Goal: Task Accomplishment & Management: Use online tool/utility

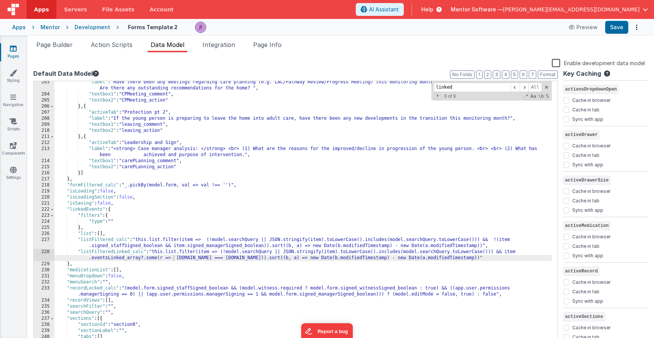
scroll to position [1274, 0]
click at [641, 12] on button "Mentor Software — [PERSON_NAME][EMAIL_ADDRESS][DOMAIN_NAME]" at bounding box center [549, 10] width 197 height 8
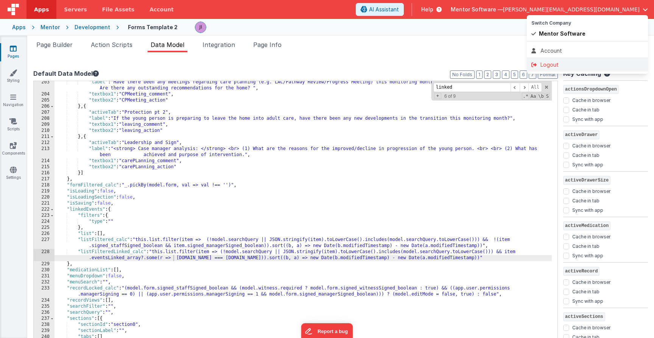
click at [599, 64] on div "Logout" at bounding box center [588, 65] width 112 height 8
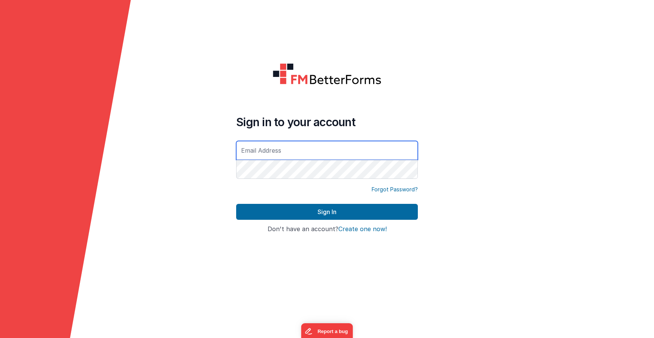
type input "[PERSON_NAME][EMAIL_ADDRESS][DOMAIN_NAME]"
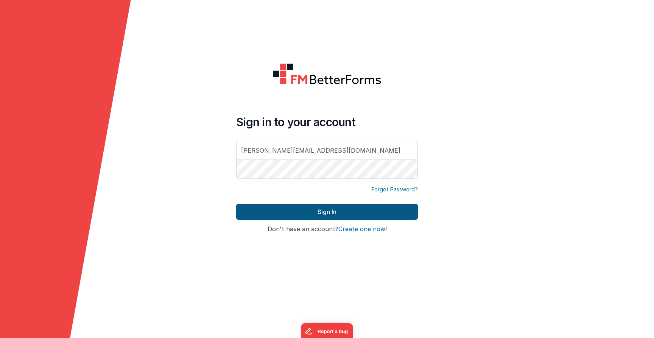
click at [322, 216] on button "Sign In" at bounding box center [327, 212] width 182 height 16
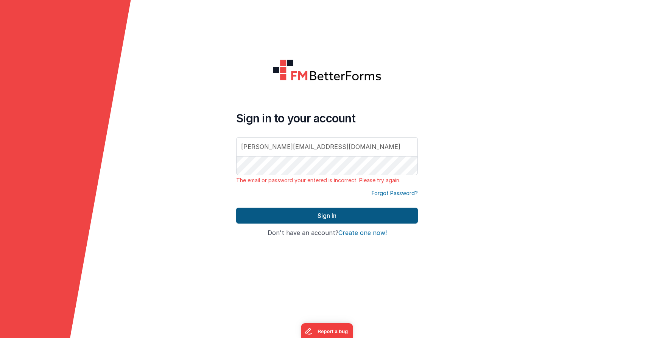
click at [305, 217] on button "Sign In" at bounding box center [327, 216] width 182 height 16
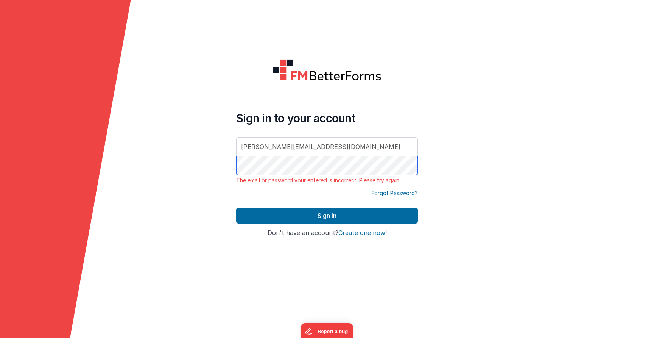
click at [327, 215] on button "Sign In" at bounding box center [327, 216] width 182 height 16
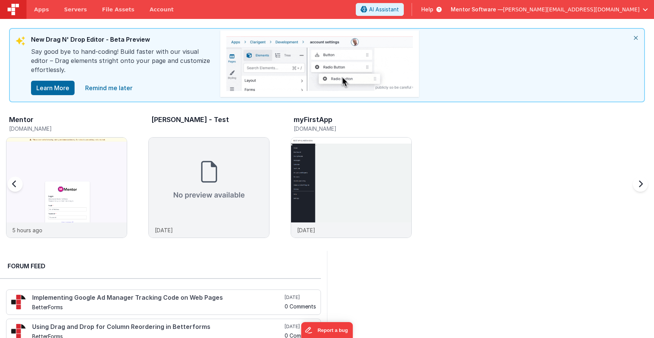
click at [89, 126] on h5 "[DOMAIN_NAME]" at bounding box center [68, 129] width 118 height 6
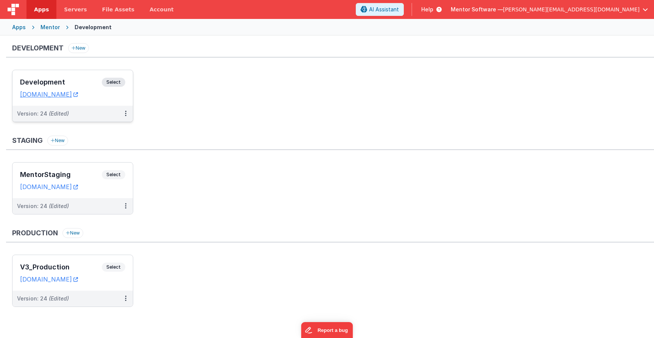
click at [119, 83] on span "Select" at bounding box center [113, 82] width 23 height 9
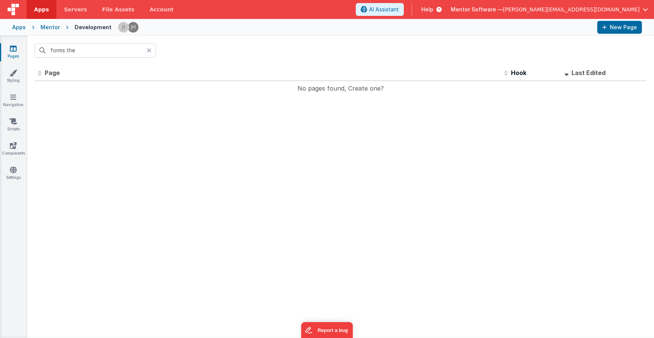
click at [149, 49] on icon at bounding box center [149, 50] width 5 height 6
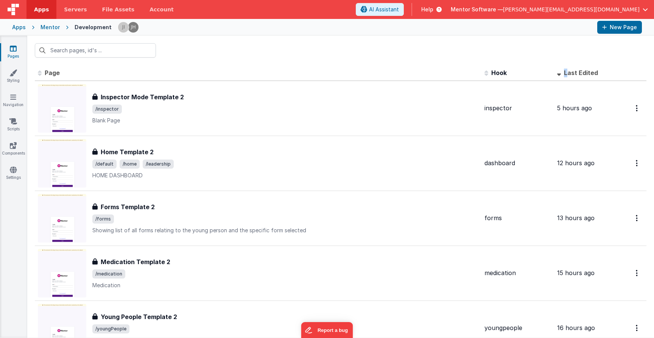
click at [564, 72] on span "Last Edited" at bounding box center [581, 73] width 34 height 8
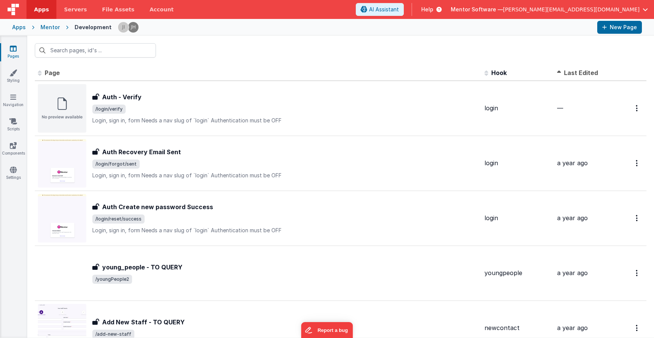
click at [576, 73] on span "Last Edited" at bounding box center [581, 73] width 34 height 8
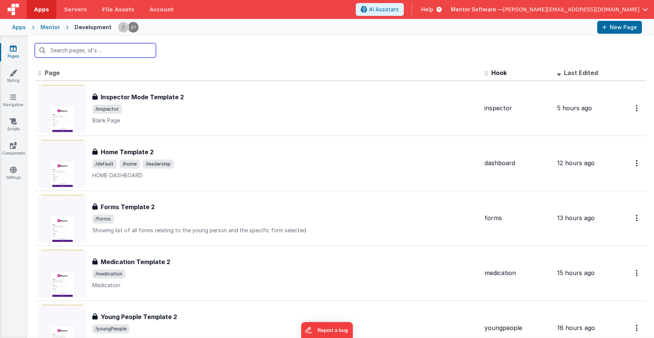
click at [126, 56] on input "text" at bounding box center [95, 50] width 121 height 14
click at [126, 55] on input "text" at bounding box center [95, 50] width 121 height 14
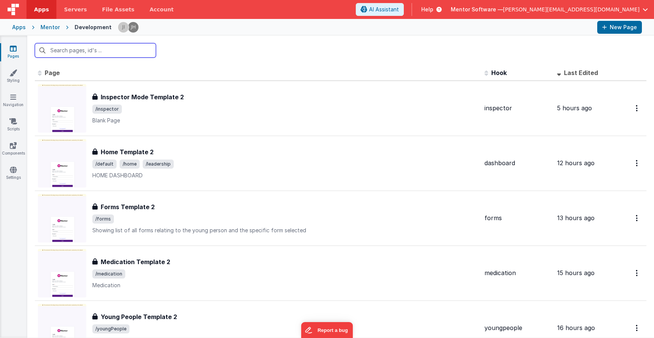
click at [126, 55] on input "text" at bounding box center [95, 50] width 121 height 14
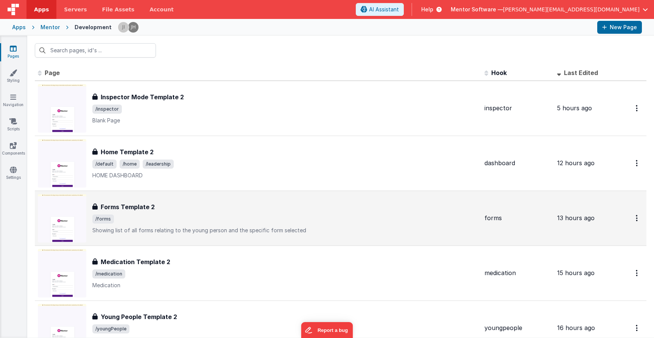
click at [170, 215] on span "/forms" at bounding box center [285, 218] width 386 height 9
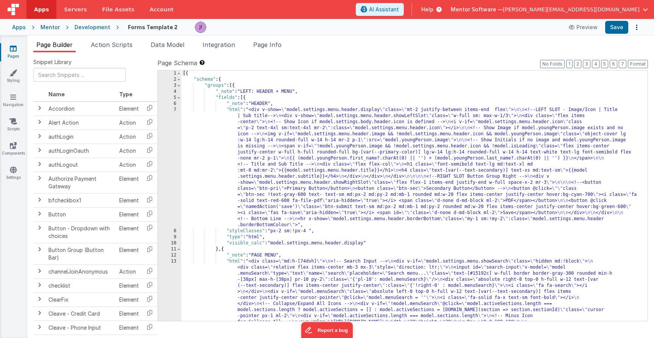
drag, startPoint x: 361, startPoint y: 221, endPoint x: 356, endPoint y: 214, distance: 8.7
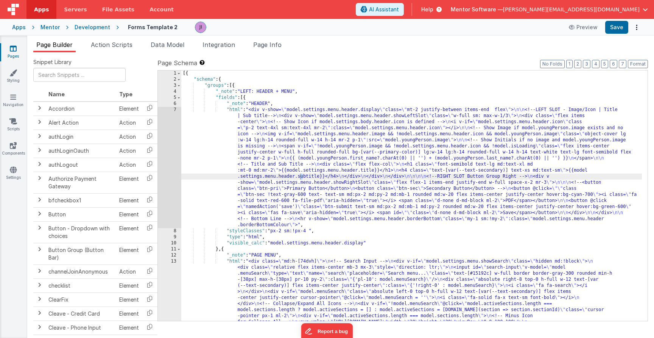
click at [123, 55] on div "Snippet Library Name Type Accordion Element Alert Action Action authLogin Actio…" at bounding box center [340, 201] width 627 height 298
click at [121, 52] on div "Snippet Library Name Type Accordion Element Alert Action Action authLogin Actio…" at bounding box center [340, 201] width 627 height 298
click at [95, 49] on li "Action Scripts" at bounding box center [112, 46] width 48 height 12
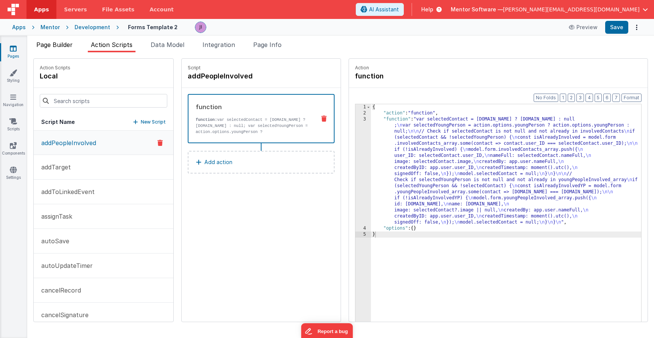
click at [75, 45] on li "Page Builder" at bounding box center [54, 46] width 42 height 12
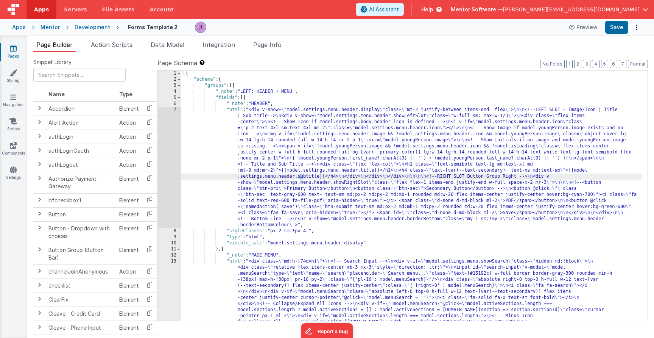
type input "b"
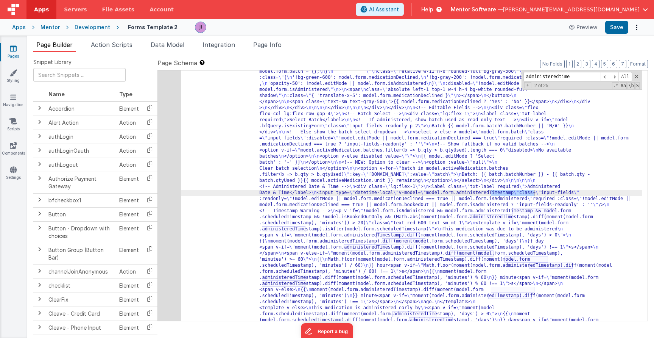
scroll to position [7628, 0]
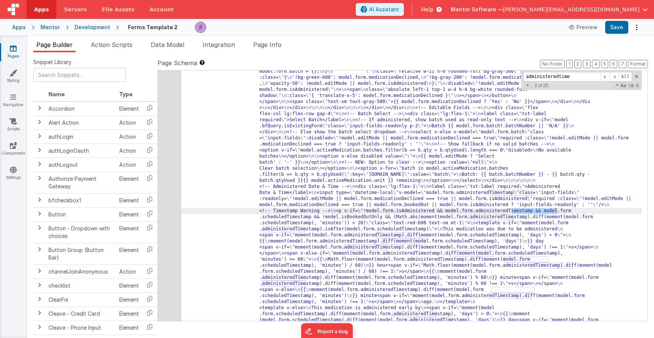
type input "administeredtime"
click at [171, 204] on div "686" at bounding box center [169, 8] width 23 height 885
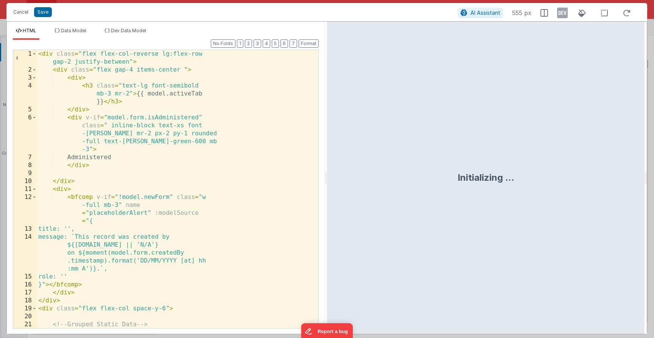
click at [171, 203] on div "< div class = "flex flex-col-reverse lg:flex-row gap-2 justify-between" > < div…" at bounding box center [175, 205] width 276 height 310
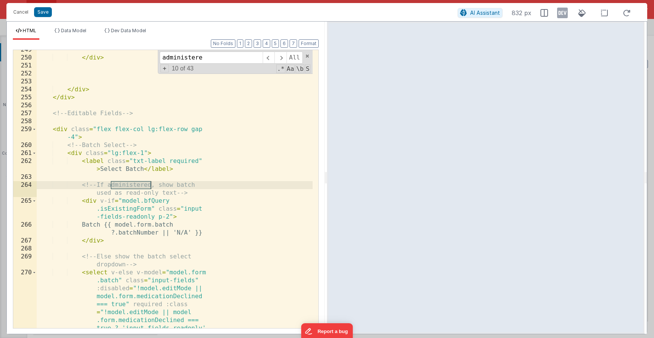
scroll to position [3822, 0]
type input "administere"
click at [279, 63] on div "administere All" at bounding box center [231, 58] width 143 height 12
click at [279, 61] on span at bounding box center [281, 58] width 12 height 12
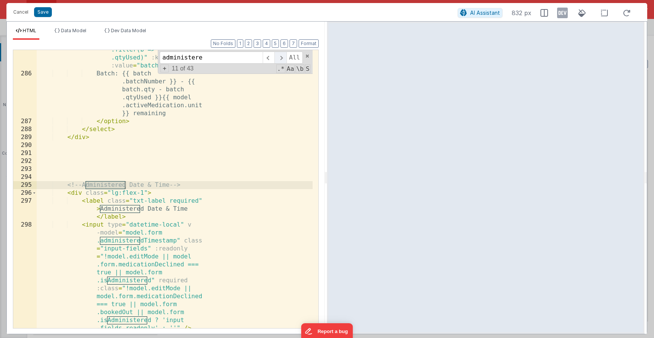
scroll to position [4299, 0]
click at [279, 61] on span at bounding box center [281, 58] width 12 height 12
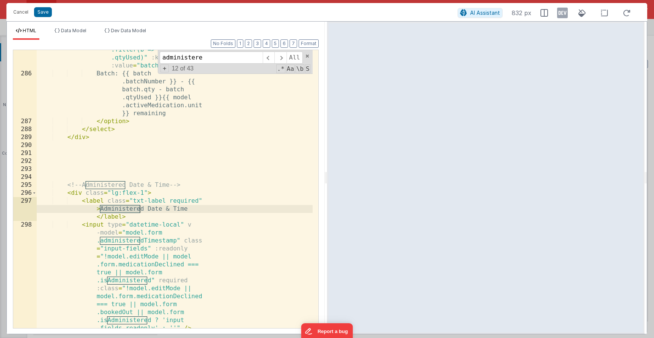
click at [242, 192] on div "< option v-for = "batch in model .activeMedication.batches .filter(b => b.qty >…" at bounding box center [175, 244] width 276 height 429
drag, startPoint x: 190, startPoint y: 211, endPoint x: 144, endPoint y: 217, distance: 46.9
click at [190, 211] on div "< option v-for = "batch in model .activeMedication.batches .filter(b => b.qty >…" at bounding box center [175, 244] width 276 height 429
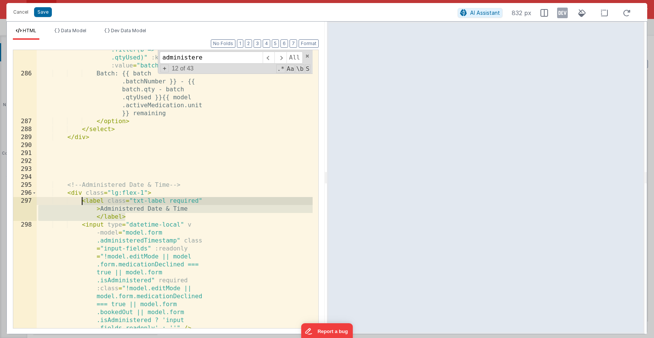
drag, startPoint x: 139, startPoint y: 217, endPoint x: 83, endPoint y: 199, distance: 59.3
click at [83, 199] on div "< option v-for = "batch in model .activeMedication.batches .filter(b => b.qty >…" at bounding box center [175, 244] width 276 height 429
click at [128, 207] on div "< option v-for = "batch in model .activeMedication.batches .filter(b => b.qty >…" at bounding box center [175, 244] width 276 height 429
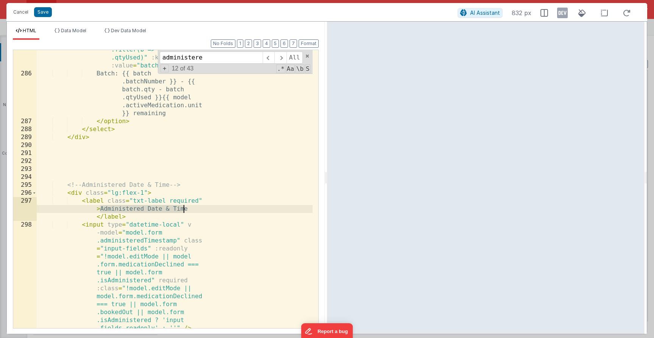
drag, startPoint x: 101, startPoint y: 208, endPoint x: 200, endPoint y: 209, distance: 98.8
click at [199, 209] on div "< option v-for = "batch in model .activeMedication.batches .filter(b => b.qty >…" at bounding box center [175, 244] width 276 height 429
click at [200, 209] on div "< option v-for = "batch in model .activeMedication.batches .filter(b => b.qty >…" at bounding box center [175, 244] width 276 height 429
drag, startPoint x: 143, startPoint y: 209, endPoint x: 101, endPoint y: 207, distance: 41.7
click at [101, 207] on div "< option v-for = "batch in model .activeMedication.batches .filter(b => b.qty >…" at bounding box center [175, 244] width 276 height 429
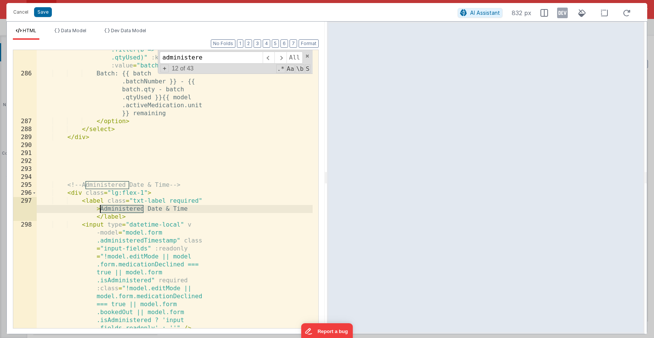
click at [101, 207] on div "< option v-for = "batch in model .activeMedication.batches .filter(b => b.qty >…" at bounding box center [175, 244] width 276 height 429
drag, startPoint x: 101, startPoint y: 207, endPoint x: 144, endPoint y: 212, distance: 42.7
click at [144, 212] on div "< option v-for = "batch in model .activeMedication.batches .filter(b => b.qty >…" at bounding box center [175, 244] width 276 height 429
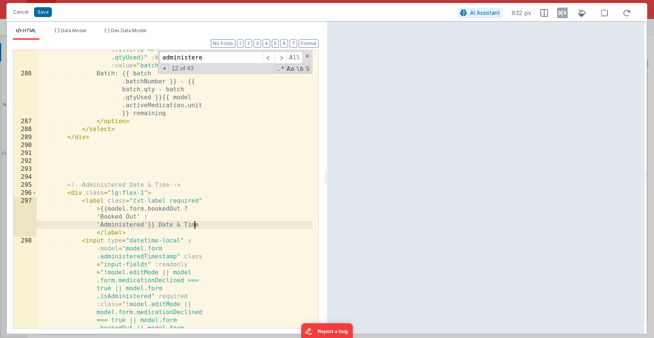
drag, startPoint x: 197, startPoint y: 225, endPoint x: 118, endPoint y: 218, distance: 79.5
click at [118, 218] on div "< option v-for = "batch in model .activeMedication.batches .filter(b => b.qty >…" at bounding box center [175, 244] width 276 height 429
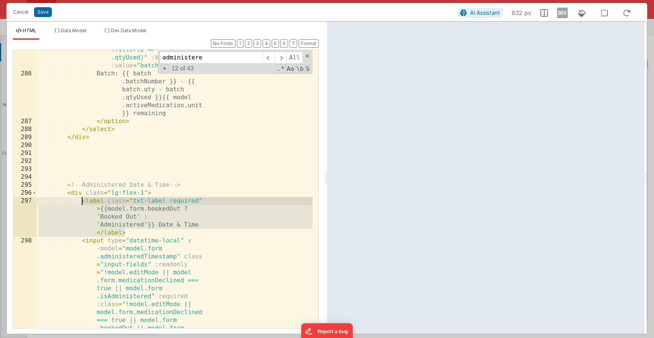
drag, startPoint x: 126, startPoint y: 233, endPoint x: 101, endPoint y: 219, distance: 29.2
click at [82, 200] on div "< option v-for = "batch in model .activeMedication.batches .filter(b => b.qty >…" at bounding box center [175, 244] width 276 height 429
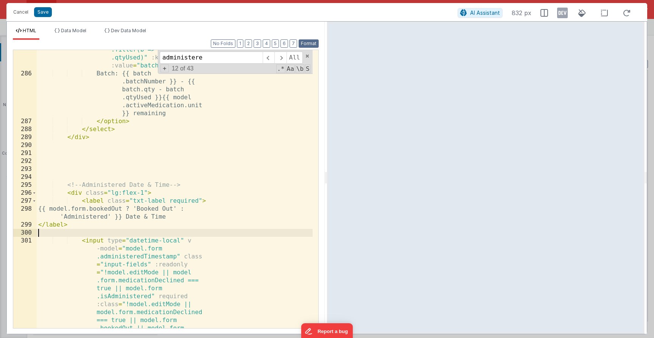
click at [301, 44] on button "Format" at bounding box center [309, 43] width 20 height 8
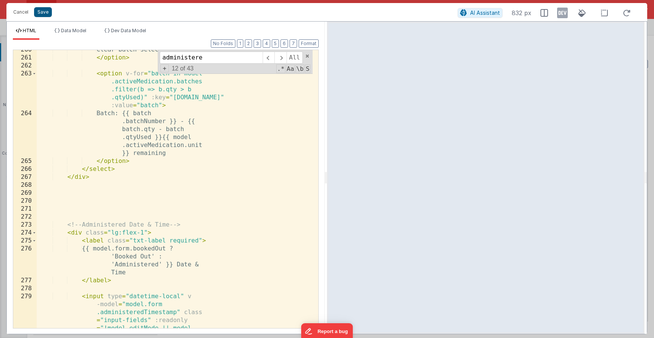
click at [40, 12] on button "Save" at bounding box center [43, 12] width 18 height 10
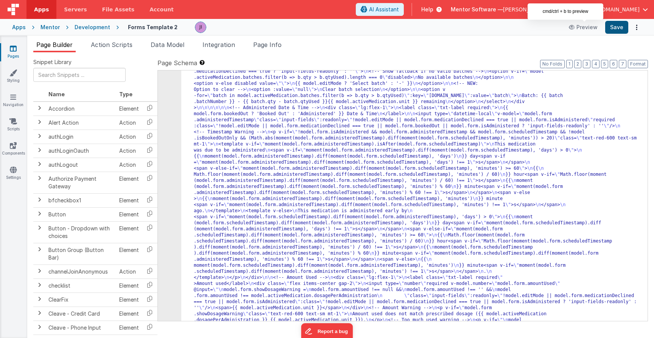
scroll to position [7656, 0]
click at [624, 31] on button "Save" at bounding box center [617, 27] width 23 height 13
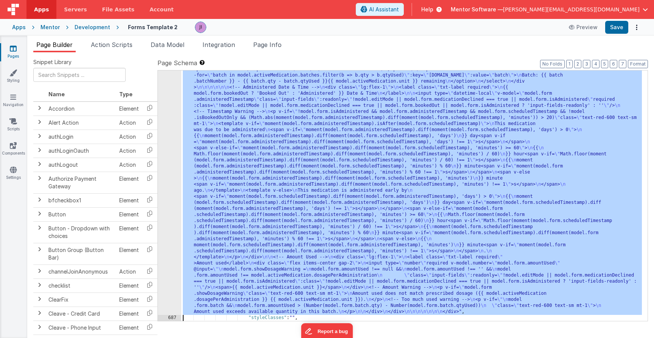
scroll to position [7664, 0]
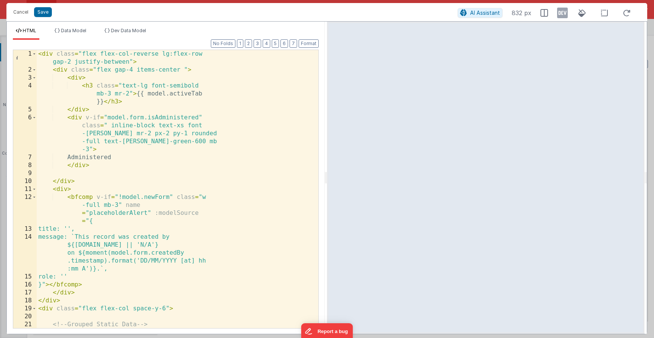
drag, startPoint x: 484, startPoint y: 126, endPoint x: 482, endPoint y: 133, distance: 7.1
click at [482, 133] on div at bounding box center [486, 178] width 318 height 312
click at [156, 182] on div "< div class = "flex flex-col-reverse lg:flex-row gap-2 justify-between" > < div…" at bounding box center [175, 205] width 276 height 310
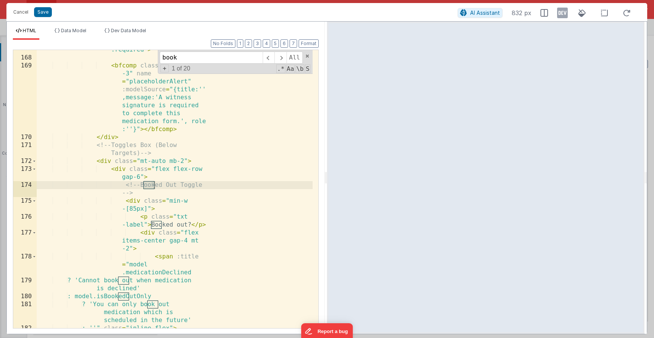
scroll to position [2772, 0]
type input "b"
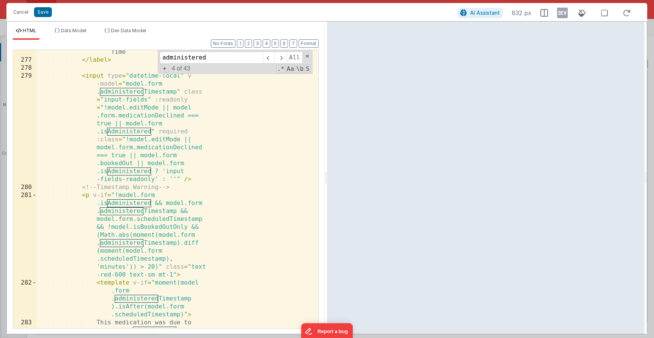
scroll to position [4510, 0]
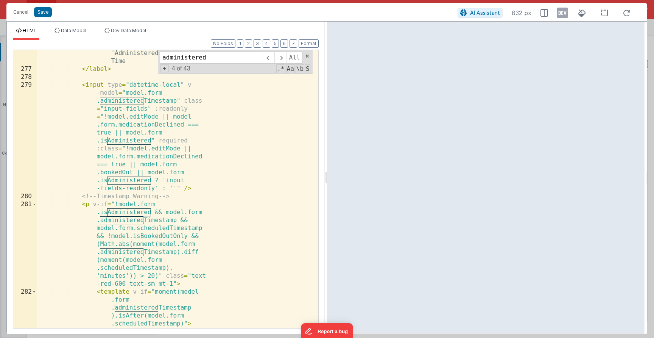
type input "administered"
click at [137, 146] on div "{{ model.form.bookedOut ? 'Booked Out' : 'Administered' }} Date & Time </ label…" at bounding box center [175, 196] width 276 height 326
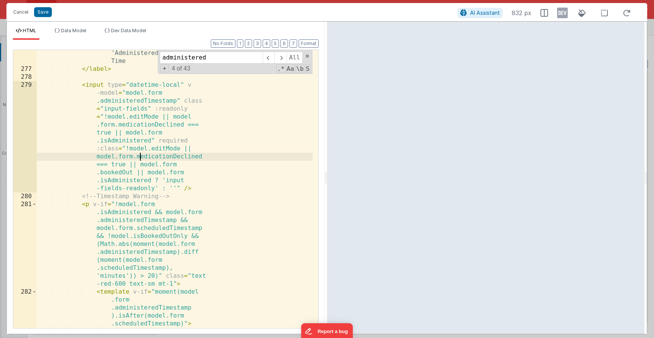
click at [141, 157] on div "{{ model.form.bookedOut ? 'Booked Out' : 'Administered' }} Date & Time </ label…" at bounding box center [175, 196] width 276 height 326
drag, startPoint x: 136, startPoint y: 173, endPoint x: 130, endPoint y: 165, distance: 10.0
click at [130, 165] on div "{{ model.form.bookedOut ? 'Booked Out' : 'Administered' }} Date & Time </ label…" at bounding box center [175, 196] width 276 height 326
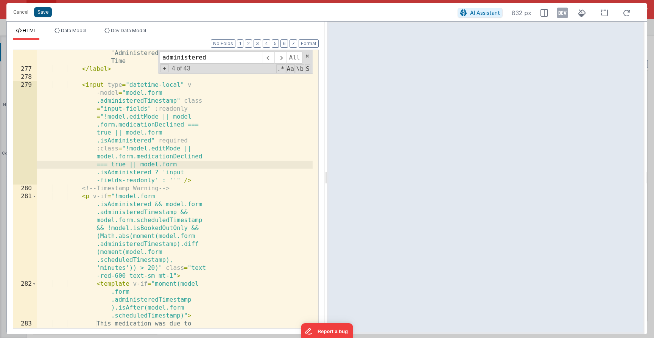
click at [47, 14] on button "Save" at bounding box center [43, 12] width 18 height 10
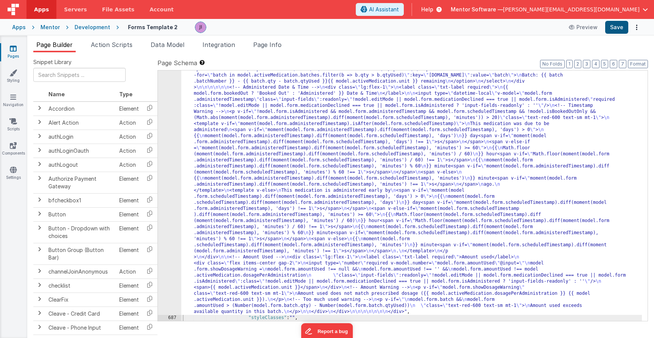
click at [611, 29] on button "Save" at bounding box center [617, 27] width 23 height 13
click at [328, 201] on div ""html" : "<div class= \" flex flex-col-reverse lg:flex-row gap-2 justify-betwee…" at bounding box center [411, 58] width 461 height 1026
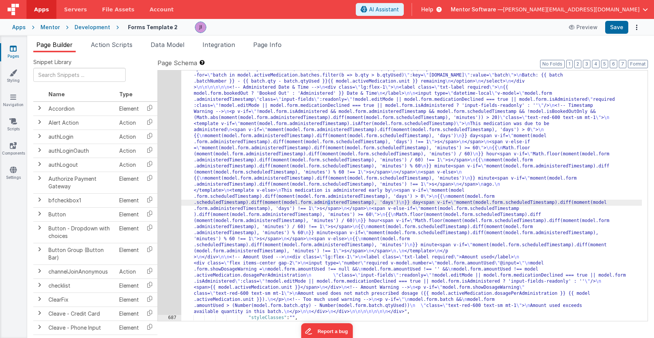
click at [332, 151] on div ""html" : "<div class= \" flex flex-col-reverse lg:flex-row gap-2 justify-betwee…" at bounding box center [411, 58] width 461 height 1026
click at [247, 155] on div ""html" : "<div class= \" flex flex-col-reverse lg:flex-row gap-2 justify-betwee…" at bounding box center [411, 58] width 461 height 1026
click at [203, 146] on div ""html" : "<div class= \" flex flex-col-reverse lg:flex-row gap-2 justify-betwee…" at bounding box center [411, 58] width 461 height 1026
click at [110, 44] on span "Action Scripts" at bounding box center [112, 45] width 42 height 8
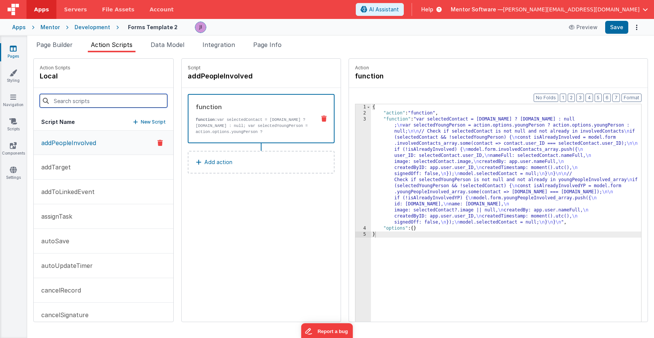
click at [77, 97] on input at bounding box center [104, 101] width 128 height 14
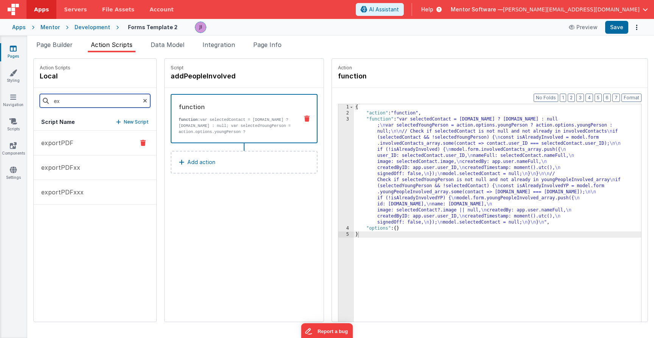
type input "ex"
click at [73, 145] on button "exportPDF" at bounding box center [95, 143] width 123 height 25
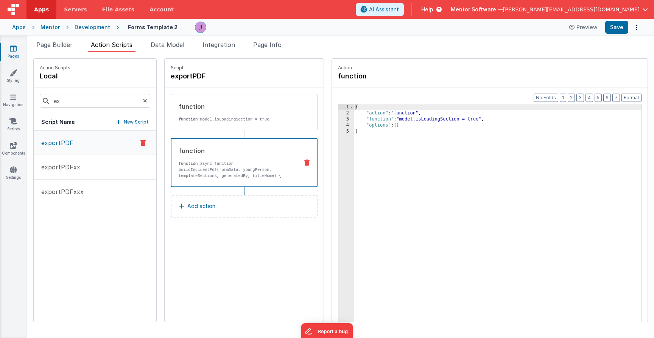
click at [223, 153] on div "function" at bounding box center [236, 150] width 114 height 9
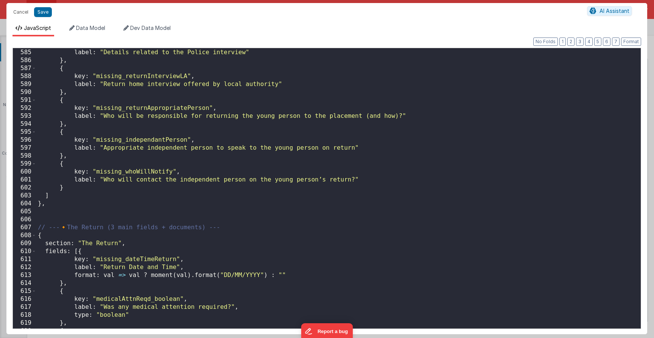
scroll to position [4644, 0]
click at [33, 237] on span at bounding box center [34, 235] width 4 height 8
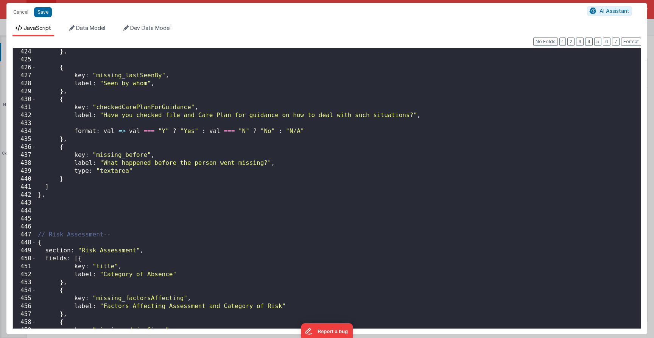
scroll to position [3365, 0]
click at [35, 243] on span at bounding box center [34, 243] width 4 height 8
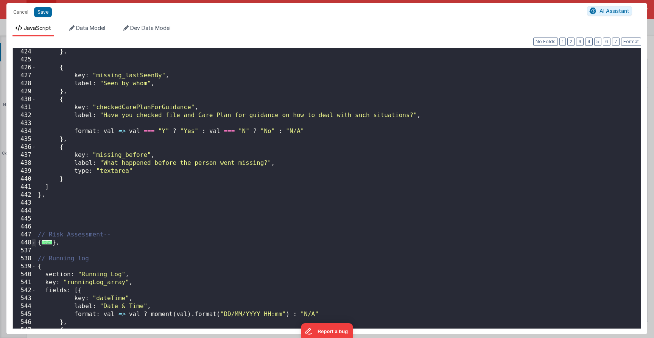
click at [34, 245] on span at bounding box center [34, 243] width 4 height 8
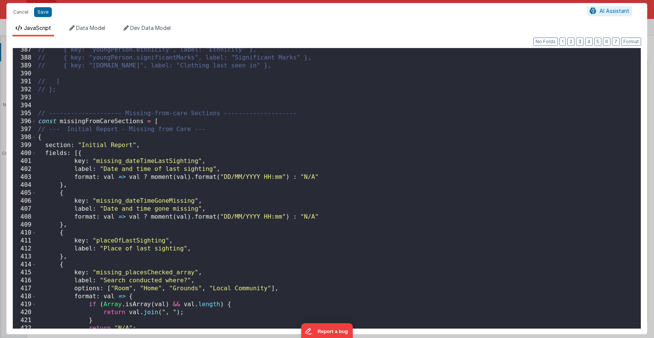
scroll to position [3045, 0]
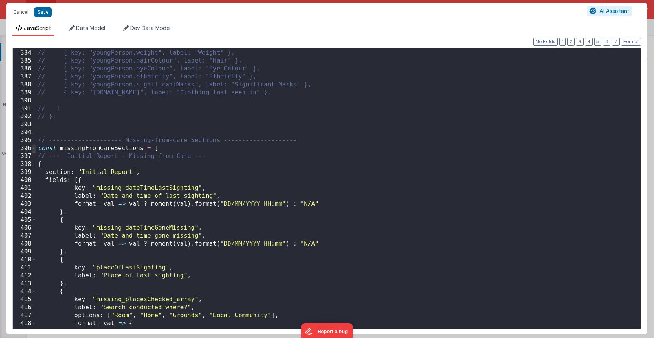
click at [34, 150] on span at bounding box center [34, 148] width 4 height 8
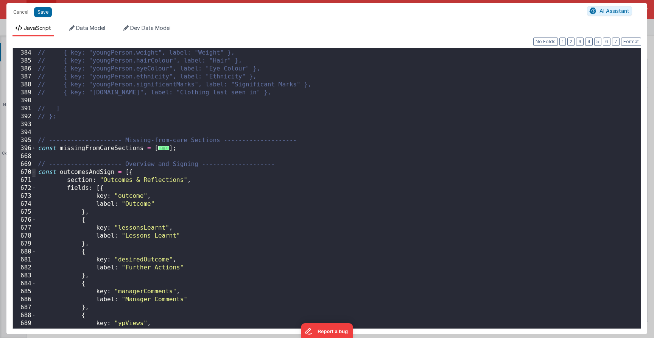
click at [32, 171] on span at bounding box center [34, 172] width 4 height 8
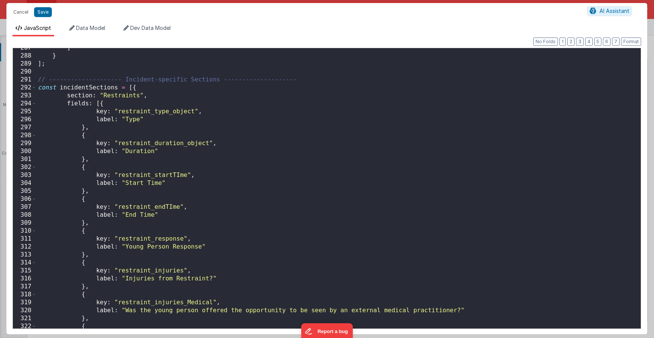
scroll to position [2172, 0]
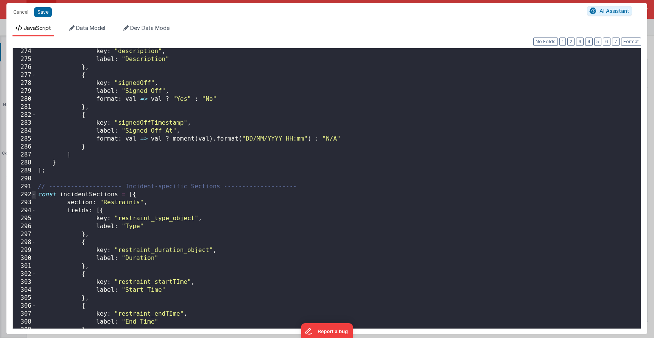
click at [33, 197] on span at bounding box center [34, 194] width 4 height 8
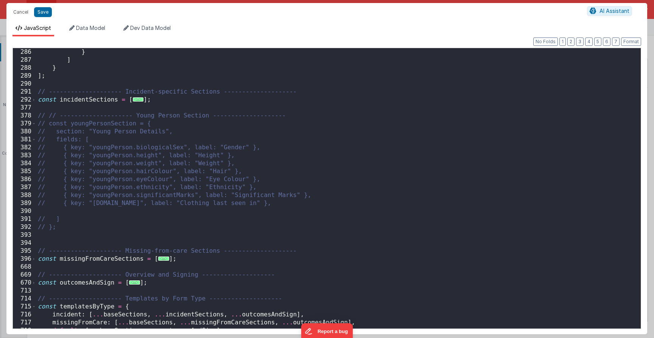
scroll to position [2267, 0]
click at [159, 261] on span "..." at bounding box center [163, 258] width 11 height 4
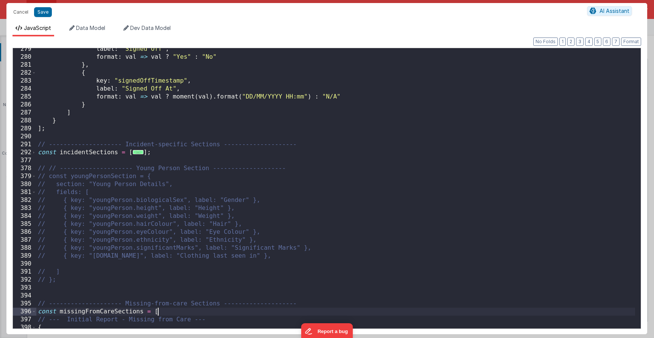
scroll to position [2214, 0]
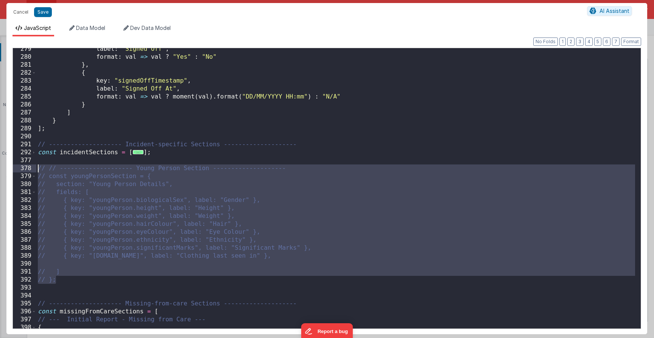
drag, startPoint x: 92, startPoint y: 283, endPoint x: 27, endPoint y: 170, distance: 131.0
click at [27, 170] on div "279 280 281 282 283 284 285 286 287 288 289 290 291 292 377 378 379 380 381 382…" at bounding box center [326, 188] width 629 height 281
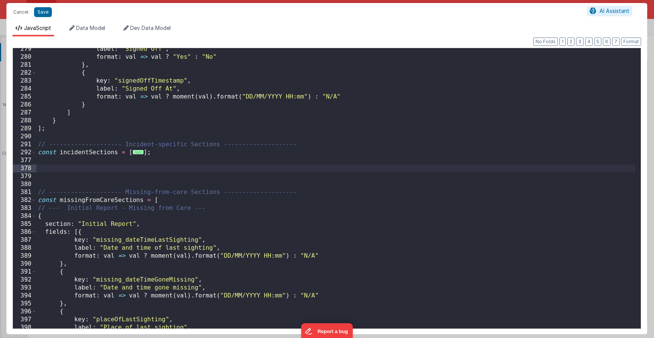
click at [62, 130] on div "label : "Signed Off" , format : val => val ? "Yes" : "No" } , { key : "signedOf…" at bounding box center [335, 193] width 599 height 296
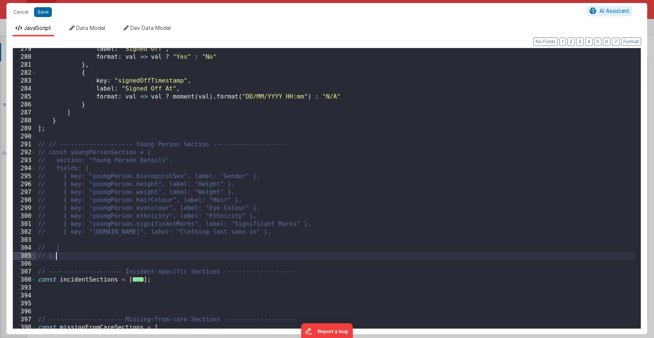
click at [64, 301] on div "label : "Signed Off" , format : val => val ? "Yes" : "No" } , { key : "signedOf…" at bounding box center [335, 193] width 599 height 296
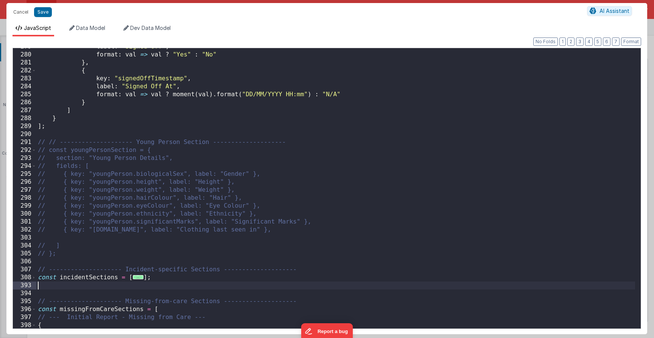
scroll to position [2223, 0]
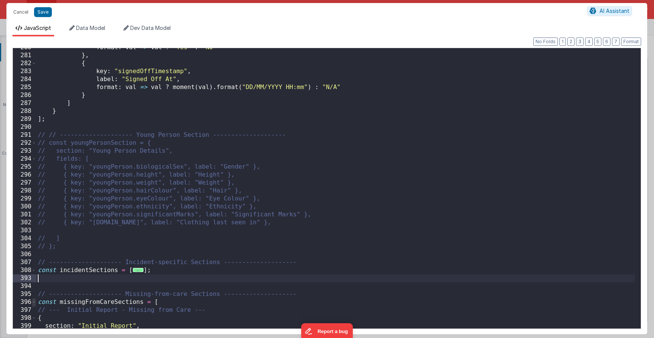
click at [33, 304] on span at bounding box center [34, 302] width 4 height 8
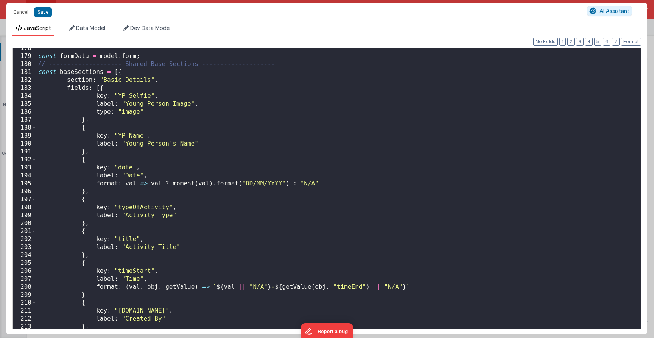
scroll to position [1393, 0]
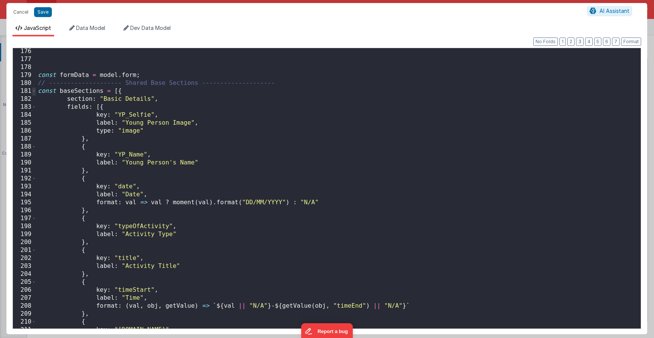
click at [34, 91] on span at bounding box center [34, 91] width 4 height 8
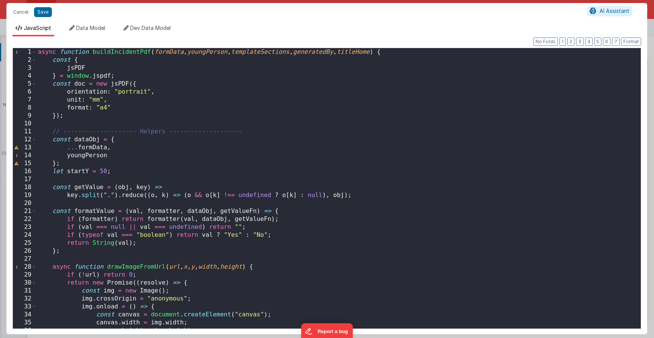
scroll to position [0, 0]
click at [33, 140] on span at bounding box center [34, 140] width 4 height 8
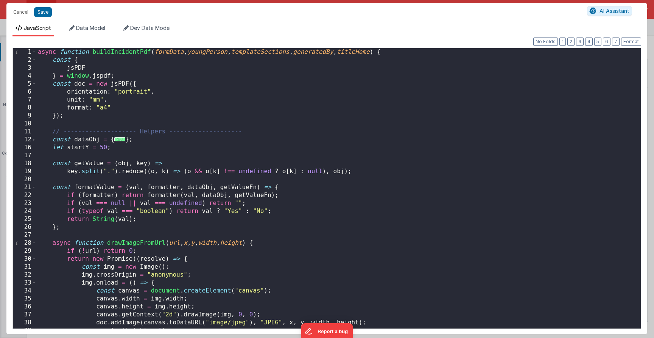
click at [35, 191] on div "22" at bounding box center [24, 195] width 23 height 8
click at [36, 187] on span at bounding box center [34, 187] width 4 height 8
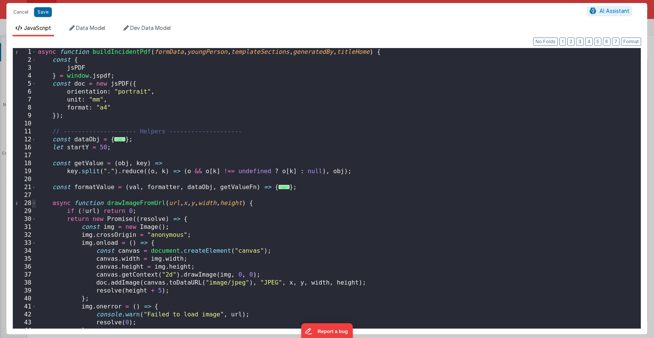
click at [33, 205] on span at bounding box center [34, 203] width 4 height 8
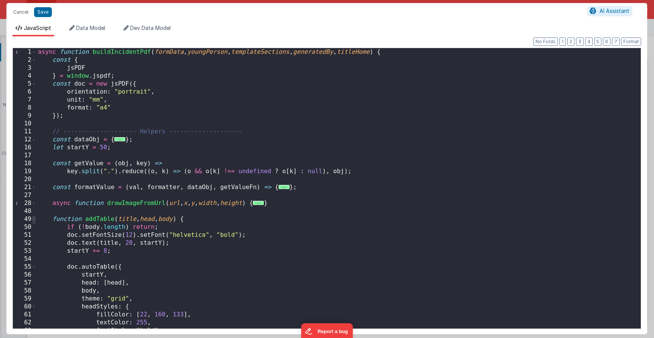
click at [34, 219] on span at bounding box center [34, 219] width 4 height 8
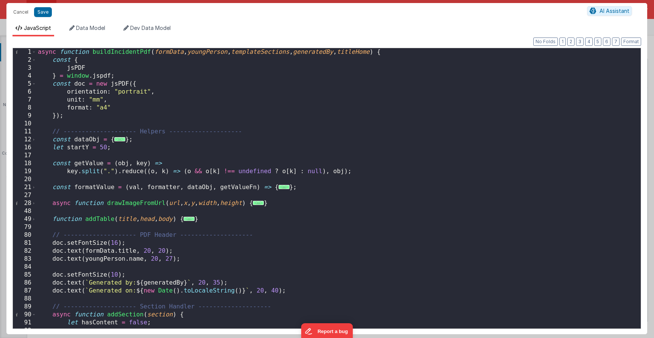
scroll to position [128, 0]
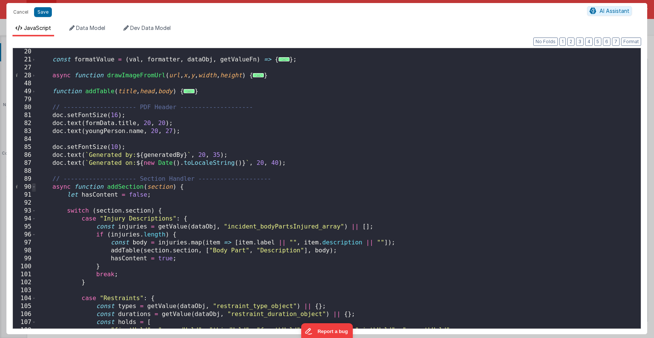
click at [34, 189] on span at bounding box center [34, 187] width 4 height 8
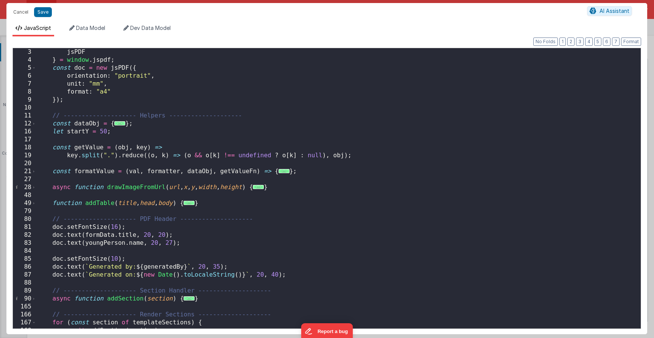
scroll to position [0, 0]
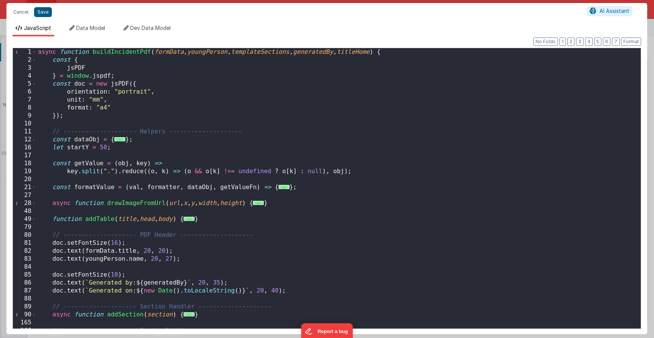
click at [40, 16] on button "Save" at bounding box center [43, 12] width 18 height 10
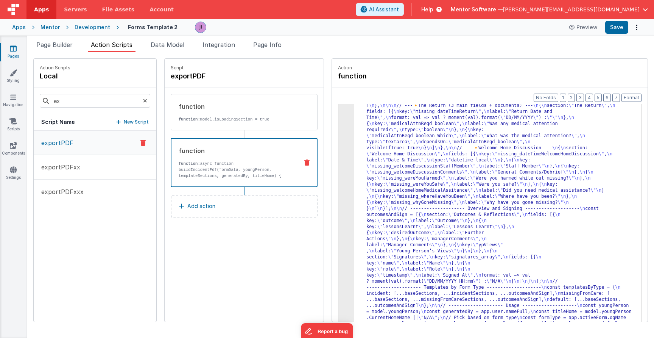
scroll to position [1286, 0]
click at [619, 31] on button "Save" at bounding box center [617, 27] width 23 height 13
click at [65, 44] on span "Page Builder" at bounding box center [54, 45] width 36 height 8
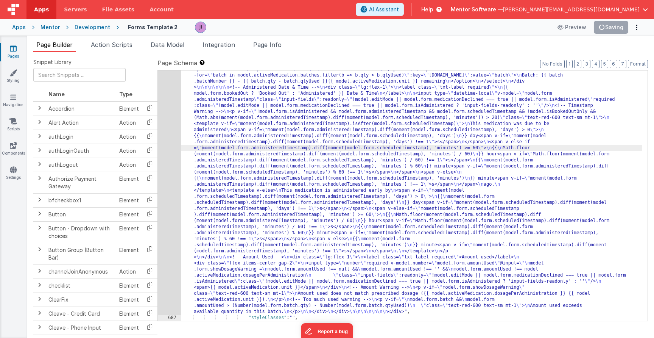
click at [343, 158] on div ""html" : "<div class= \" flex flex-col-reverse lg:flex-row gap-2 justify-betwee…" at bounding box center [411, 58] width 461 height 1026
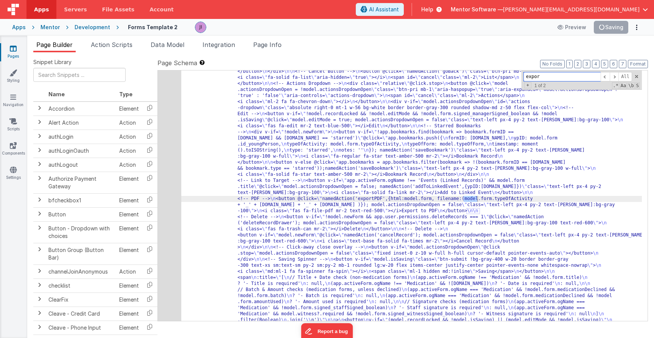
scroll to position [399, 0]
type input "exportpdf"
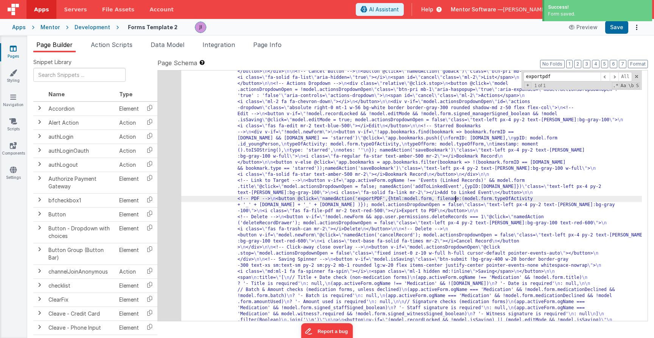
click at [170, 204] on div "24" at bounding box center [169, 104] width 23 height 545
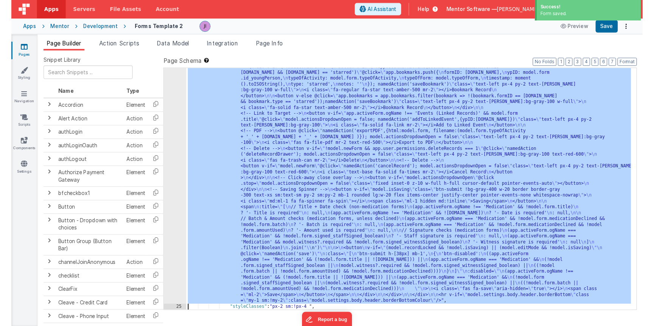
scroll to position [423, 0]
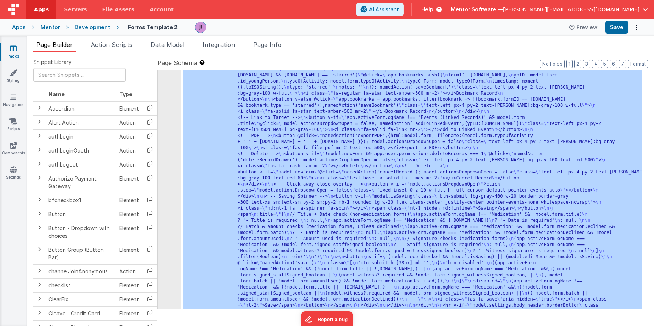
drag, startPoint x: 175, startPoint y: 200, endPoint x: 175, endPoint y: 189, distance: 11.7
click at [175, 189] on div "24" at bounding box center [169, 41] width 23 height 545
click at [174, 188] on div "< div v-show = "model.settings.body.header .display" class = "mt-2 justify-betw…" at bounding box center [175, 211] width 276 height 338
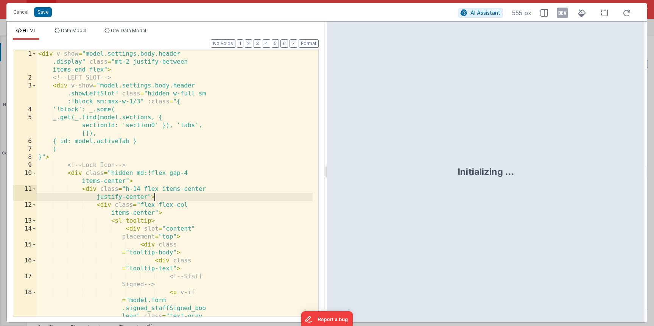
click at [174, 188] on div "< div v-show = "model.settings.body.header .display" class = "mt-2 justify-betw…" at bounding box center [175, 219] width 276 height 338
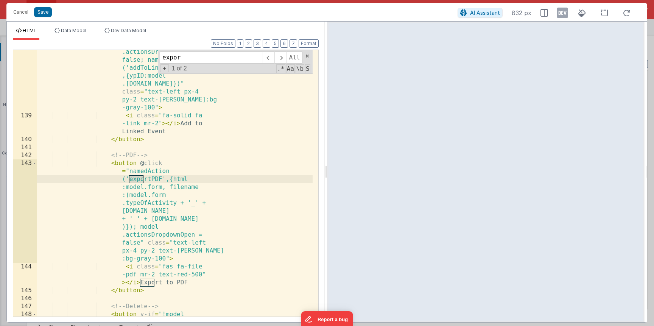
scroll to position [2547, 0]
type input "exportpdf"
click at [183, 187] on div "< button v-if = "app .activeForm.ogName !== 'Events (Linked Records )' && model…" at bounding box center [175, 240] width 276 height 465
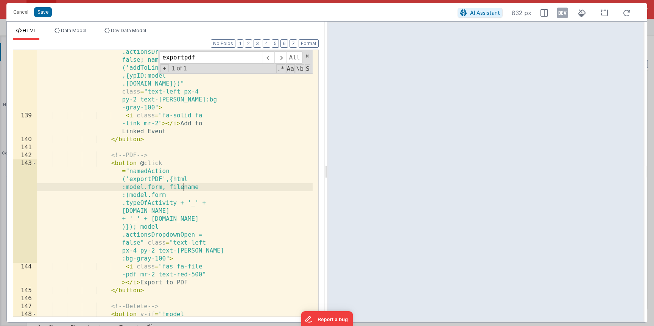
click at [183, 187] on div "< button v-if = "app .activeForm.ogName !== 'Events (Linked Records )' && model…" at bounding box center [175, 240] width 276 height 465
click at [147, 183] on div "< button v-if = "app .activeForm.ogName !== 'Events (Linked Records )' && model…" at bounding box center [175, 240] width 276 height 465
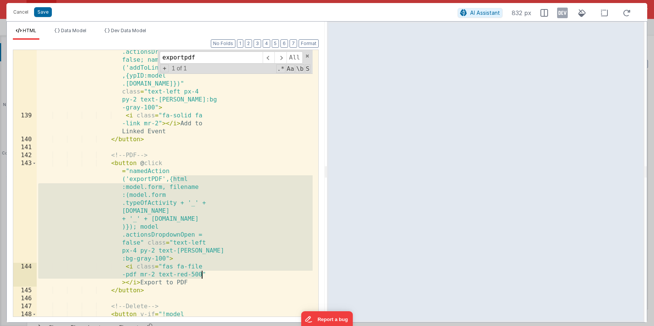
drag, startPoint x: 172, startPoint y: 180, endPoint x: 213, endPoint y: 282, distance: 110.0
click at [211, 280] on div "< button v-if = "app .activeForm.ogName !== 'Events (Linked Records )' && model…" at bounding box center [175, 240] width 276 height 465
click at [15, 7] on button "Cancel" at bounding box center [20, 12] width 23 height 11
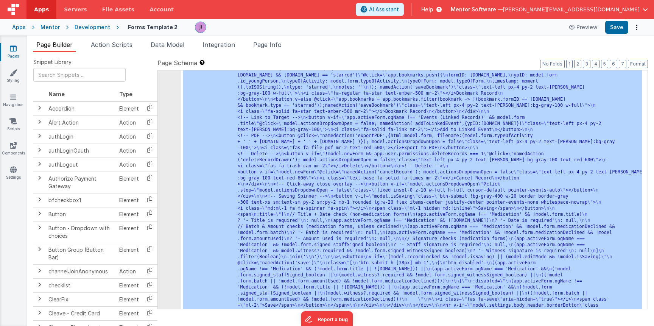
click at [17, 12] on div "Cancel Save AI Assistant 832 px" at bounding box center [326, 4] width 641 height 18
click at [100, 43] on span "Action Scripts" at bounding box center [112, 45] width 42 height 8
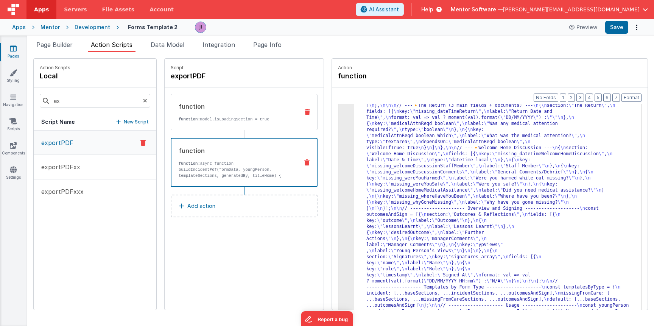
click at [272, 119] on p "function: model.isLoadingSection = true" at bounding box center [236, 119] width 114 height 6
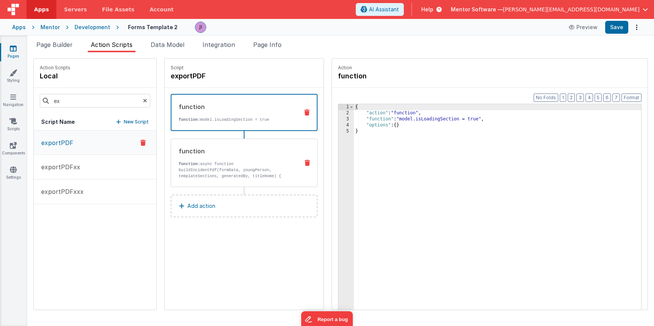
click at [276, 171] on p "function: async function buildIncidentPdf(formData, youngPerson, templateSectio…" at bounding box center [236, 179] width 114 height 36
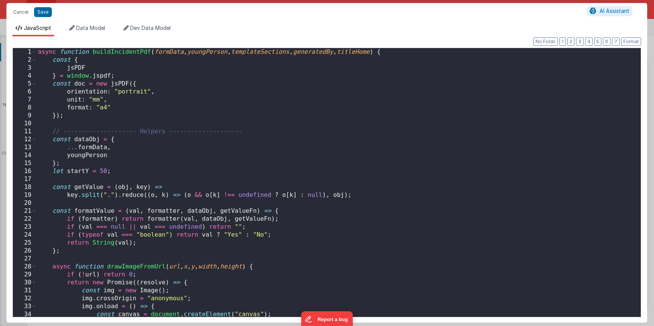
scroll to position [1371, 0]
click at [183, 126] on div "async function buildIncidentPdf ( formData , youngPerson , templateSections , g…" at bounding box center [335, 190] width 599 height 285
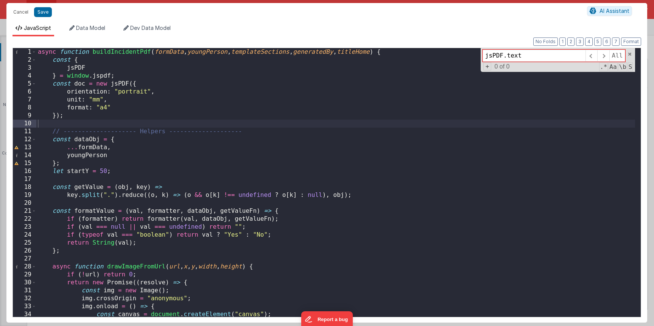
click at [92, 151] on div "async function buildIncidentPdf ( formData , youngPerson , templateSections , g…" at bounding box center [335, 190] width 599 height 285
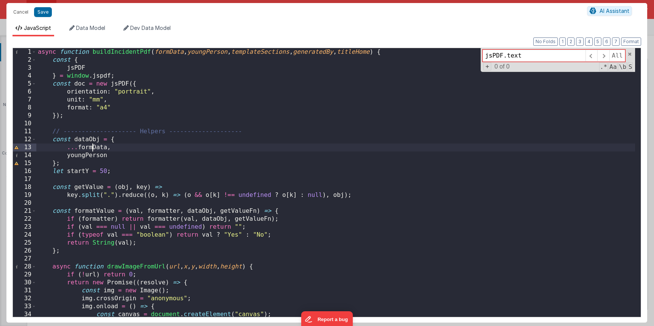
click at [92, 150] on div "async function buildIncidentPdf ( formData , youngPerson , templateSections , g…" at bounding box center [335, 190] width 599 height 285
type input "formData"
click at [606, 53] on span at bounding box center [604, 56] width 12 height 12
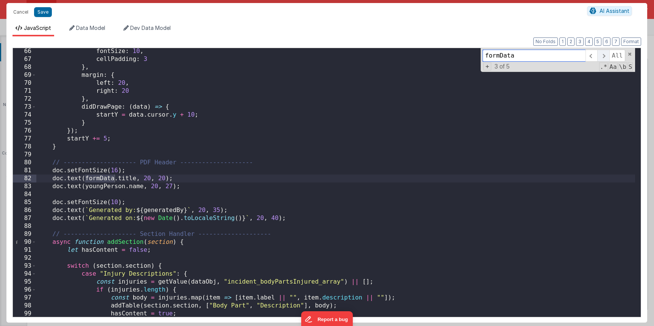
scroll to position [518, 0]
click at [606, 53] on span at bounding box center [604, 56] width 12 height 12
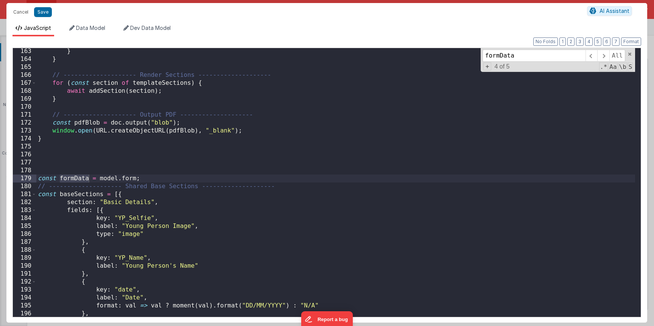
click at [237, 260] on div "} } // -------------------- Render Sections -------------------- for ( const se…" at bounding box center [335, 189] width 599 height 285
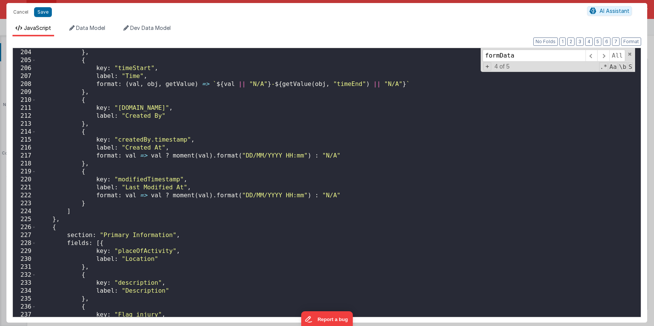
scroll to position [1709, 0]
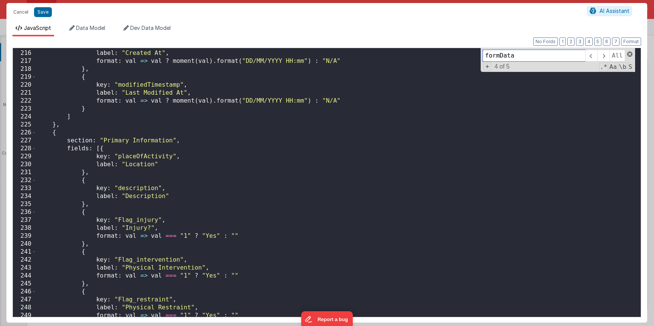
click at [632, 55] on span at bounding box center [630, 54] width 5 height 5
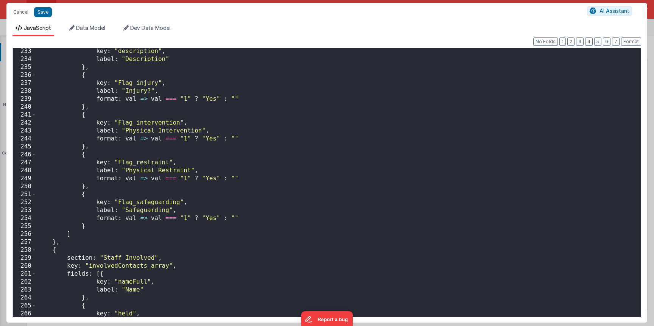
scroll to position [1866, 0]
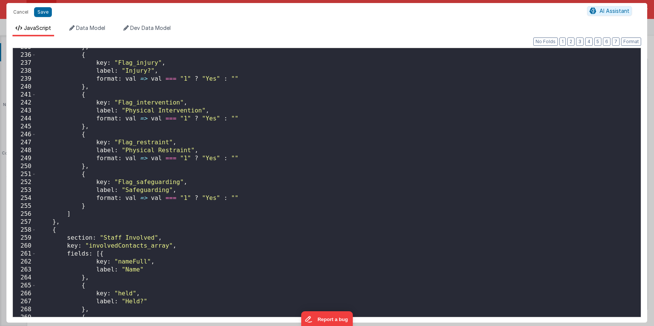
click at [323, 136] on div "} , { key : "Flag_injury" , label : "Injury?" , format : val => val === "1" ? "…" at bounding box center [335, 185] width 599 height 285
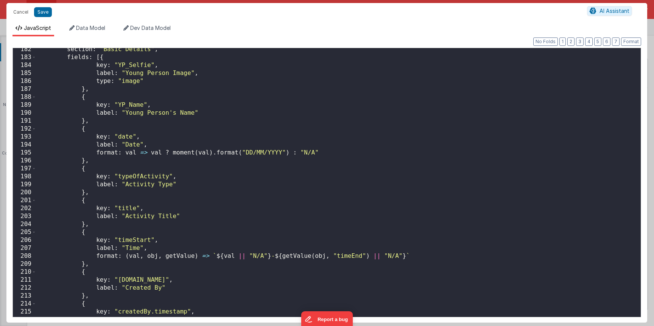
scroll to position [2113, 0]
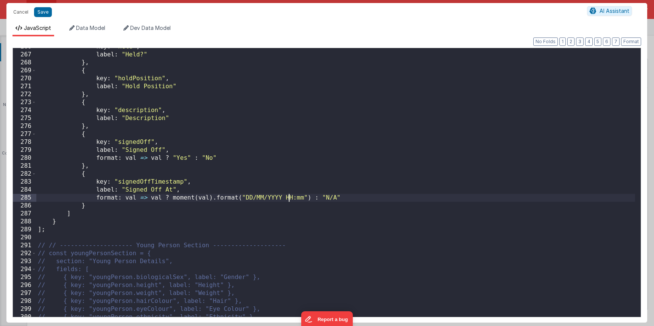
click at [287, 195] on div "key : "held" , label : "Held?" } , { key : "holdPosition" , label : "Hold Posit…" at bounding box center [335, 185] width 599 height 285
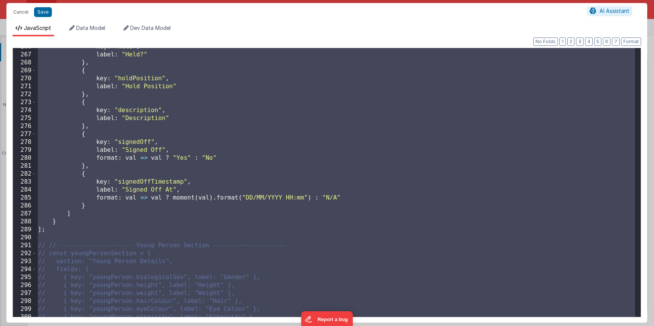
click at [233, 227] on div "key : "held" , label : "Held?" } , { key : "holdPosition" , label : "Hold Posit…" at bounding box center [335, 185] width 599 height 285
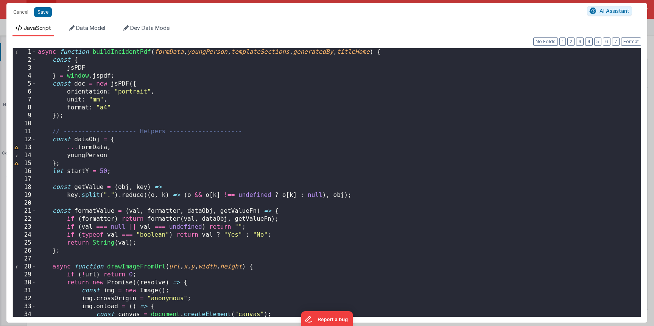
scroll to position [0, 0]
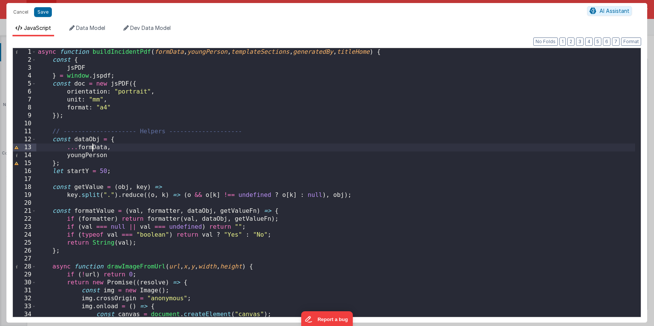
click at [93, 147] on div "async function buildIncidentPdf ( formData , youngPerson , templateSections , g…" at bounding box center [335, 190] width 599 height 285
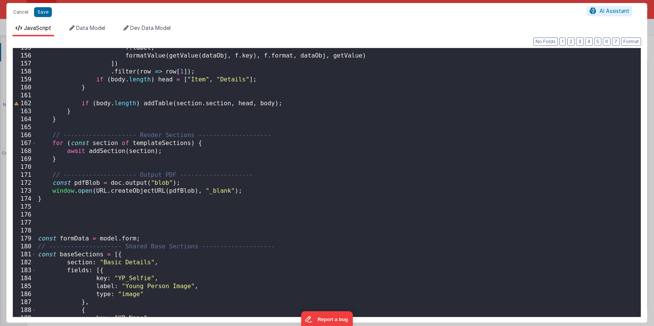
scroll to position [1293, 0]
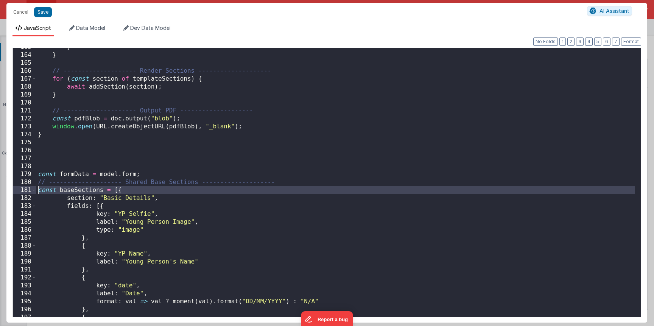
click at [31, 191] on div "181" at bounding box center [24, 190] width 23 height 8
click at [32, 191] on div "181" at bounding box center [24, 190] width 23 height 8
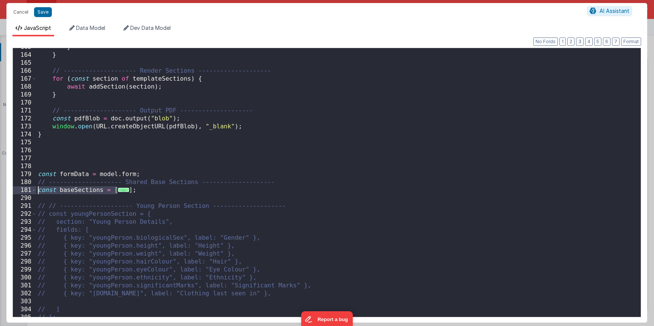
scroll to position [1408, 0]
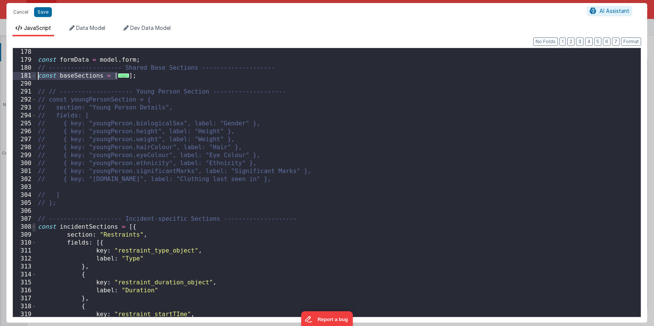
click at [34, 229] on span at bounding box center [34, 227] width 4 height 8
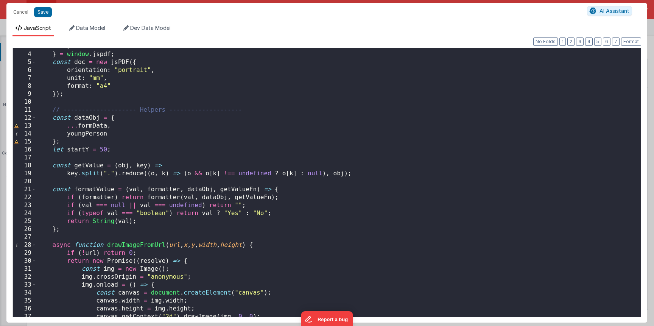
scroll to position [0, 0]
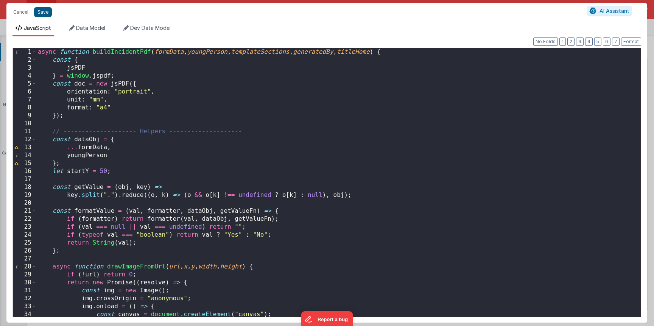
click at [43, 10] on button "Save" at bounding box center [43, 12] width 18 height 10
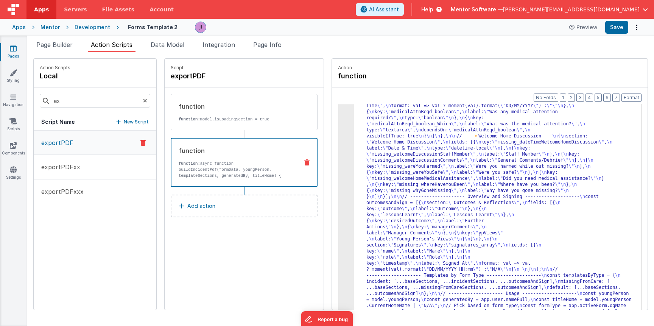
scroll to position [1298, 0]
click at [97, 102] on input "ex" at bounding box center [95, 101] width 111 height 14
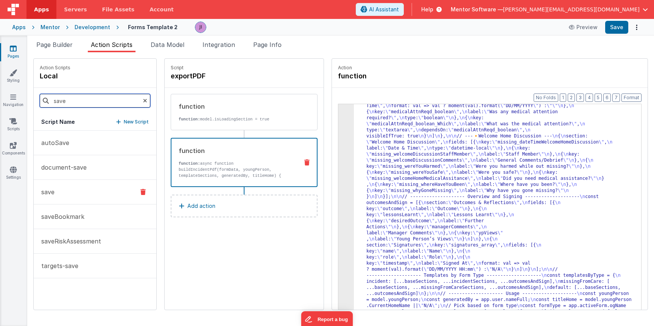
type input "save"
click at [71, 195] on button "save" at bounding box center [95, 192] width 123 height 25
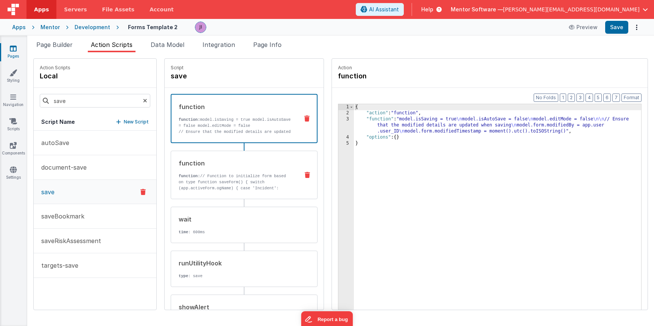
click at [230, 186] on p "function: // Function to initialize form based on type function saveForm() { sw…" at bounding box center [236, 185] width 114 height 24
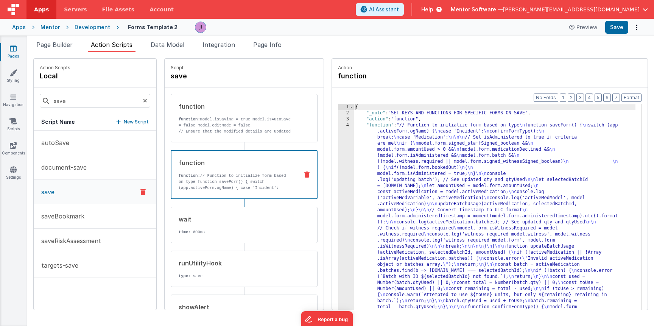
scroll to position [13, 0]
click at [361, 172] on div "{ "_note" : "SET KEYS AND FUNCTIONS FOR SPECIFIC FORMS ON SAVE" , "action" : "f…" at bounding box center [495, 330] width 282 height 453
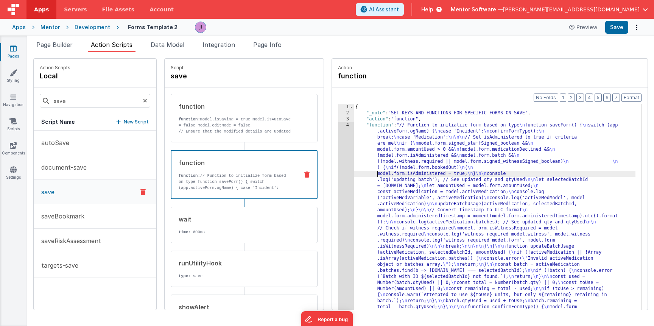
click at [343, 175] on div "1 2 3 4" at bounding box center [347, 330] width 16 height 453
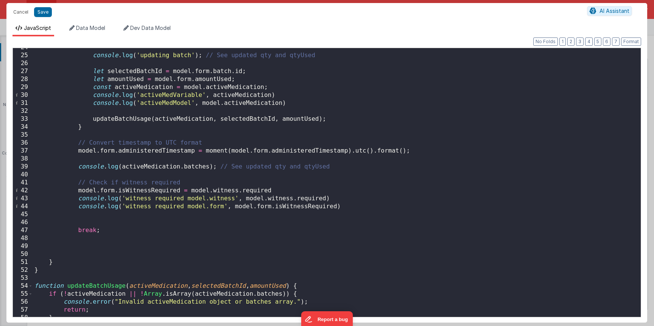
scroll to position [124, 0]
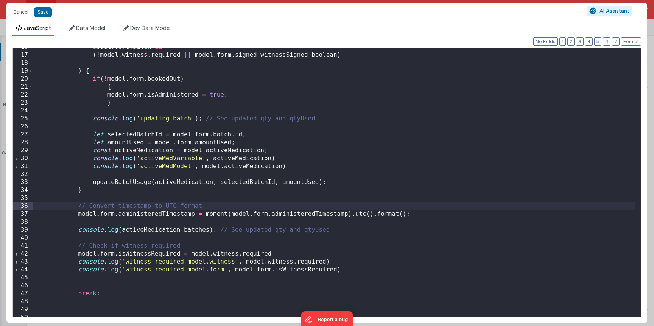
click at [278, 209] on div "model . form . batch && ( ! model . witness . required || model . form . signed…" at bounding box center [334, 185] width 603 height 285
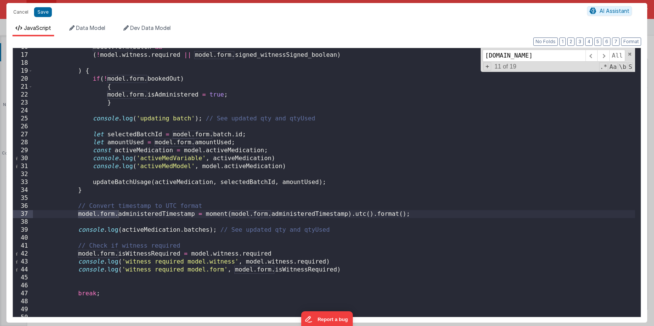
scroll to position [0, 0]
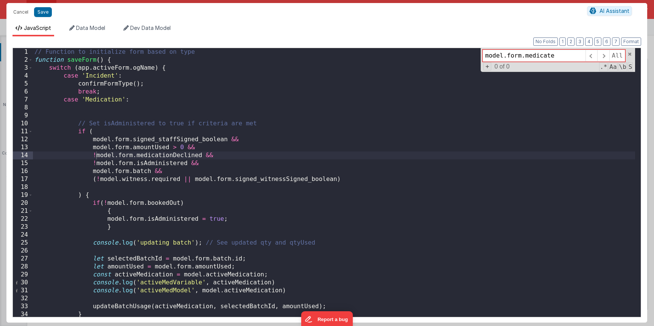
type input "model.form.medicat"
click at [20, 13] on button "Cancel" at bounding box center [20, 12] width 23 height 11
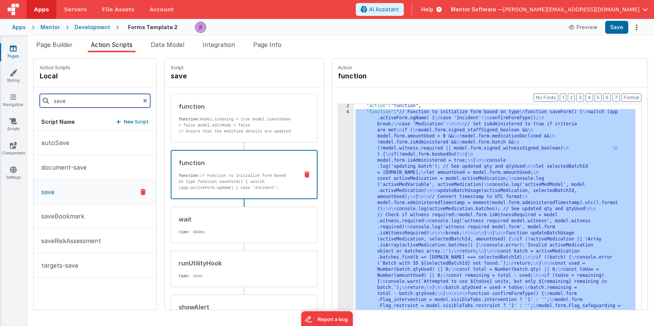
click at [97, 105] on input "save" at bounding box center [95, 101] width 111 height 14
type input "ex"
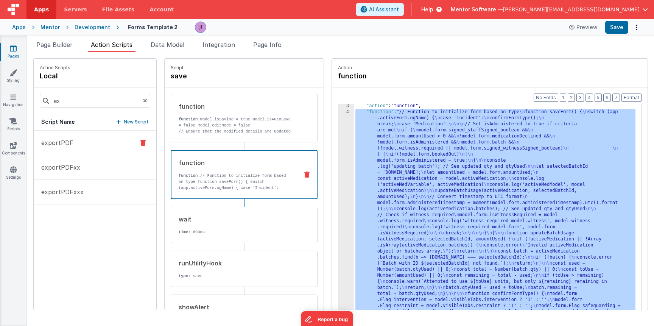
click at [70, 147] on p "exportPDF" at bounding box center [55, 142] width 37 height 9
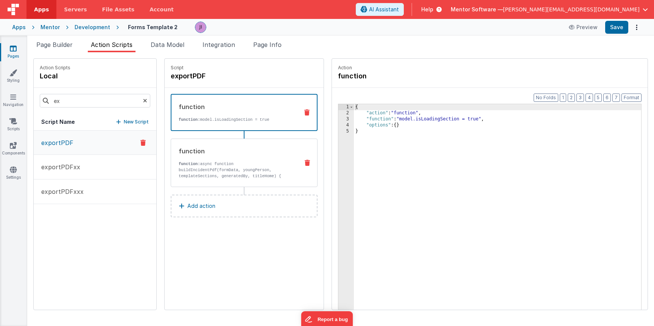
click at [245, 173] on p "function: async function buildIncidentPdf(formData, youngPerson, templateSectio…" at bounding box center [236, 179] width 114 height 36
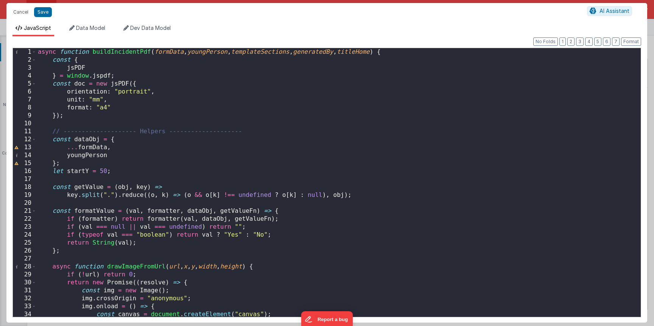
click at [273, 179] on div "async function buildIncidentPdf ( formData , youngPerson , templateSections , g…" at bounding box center [335, 190] width 599 height 285
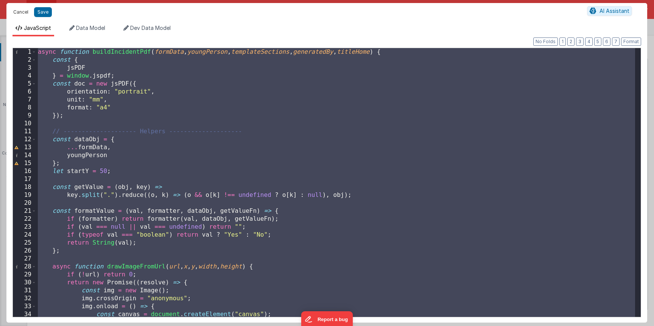
click at [23, 12] on button "Cancel" at bounding box center [20, 12] width 23 height 11
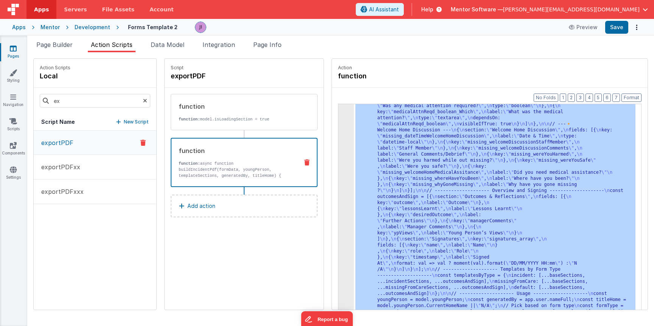
click at [110, 117] on div "Script Name New Script" at bounding box center [95, 122] width 123 height 17
click at [131, 122] on p "New Script" at bounding box center [136, 122] width 25 height 8
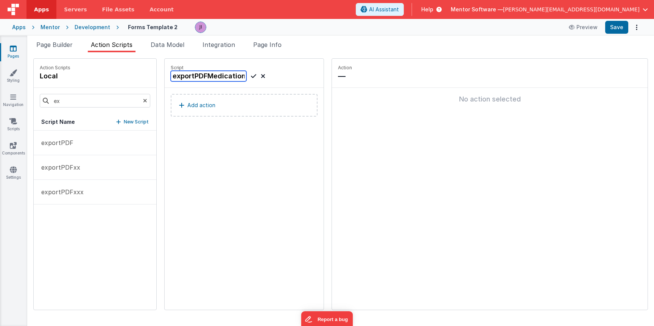
type input "exportPDFMedication"
click at [253, 77] on icon at bounding box center [253, 76] width 5 height 9
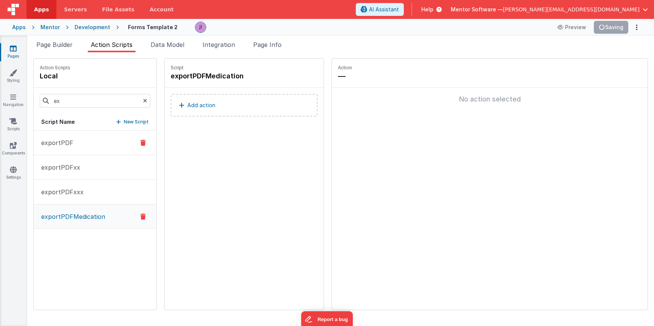
click at [98, 149] on button "exportPDF" at bounding box center [95, 143] width 123 height 25
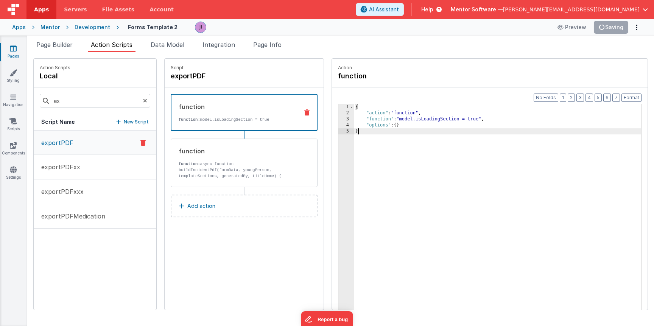
drag, startPoint x: 361, startPoint y: 126, endPoint x: 351, endPoint y: 100, distance: 27.7
click at [351, 100] on div "Format 7 6 5 4 3 2 1 No Folds 1 2 3 4 5 { "action" : "function" , "function" : …" at bounding box center [490, 213] width 316 height 251
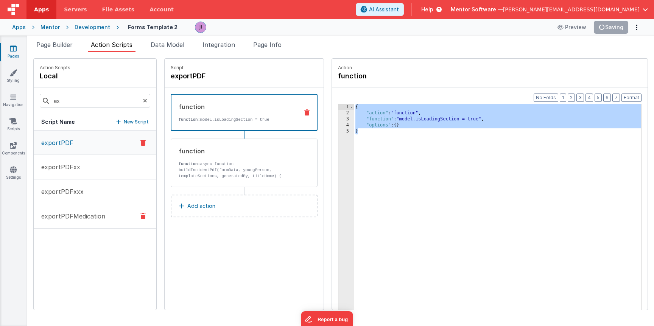
click at [101, 215] on p "exportPDFMedication" at bounding box center [71, 216] width 69 height 9
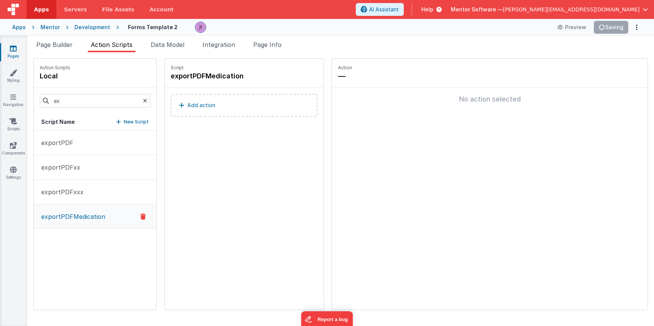
click at [225, 110] on button "Add action" at bounding box center [244, 105] width 147 height 23
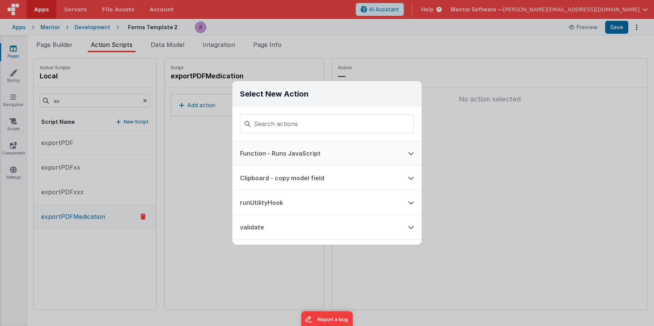
click at [329, 147] on button "Function - Runs JavaScript" at bounding box center [317, 153] width 168 height 24
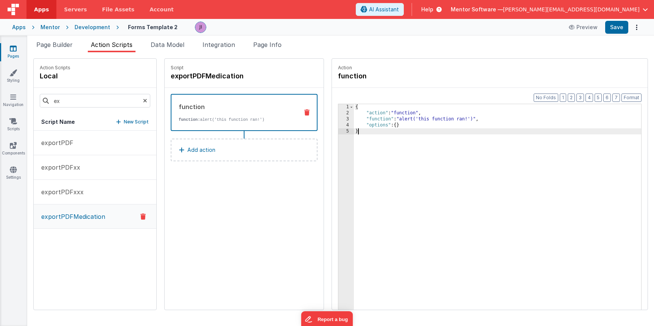
drag, startPoint x: 404, startPoint y: 158, endPoint x: 297, endPoint y: 50, distance: 151.8
click at [296, 50] on div "Page Builder Action Scripts Data Model Integration Page Info Snippet Library Na…" at bounding box center [340, 183] width 627 height 286
click at [103, 147] on button "exportPDF" at bounding box center [95, 143] width 123 height 25
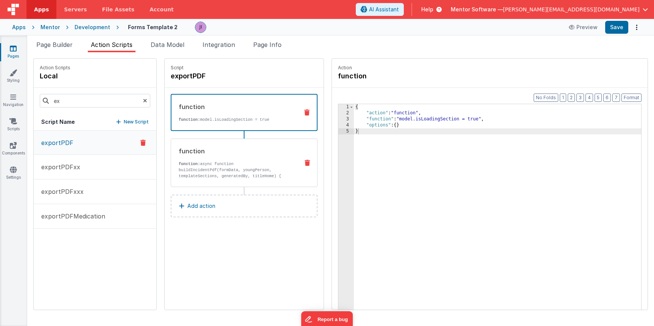
click at [243, 168] on p "function: async function buildIncidentPdf(formData, youngPerson, templateSectio…" at bounding box center [236, 179] width 114 height 36
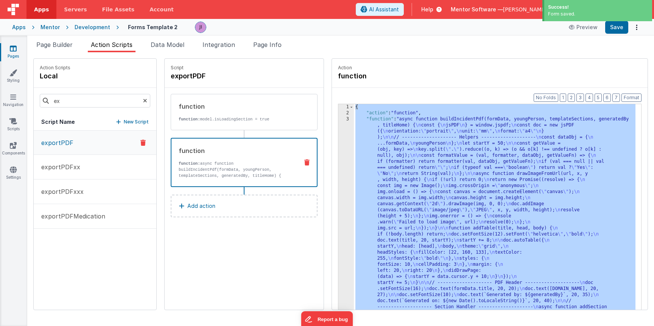
click at [107, 218] on button "exportPDFMedication" at bounding box center [95, 216] width 123 height 25
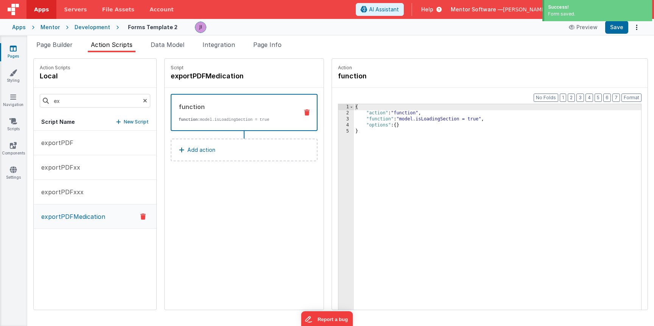
click at [277, 157] on button "Add action" at bounding box center [244, 150] width 147 height 23
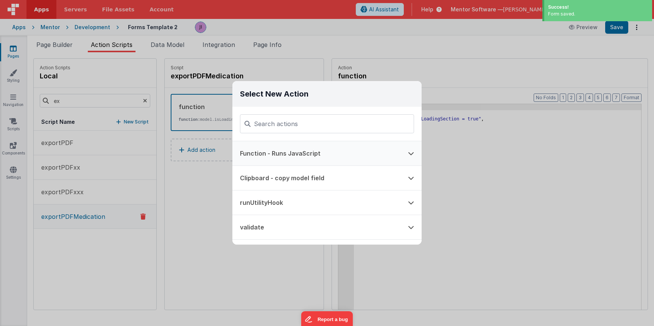
click at [350, 150] on button "Function - Runs JavaScript" at bounding box center [317, 153] width 168 height 24
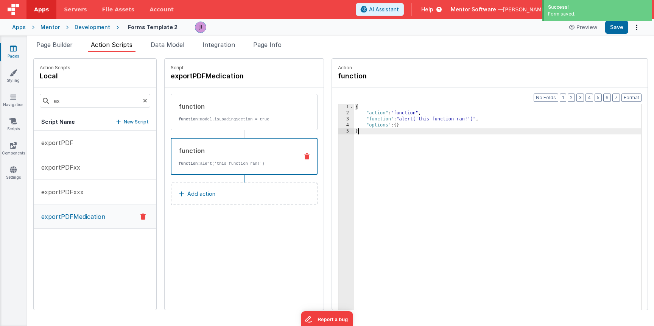
click at [430, 192] on div "{ "action" : "function" , "function" : "alert('this function ran!')" , "options…" at bounding box center [497, 224] width 287 height 241
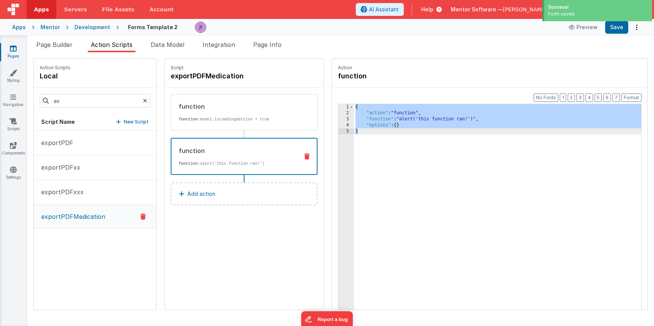
scroll to position [1322, 0]
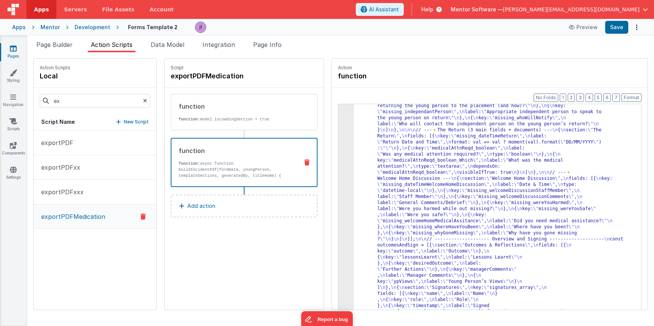
drag, startPoint x: 467, startPoint y: 154, endPoint x: 437, endPoint y: 155, distance: 30.3
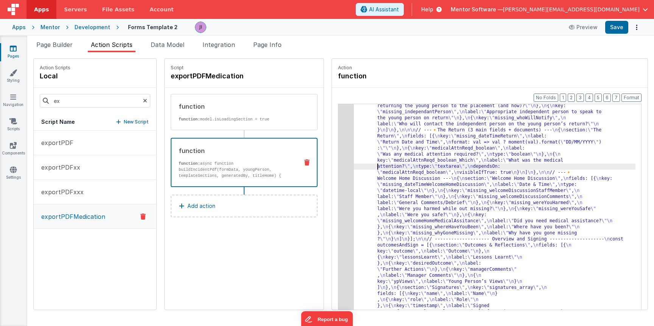
drag, startPoint x: 362, startPoint y: 165, endPoint x: 341, endPoint y: 162, distance: 21.1
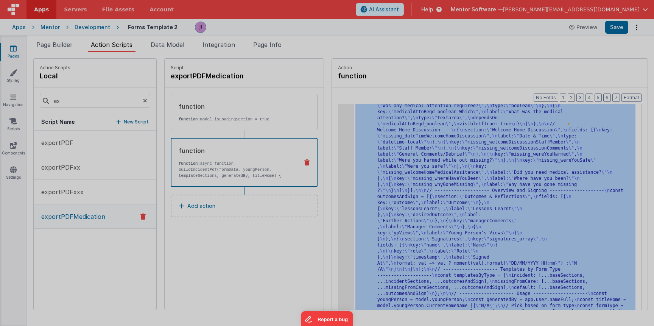
scroll to position [1371, 0]
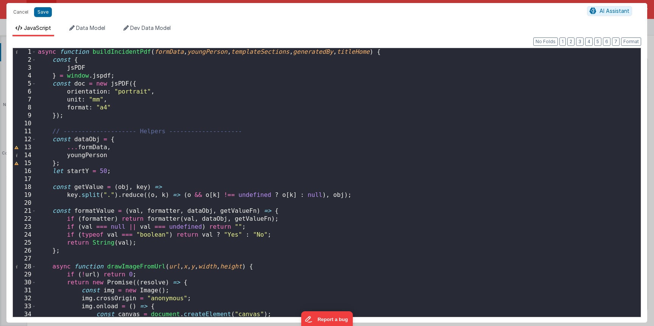
click at [278, 140] on div "async function buildIncidentPdf ( formData , youngPerson , templateSections , g…" at bounding box center [335, 190] width 599 height 285
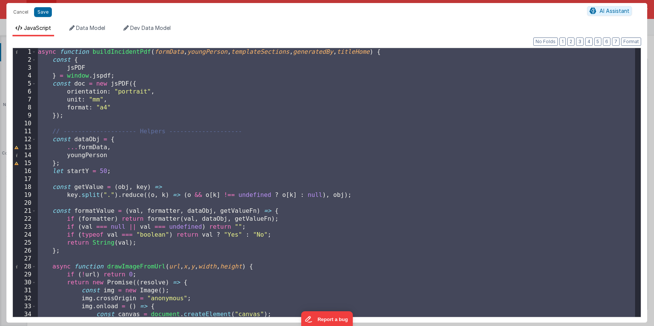
click at [282, 173] on div "async function buildIncidentPdf ( formData , youngPerson , templateSections , g…" at bounding box center [335, 190] width 599 height 285
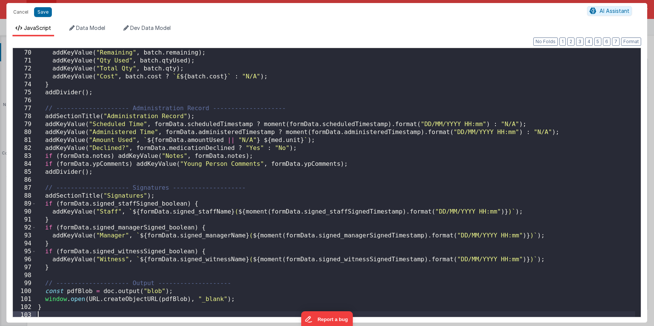
scroll to position [0, 0]
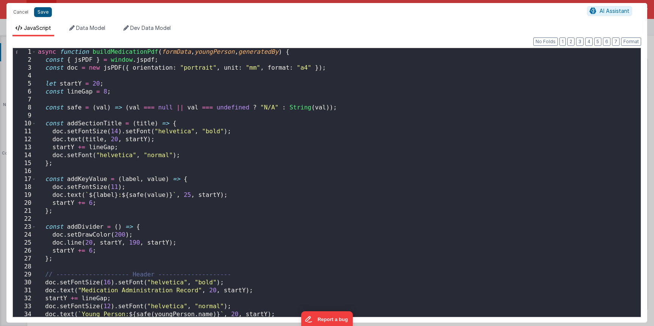
click at [42, 9] on button "Save" at bounding box center [43, 12] width 18 height 10
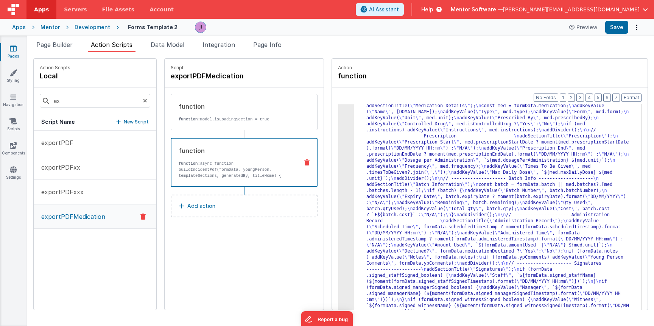
scroll to position [104, 0]
click at [619, 31] on button "Save" at bounding box center [617, 27] width 23 height 13
click at [56, 47] on span "Page Builder" at bounding box center [54, 45] width 36 height 8
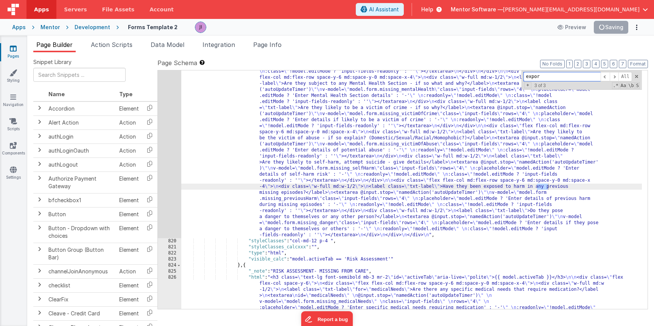
scroll to position [401, 0]
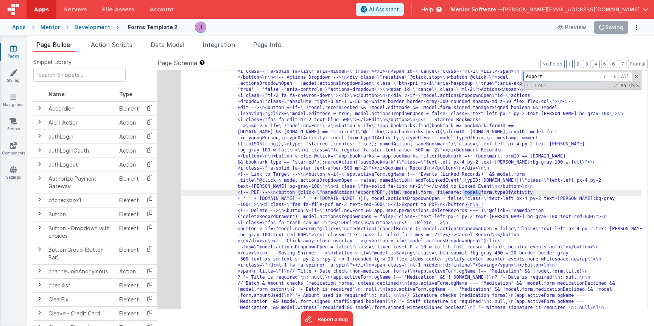
type input "exportP"
click at [168, 199] on div "24" at bounding box center [169, 98] width 23 height 545
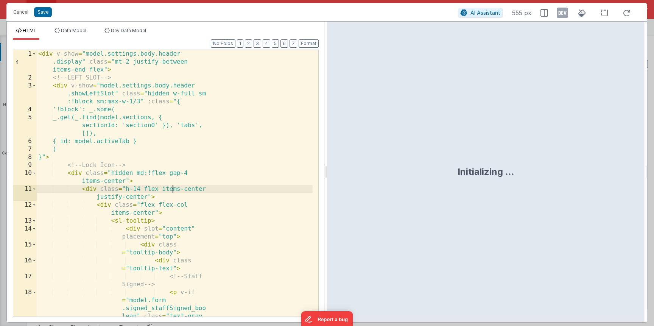
click at [173, 192] on div "< div v-show = "model.settings.body.header .display" class = "mt-2 justify-betw…" at bounding box center [175, 219] width 276 height 338
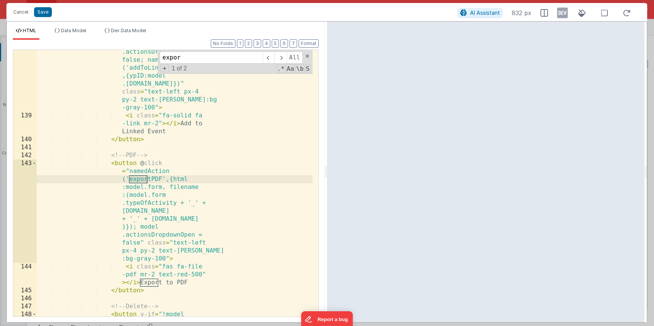
scroll to position [2547, 0]
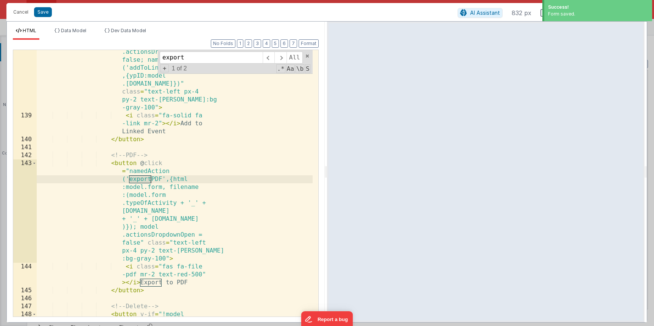
type input "export"
click at [163, 273] on div "< button v-if = "app .activeForm.ogName !== 'Events (Linked Records )' && model…" at bounding box center [175, 240] width 276 height 465
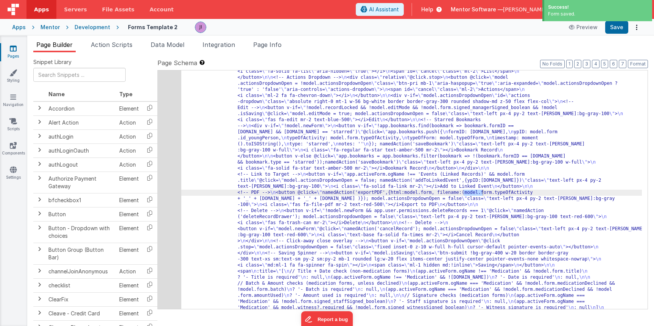
click at [137, 162] on div "Format 7 6 5 4 3 2 1 No Folds" at bounding box center [166, 174] width 306 height 267
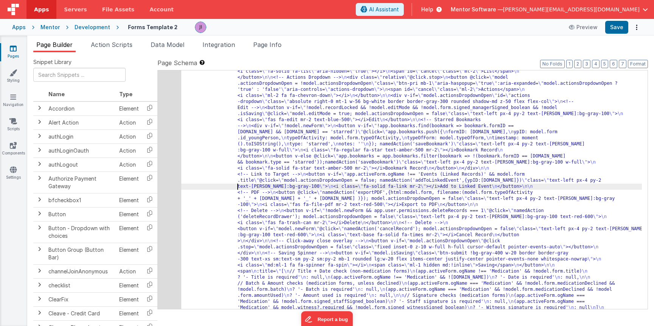
click at [164, 187] on div "24" at bounding box center [169, 98] width 23 height 545
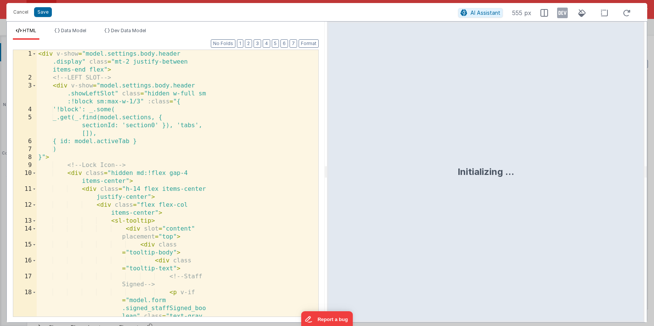
scroll to position [428, 0]
click at [164, 187] on div "< div v-show = "model.settings.body.header .display" class = "mt-2 justify-betw…" at bounding box center [175, 219] width 276 height 338
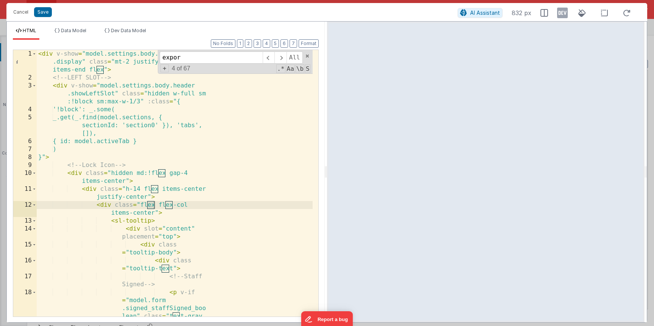
scroll to position [2547, 0]
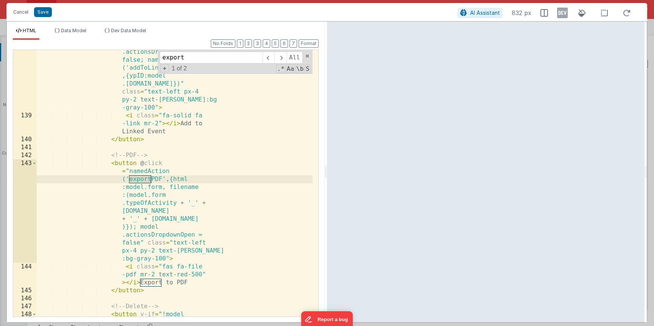
type input "export"
click at [151, 300] on div "< button v-if = "app .activeForm.ogName !== 'Events (Linked Records )' && model…" at bounding box center [175, 240] width 276 height 465
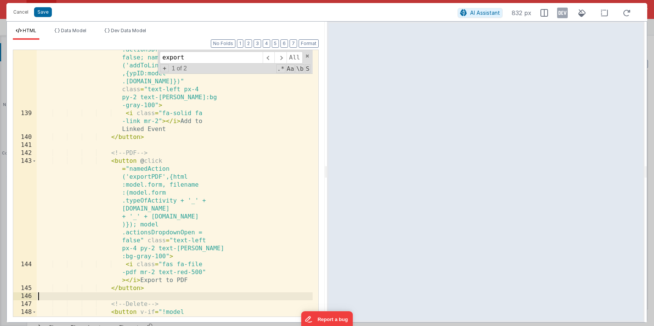
scroll to position [2567, 0]
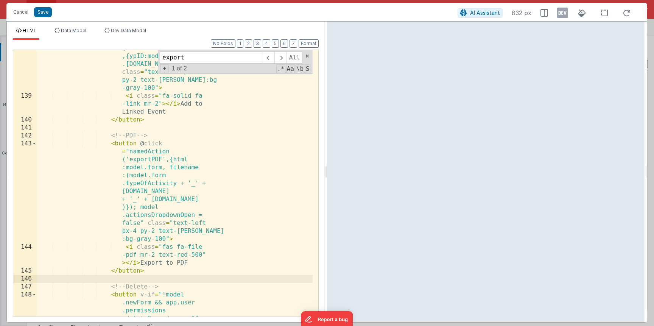
click at [155, 272] on div "< button v-if = "app .activeForm.ogName !== 'Events (Linked Records )' && model…" at bounding box center [175, 221] width 276 height 465
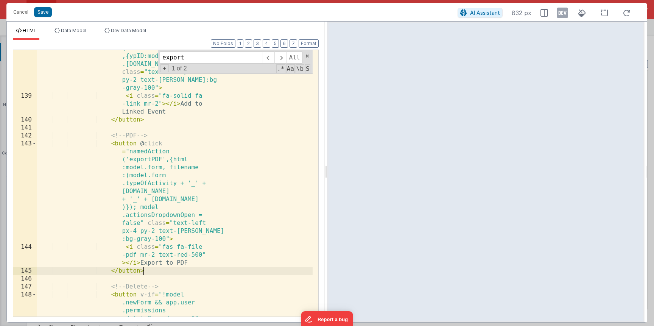
drag, startPoint x: 136, startPoint y: 143, endPoint x: 140, endPoint y: 144, distance: 4.2
click at [136, 143] on div "< button v-if = "app .activeForm.ogName !== 'Events (Linked Records )' && model…" at bounding box center [175, 221] width 276 height 465
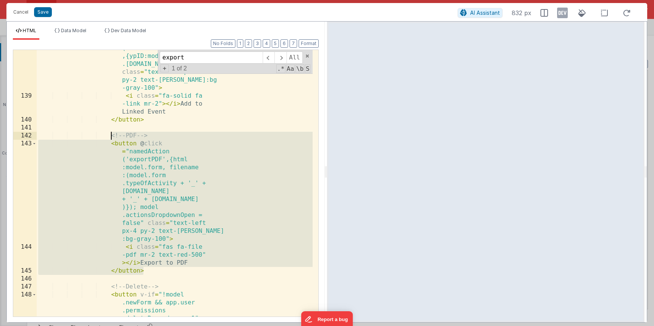
drag, startPoint x: 142, startPoint y: 267, endPoint x: 112, endPoint y: 135, distance: 134.9
click at [112, 135] on div "< button v-if = "app .activeForm.ogName !== 'Events (Linked Records )' && model…" at bounding box center [175, 221] width 276 height 465
click at [160, 272] on div "< button v-if = "app .activeForm.ogName !== 'Events (Linked Records )' && model…" at bounding box center [175, 221] width 276 height 465
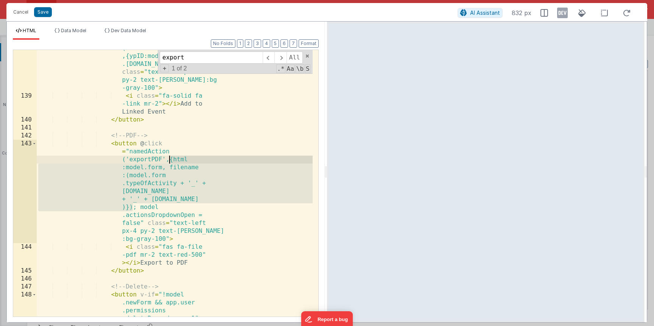
drag, startPoint x: 134, startPoint y: 207, endPoint x: 167, endPoint y: 161, distance: 57.5
click at [168, 160] on div "< button v-if = "app .activeForm.ogName !== 'Events (Linked Records )' && model…" at bounding box center [175, 221] width 276 height 465
click at [166, 161] on div "< button v-if = "app .activeForm.ogName !== 'Events (Linked Records )' && model…" at bounding box center [175, 221] width 276 height 465
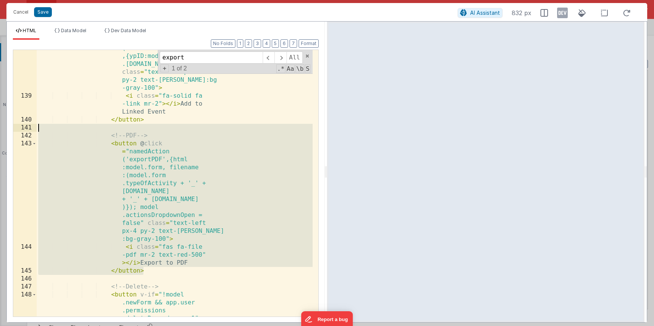
drag, startPoint x: 155, startPoint y: 270, endPoint x: 112, endPoint y: 130, distance: 145.9
click at [112, 130] on div "< button v-if = "app .activeForm.ogName !== 'Events (Linked Records )' && model…" at bounding box center [175, 221] width 276 height 465
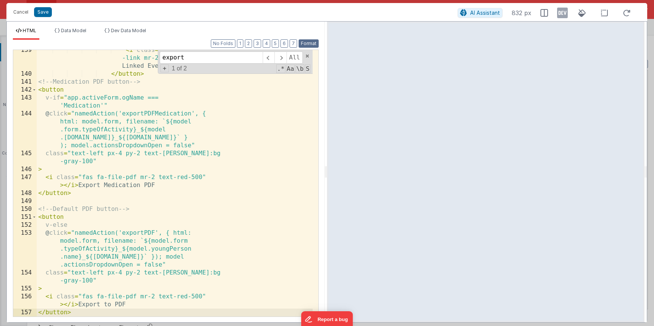
click at [314, 42] on button "Format" at bounding box center [309, 43] width 20 height 8
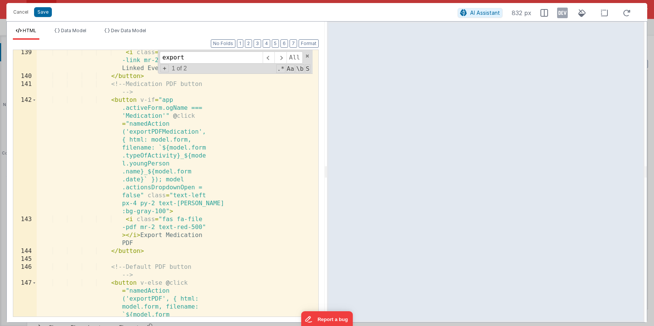
scroll to position [2586, 0]
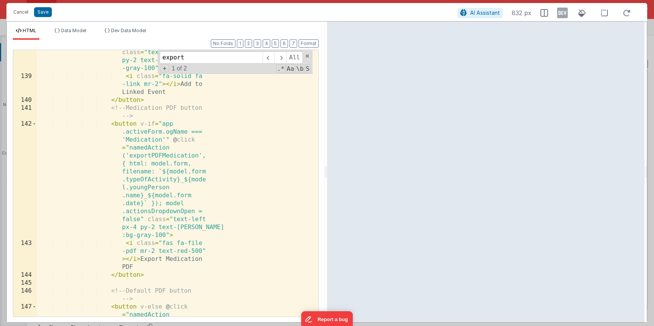
click at [156, 98] on div "< button v-if = "app .activeForm.ogName !== 'Events (Linked Records )' && model…" at bounding box center [175, 205] width 276 height 473
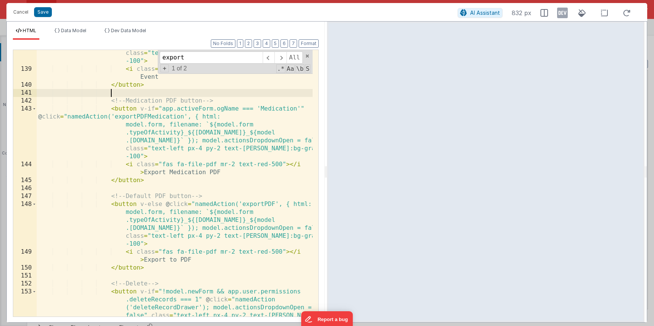
scroll to position [1639, 0]
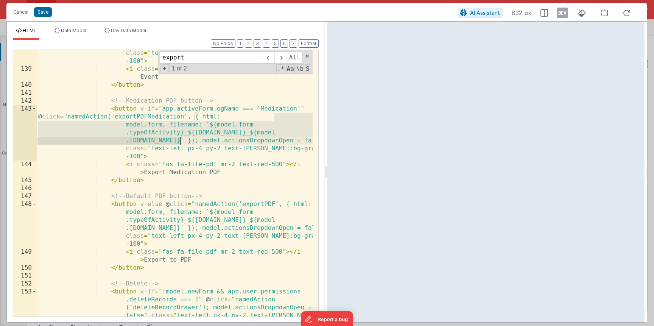
drag, startPoint x: 275, startPoint y: 117, endPoint x: 181, endPoint y: 141, distance: 97.3
click at [181, 141] on div "< button v-if = "app.activeForm.ogName !== 'Events (Linked Records)' && model.f…" at bounding box center [175, 194] width 276 height 354
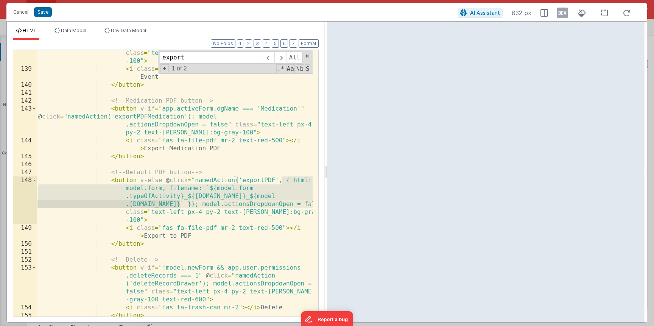
drag, startPoint x: 280, startPoint y: 181, endPoint x: 178, endPoint y: 204, distance: 104.5
click at [178, 204] on div "< button v-if = "app.activeForm.ogName !== 'Events (Linked Records)' && model.f…" at bounding box center [175, 178] width 276 height 322
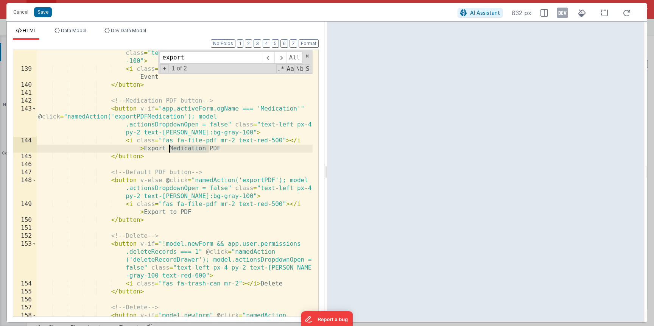
drag, startPoint x: 209, startPoint y: 150, endPoint x: 170, endPoint y: 150, distance: 38.6
click at [170, 150] on div "< button v-if = "app.activeForm.ogName !== 'Events (Linked Records)' && model.f…" at bounding box center [175, 190] width 276 height 346
click at [52, 13] on div "Cancel Save" at bounding box center [233, 12] width 448 height 11
click at [49, 14] on button "Save" at bounding box center [43, 12] width 18 height 10
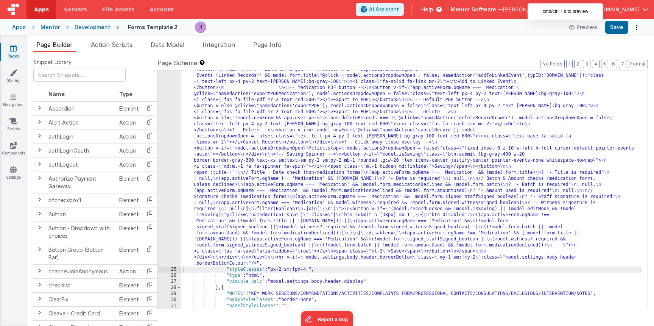
scroll to position [429, 0]
click at [615, 31] on button "Save" at bounding box center [617, 27] width 23 height 13
click at [240, 203] on div ""html" : "<div v-show= \" model.settings.body.header.display \" class= \" mt-2 …" at bounding box center [411, 135] width 461 height 754
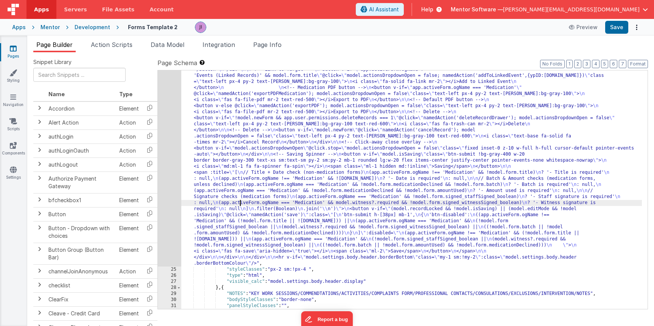
click at [225, 175] on div ""html" : "<div v-show= \" model.settings.body.header.display \" class= \" mt-2 …" at bounding box center [411, 135] width 461 height 754
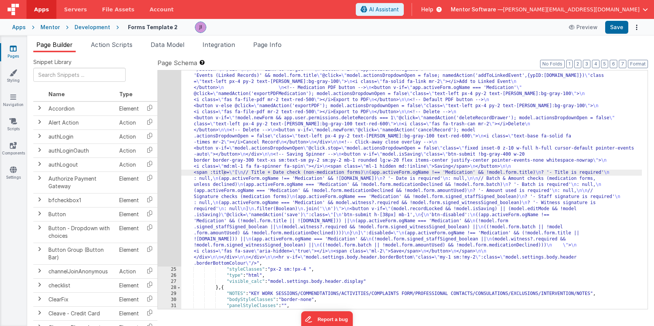
click at [128, 53] on div "Snippet Library Name Type Accordion Element Alert Action Action authLogin Actio…" at bounding box center [340, 195] width 627 height 286
click at [128, 51] on li "Action Scripts" at bounding box center [112, 46] width 48 height 12
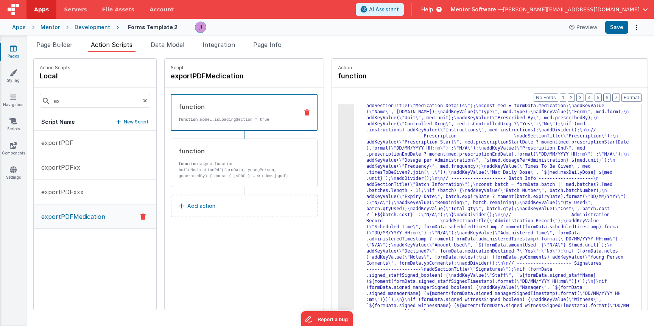
click at [219, 117] on p "function: model.isLoadingSection = true" at bounding box center [236, 120] width 114 height 6
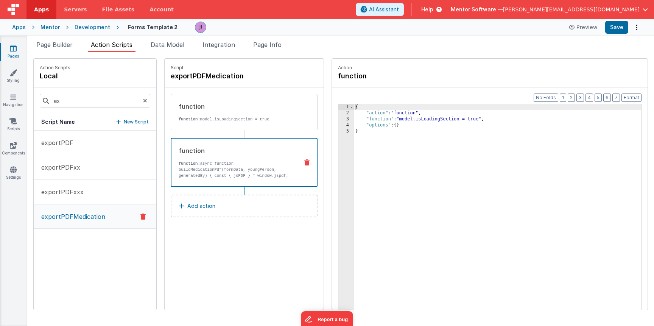
click at [239, 179] on div "function function: async function buildMedicationPdf(formData, youngPerson, gen…" at bounding box center [244, 162] width 147 height 49
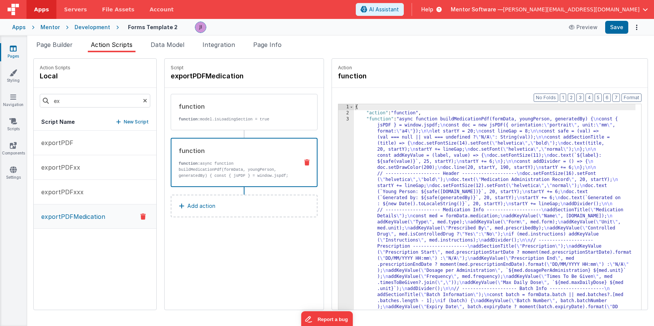
click at [245, 219] on div "function function: model.isLoadingSection = true function function: async funct…" at bounding box center [244, 159] width 159 height 143
click at [245, 211] on button "Add action" at bounding box center [244, 206] width 147 height 23
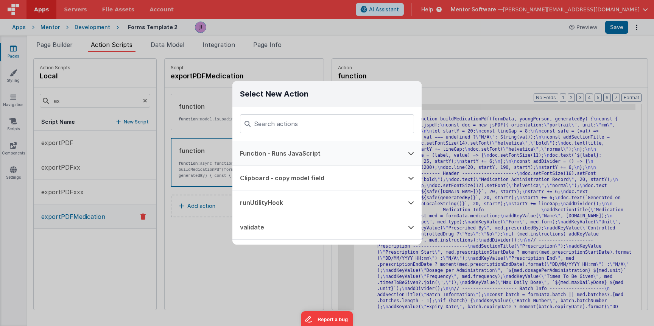
click at [324, 148] on button "Function - Runs JavaScript" at bounding box center [317, 153] width 168 height 24
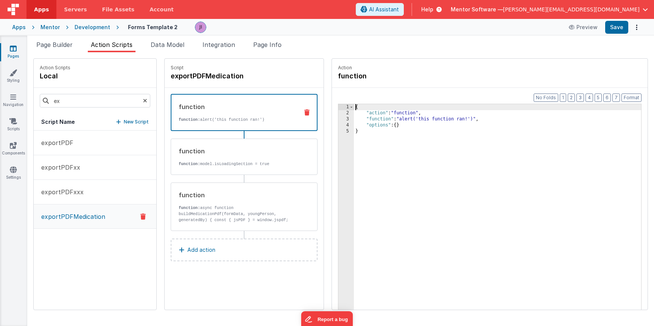
click at [417, 121] on div "{ "action" : "function" , "function" : "alert('this function ran!')" , "options…" at bounding box center [497, 224] width 287 height 241
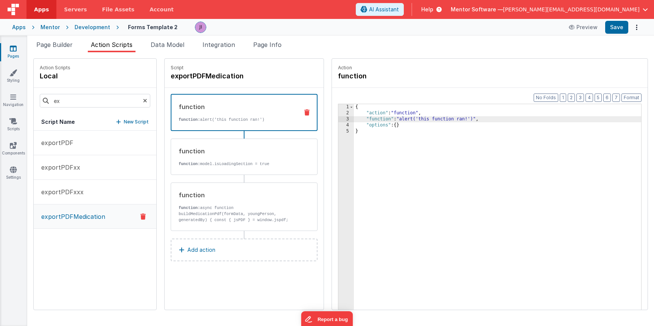
click at [345, 119] on div "3" at bounding box center [347, 119] width 16 height 6
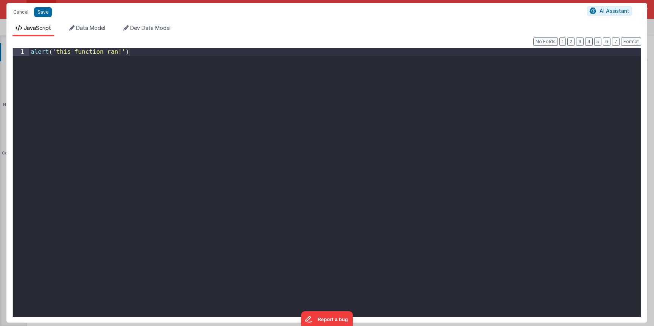
click at [344, 120] on div "alert ( 'this function ran!' )" at bounding box center [335, 190] width 612 height 285
click at [343, 120] on div "alert ( 'this function ran!' )" at bounding box center [335, 190] width 612 height 285
click at [43, 14] on button "Save" at bounding box center [43, 12] width 18 height 10
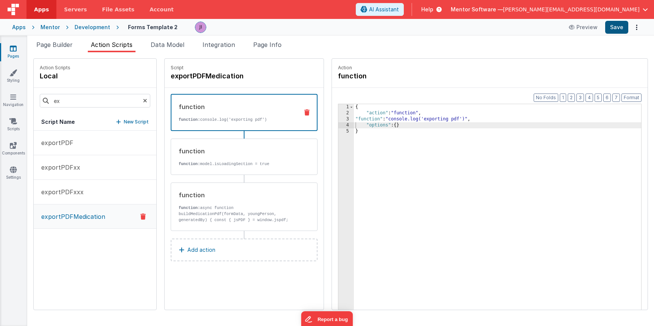
click at [610, 23] on button "Save" at bounding box center [617, 27] width 23 height 13
click at [106, 176] on button "exportPDFxx" at bounding box center [95, 167] width 123 height 25
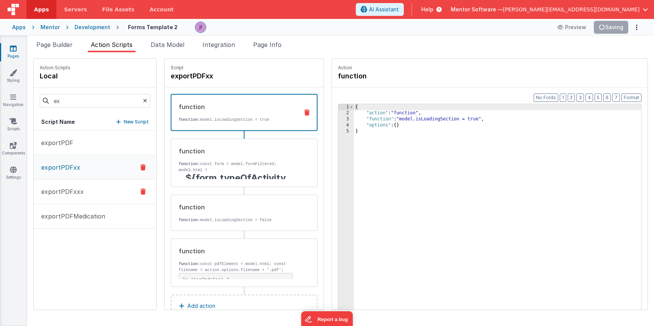
click at [106, 186] on button "exportPDFxxx" at bounding box center [95, 192] width 123 height 25
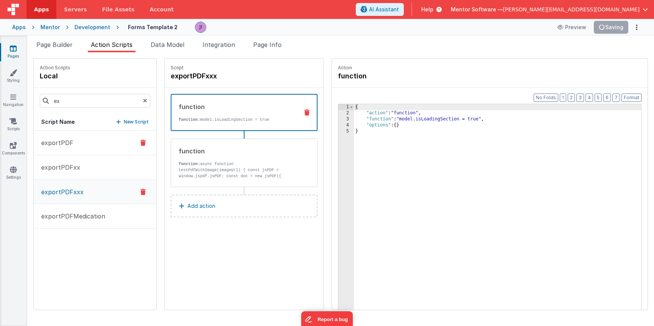
click at [106, 141] on button "exportPDF" at bounding box center [95, 143] width 123 height 25
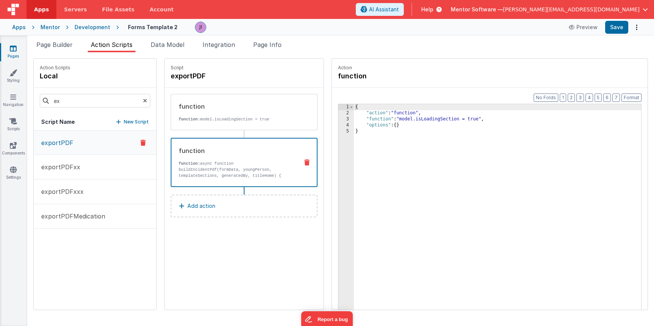
click at [228, 166] on p "function: async function buildIncidentPdf(formData, youngPerson, templateSectio…" at bounding box center [236, 179] width 114 height 36
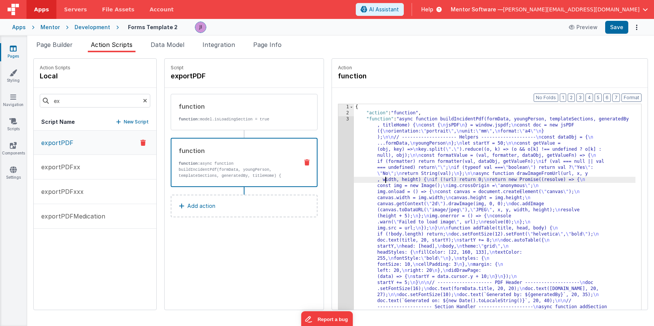
click at [333, 181] on div "Format 7 6 5 4 3 2 1 No Folds 1 2 3 { "action" : "function" , "function" : "asy…" at bounding box center [490, 213] width 316 height 251
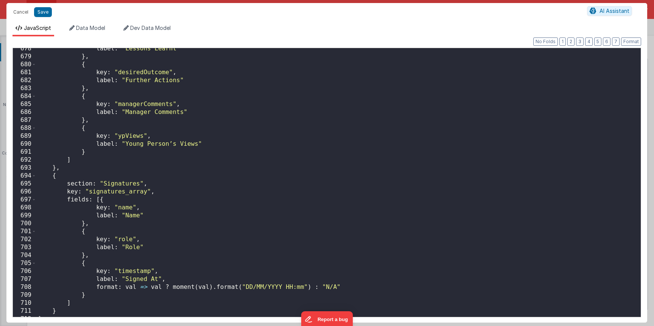
scroll to position [5529, 0]
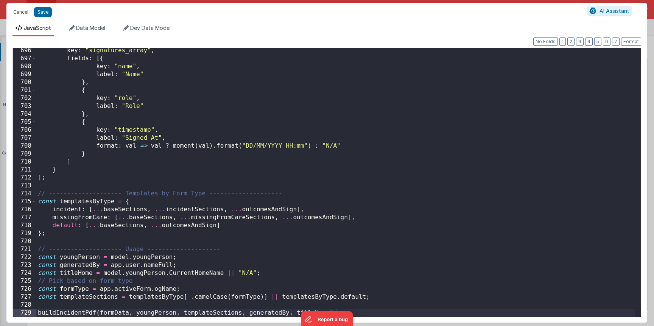
click at [28, 14] on button "Cancel" at bounding box center [20, 12] width 23 height 11
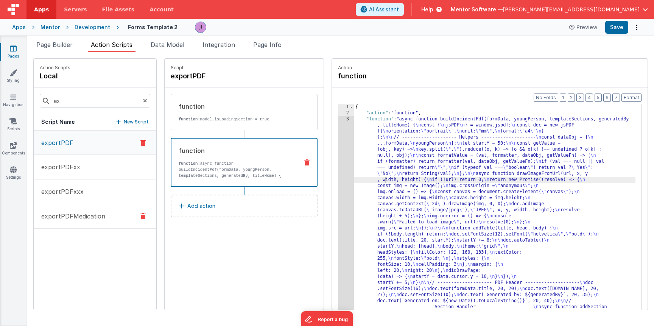
click at [91, 212] on p "exportPDFMedication" at bounding box center [71, 216] width 69 height 9
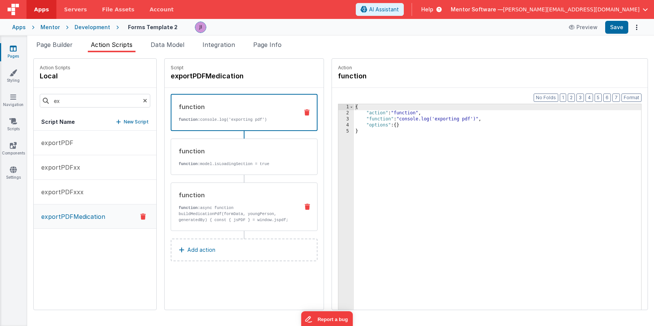
click at [225, 181] on div "function function: console.log('exporting pdf') function function: model.isLoad…" at bounding box center [244, 162] width 147 height 137
click at [232, 213] on p "function: async function buildMedicationPdf(formData, youngPerson, generatedBy)…" at bounding box center [236, 220] width 114 height 30
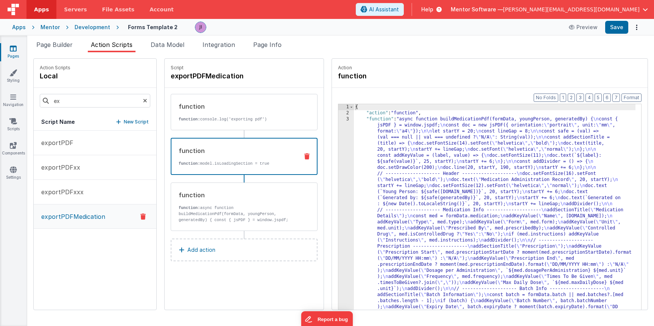
click at [287, 152] on div "function" at bounding box center [236, 150] width 114 height 9
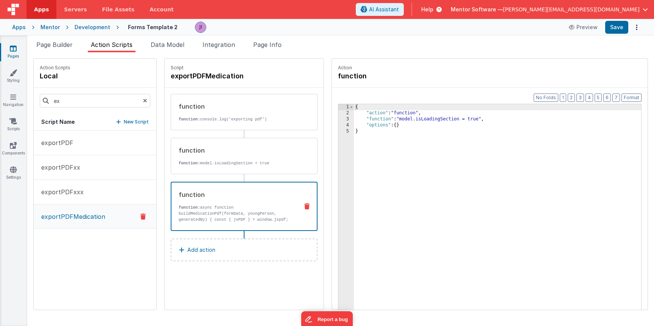
click at [261, 209] on p "function: async function buildMedicationPdf(formData, youngPerson, generatedBy)…" at bounding box center [236, 220] width 114 height 30
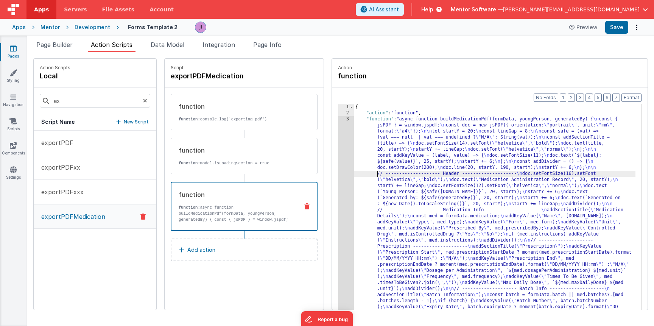
click at [335, 175] on div "Format 7 6 5 4 3 2 1 No Folds 1 2 3 { "action" : "function" , "function" : "asy…" at bounding box center [490, 213] width 316 height 251
click at [348, 175] on div "3" at bounding box center [347, 279] width 16 height 327
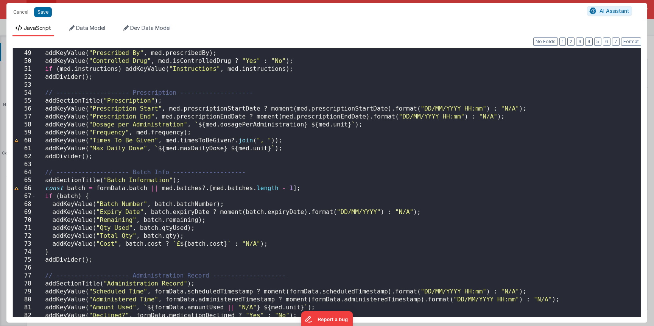
scroll to position [0, 0]
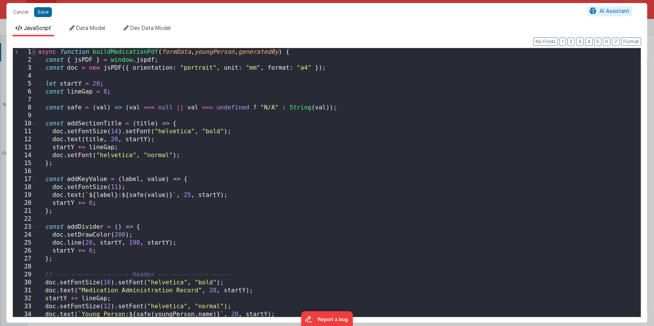
click at [34, 52] on span at bounding box center [34, 52] width 4 height 8
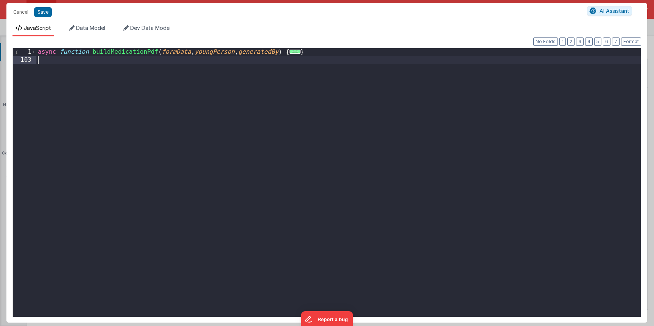
drag, startPoint x: 161, startPoint y: 66, endPoint x: 141, endPoint y: 64, distance: 20.5
click at [161, 66] on div "async function buildMedicationPdf ( formData , youngPerson , generatedBy ) { ..…" at bounding box center [338, 190] width 605 height 285
click at [108, 52] on div "async function buildMedicationPdf ( formData , youngPerson , generatedBy ) { ..…" at bounding box center [338, 190] width 605 height 285
click at [116, 71] on div "async function buildMedicationPdf ( formData , youngPerson , generatedBy ) { ..…" at bounding box center [338, 190] width 605 height 285
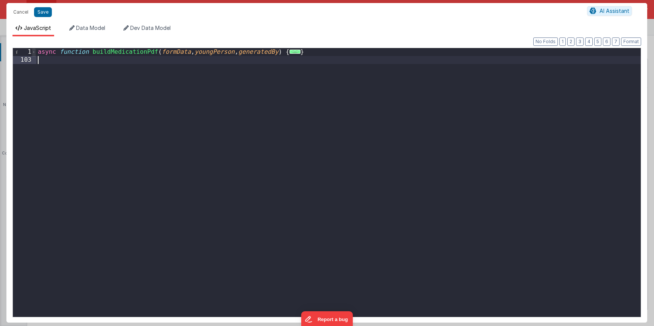
click at [34, 54] on span at bounding box center [34, 52] width 4 height 8
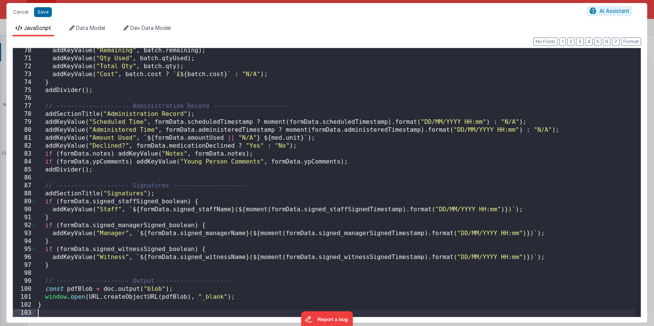
scroll to position [550, 0]
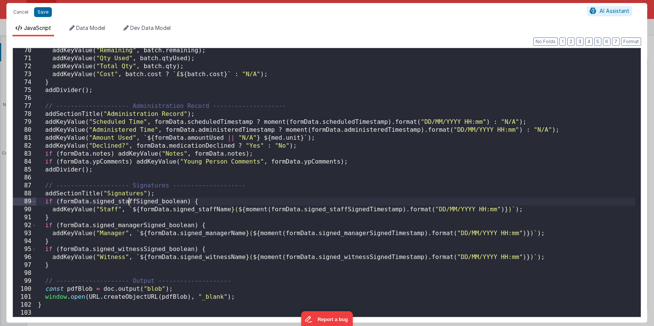
click at [130, 199] on div "addKeyValue ( "Remaining" , batch . remaining ) ; addKeyValue ( "Qty Used" , ba…" at bounding box center [335, 189] width 599 height 285
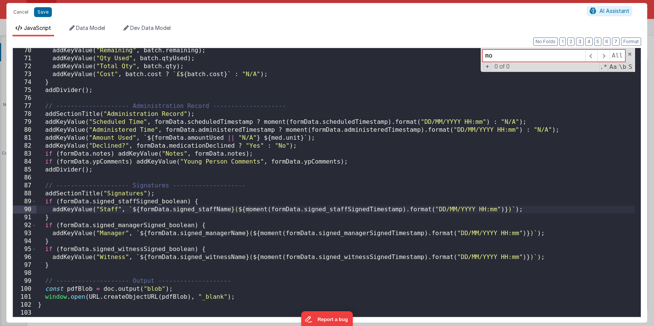
type input "m"
click at [130, 199] on div "addKeyValue ( "Remaining" , batch . remaining ) ; addKeyValue ( "Qty Used" , ba…" at bounding box center [335, 189] width 599 height 285
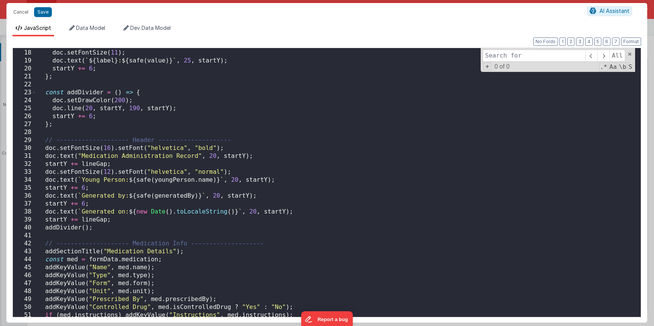
scroll to position [0, 0]
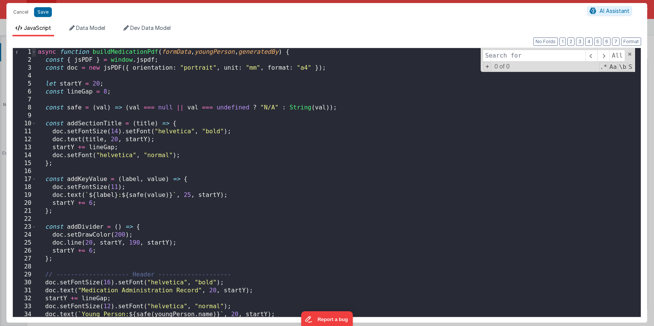
click at [34, 53] on span at bounding box center [34, 52] width 4 height 8
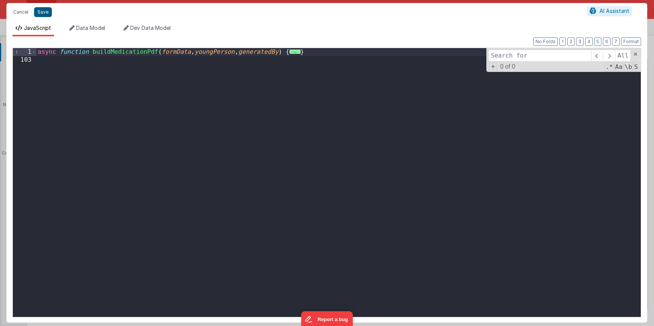
click at [34, 14] on button "Save" at bounding box center [43, 12] width 18 height 10
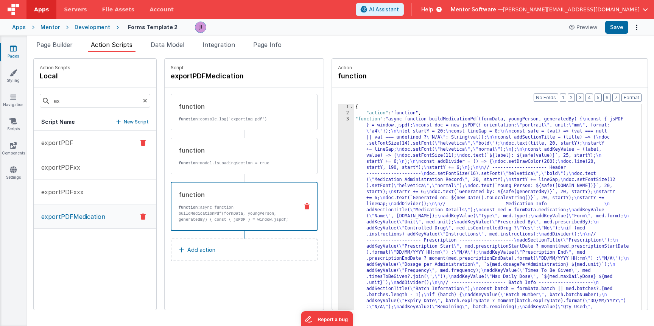
click at [77, 144] on button "exportPDF" at bounding box center [95, 143] width 123 height 25
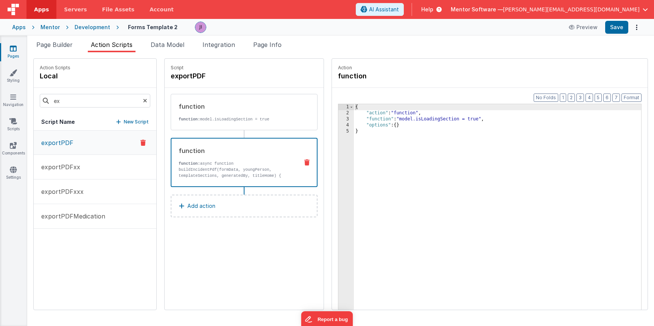
click at [248, 158] on div "function function: async function buildIncidentPdf(formData, youngPerson, templ…" at bounding box center [232, 162] width 121 height 33
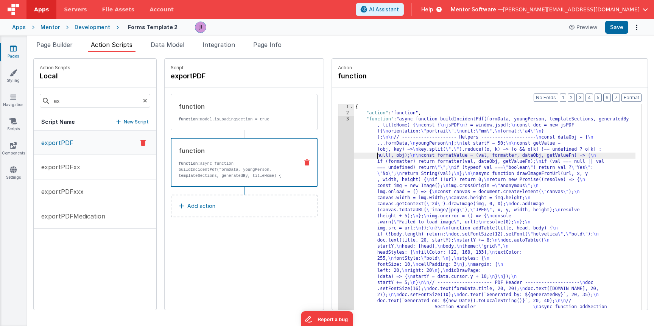
click at [336, 150] on div "Format 7 6 5 4 3 2 1 No Folds 1 2 3 { "action" : "function" , "function" : "asy…" at bounding box center [490, 213] width 316 height 251
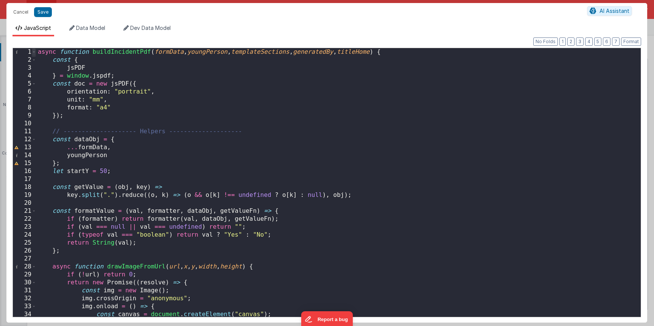
click at [34, 54] on span at bounding box center [34, 52] width 4 height 8
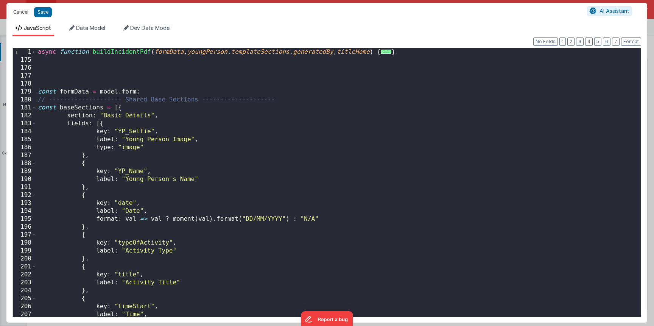
click at [23, 12] on button "Cancel" at bounding box center [20, 12] width 23 height 11
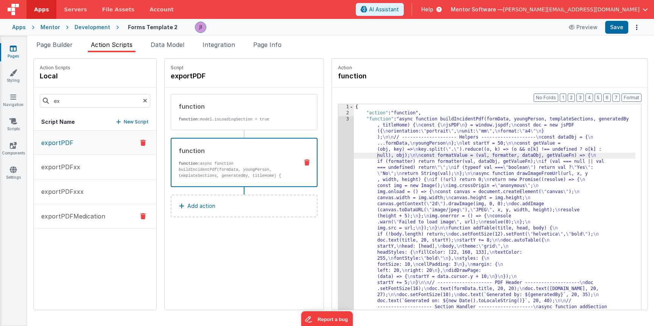
click at [86, 218] on p "exportPDFMedication" at bounding box center [71, 216] width 69 height 9
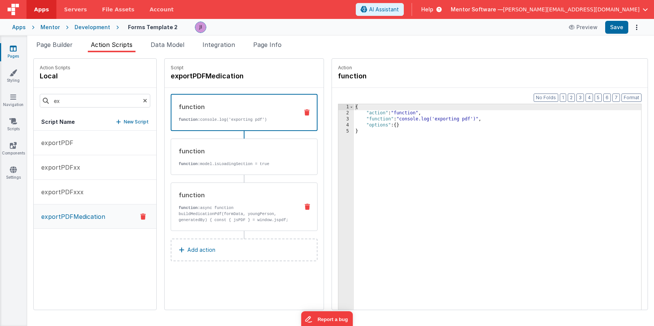
click at [273, 195] on div "function" at bounding box center [236, 194] width 114 height 9
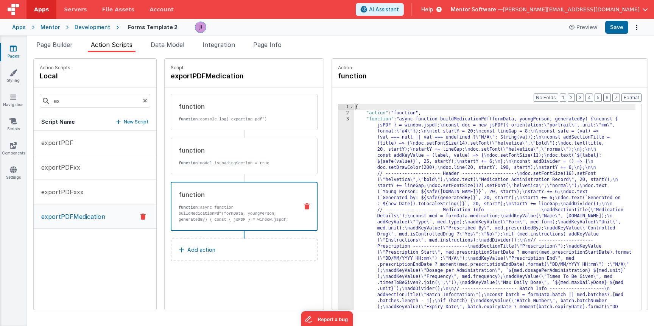
drag, startPoint x: 392, startPoint y: 173, endPoint x: 377, endPoint y: 173, distance: 15.5
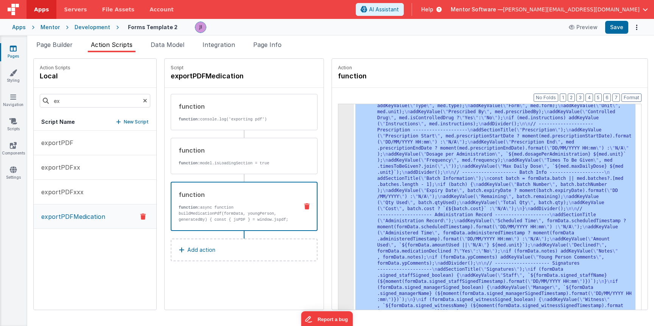
scroll to position [116, 0]
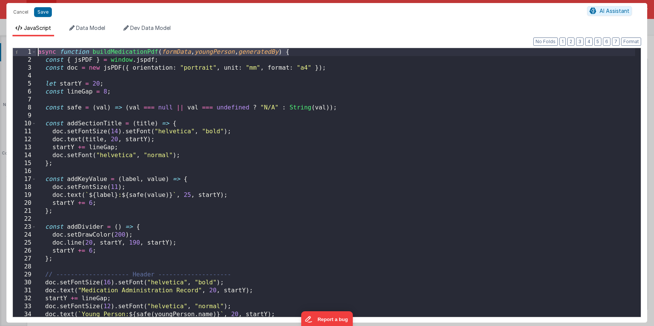
drag, startPoint x: 290, startPoint y: 51, endPoint x: 39, endPoint y: 52, distance: 251.1
click at [39, 52] on div "async function buildMedicationPdf ( formData , youngPerson , generatedBy ) { co…" at bounding box center [335, 190] width 599 height 285
click at [33, 54] on span at bounding box center [34, 52] width 4 height 8
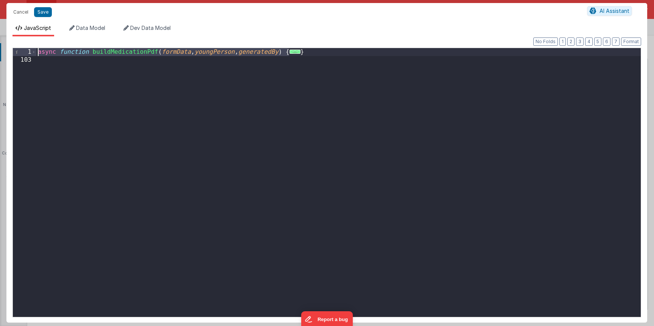
click at [61, 69] on div "async function buildMedicationPdf ( formData , youngPerson , generatedBy ) { ..…" at bounding box center [338, 190] width 605 height 285
click at [375, 60] on div "async function buildMedicationPdf ( formData , youngPerson , generatedBy ) { ..…" at bounding box center [338, 190] width 605 height 285
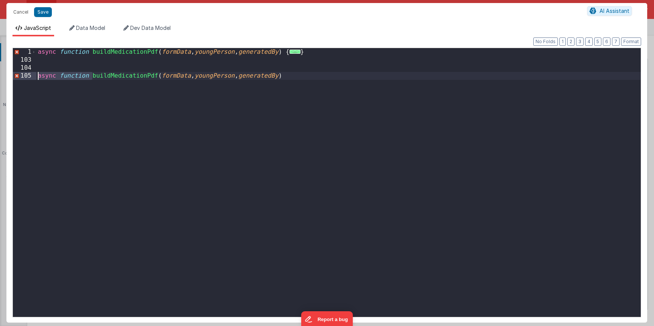
drag, startPoint x: 94, startPoint y: 75, endPoint x: 29, endPoint y: 79, distance: 64.5
click at [29, 79] on div "1 103 104 105 async function buildMedicationPdf ( formData , youngPerson , gene…" at bounding box center [326, 183] width 629 height 270
click at [126, 77] on div "async function buildMedicationPdf ( formData , youngPerson , generatedBy ) { ..…" at bounding box center [338, 190] width 605 height 285
click at [169, 75] on div "async function buildMedicationPdf ( formData , youngPerson , generatedBy ) { ..…" at bounding box center [338, 190] width 605 height 285
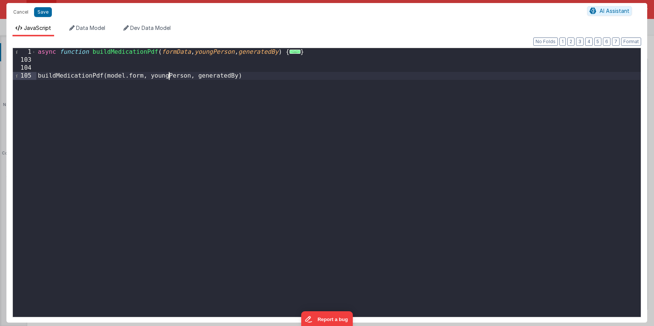
click at [169, 75] on div "async function buildMedicationPdf ( formData , youngPerson , generatedBy ) { ..…" at bounding box center [338, 190] width 605 height 285
click at [47, 14] on button "Save" at bounding box center [43, 12] width 18 height 10
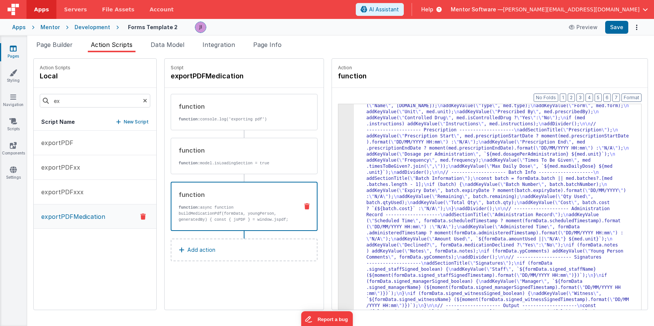
scroll to position [110, 0]
click at [481, 202] on div ""function" : "async function buildMedicationPdf(formData, youngPerson, generate…" at bounding box center [495, 281] width 282 height 550
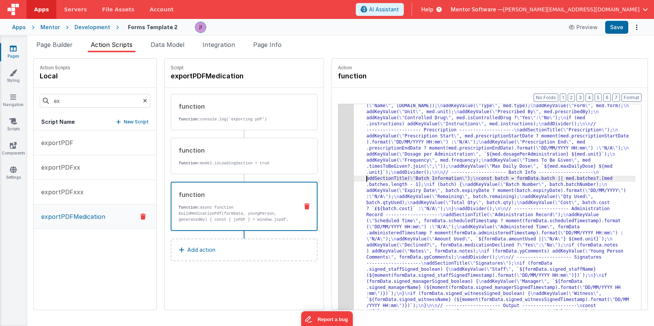
click at [357, 177] on div ""function" : "async function buildMedicationPdf(formData, youngPerson, generate…" at bounding box center [495, 281] width 282 height 550
click at [347, 175] on div "3" at bounding box center [347, 163] width 16 height 315
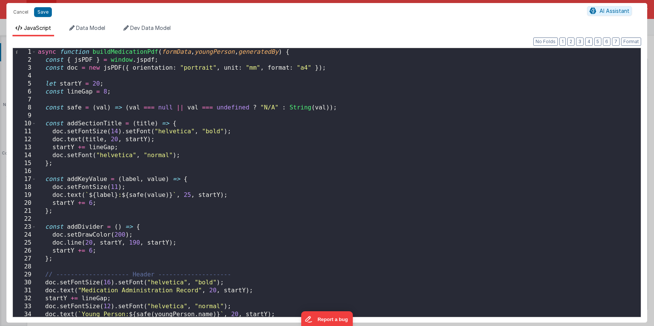
scroll to position [0, 0]
click at [36, 14] on button "Save" at bounding box center [43, 12] width 18 height 10
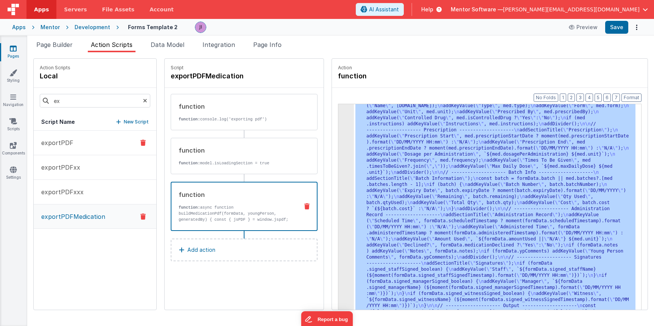
click at [94, 143] on button "exportPDF" at bounding box center [95, 143] width 123 height 25
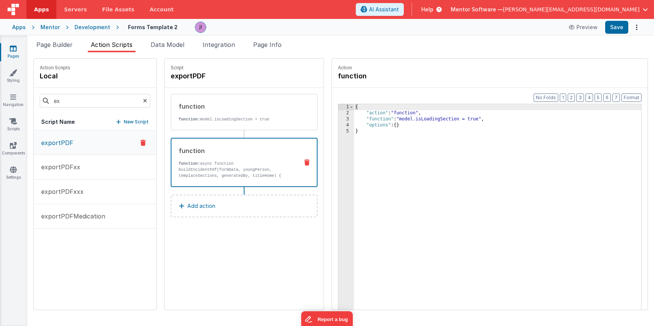
drag, startPoint x: 226, startPoint y: 169, endPoint x: 347, endPoint y: 178, distance: 121.9
click at [226, 169] on p "function: async function buildIncidentPdf(formData, youngPerson, templateSectio…" at bounding box center [236, 179] width 114 height 36
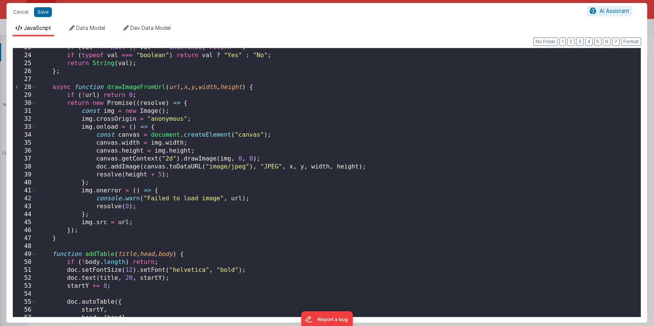
scroll to position [180, 0]
click at [145, 176] on div "if ( val === null || val === undefined ) return "" ; if ( typeof val === "boole…" at bounding box center [335, 186] width 599 height 285
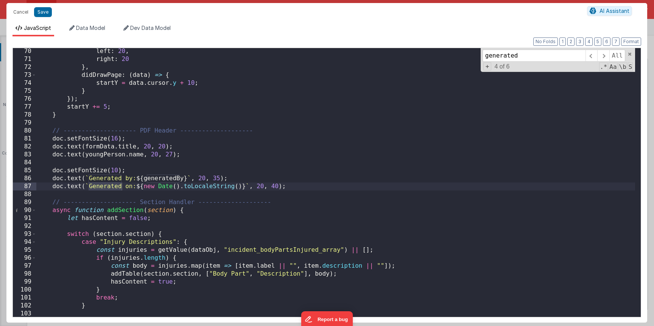
scroll to position [5529, 0]
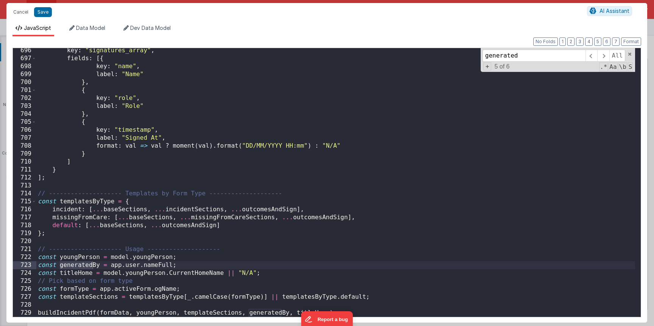
type input "generated"
drag, startPoint x: 133, startPoint y: 273, endPoint x: 169, endPoint y: 268, distance: 35.6
click at [133, 273] on div "key : "signatures_array" , fields : [{ key : "name" , label : "Name" } , { key …" at bounding box center [335, 189] width 599 height 285
drag, startPoint x: 180, startPoint y: 265, endPoint x: 8, endPoint y: 267, distance: 171.9
click at [8, 267] on div "Format 7 6 5 4 3 2 1 No Folds 696 697 698 699 700 701 702 703 704 705 706 707 7…" at bounding box center [326, 179] width 641 height 286
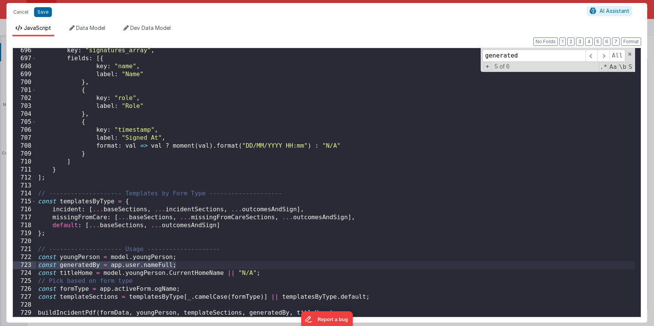
click at [211, 269] on div "key : "signatures_array" , fields : [{ key : "name" , label : "Name" } , { key …" at bounding box center [335, 189] width 599 height 285
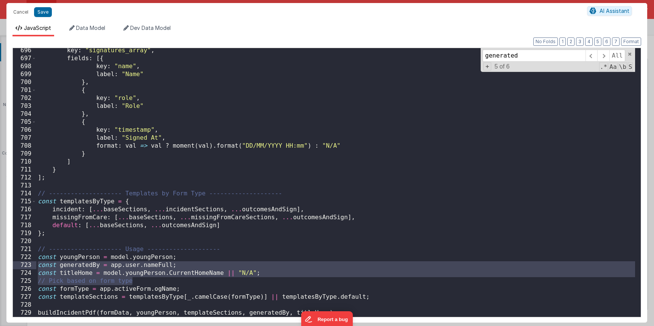
drag, startPoint x: 288, startPoint y: 278, endPoint x: 37, endPoint y: 268, distance: 251.3
click at [37, 268] on div "key : "signatures_array" , fields : [{ key : "name" , label : "Name" } , { key …" at bounding box center [335, 189] width 599 height 285
drag, startPoint x: 99, startPoint y: 279, endPoint x: 124, endPoint y: 279, distance: 25.0
click at [99, 279] on div "key : "signatures_array" , fields : [{ key : "name" , label : "Name" } , { key …" at bounding box center [335, 189] width 599 height 285
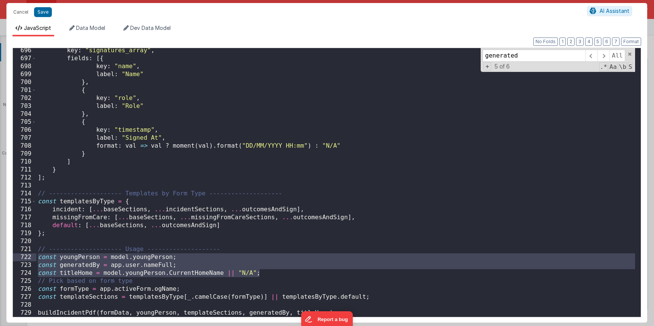
drag, startPoint x: 281, startPoint y: 274, endPoint x: 21, endPoint y: 258, distance: 260.6
click at [21, 258] on div "696 697 698 699 700 701 702 703 704 705 706 707 708 709 710 711 712 713 714 715…" at bounding box center [326, 183] width 629 height 270
click at [17, 19] on div "Cancel Save AI Assistant" at bounding box center [326, 12] width 641 height 18
click at [17, 16] on button "Cancel" at bounding box center [20, 12] width 23 height 11
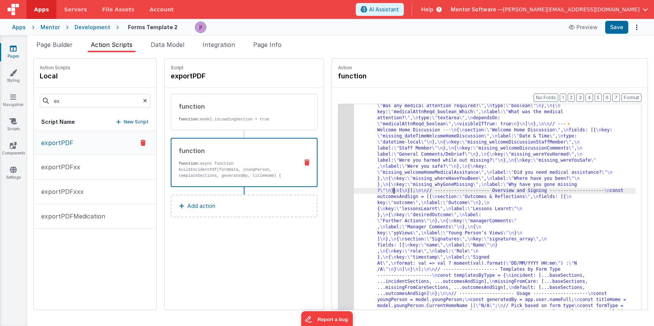
drag, startPoint x: 355, startPoint y: 180, endPoint x: 348, endPoint y: 177, distance: 7.3
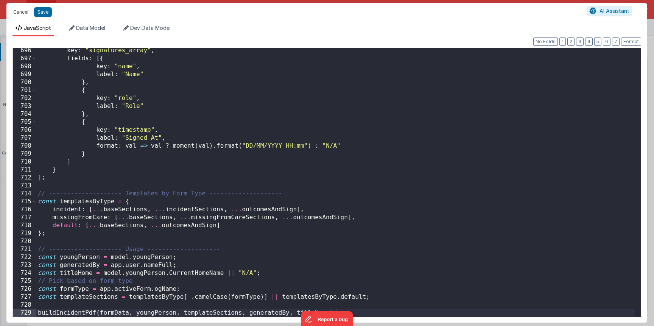
click at [24, 15] on button "Cancel" at bounding box center [20, 12] width 23 height 11
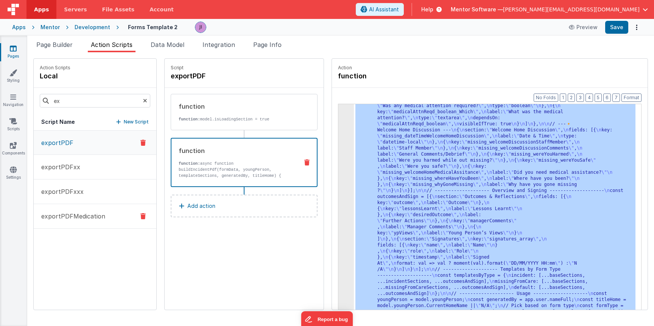
click at [89, 209] on button "exportPDFMedication" at bounding box center [95, 216] width 123 height 25
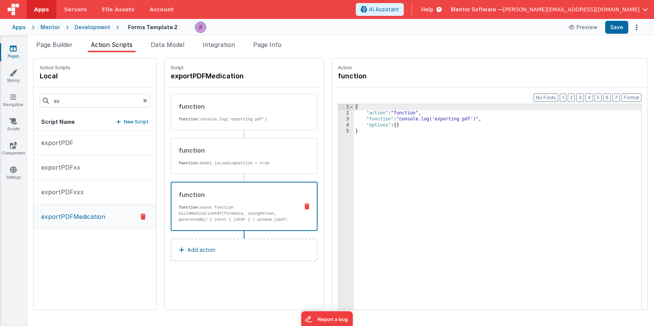
click at [243, 195] on div "function" at bounding box center [236, 194] width 114 height 9
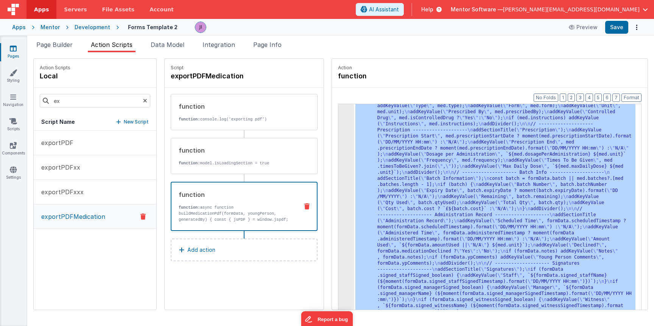
scroll to position [116, 0]
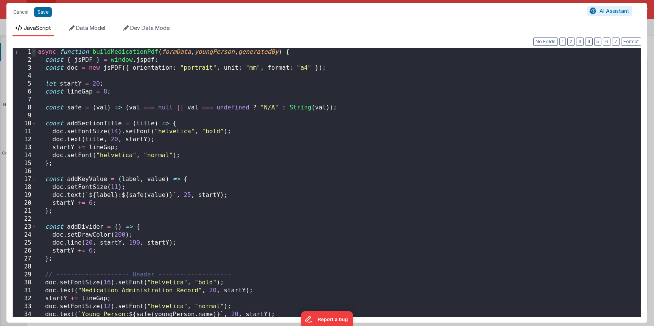
click at [34, 53] on span at bounding box center [34, 52] width 4 height 8
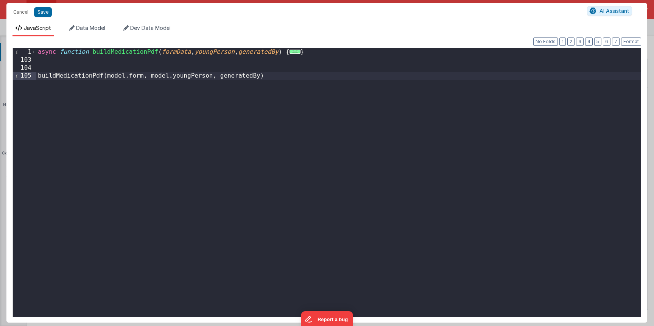
click at [145, 65] on div "async function buildMedicationPdf ( formData , youngPerson , generatedBy ) { ..…" at bounding box center [338, 190] width 605 height 285
click at [143, 61] on div "async function buildMedicationPdf ( formData , youngPerson , generatedBy ) { ..…" at bounding box center [338, 190] width 605 height 285
paste textarea
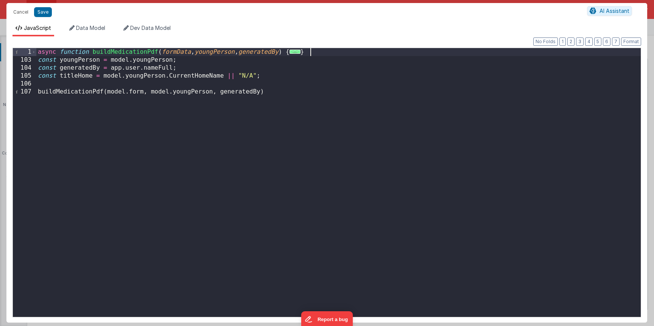
click at [326, 49] on div "async function buildMedicationPdf ( formData , youngPerson , generatedBy ) { ..…" at bounding box center [338, 190] width 605 height 285
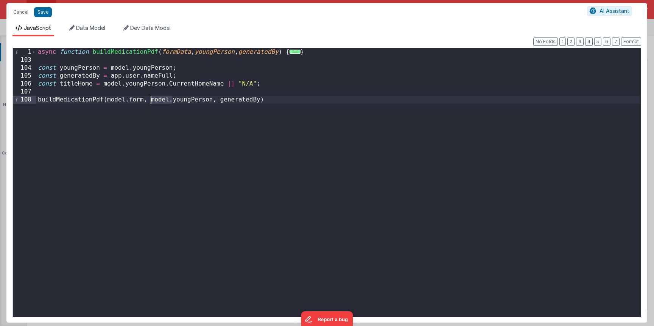
drag, startPoint x: 171, startPoint y: 102, endPoint x: 150, endPoint y: 103, distance: 21.3
click at [150, 103] on div "async function buildMedicationPdf ( formData , youngPerson , generatedBy ) { ..…" at bounding box center [338, 190] width 605 height 285
click at [102, 64] on div "async function buildMedicationPdf ( formData , youngPerson , generatedBy ) { ..…" at bounding box center [338, 190] width 605 height 285
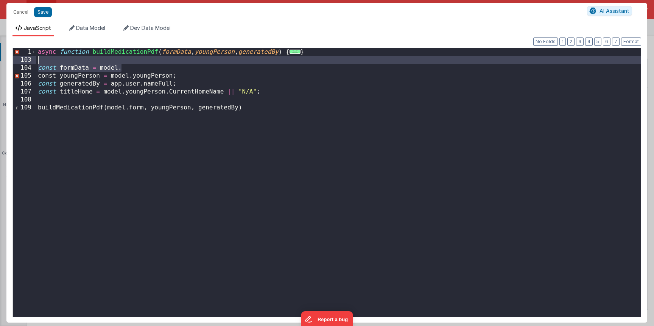
drag, startPoint x: 145, startPoint y: 66, endPoint x: 30, endPoint y: 59, distance: 115.4
click at [30, 59] on div "1 103 104 105 106 107 108 109 async function buildMedicationPdf ( formData , yo…" at bounding box center [326, 183] width 629 height 270
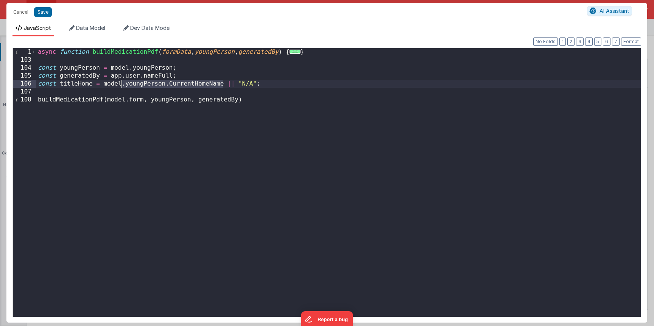
drag, startPoint x: 222, startPoint y: 84, endPoint x: 96, endPoint y: 82, distance: 125.7
click at [121, 87] on div "async function buildMedicationPdf ( formData , youngPerson , generatedBy ) { ..…" at bounding box center [338, 190] width 605 height 285
click at [77, 81] on div "async function buildMedicationPdf ( formData , youngPerson , generatedBy ) { ..…" at bounding box center [338, 190] width 605 height 285
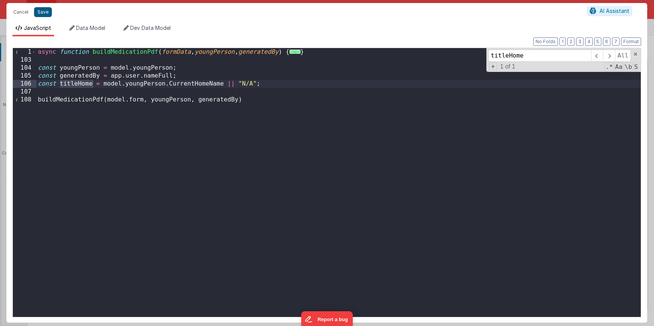
click at [47, 13] on button "Save" at bounding box center [43, 12] width 18 height 10
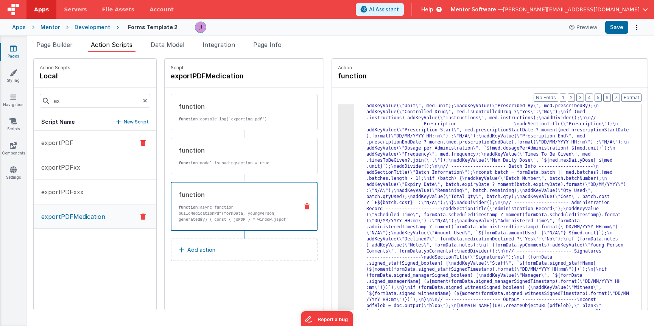
click at [76, 148] on button "exportPDF" at bounding box center [95, 143] width 123 height 25
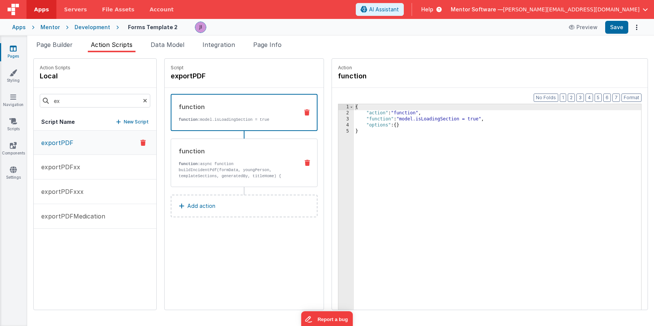
click at [253, 144] on div "function function: async function buildIncidentPdf(formData, youngPerson, templ…" at bounding box center [244, 163] width 147 height 48
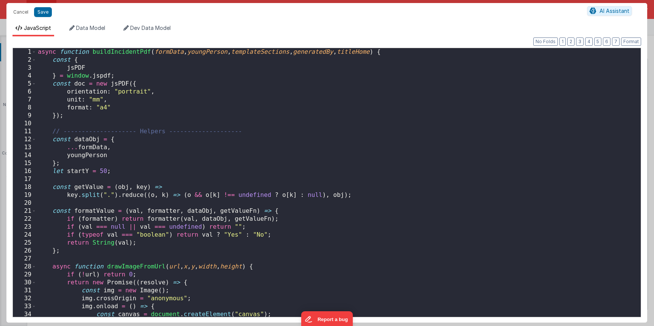
scroll to position [1371, 0]
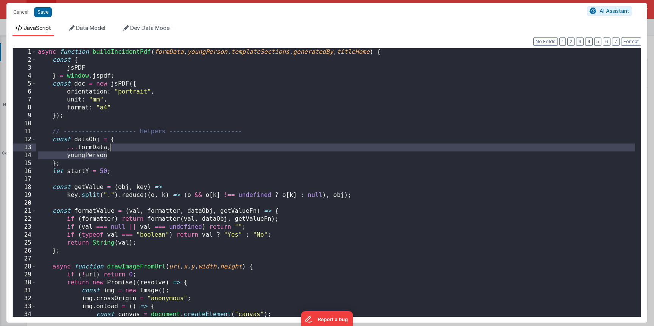
click at [287, 150] on div "async function buildIncidentPdf ( formData , youngPerson , templateSections , g…" at bounding box center [335, 190] width 599 height 285
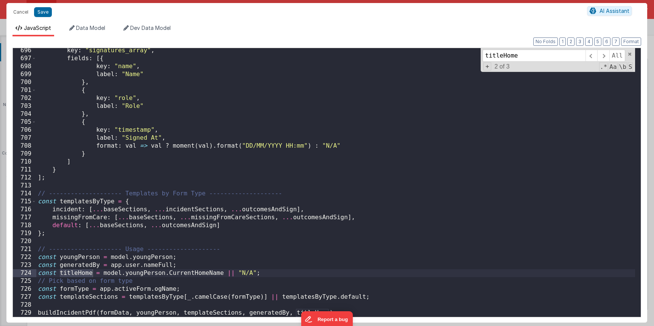
scroll to position [5529, 0]
type input "titleHome"
click at [607, 59] on span at bounding box center [604, 56] width 12 height 12
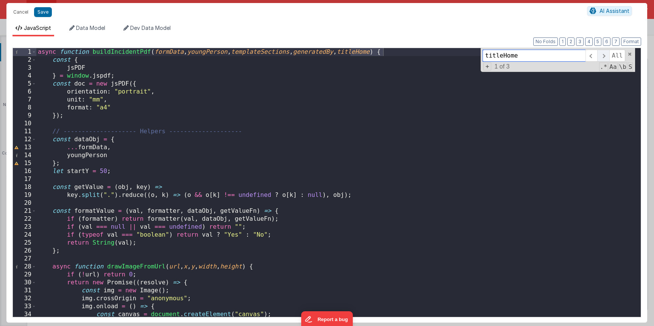
click at [607, 59] on span at bounding box center [604, 56] width 12 height 12
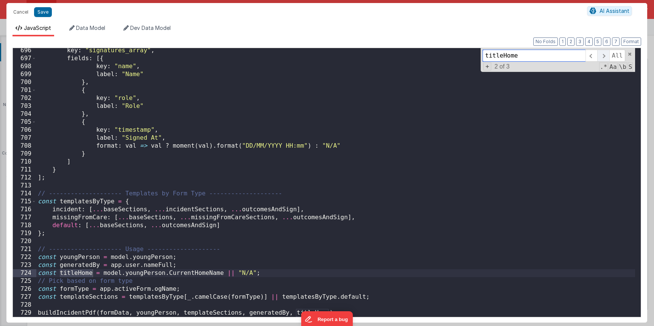
click at [607, 59] on span at bounding box center [604, 56] width 12 height 12
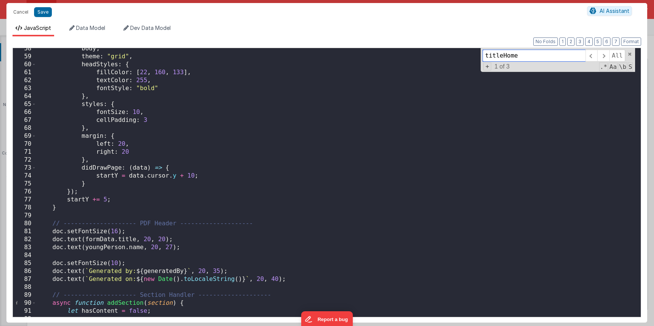
scroll to position [0, 0]
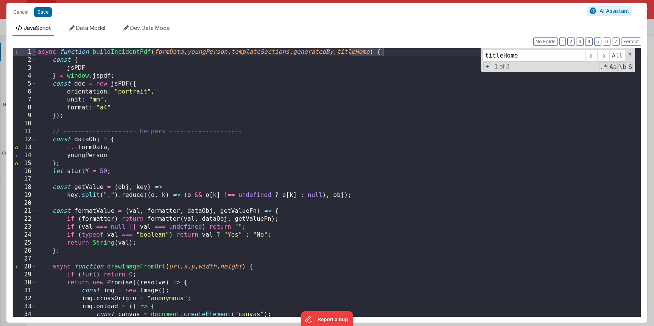
click at [366, 54] on div "async function buildIncidentPdf ( formData , youngPerson , templateSections , g…" at bounding box center [335, 190] width 599 height 285
click at [600, 58] on span at bounding box center [604, 56] width 12 height 12
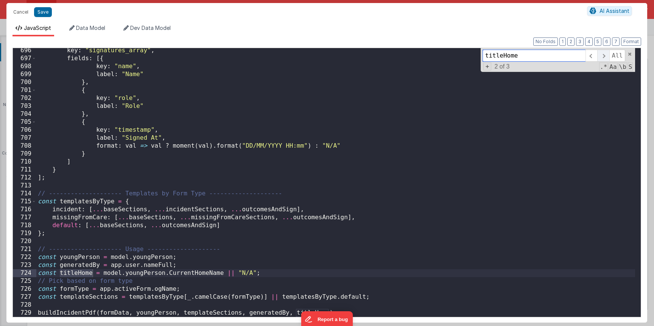
click at [600, 58] on span at bounding box center [604, 56] width 12 height 12
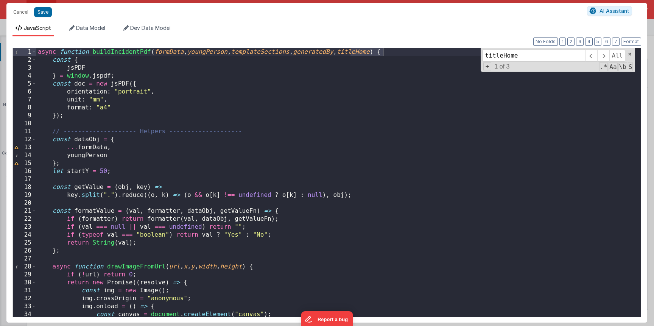
click at [216, 182] on div "async function buildIncidentPdf ( formData , youngPerson , templateSections , g…" at bounding box center [335, 190] width 599 height 285
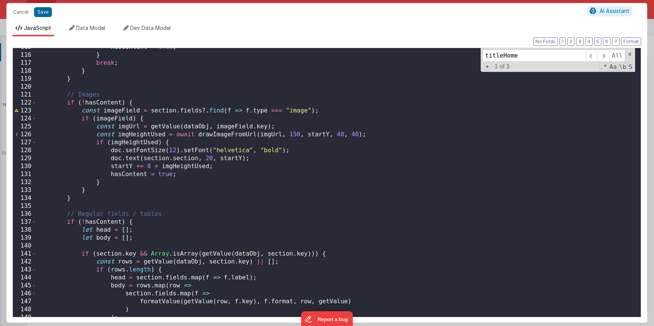
scroll to position [912, 0]
click at [38, 15] on button "Save" at bounding box center [43, 12] width 18 height 10
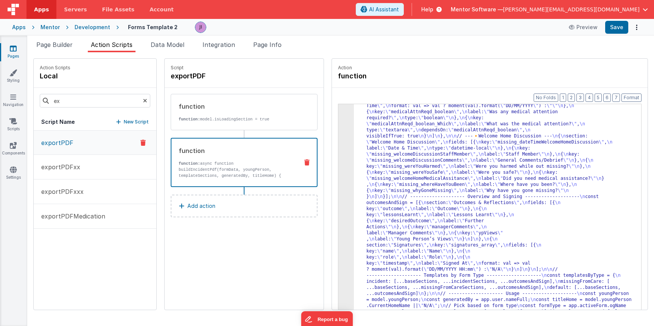
scroll to position [1298, 0]
click at [86, 209] on button "exportPDFMedication" at bounding box center [95, 216] width 123 height 25
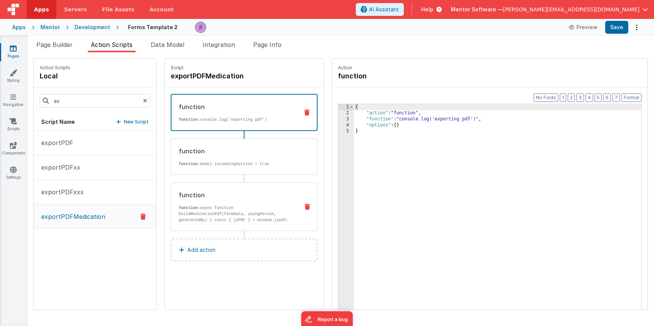
click at [224, 213] on p "function: async function buildMedicationPdf(formData, youngPerson, generatedBy)…" at bounding box center [236, 220] width 114 height 30
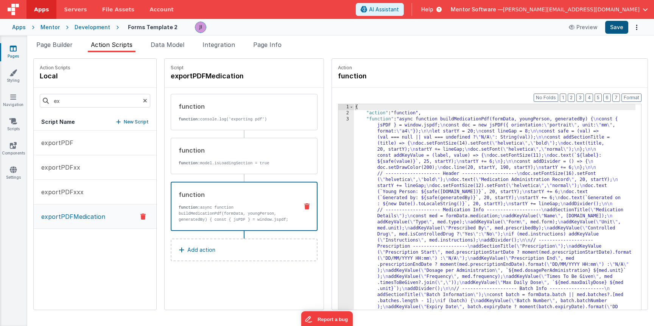
click at [617, 26] on button "Save" at bounding box center [617, 27] width 23 height 13
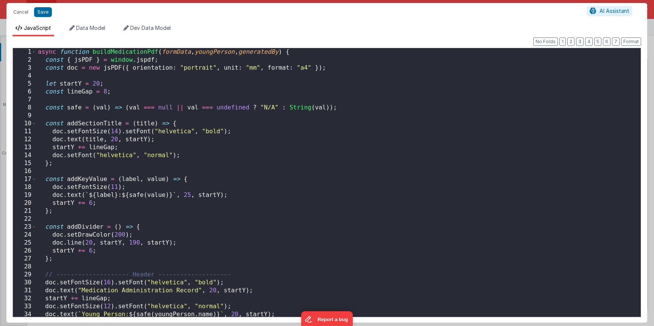
scroll to position [590, 0]
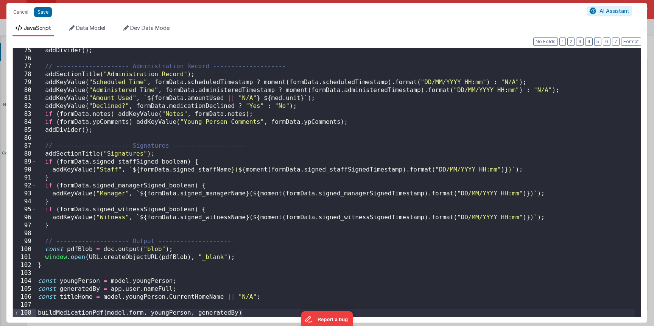
click at [232, 215] on div "addDivider ( ) ; // -------------------- Administration Record ----------------…" at bounding box center [335, 189] width 599 height 285
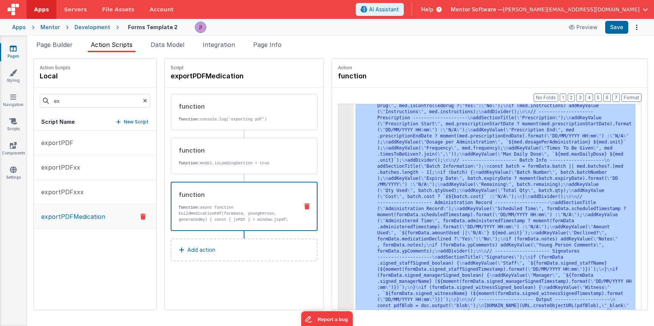
click at [456, 172] on div ""function" : "async function buildMedicationPdf(formData, youngPerson, generate…" at bounding box center [495, 275] width 282 height 575
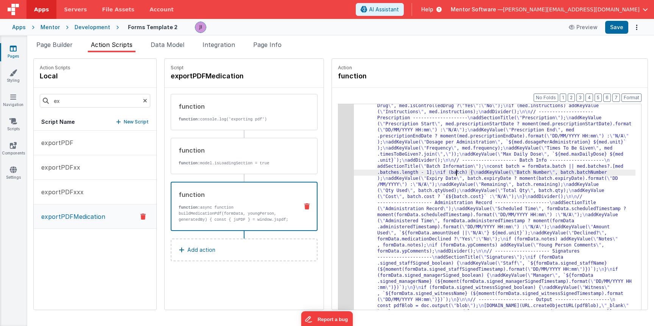
click at [342, 205] on div "3" at bounding box center [347, 157] width 16 height 339
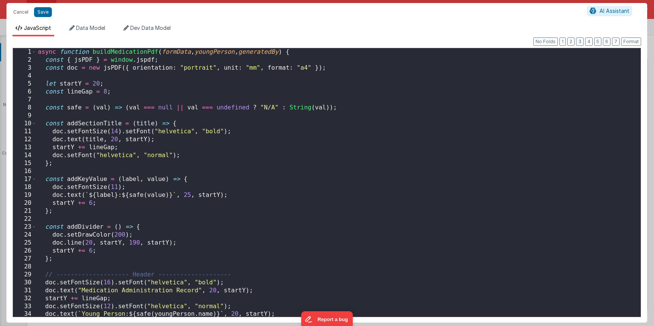
click at [336, 206] on div "async function buildMedicationPdf ( formData , youngPerson , generatedBy ) { co…" at bounding box center [335, 190] width 599 height 285
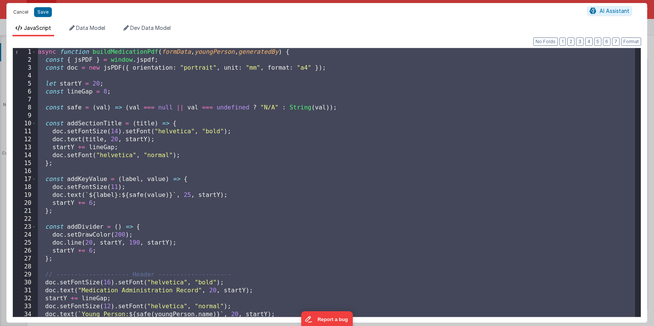
click at [22, 13] on button "Cancel" at bounding box center [20, 12] width 23 height 11
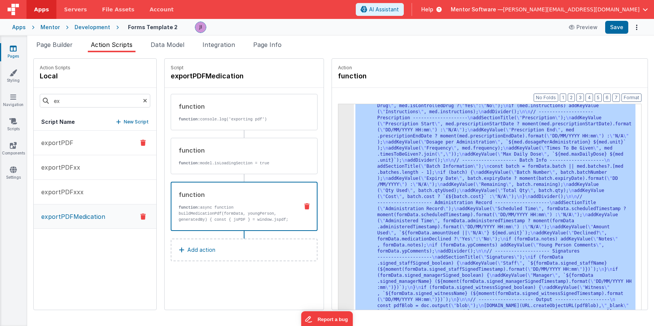
click at [73, 132] on button "exportPDF" at bounding box center [95, 143] width 123 height 25
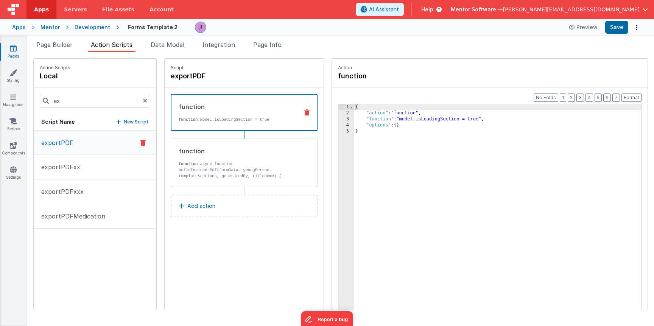
click at [84, 145] on button "exportPDF" at bounding box center [95, 143] width 123 height 24
click at [201, 158] on div "function function: async function buildIncidentPdf(formData, youngPerson, templ…" at bounding box center [232, 163] width 122 height 33
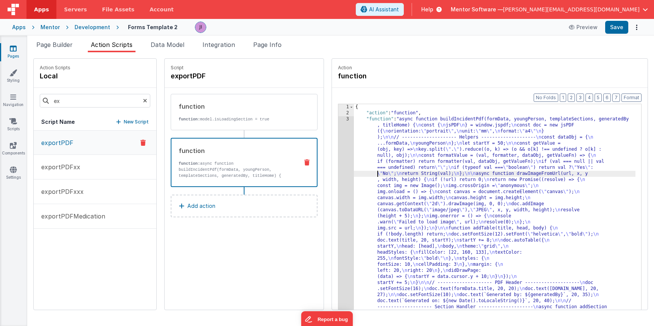
drag, startPoint x: 363, startPoint y: 174, endPoint x: 350, endPoint y: 175, distance: 13.3
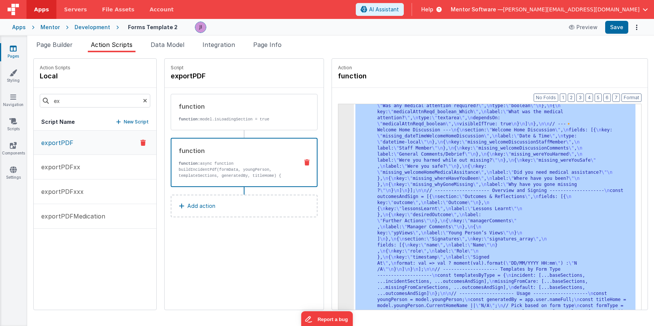
scroll to position [1371, 0]
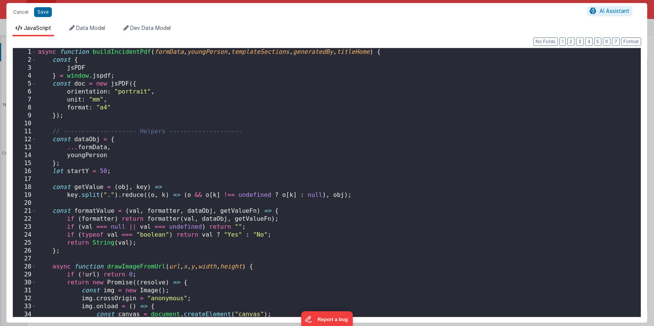
click at [313, 182] on div "async function buildIncidentPdf ( formData , youngPerson , templateSections , g…" at bounding box center [335, 190] width 599 height 285
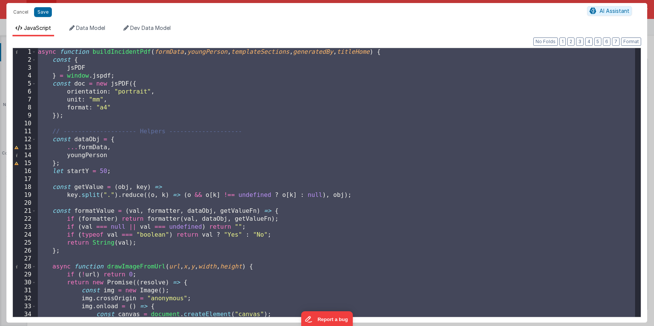
click at [172, 193] on div "async function buildIncidentPdf ( formData , youngPerson , templateSections , g…" at bounding box center [335, 190] width 599 height 285
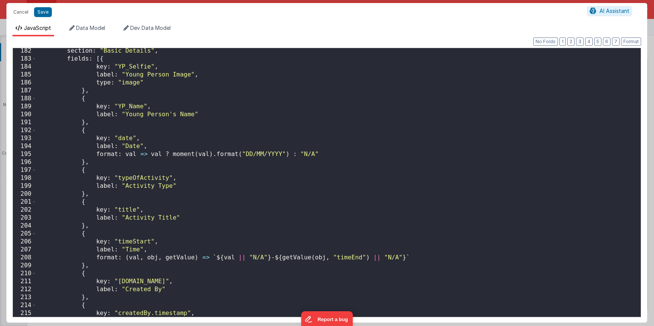
scroll to position [1530, 0]
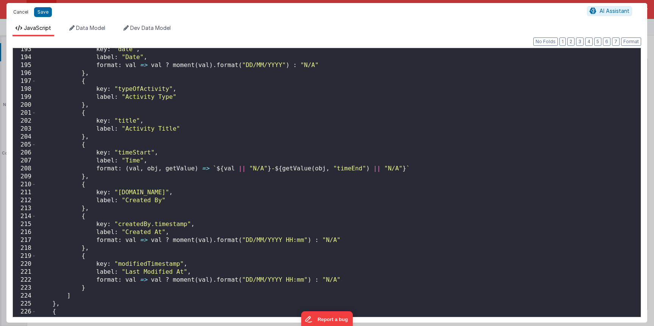
click at [16, 12] on button "Cancel" at bounding box center [20, 12] width 23 height 11
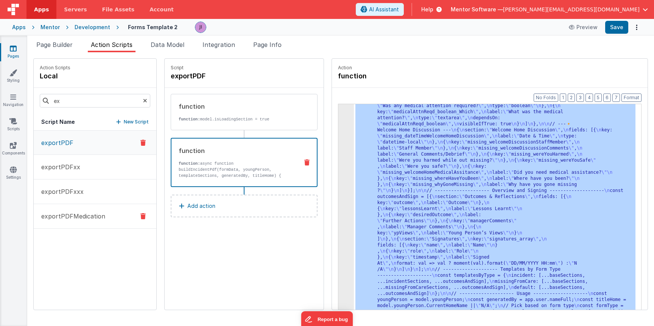
click at [80, 217] on p "exportPDFMedication" at bounding box center [71, 216] width 69 height 9
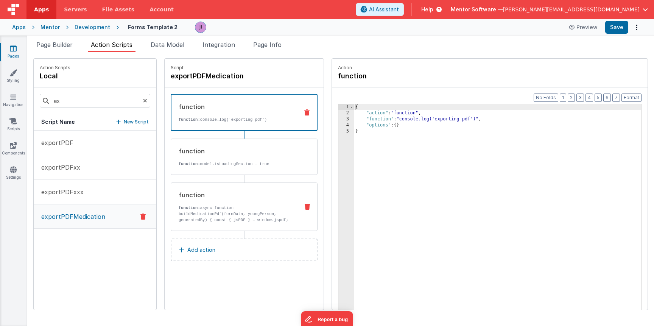
click at [251, 202] on div "function function: async function buildMedicationPdf(formData, youngPerson, gen…" at bounding box center [232, 206] width 122 height 33
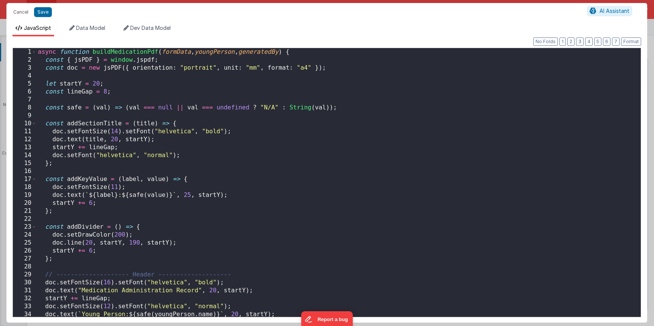
scroll to position [128, 0]
click at [331, 179] on div "async function buildMedicationPdf ( formData , youngPerson , generatedBy ) { co…" at bounding box center [335, 190] width 599 height 285
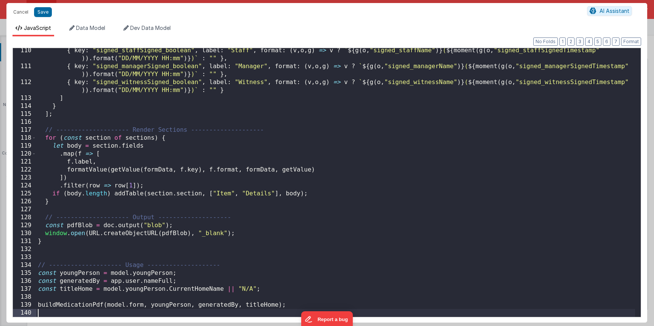
scroll to position [868, 0]
click at [47, 17] on div "Cancel Save AI Assistant" at bounding box center [326, 12] width 641 height 18
drag, startPoint x: 46, startPoint y: 16, endPoint x: 52, endPoint y: 16, distance: 5.7
click at [46, 16] on button "Save" at bounding box center [43, 12] width 18 height 10
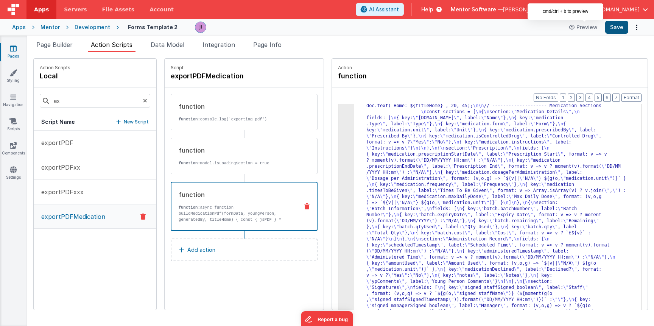
click at [615, 25] on button "Save" at bounding box center [617, 27] width 23 height 13
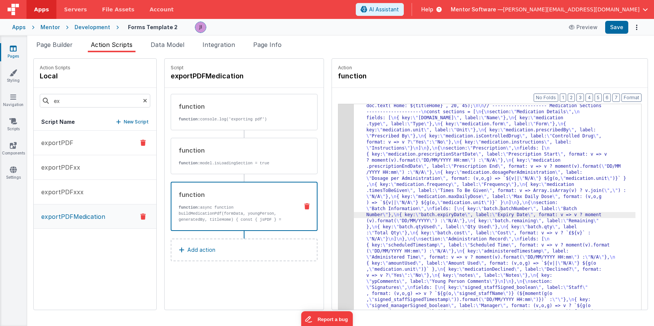
click at [71, 145] on p "exportPDF" at bounding box center [55, 142] width 37 height 9
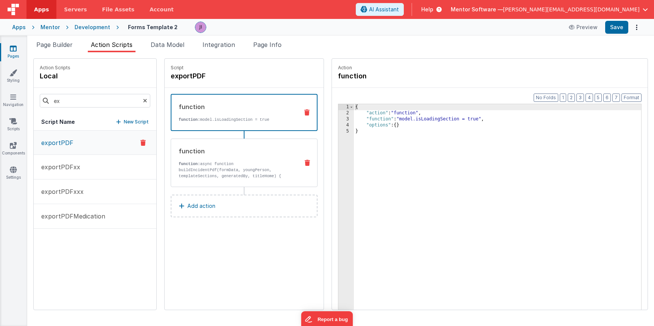
click at [242, 174] on p "function: async function buildIncidentPdf(formData, youngPerson, templateSectio…" at bounding box center [236, 179] width 114 height 36
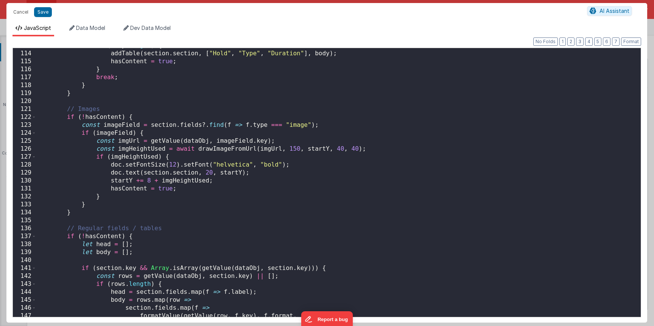
scroll to position [1407, 0]
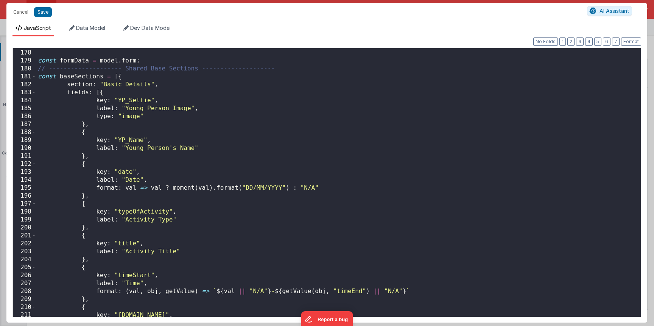
click at [230, 225] on div "const formData = model . form ; // -------------------- Shared Base Sections --…" at bounding box center [335, 183] width 599 height 285
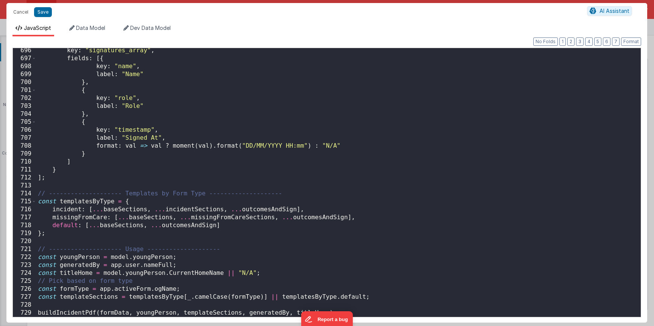
click at [188, 236] on div "key : "signatures_array" , fields : [{ key : "name" , label : "Name" } , { key …" at bounding box center [335, 189] width 599 height 285
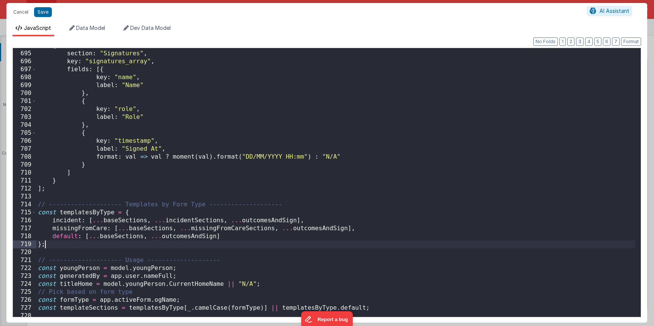
scroll to position [5518, 0]
drag, startPoint x: 145, startPoint y: 62, endPoint x: 88, endPoint y: 61, distance: 57.6
click at [88, 61] on div "{ section : "Signatures" , key : "signatures_array" , fields : [{ key : "name" …" at bounding box center [335, 184] width 599 height 285
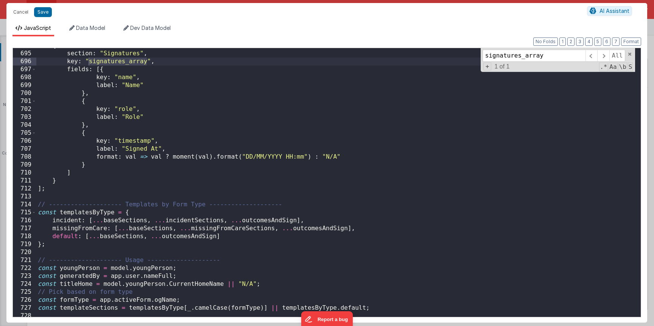
click at [240, 203] on div "{ section : "Signatures" , key : "signatures_array" , fields : [{ key : "name" …" at bounding box center [335, 184] width 599 height 285
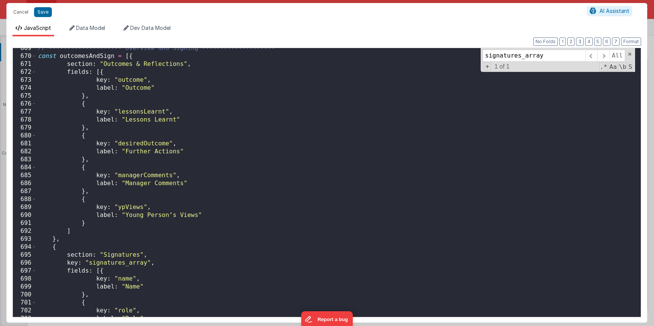
scroll to position [5463, 0]
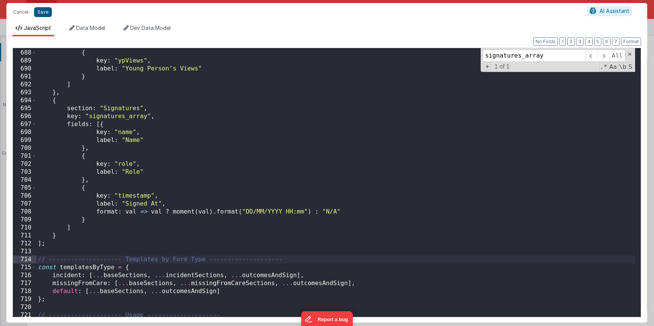
click at [46, 11] on button "Save" at bounding box center [43, 12] width 18 height 10
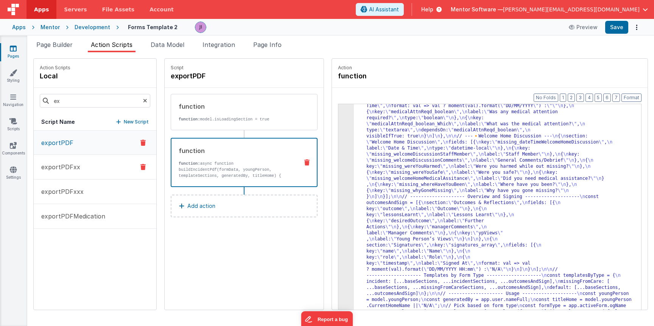
scroll to position [1298, 0]
click at [100, 170] on button "exportPDFxx" at bounding box center [95, 167] width 123 height 25
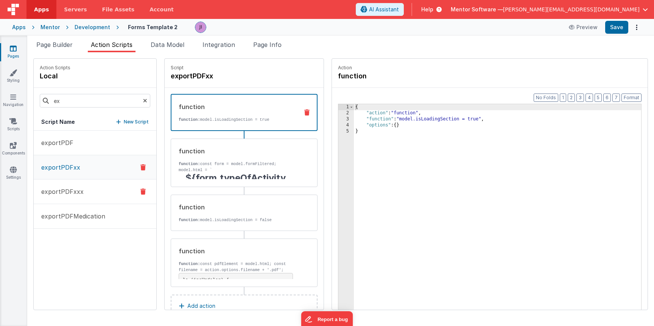
click at [104, 196] on button "exportPDFxxx" at bounding box center [95, 192] width 123 height 25
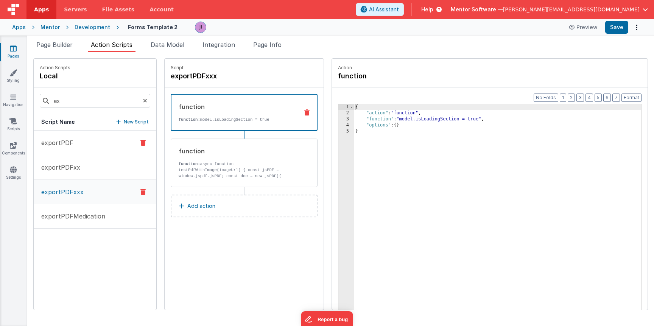
click at [103, 146] on button "exportPDF" at bounding box center [95, 143] width 123 height 25
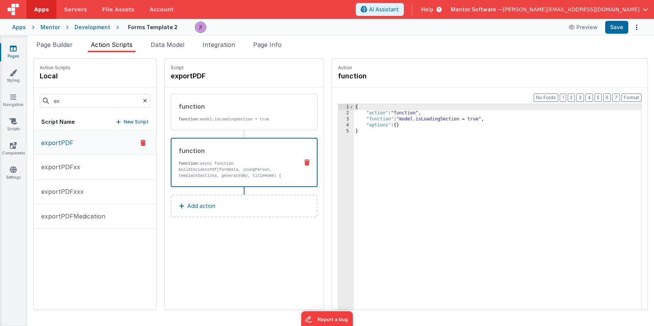
click at [250, 154] on div "function" at bounding box center [236, 150] width 114 height 9
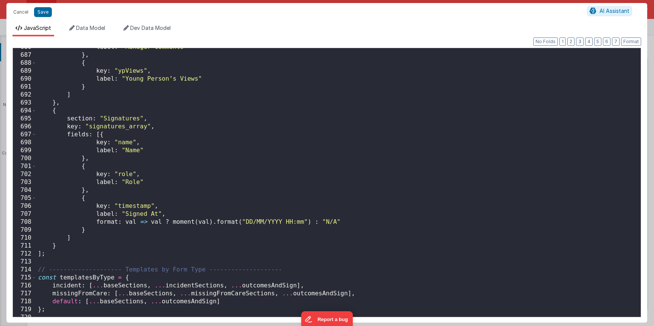
scroll to position [5453, 0]
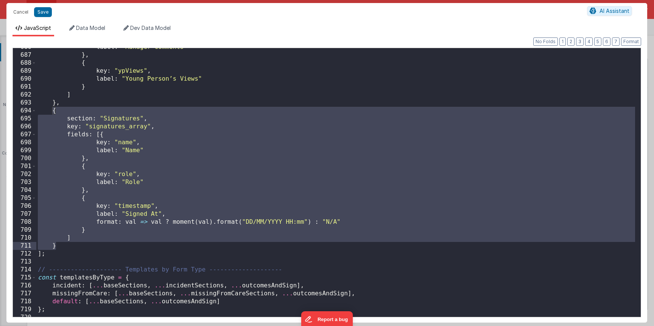
drag, startPoint x: 52, startPoint y: 112, endPoint x: 81, endPoint y: 245, distance: 136.0
click at [81, 245] on div "label : "Manager Comments" } , { key : "ypViews" , label : "Young Person’s View…" at bounding box center [335, 185] width 599 height 285
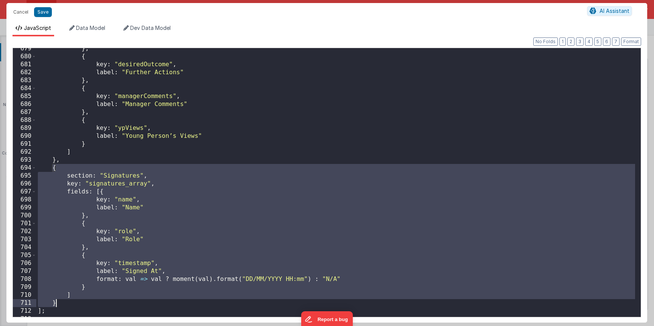
scroll to position [5396, 0]
click at [94, 210] on div "} , { key : "desiredOutcome" , label : "Further Actions" } , { key : "managerCo…" at bounding box center [335, 187] width 599 height 285
drag, startPoint x: 52, startPoint y: 167, endPoint x: 71, endPoint y: 301, distance: 135.4
click at [71, 301] on div "} , { key : "desiredOutcome" , label : "Further Actions" } , { key : "managerCo…" at bounding box center [335, 187] width 599 height 285
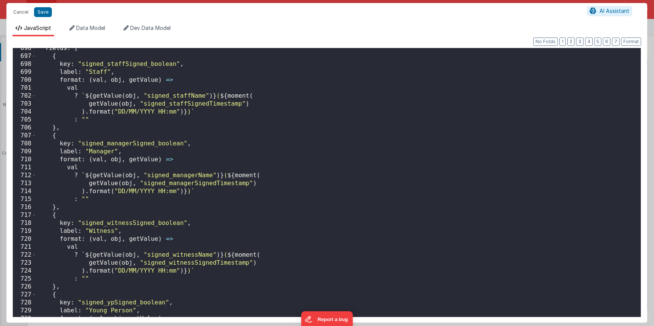
scroll to position [5294, 0]
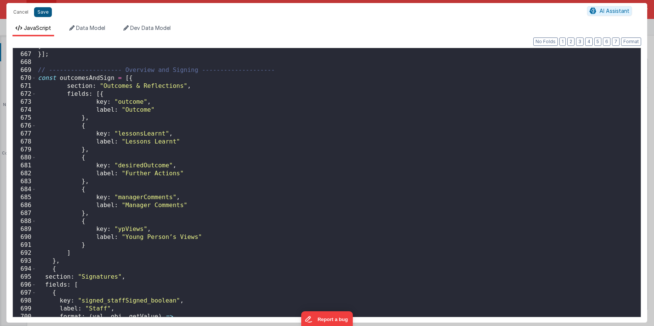
click at [40, 13] on button "Save" at bounding box center [43, 12] width 18 height 10
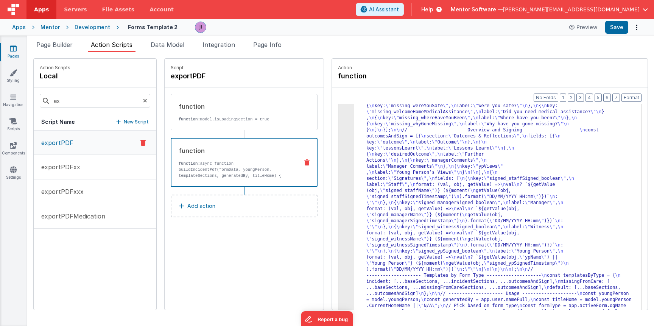
scroll to position [1365, 0]
click at [609, 31] on button "Save" at bounding box center [617, 27] width 23 height 13
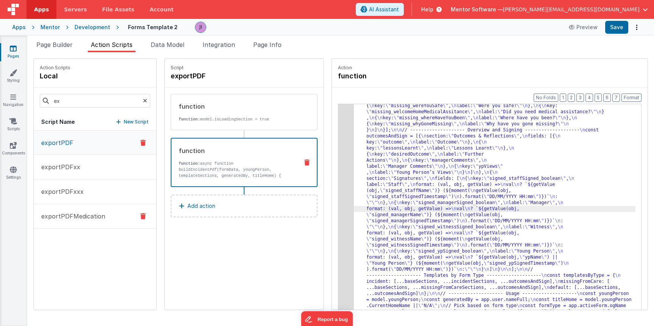
click at [92, 218] on p "exportPDFMedication" at bounding box center [71, 216] width 69 height 9
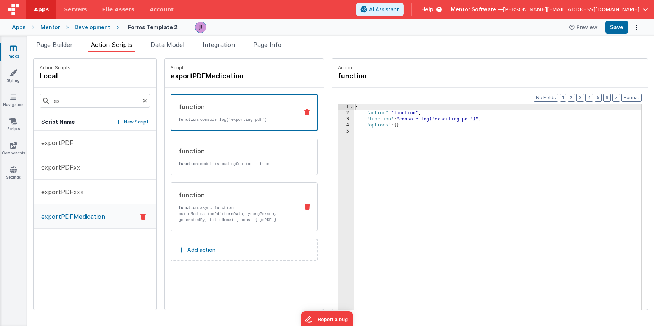
click at [258, 200] on div "function function: async function buildMedicationPdf(formData, youngPerson, gen…" at bounding box center [232, 206] width 122 height 33
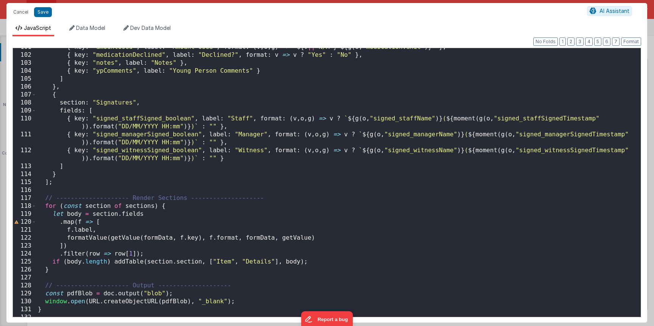
scroll to position [754, 0]
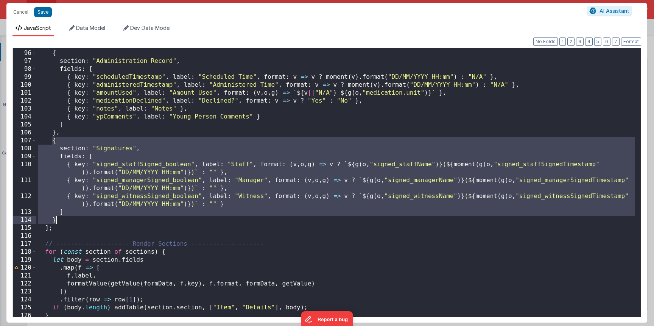
drag, startPoint x: 52, startPoint y: 142, endPoint x: 56, endPoint y: 222, distance: 80.0
click at [56, 222] on div "} , { section : "Administration Record" , fields : [ { key : "scheduledTimestam…" at bounding box center [335, 183] width 599 height 285
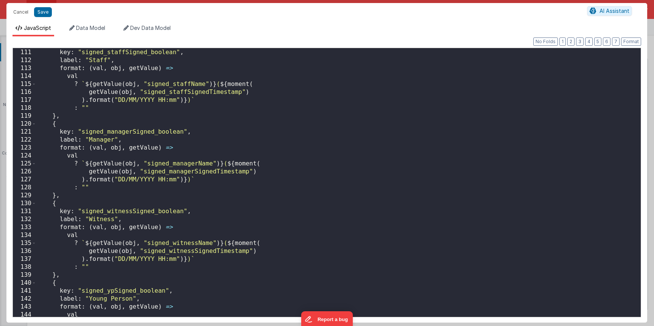
scroll to position [772, 0]
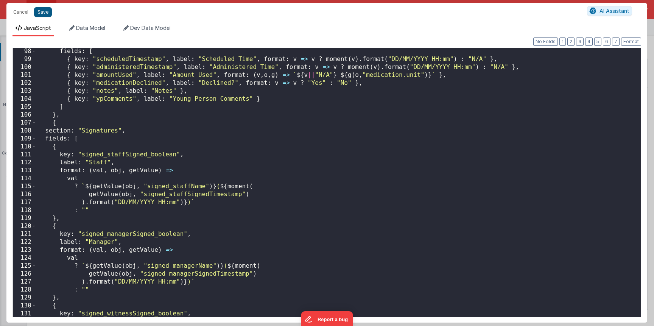
click at [47, 13] on button "Save" at bounding box center [43, 12] width 18 height 10
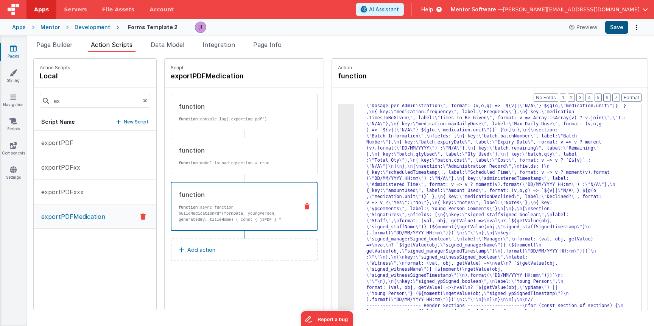
click at [614, 28] on button "Save" at bounding box center [617, 27] width 23 height 13
click at [348, 203] on div "3" at bounding box center [347, 136] width 16 height 442
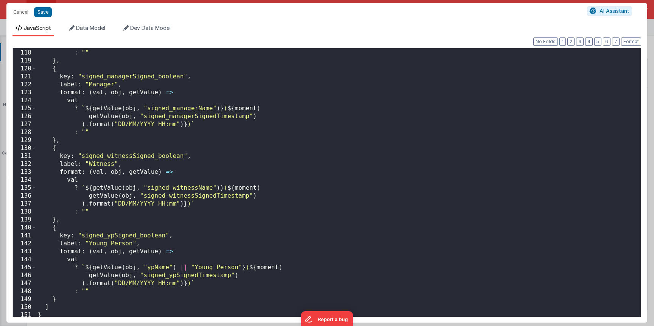
scroll to position [930, 0]
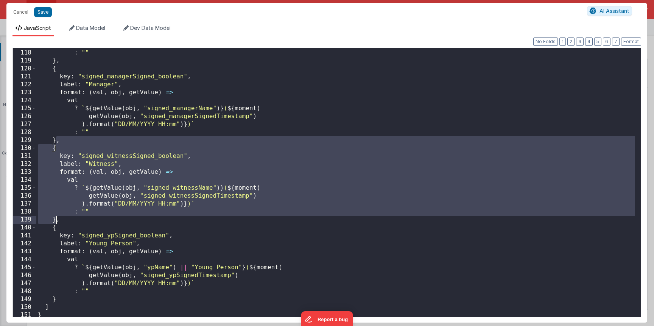
drag, startPoint x: 57, startPoint y: 144, endPoint x: 57, endPoint y: 217, distance: 73.5
click at [57, 217] on div ") . format ( "DD/MM/YYYY HH:mm" ) } ) ` : "" } , { key : "signed_managerSigned_…" at bounding box center [335, 183] width 599 height 285
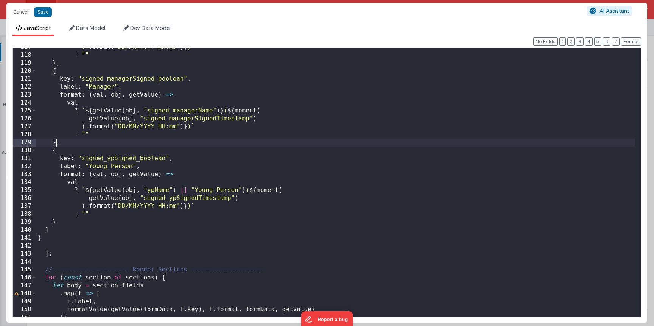
scroll to position [918, 0]
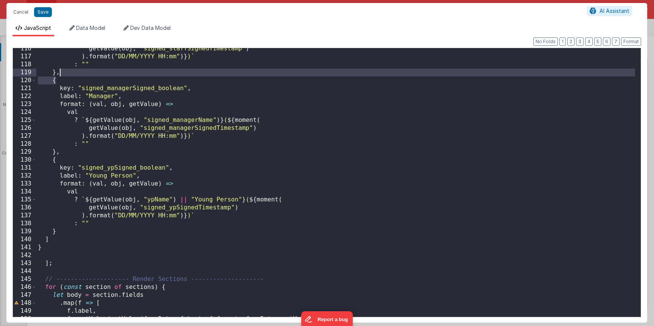
click at [68, 76] on div "getValue ( obj , "signed_staffSignedTimestamp" ) ) . format ( "DD/MM/YYYY HH:mm…" at bounding box center [335, 187] width 599 height 285
click at [67, 73] on div "getValue ( obj , "signed_staffSignedTimestamp" ) ) . format ( "DD/MM/YYYY HH:mm…" at bounding box center [335, 187] width 599 height 285
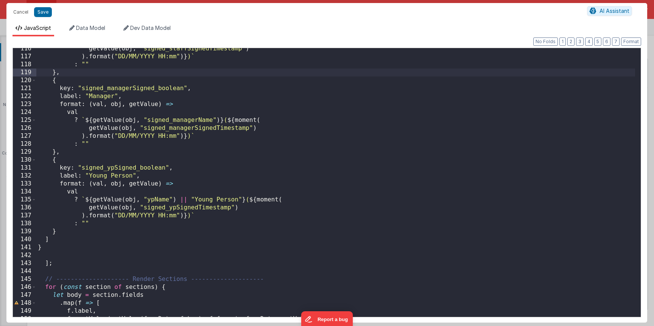
click at [58, 74] on div "getValue ( obj , "signed_staffSignedTimestamp" ) ) . format ( "DD/MM/YYYY HH:mm…" at bounding box center [335, 187] width 599 height 285
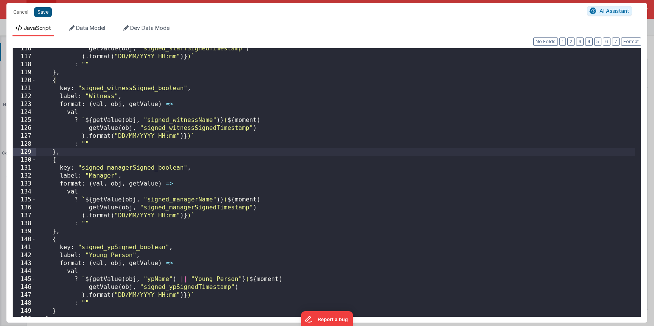
click at [42, 12] on button "Save" at bounding box center [43, 12] width 18 height 10
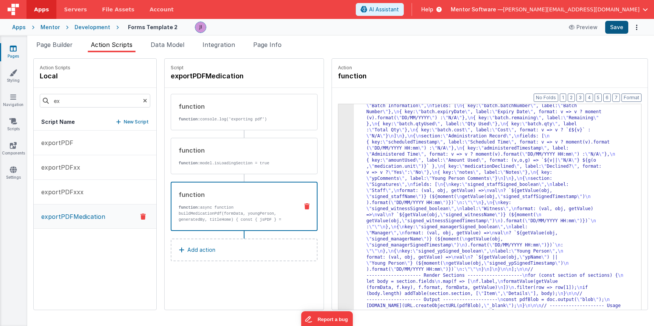
click at [612, 27] on button "Save" at bounding box center [617, 27] width 23 height 13
click at [356, 176] on div ""function" : "async function buildMedicationPdf(formData, youngPerson, generate…" at bounding box center [495, 224] width 282 height 678
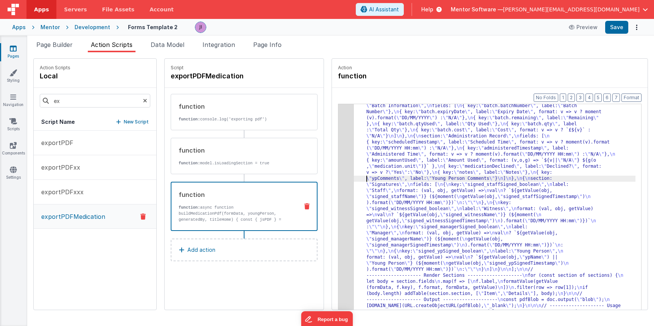
click at [343, 176] on div "3" at bounding box center [347, 106] width 16 height 442
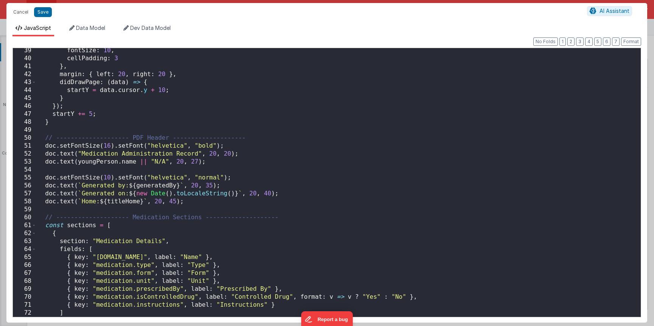
scroll to position [304, 0]
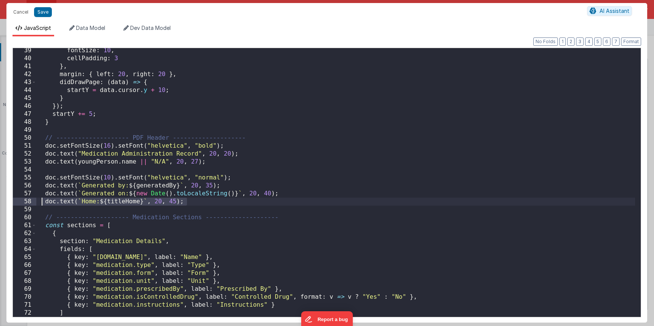
drag, startPoint x: 196, startPoint y: 202, endPoint x: 42, endPoint y: 202, distance: 153.4
click at [42, 202] on div "fontSize : 10 , cellPadding : 3 } , margin : { left : 20 , right : 20 } , didDr…" at bounding box center [335, 189] width 599 height 285
click at [22, 10] on button "Cancel" at bounding box center [20, 12] width 23 height 11
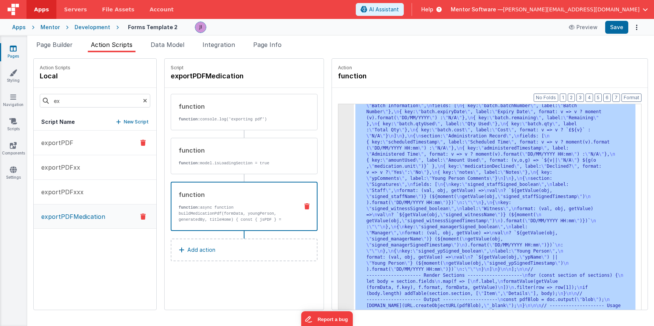
click at [81, 143] on button "exportPDF" at bounding box center [95, 143] width 123 height 25
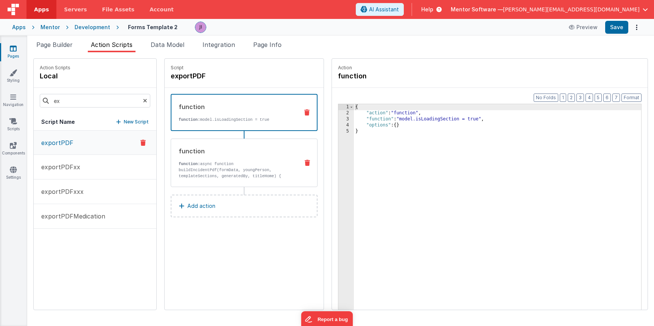
click at [286, 154] on div "function" at bounding box center [236, 151] width 114 height 9
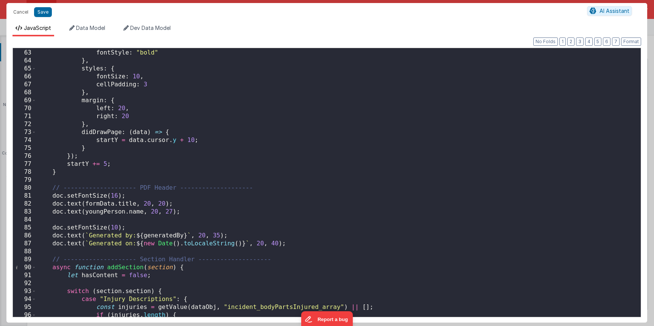
scroll to position [521, 0]
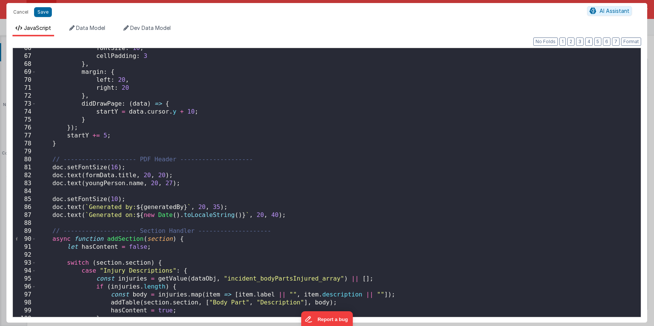
click at [306, 214] on div "fontSize : 10 , cellPadding : 3 } , margin : { left : 20 , right : 20 } , didDr…" at bounding box center [335, 186] width 599 height 285
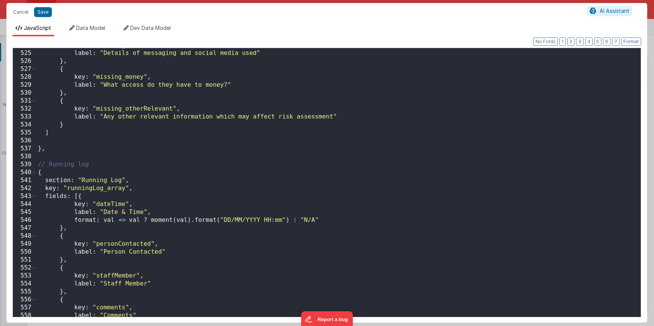
scroll to position [4309, 0]
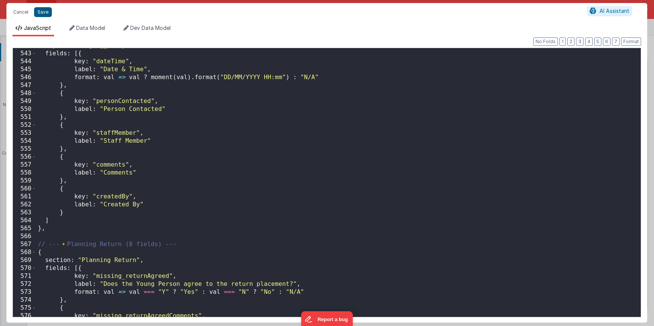
click at [39, 16] on button "Save" at bounding box center [43, 12] width 18 height 10
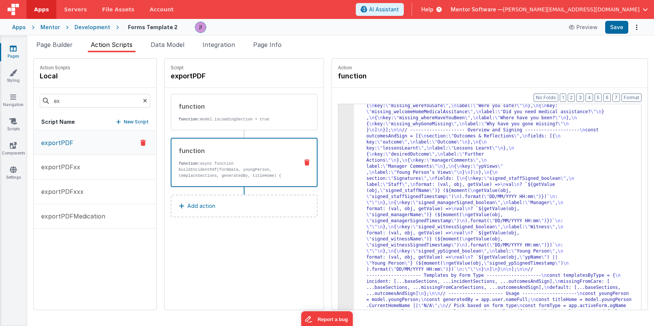
scroll to position [1371, 0]
click at [615, 31] on button "Save" at bounding box center [617, 27] width 23 height 13
click at [108, 215] on button "exportPDFMedication" at bounding box center [95, 216] width 123 height 25
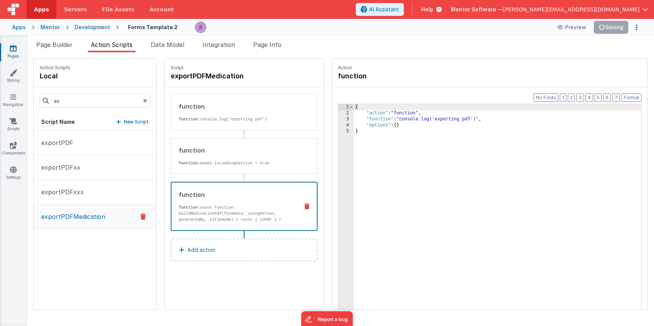
click at [239, 192] on div "function" at bounding box center [236, 194] width 114 height 9
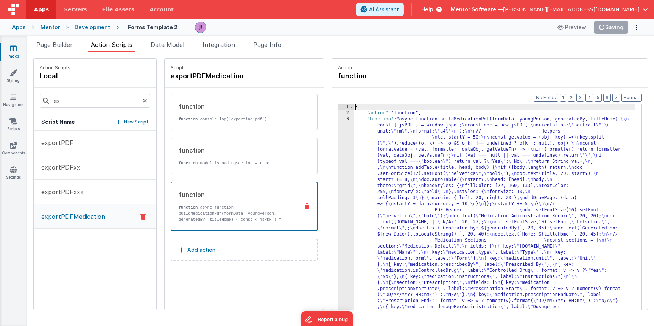
drag, startPoint x: 365, startPoint y: 190, endPoint x: 359, endPoint y: 190, distance: 5.3
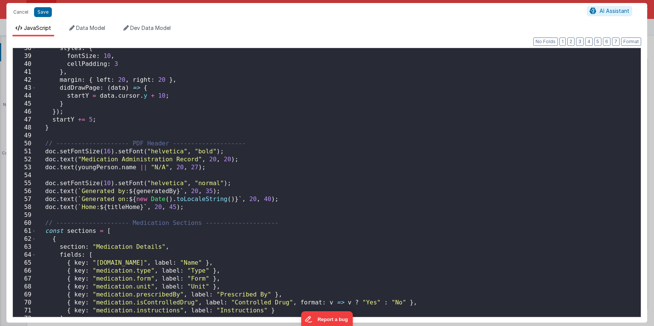
scroll to position [322, 0]
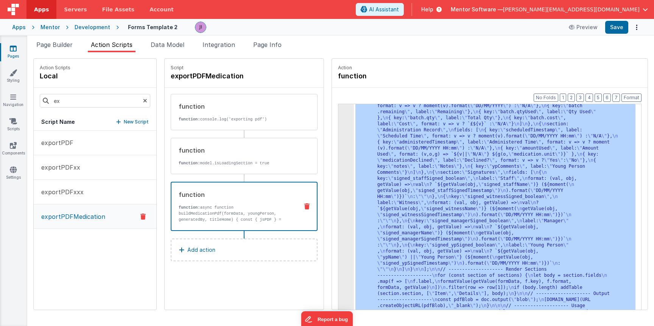
click at [348, 237] on div "3" at bounding box center [347, 97] width 16 height 461
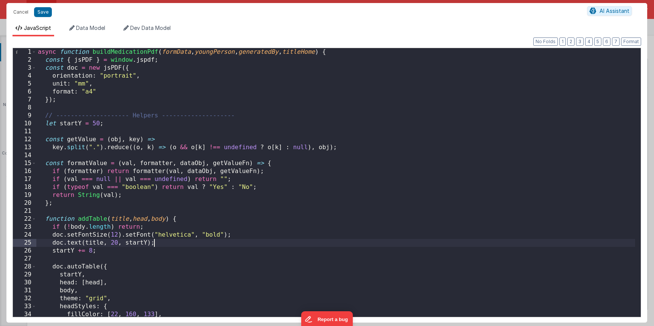
click at [308, 223] on div "async function buildMedicationPdf ( formData , youngPerson , generatedBy , titl…" at bounding box center [335, 190] width 599 height 285
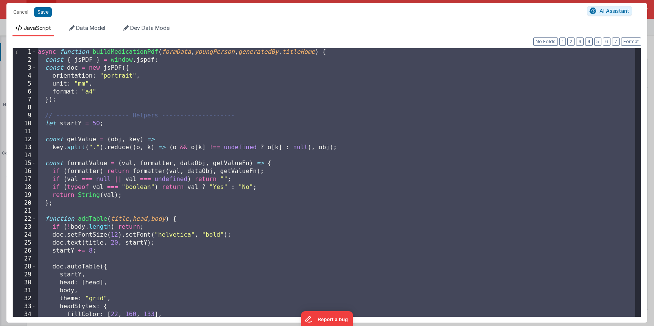
click at [267, 141] on div "async function buildMedicationPdf ( formData , youngPerson , generatedBy , titl…" at bounding box center [335, 190] width 599 height 285
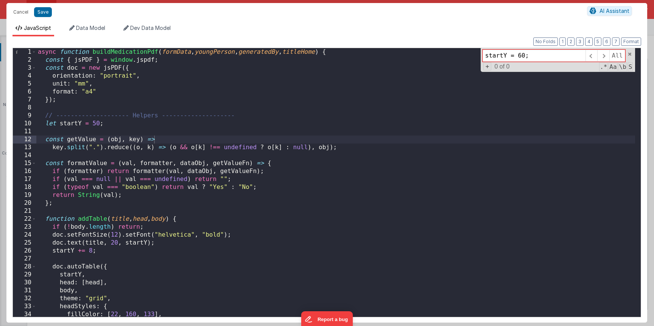
click at [542, 57] on input "startY = 60;" at bounding box center [534, 56] width 103 height 12
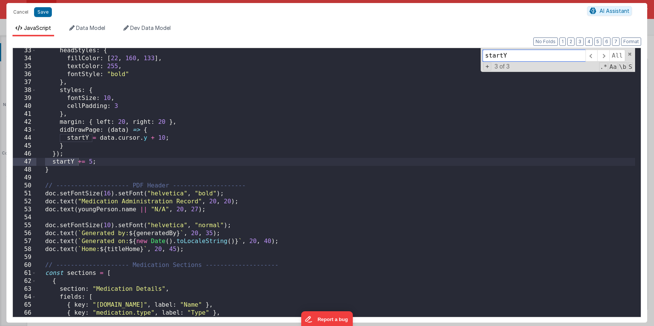
scroll to position [280, 0]
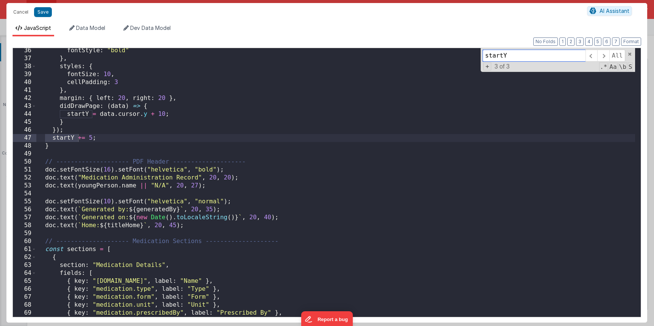
type input "startY"
click at [198, 226] on div "fontStyle : "bold" } , styles : { fontSize : 10 , cellPadding : 3 } , margin : …" at bounding box center [335, 189] width 599 height 285
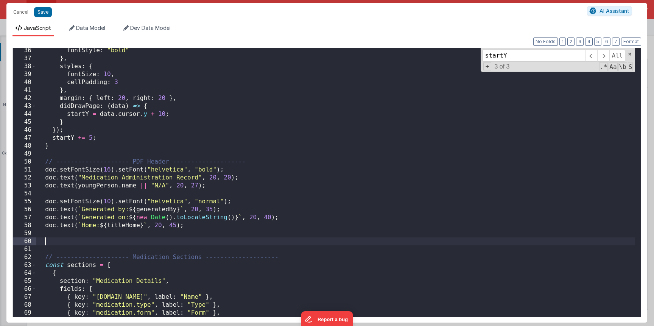
paste textarea
drag, startPoint x: 52, startPoint y: 244, endPoint x: 56, endPoint y: 244, distance: 4.2
click at [52, 244] on div "fontStyle : "bold" } , styles : { fontSize : 10 , cellPadding : 3 } , margin : …" at bounding box center [335, 189] width 599 height 285
click at [46, 13] on button "Save" at bounding box center [43, 12] width 18 height 10
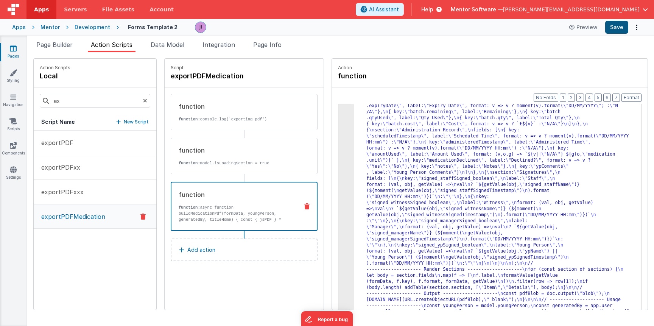
scroll to position [244, 0]
click at [623, 25] on button "Save" at bounding box center [617, 27] width 23 height 13
click at [434, 211] on div ""function" : "async function buildMedicationPdf(formData, youngPerson, generate…" at bounding box center [495, 215] width 282 height 684
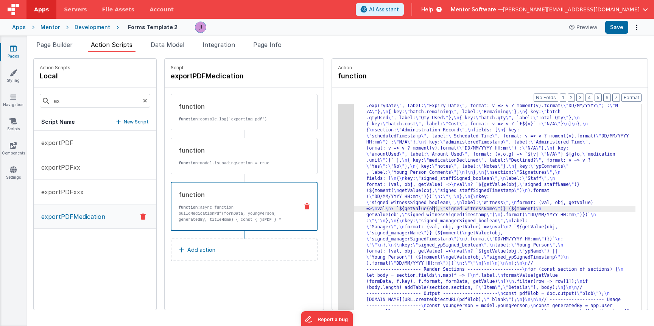
click at [373, 212] on div ""function" : "async function buildMedicationPdf(formData, youngPerson, generate…" at bounding box center [495, 215] width 282 height 684
click at [345, 209] on div "3" at bounding box center [347, 97] width 16 height 448
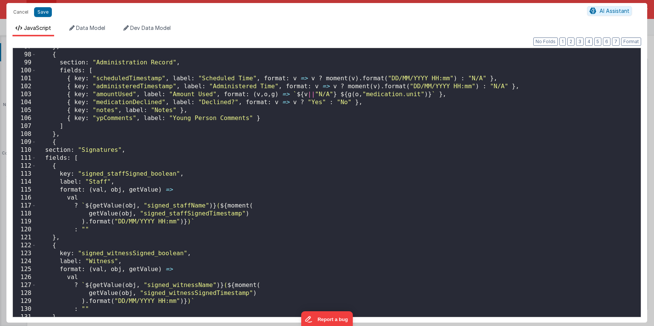
click at [255, 211] on div "} , { section : "Administration Record" , fields : [ { key : "scheduledTimestam…" at bounding box center [335, 185] width 599 height 285
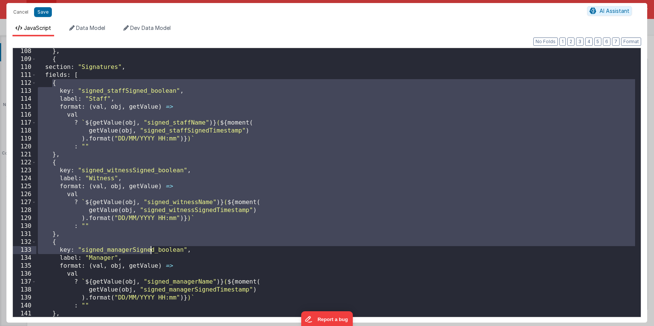
scroll to position [991, 0]
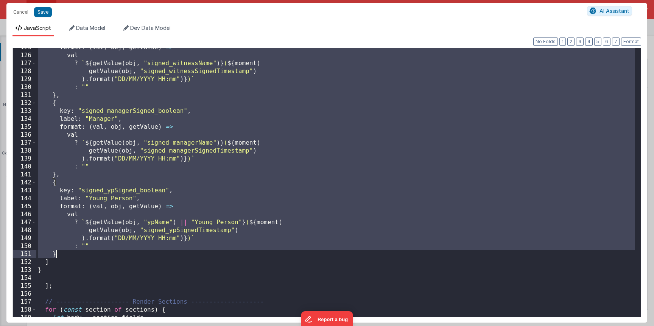
drag, startPoint x: 51, startPoint y: 85, endPoint x: 95, endPoint y: 258, distance: 179.1
click at [152, 255] on div "format : ( val , obj , getValue ) => val ? ` ${ getValue ( obj , "signed_witnes…" at bounding box center [335, 186] width 599 height 285
click at [92, 257] on div "format : ( val , obj , getValue ) => val ? ` ${ getValue ( obj , "signed_witnes…" at bounding box center [335, 186] width 599 height 285
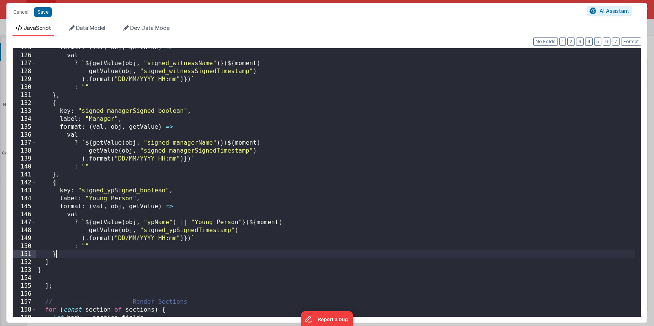
click at [92, 257] on div "format : ( val , obj , getValue ) => val ? ` ${ getValue ( obj , "signed_witnes…" at bounding box center [335, 186] width 599 height 285
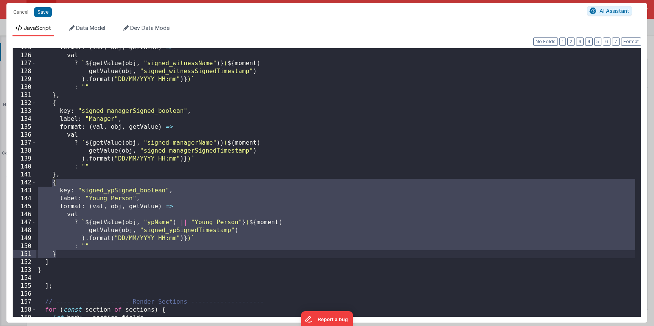
click at [54, 264] on div "format : ( val , obj , getValue ) => val ? ` ${ getValue ( obj , "signed_witnes…" at bounding box center [335, 186] width 599 height 285
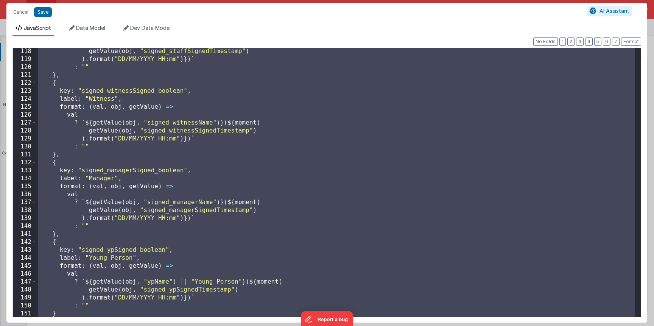
scroll to position [948, 0]
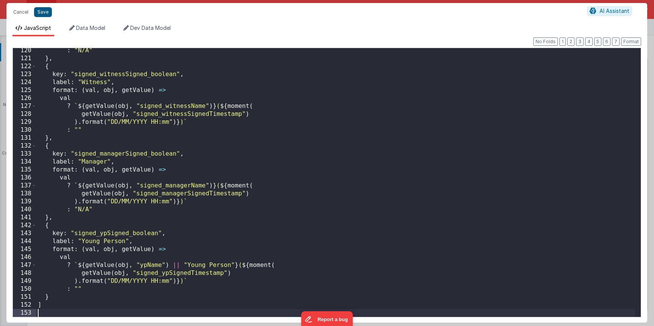
click at [43, 12] on button "Save" at bounding box center [43, 12] width 18 height 10
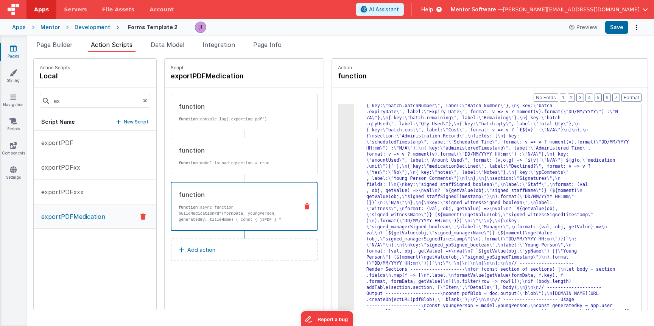
scroll to position [237, 0]
click at [625, 29] on button "Save" at bounding box center [617, 27] width 23 height 13
click at [113, 136] on button "exportPDF" at bounding box center [95, 143] width 123 height 25
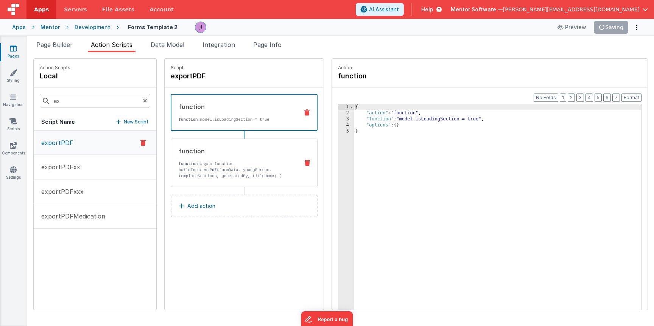
click at [246, 173] on p "function: async function buildIncidentPdf(formData, youngPerson, templateSectio…" at bounding box center [236, 179] width 114 height 36
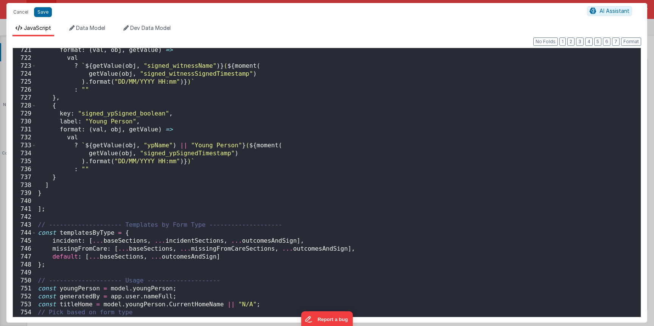
scroll to position [5681, 0]
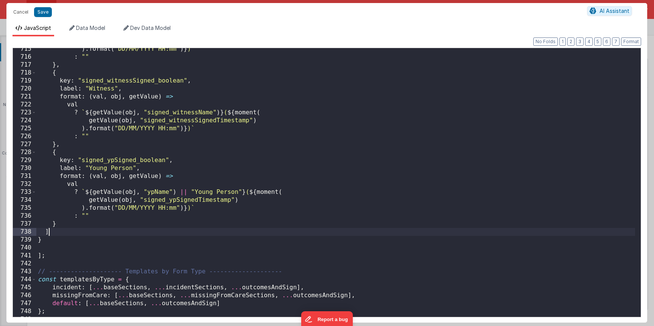
click at [57, 230] on div ") . format ( "DD/MM/YYYY HH:mm" ) } ) ` : "" } , { key : "signed_witnessSigned_…" at bounding box center [335, 187] width 599 height 285
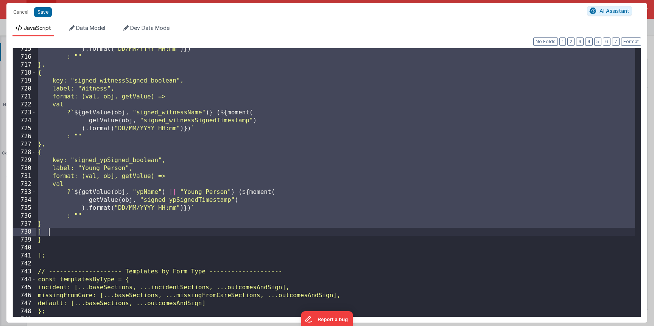
click at [58, 230] on div ") . format ( "DD/MM/YYYY HH:mm" )}) ` : "" }, { key: "signed_witnessSigned_bool…" at bounding box center [335, 187] width 599 height 285
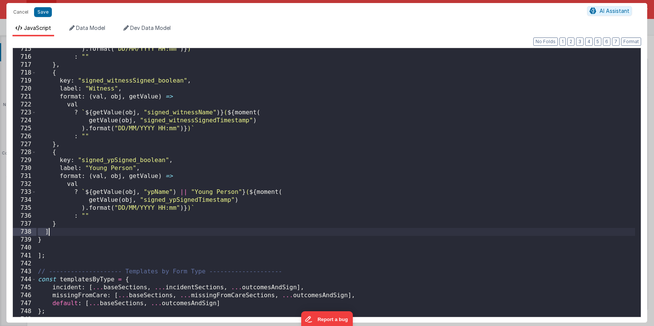
click at [58, 230] on div ") . format ( "DD/MM/YYYY HH:mm" ) } ) ` : "" } , { key : "signed_witnessSigned_…" at bounding box center [335, 187] width 599 height 285
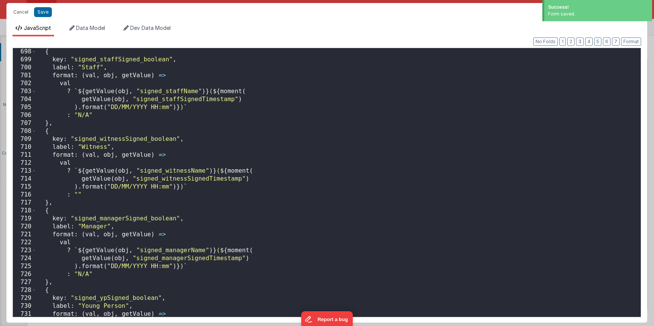
scroll to position [5450, 0]
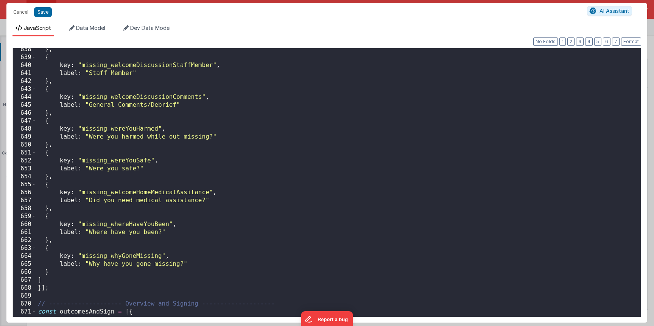
scroll to position [5759, 0]
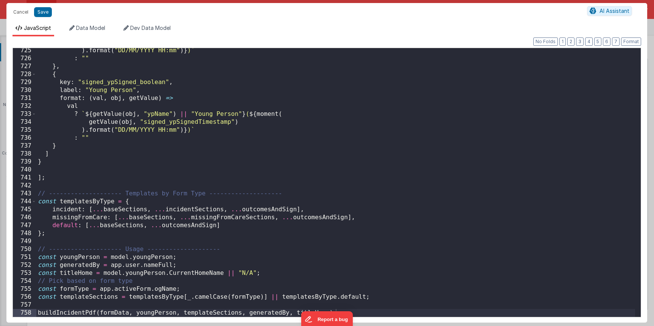
click at [80, 156] on div ") . format ( "DD/MM/YYYY HH:mm" ) } ) ` : "" } , { key : "signed_ypSigned_boole…" at bounding box center [335, 189] width 599 height 285
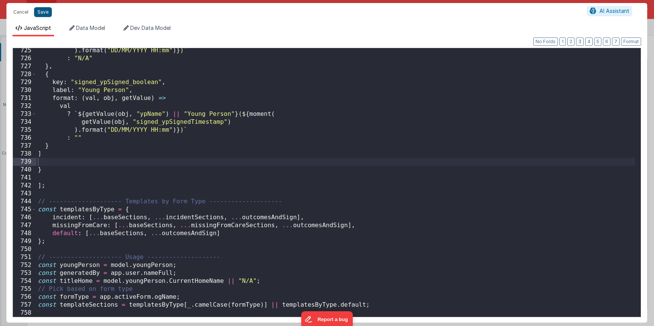
click at [42, 16] on button "Save" at bounding box center [43, 12] width 18 height 10
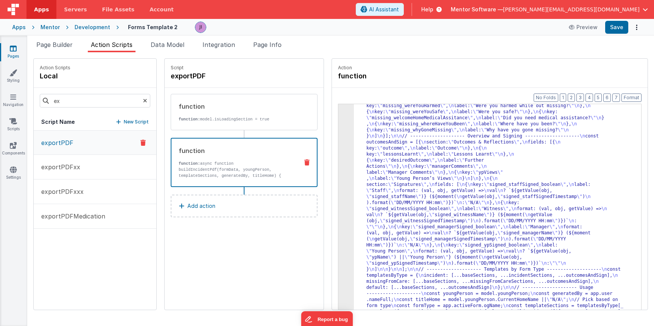
scroll to position [1365, 0]
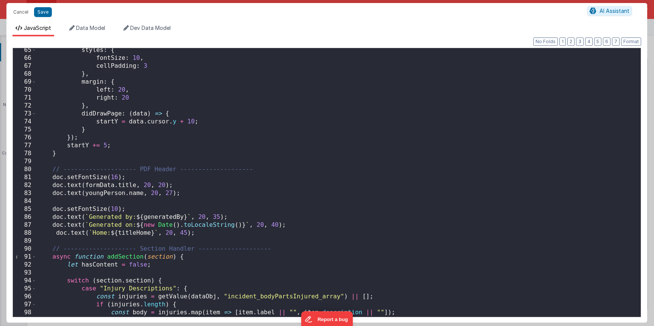
scroll to position [509, 0]
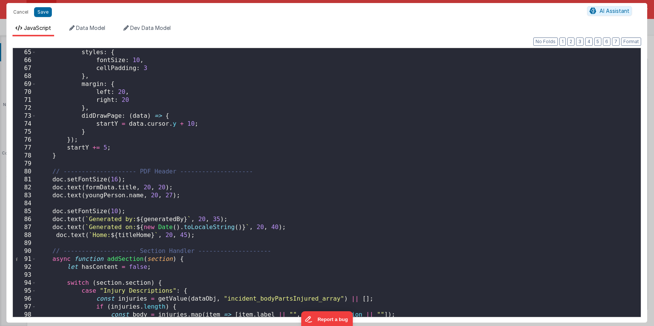
click at [207, 237] on div "} , styles : { fontSize : 10 , cellPadding : 3 } , margin : { left : 20 , right…" at bounding box center [335, 183] width 599 height 285
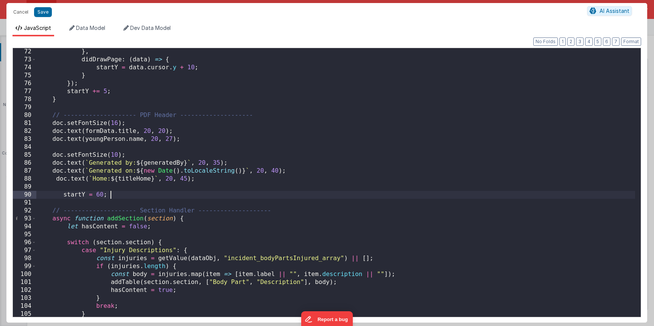
scroll to position [565, 0]
click at [46, 13] on button "Save" at bounding box center [43, 12] width 18 height 10
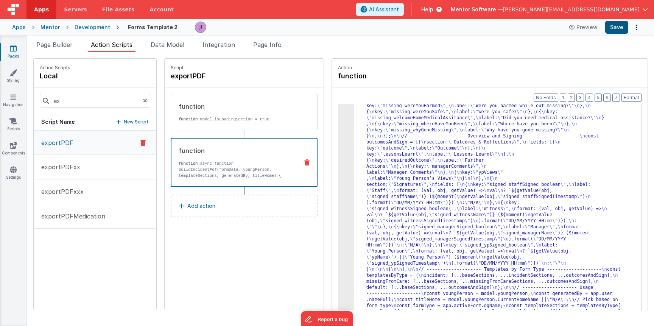
click at [611, 28] on button "Save" at bounding box center [617, 27] width 23 height 13
click at [309, 233] on div "Script exportPDF function function: model.isLoadingSection = true function func…" at bounding box center [244, 184] width 159 height 251
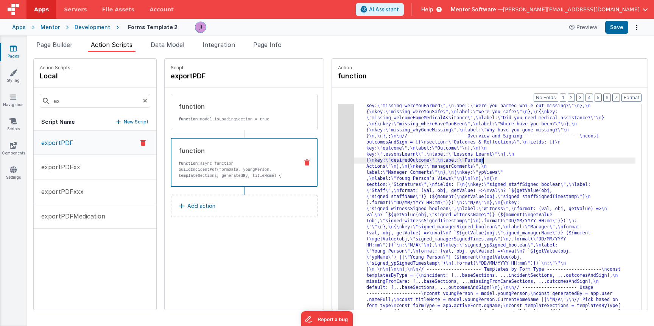
drag, startPoint x: 377, startPoint y: 184, endPoint x: 370, endPoint y: 188, distance: 8.0
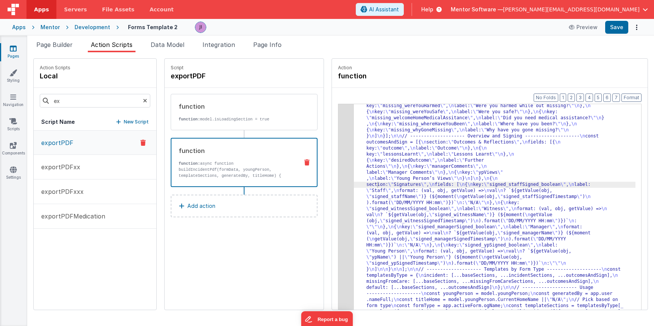
click at [336, 186] on div "Format 7 6 5 4 3 2 1 No Folds 3 4 5 "function" : "async function buildIncidentP…" at bounding box center [490, 213] width 316 height 251
click at [339, 186] on div "3 4 5 "function" : "async function buildIncidentPdf(formData, youngPerson, temp…" at bounding box center [490, 219] width 304 height 230
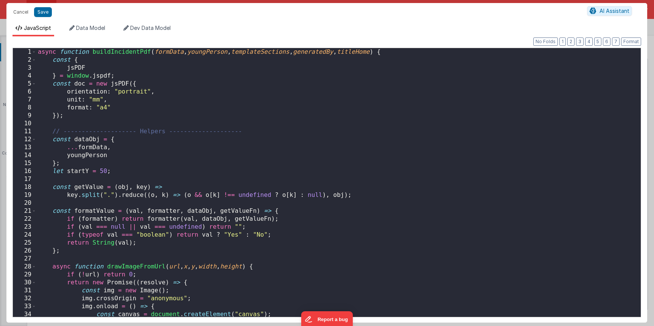
click at [342, 187] on div "async function buildIncidentPdf ( formData , youngPerson , templateSections , g…" at bounding box center [335, 190] width 599 height 285
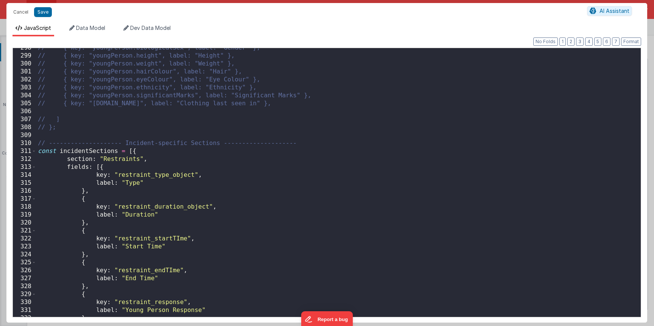
scroll to position [2679, 0]
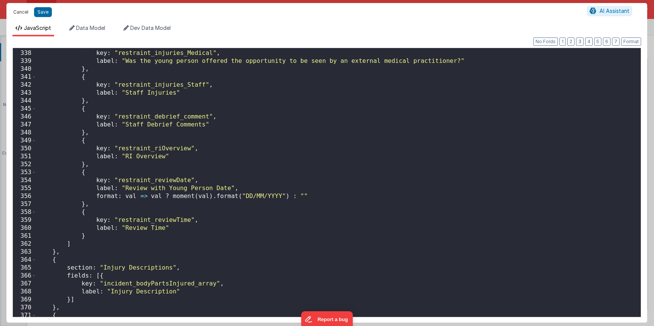
click at [20, 7] on button "Cancel" at bounding box center [20, 12] width 23 height 11
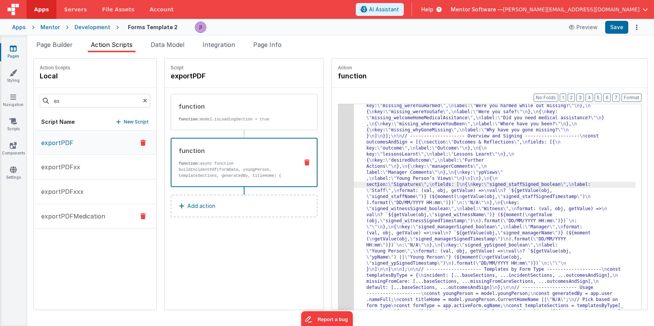
click at [115, 218] on button "exportPDFMedication" at bounding box center [95, 216] width 123 height 25
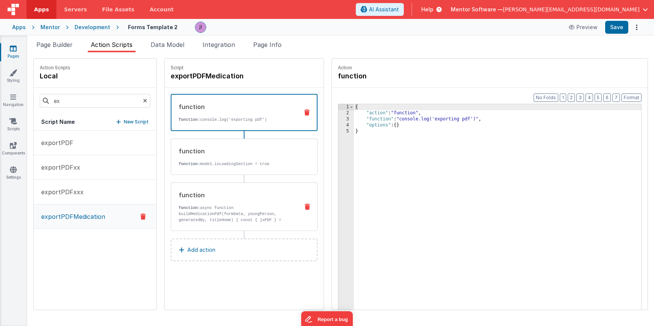
click at [257, 198] on div "function" at bounding box center [236, 194] width 114 height 9
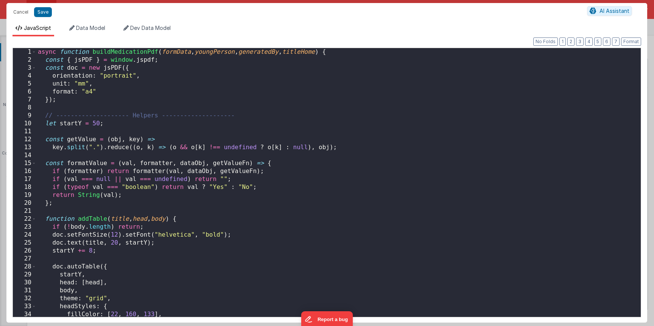
scroll to position [1171, 0]
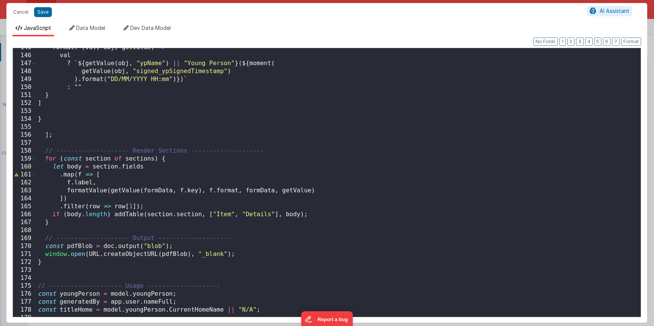
click at [209, 186] on div "format : ( val , obj , getValue ) => val ? ` ${ getValue ( obj , "ypName" ) || …" at bounding box center [335, 186] width 599 height 285
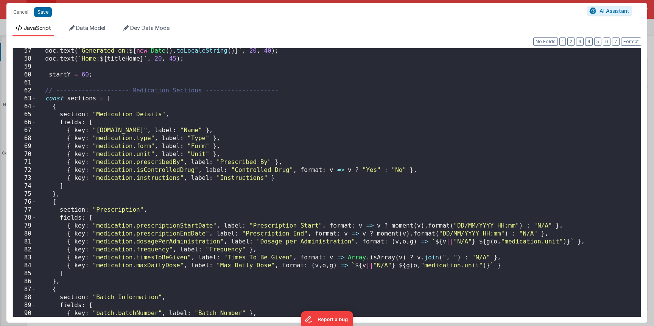
scroll to position [593, 0]
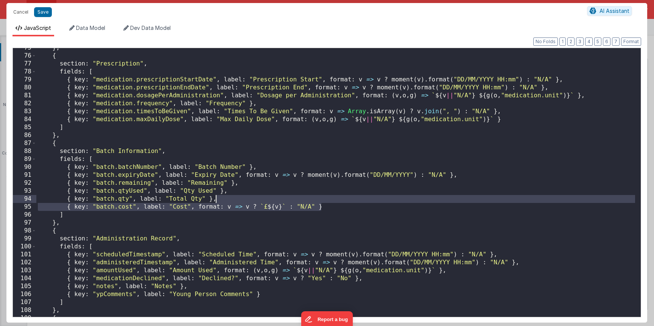
drag, startPoint x: 339, startPoint y: 206, endPoint x: 342, endPoint y: 200, distance: 7.2
click at [342, 200] on div "} , { section : "Prescription" , fields : [ { key : "medication.prescriptionSta…" at bounding box center [335, 186] width 599 height 285
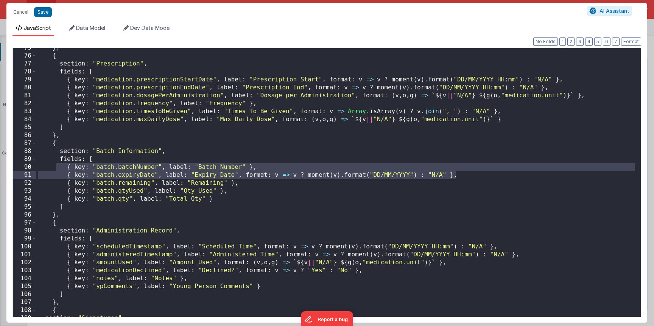
drag, startPoint x: 57, startPoint y: 166, endPoint x: 489, endPoint y: 173, distance: 431.4
click at [489, 173] on div "} , { section : "Prescription" , fields : [ { key : "medication.prescriptionSta…" at bounding box center [335, 186] width 599 height 285
click at [515, 260] on div "} , { section : "Prescription" , fields : [ { key : "medication.prescriptionSta…" at bounding box center [335, 186] width 599 height 285
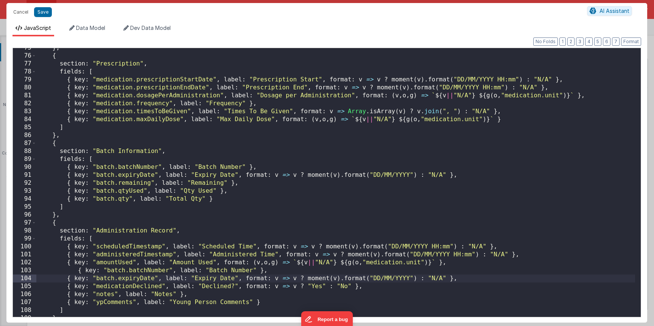
click at [78, 272] on div "} , { section : "Prescription" , fields : [ { key : "medication.prescriptionSta…" at bounding box center [335, 186] width 599 height 285
click at [461, 277] on div "} , { section : "Prescription" , fields : [ { key : "medication.prescriptionSta…" at bounding box center [335, 186] width 599 height 285
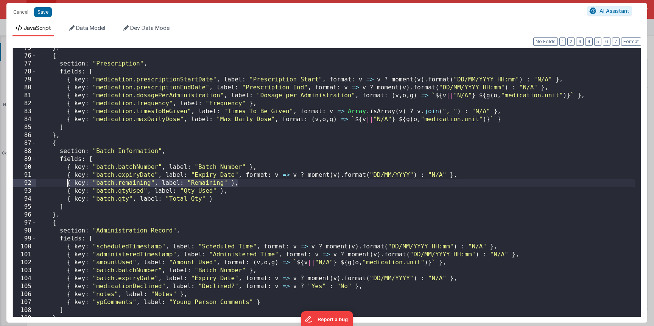
drag, startPoint x: 253, startPoint y: 184, endPoint x: 67, endPoint y: 181, distance: 186.7
click at [67, 181] on div "} , { section : "Prescription" , fields : [ { key : "medication.prescriptionSta…" at bounding box center [335, 186] width 599 height 285
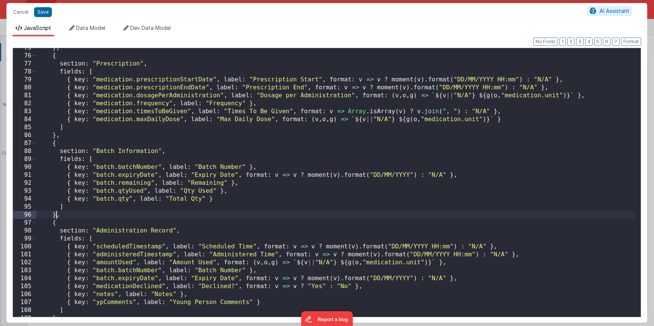
click at [56, 212] on div "} , { section : "Prescription" , fields : [ { key : "medication.prescriptionSta…" at bounding box center [335, 186] width 599 height 285
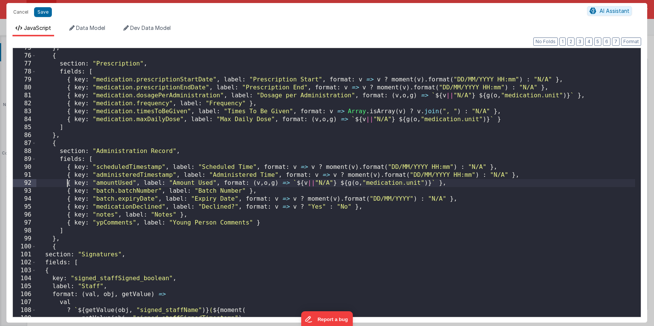
click at [67, 184] on div "} , { section : "Prescription" , fields : [ { key : "medication.prescriptionSta…" at bounding box center [335, 186] width 599 height 285
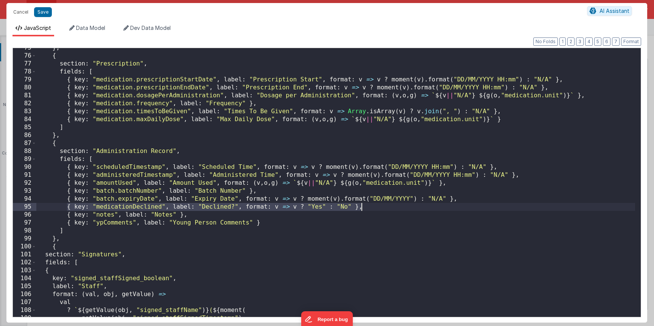
drag, startPoint x: 67, startPoint y: 205, endPoint x: 379, endPoint y: 207, distance: 312.1
click at [379, 207] on div "} , { section : "Prescription" , fields : [ { key : "medication.prescriptionSta…" at bounding box center [335, 186] width 599 height 285
click at [377, 210] on div "} , { section : "Prescription" , fields : [ { key : "medication.prescriptionSta…" at bounding box center [335, 186] width 599 height 285
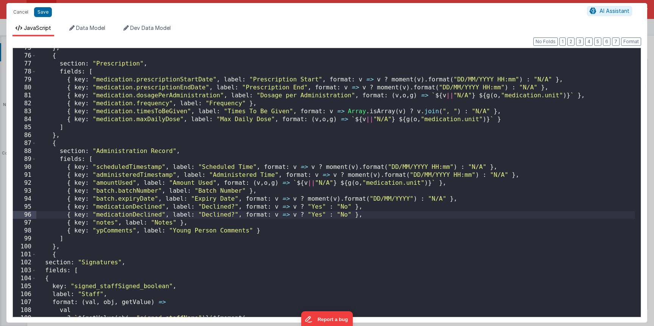
click at [153, 216] on div "} , { section : "Prescription" , fields : [ { key : "medication.prescriptionSta…" at bounding box center [335, 186] width 599 height 285
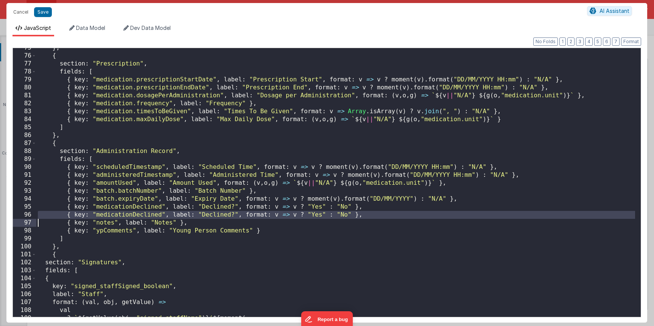
click at [155, 215] on div "} , { section : "Prescription" , fields : [ { key : "medication.prescriptionSta…" at bounding box center [335, 186] width 599 height 285
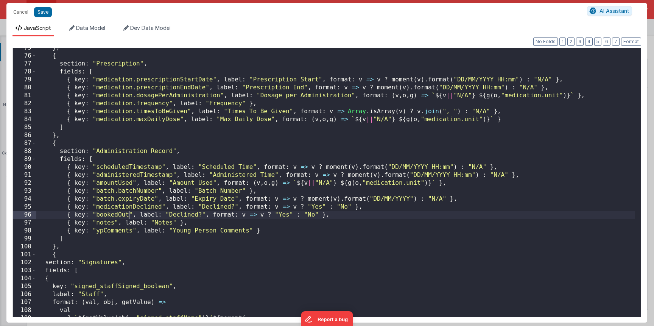
click at [187, 212] on div "} , { section : "Prescription" , fields : [ { key : "medication.prescriptionSta…" at bounding box center [335, 186] width 599 height 285
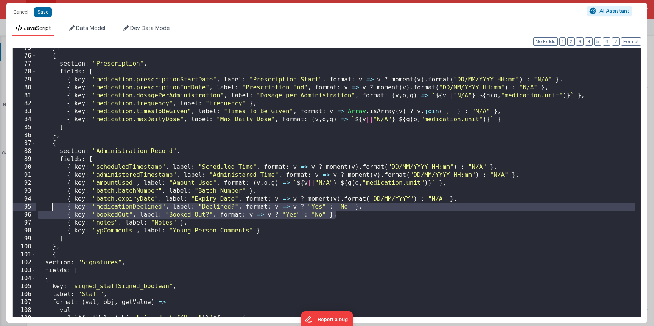
drag, startPoint x: 355, startPoint y: 216, endPoint x: 53, endPoint y: 208, distance: 301.9
click at [51, 208] on div "} , { section : "Prescription" , fields : [ { key : "medication.prescriptionSta…" at bounding box center [335, 186] width 599 height 285
click at [56, 247] on div "} , { section : "Prescription" , fields : [ { key : "medication.prescriptionSta…" at bounding box center [335, 186] width 599 height 285
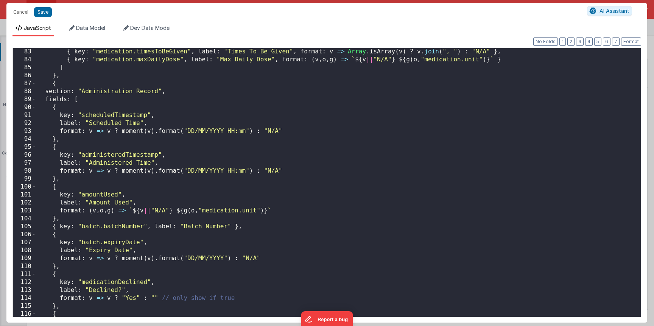
scroll to position [634, 0]
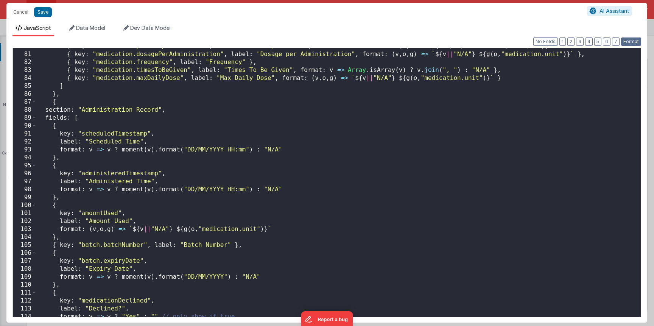
click at [628, 42] on button "Format" at bounding box center [631, 41] width 20 height 8
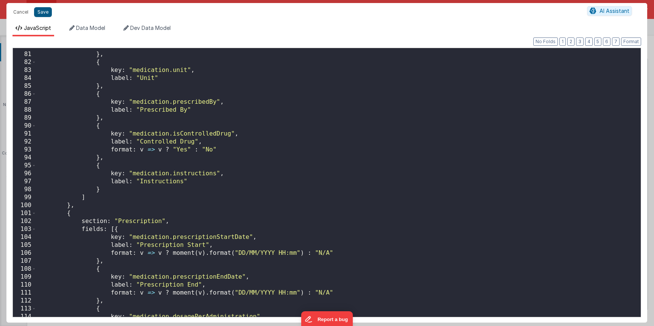
click at [47, 14] on button "Save" at bounding box center [43, 12] width 18 height 10
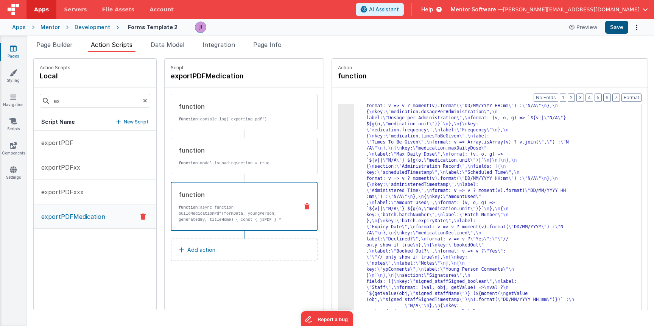
click at [615, 24] on button "Save" at bounding box center [617, 27] width 23 height 13
click at [622, 27] on button "Save" at bounding box center [617, 27] width 23 height 13
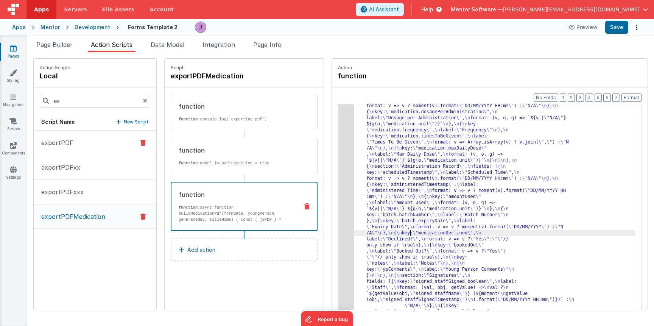
click at [111, 146] on button "exportPDF" at bounding box center [95, 143] width 123 height 25
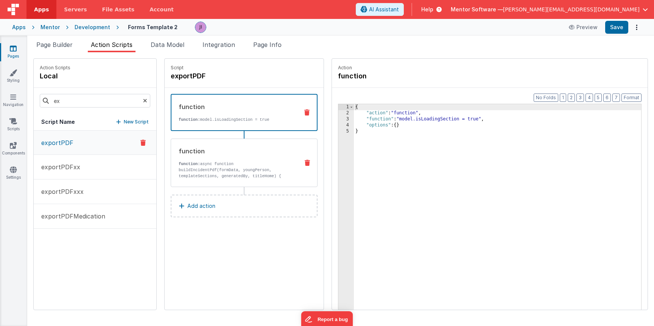
click at [233, 169] on p "function: async function buildIncidentPdf(formData, youngPerson, templateSectio…" at bounding box center [236, 179] width 114 height 36
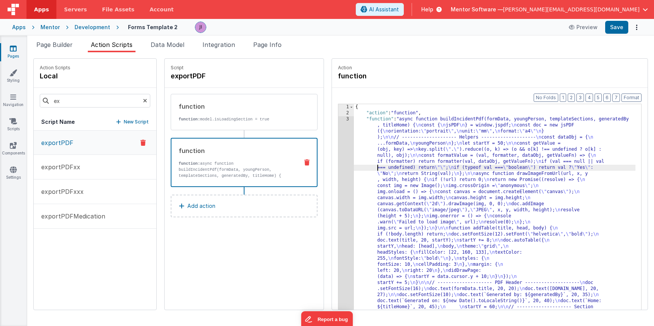
click at [337, 170] on div "Format 7 6 5 4 3 2 1 No Folds 1 2 3 { "action" : "function" , "function" : "asy…" at bounding box center [490, 213] width 316 height 251
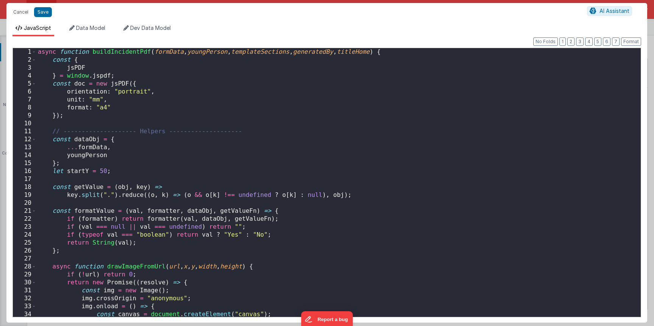
click at [347, 176] on div "async function buildIncidentPdf ( formData , youngPerson , templateSections , g…" at bounding box center [335, 190] width 599 height 285
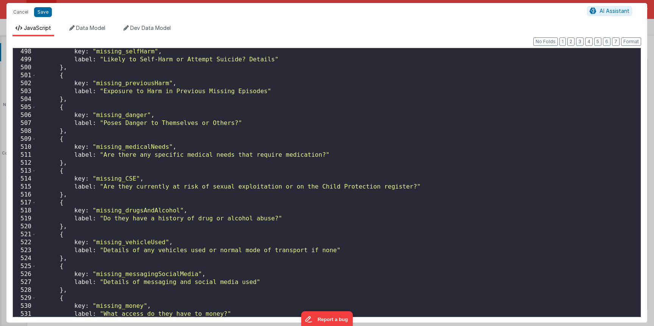
scroll to position [4482, 0]
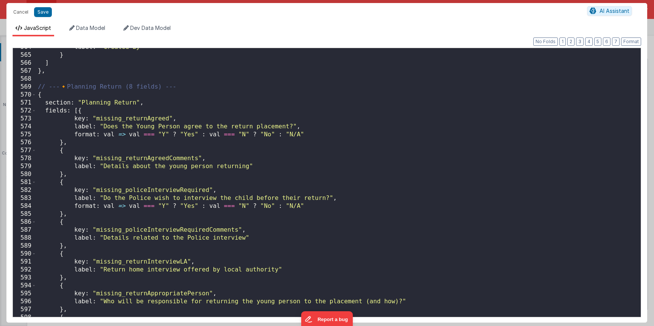
click at [237, 210] on div "label : "Created By" } ] } , // --- 🔸 Planning Return (8 fields) --- { section …" at bounding box center [335, 185] width 599 height 285
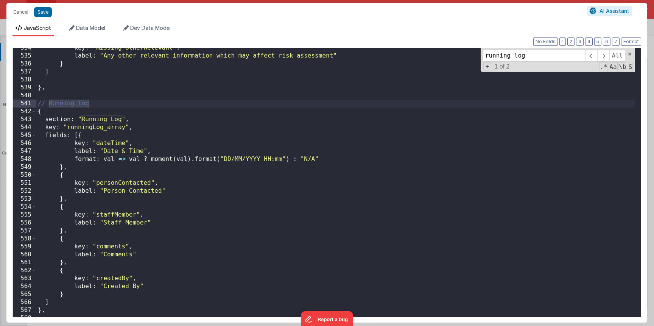
scroll to position [4243, 0]
type input "running log"
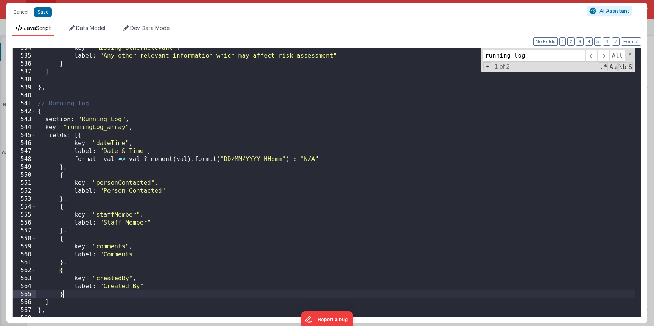
click at [69, 293] on div "key : "missing_otherRelevant" , label : "Any other relevant information which m…" at bounding box center [335, 186] width 599 height 285
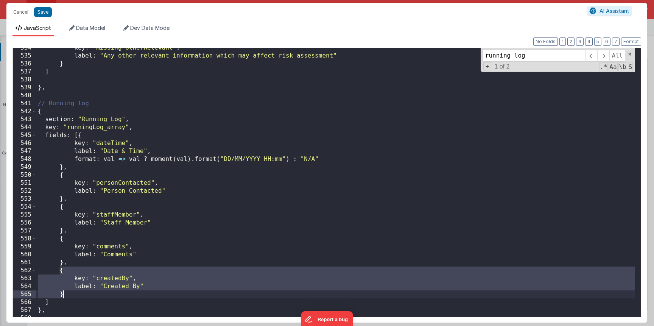
click at [71, 295] on div "key : "missing_otherRelevant" , label : "Any other relevant information which m…" at bounding box center [335, 186] width 599 height 285
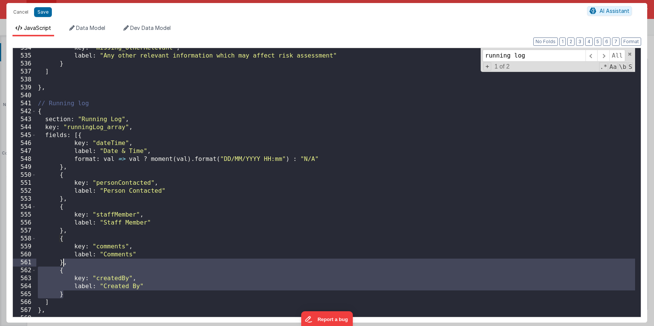
drag, startPoint x: 71, startPoint y: 295, endPoint x: 64, endPoint y: 264, distance: 31.8
click at [64, 264] on div "key : "missing_otherRelevant" , label : "Any other relevant information which m…" at bounding box center [335, 186] width 599 height 285
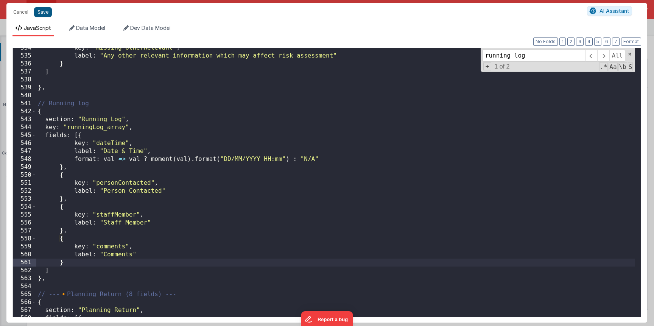
click at [42, 13] on button "Save" at bounding box center [43, 12] width 18 height 10
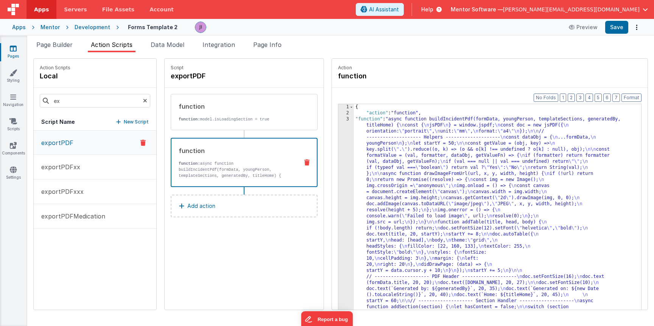
scroll to position [0, 0]
click at [619, 31] on button "Save" at bounding box center [617, 27] width 23 height 13
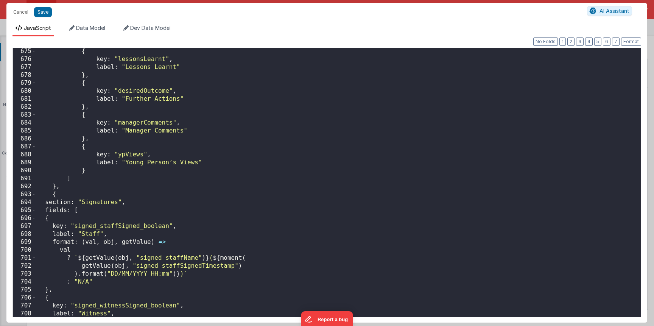
scroll to position [5239, 0]
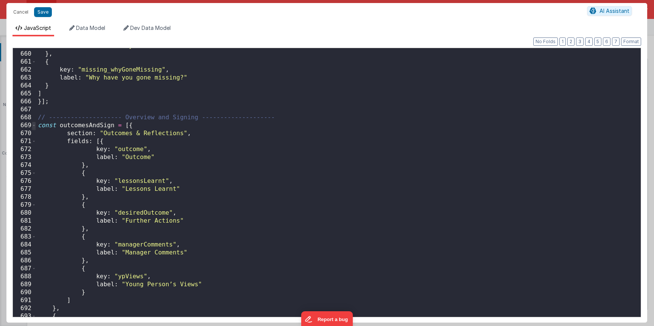
click at [33, 126] on span at bounding box center [34, 126] width 4 height 8
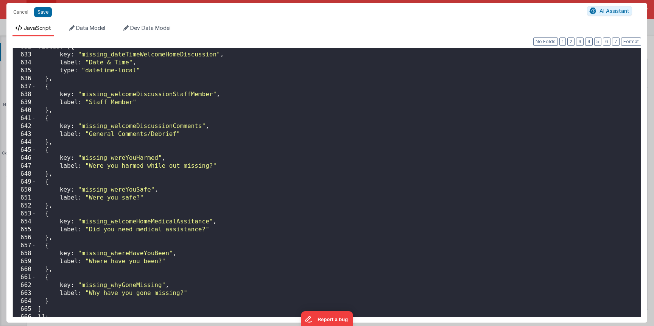
scroll to position [4902, 0]
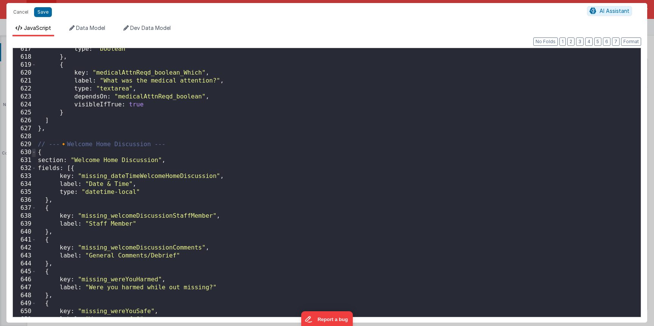
click at [35, 153] on span at bounding box center [34, 152] width 4 height 8
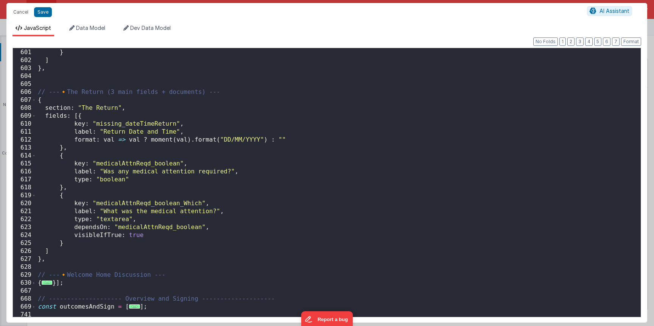
scroll to position [4771, 0]
click at [35, 102] on span at bounding box center [34, 100] width 4 height 8
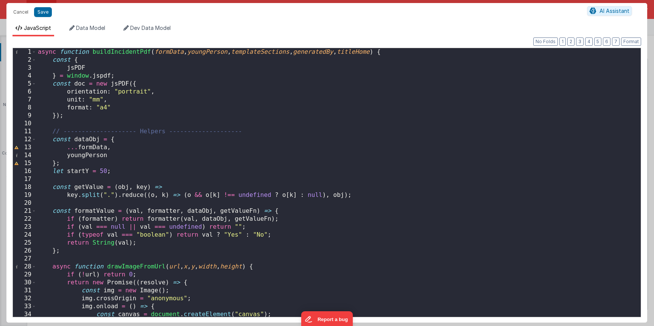
scroll to position [156, 0]
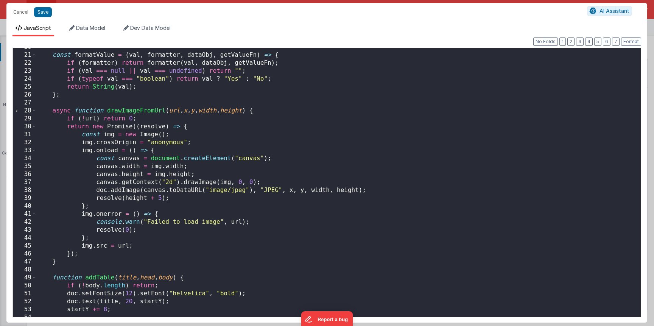
click at [109, 195] on div "const formatValue = ( val , formatter , dataObj , getValueFn ) => { if ( format…" at bounding box center [335, 185] width 599 height 285
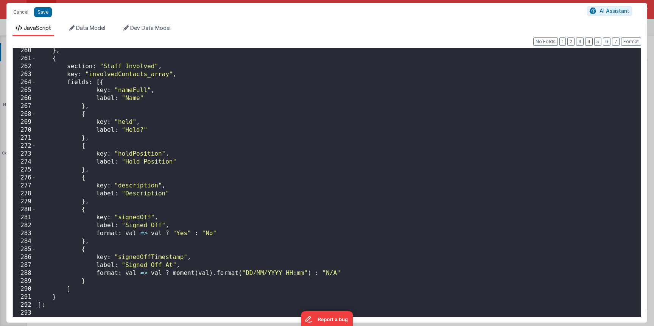
scroll to position [2193, 0]
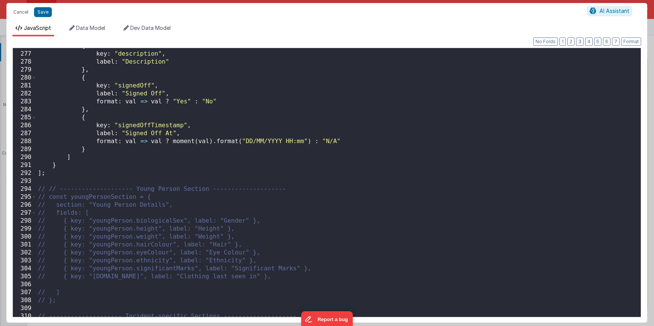
click at [42, 172] on div "{ key : "description" , label : "Description" } , { key : "signedOff" , label :…" at bounding box center [335, 184] width 599 height 285
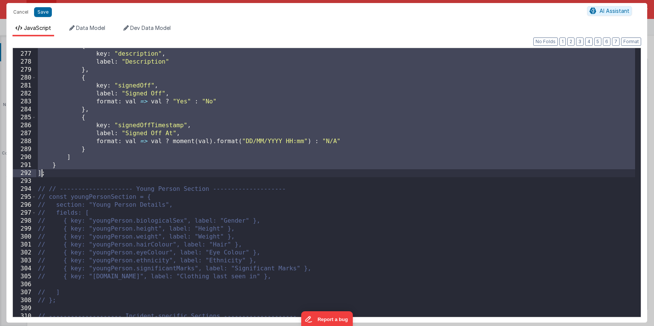
click at [42, 172] on div "{ key : "description" , label : "Description" } , { key : "signedOff" , label :…" at bounding box center [335, 184] width 599 height 285
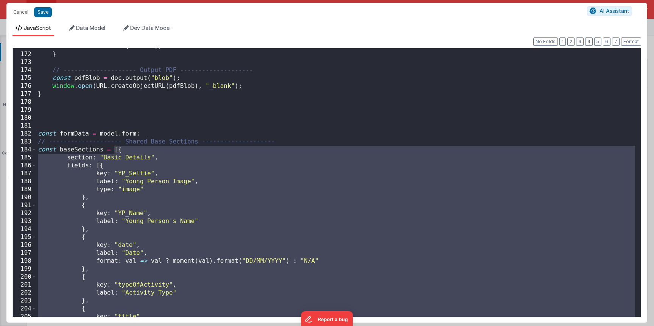
scroll to position [1269, 0]
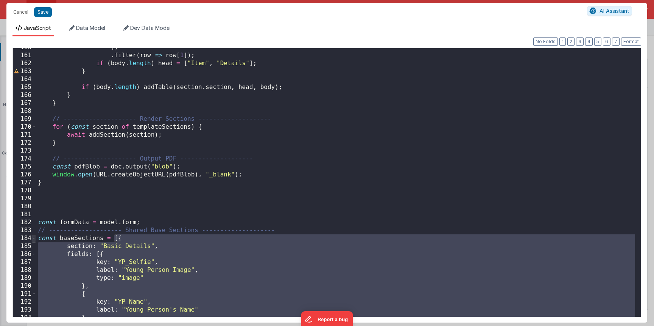
click at [34, 239] on span at bounding box center [34, 238] width 4 height 8
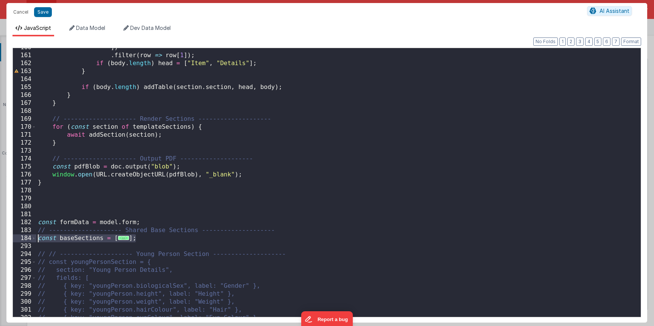
drag, startPoint x: 155, startPoint y: 234, endPoint x: 36, endPoint y: 237, distance: 118.6
click at [36, 237] on div "160 161 162 163 164 165 166 167 168 169 170 171 172 173 174 175 176 177 178 179…" at bounding box center [326, 183] width 629 height 270
click at [168, 256] on div "]) . filter ( row => row [ 1 ]) ; if ( body . length ) head = [ "Item" , "Detai…" at bounding box center [335, 186] width 599 height 285
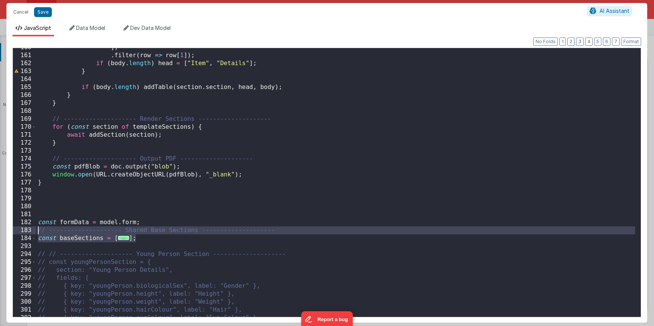
drag, startPoint x: 147, startPoint y: 237, endPoint x: 37, endPoint y: 233, distance: 110.3
click at [37, 233] on div "]) . filter ( row => row [ 1 ]) ; if ( body . length ) head = [ "Item" , "Detai…" at bounding box center [335, 186] width 599 height 285
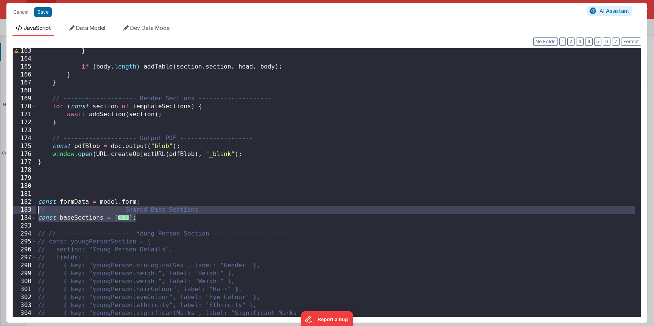
scroll to position [1476, 0]
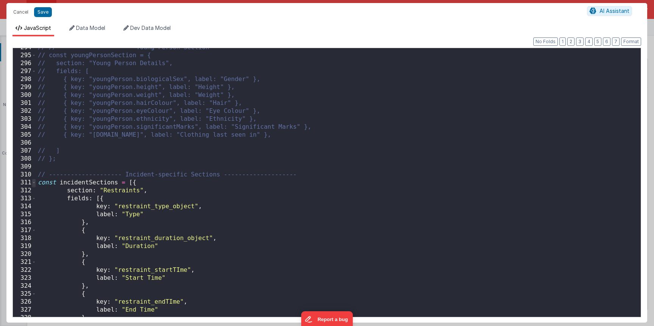
click at [34, 184] on span at bounding box center [34, 183] width 4 height 8
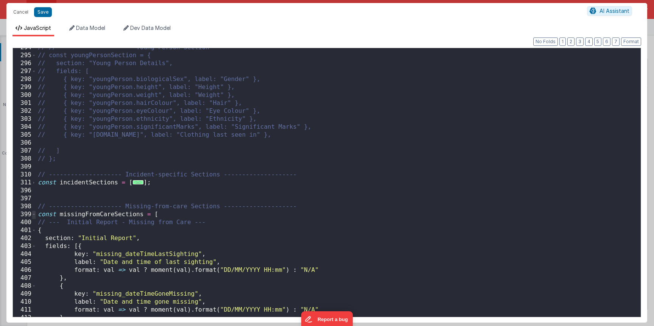
click at [34, 215] on span at bounding box center [34, 215] width 4 height 8
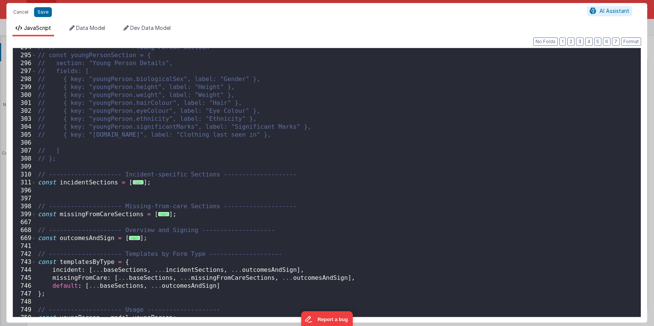
click at [86, 162] on div "// // -------------------- Young Person Section -------------------- // const y…" at bounding box center [335, 186] width 599 height 285
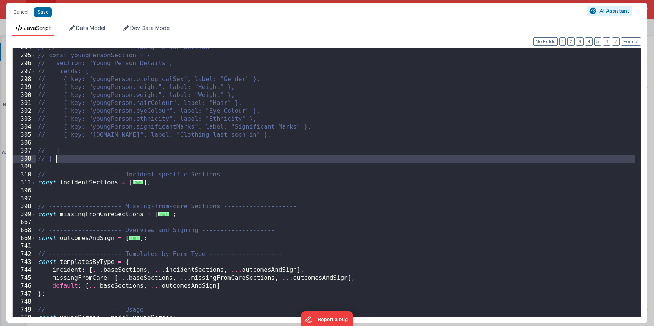
click at [89, 159] on div "// // -------------------- Young Person Section -------------------- // const y…" at bounding box center [335, 186] width 599 height 285
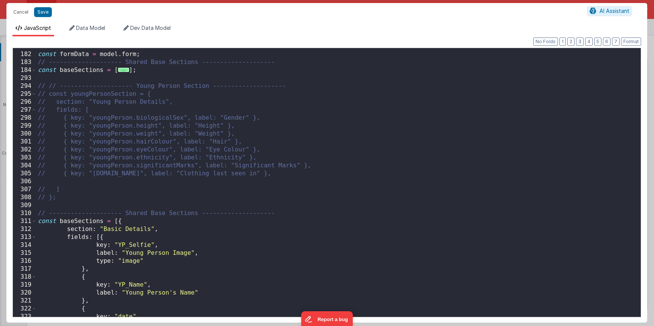
scroll to position [1437, 0]
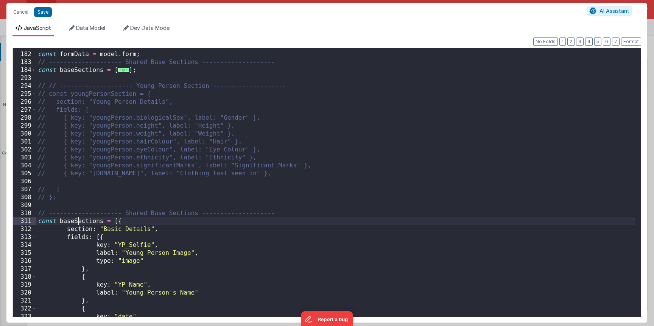
click at [79, 220] on div "const formData = model . form ; // -------------------- Shared Base Sections --…" at bounding box center [335, 184] width 599 height 285
drag, startPoint x: 104, startPoint y: 229, endPoint x: 150, endPoint y: 231, distance: 46.6
click at [150, 231] on div "const formData = model . form ; // -------------------- Shared Base Sections --…" at bounding box center [335, 184] width 599 height 285
click at [130, 240] on div "const formData = model . form ; // -------------------- Shared Base Sections --…" at bounding box center [335, 184] width 599 height 285
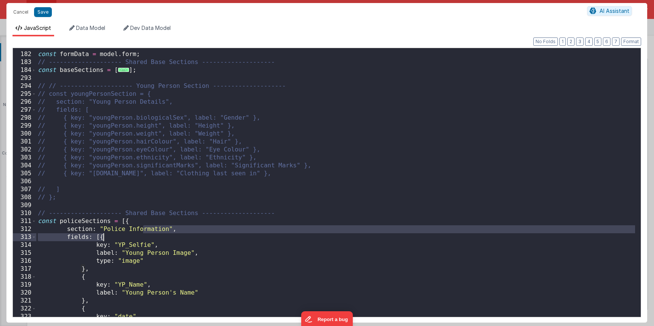
click at [131, 246] on div "const formData = model . form ; // -------------------- Shared Base Sections --…" at bounding box center [335, 184] width 599 height 285
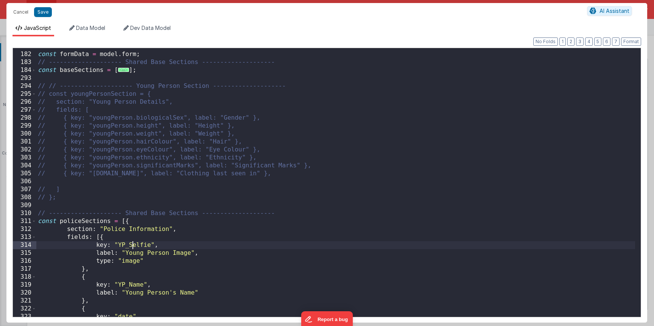
click at [131, 246] on div "const formData = model . form ; // -------------------- Shared Base Sections --…" at bounding box center [335, 184] width 599 height 285
click at [136, 283] on div "const formData = model . form ; // -------------------- Shared Base Sections --…" at bounding box center [335, 184] width 599 height 285
drag, startPoint x: 602, startPoint y: 192, endPoint x: 135, endPoint y: 283, distance: 475.9
click at [135, 283] on div "const formData = model . form ; // -------------------- Shared Base Sections --…" at bounding box center [335, 184] width 599 height 285
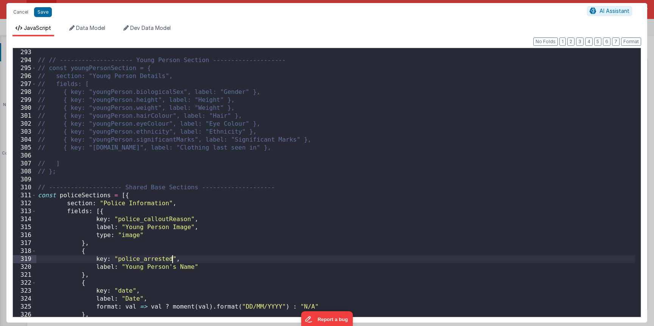
scroll to position [1519, 0]
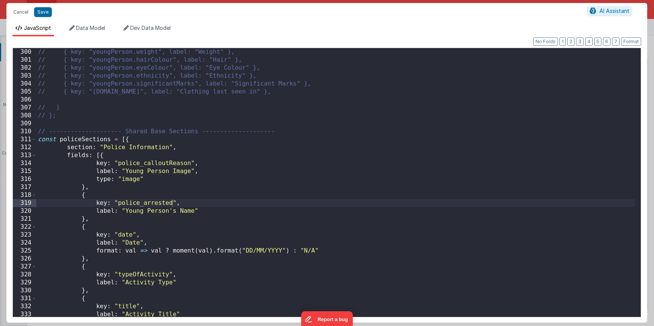
click at [131, 237] on div "// { key: "youngPerson.weight", label: "Weight" }, // { key: "youngPerson.hairC…" at bounding box center [335, 190] width 599 height 285
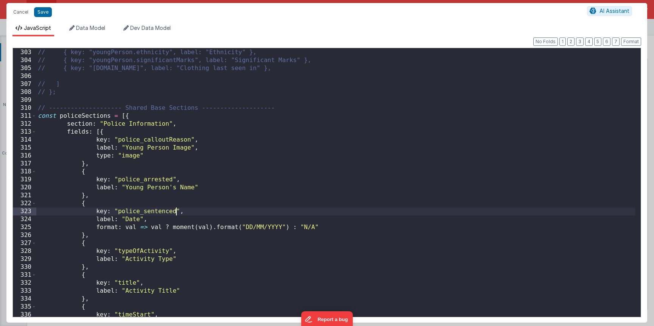
scroll to position [1543, 0]
click at [142, 250] on div "// { key: "youngPerson.eyeColour", label: "Eye Colour" }, // { key: "youngPerso…" at bounding box center [335, 183] width 599 height 285
click at [127, 280] on div "// { key: "youngPerson.eyeColour", label: "Eye Colour" }, // { key: "youngPerso…" at bounding box center [335, 183] width 599 height 285
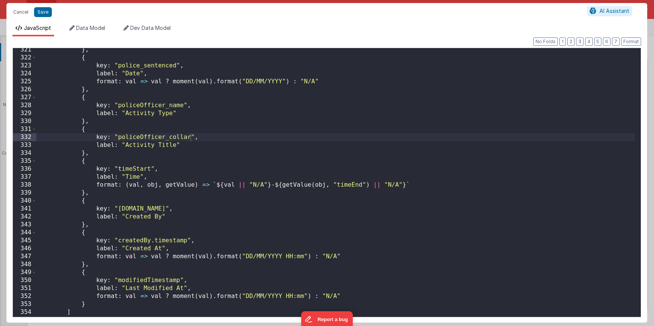
scroll to position [1679, 0]
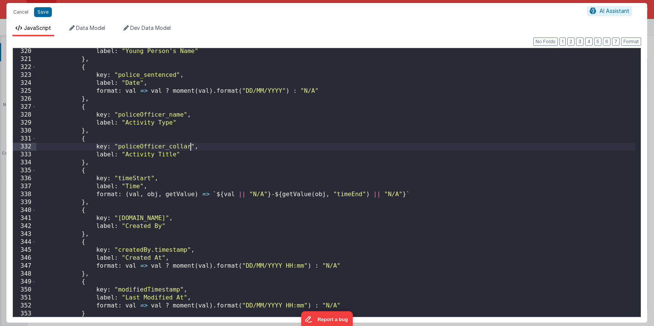
click at [134, 180] on div "label : "Young Person's Name" } , { key : "police_sentenced" , label : "Date" ,…" at bounding box center [335, 189] width 599 height 285
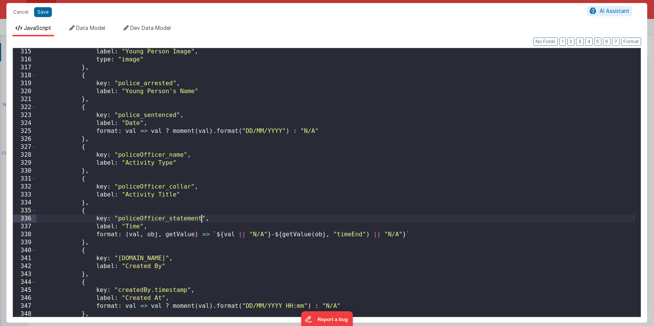
scroll to position [1641, 0]
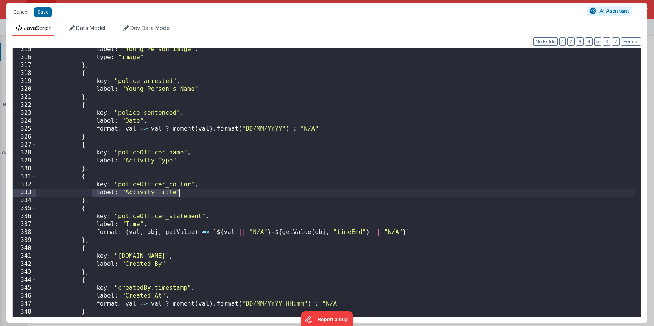
drag, startPoint x: 100, startPoint y: 196, endPoint x: 196, endPoint y: 195, distance: 96.2
click at [196, 195] on div "label : "Young Person Image" , type : "image" } , { key : "police_arrested" , l…" at bounding box center [335, 187] width 599 height 285
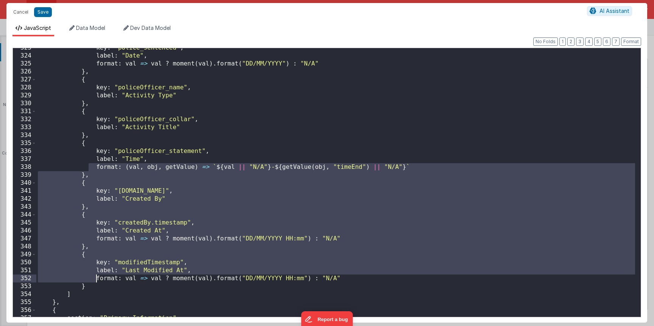
scroll to position [1706, 0]
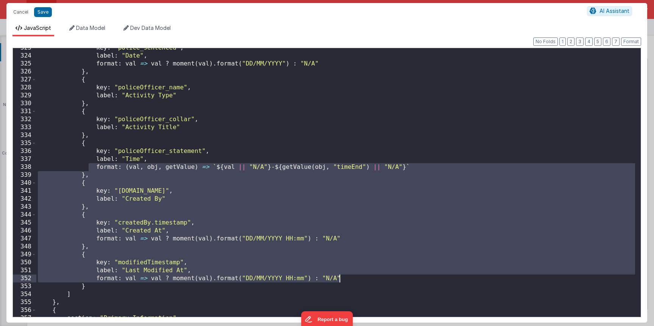
drag, startPoint x: 90, startPoint y: 233, endPoint x: 402, endPoint y: 279, distance: 315.8
click at [402, 279] on div "key : "police_sentenced" , label : "Date" , format : val => val ? moment ( val …" at bounding box center [335, 186] width 599 height 285
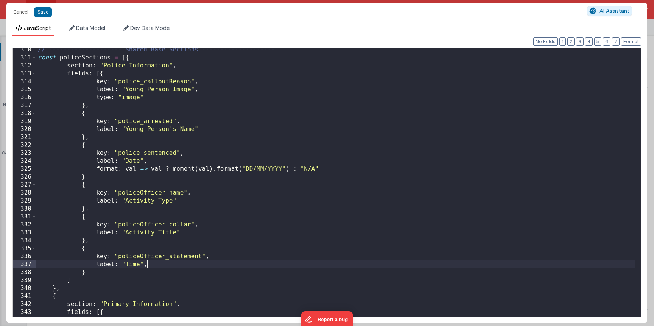
scroll to position [1586, 0]
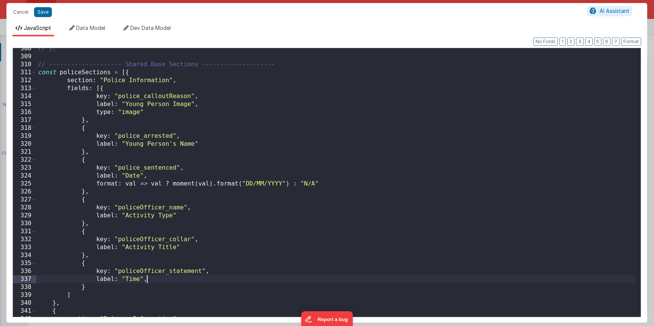
click at [159, 105] on div "// }; // -------------------- Shared Base Sections -------------------- const p…" at bounding box center [335, 187] width 599 height 285
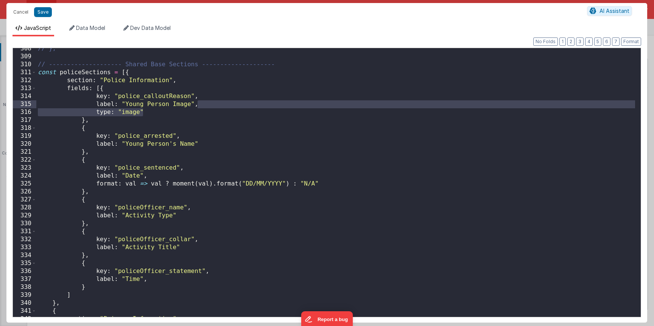
drag, startPoint x: 150, startPoint y: 110, endPoint x: 196, endPoint y: 106, distance: 46.4
click at [196, 106] on div "// }; // -------------------- Shared Base Sections -------------------- const p…" at bounding box center [335, 187] width 599 height 285
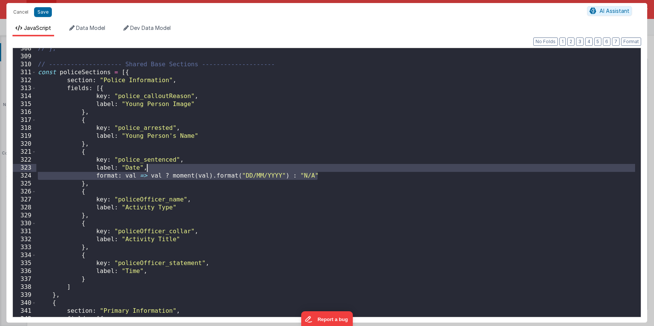
drag, startPoint x: 332, startPoint y: 175, endPoint x: 331, endPoint y: 167, distance: 8.0
click at [331, 167] on div "// }; // -------------------- Shared Base Sections -------------------- const p…" at bounding box center [335, 187] width 599 height 285
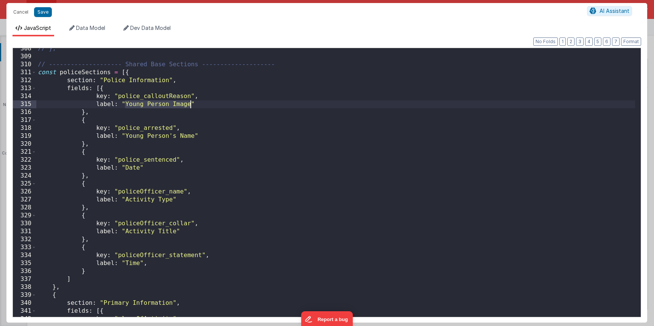
drag, startPoint x: 126, startPoint y: 106, endPoint x: 190, endPoint y: 106, distance: 63.6
click at [190, 106] on div "// }; // -------------------- Shared Base Sections -------------------- const p…" at bounding box center [335, 187] width 599 height 285
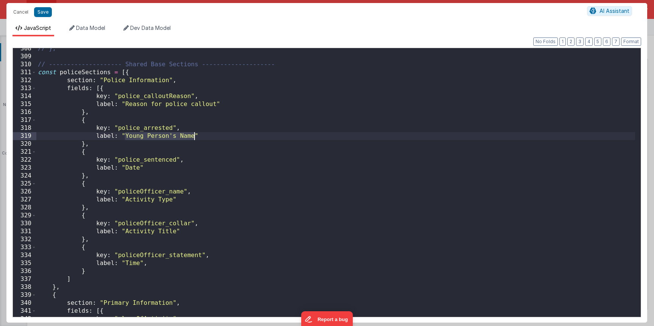
drag, startPoint x: 126, startPoint y: 138, endPoint x: 196, endPoint y: 137, distance: 69.7
click at [195, 138] on div "// }; // -------------------- Shared Base Sections -------------------- const p…" at bounding box center [335, 187] width 599 height 285
click at [139, 168] on div "// }; // -------------------- Shared Base Sections -------------------- const p…" at bounding box center [335, 187] width 599 height 285
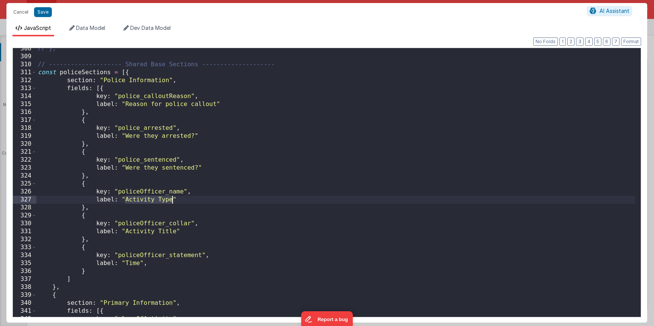
drag, startPoint x: 125, startPoint y: 201, endPoint x: 171, endPoint y: 202, distance: 45.5
click at [171, 202] on div "// }; // -------------------- Shared Base Sections -------------------- const p…" at bounding box center [335, 187] width 599 height 285
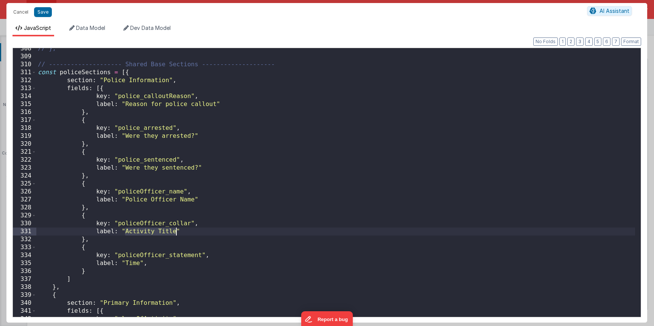
drag, startPoint x: 127, startPoint y: 233, endPoint x: 176, endPoint y: 232, distance: 48.9
click at [176, 232] on div "// }; // -------------------- Shared Base Sections -------------------- const p…" at bounding box center [335, 187] width 599 height 285
click at [135, 265] on div "// }; // -------------------- Shared Base Sections -------------------- const p…" at bounding box center [335, 187] width 599 height 285
click at [141, 232] on div "// }; // -------------------- Shared Base Sections -------------------- const p…" at bounding box center [335, 187] width 599 height 285
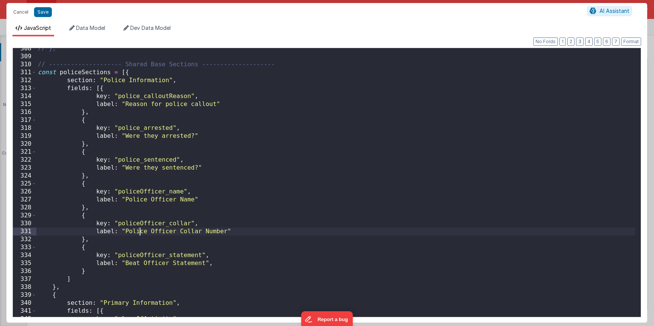
click at [141, 232] on div "// }; // -------------------- Shared Base Sections -------------------- const p…" at bounding box center [335, 187] width 599 height 285
click at [141, 197] on div "// }; // -------------------- Shared Base Sections -------------------- const p…" at bounding box center [335, 187] width 599 height 285
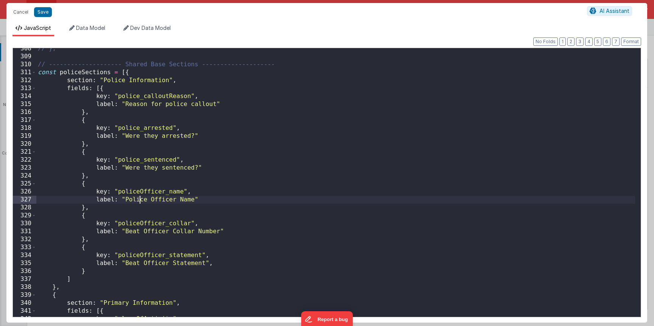
click at [141, 197] on div "// }; // -------------------- Shared Base Sections -------------------- const p…" at bounding box center [335, 187] width 599 height 285
click at [44, 76] on div "// }; // -------------------- Shared Base Sections -------------------- const p…" at bounding box center [335, 187] width 599 height 285
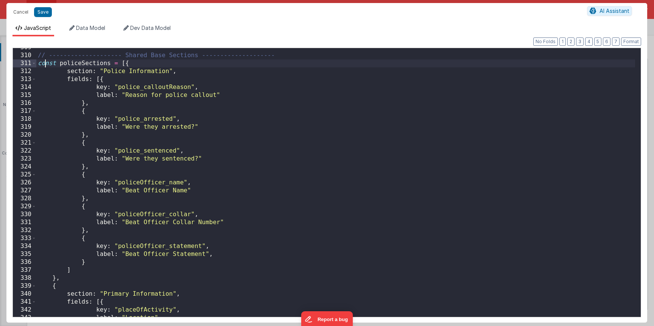
scroll to position [1618, 0]
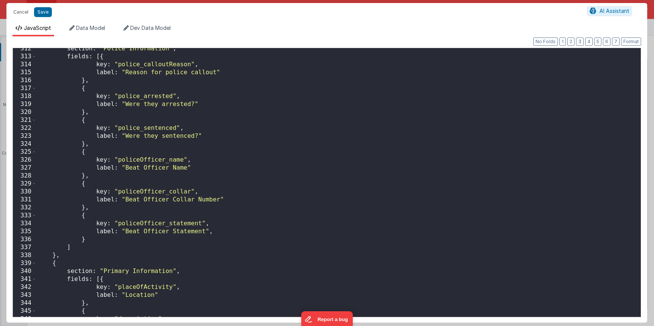
click at [53, 266] on div "section : "Police Information" , fields : [{ key : "police_calloutReason" , lab…" at bounding box center [335, 187] width 599 height 285
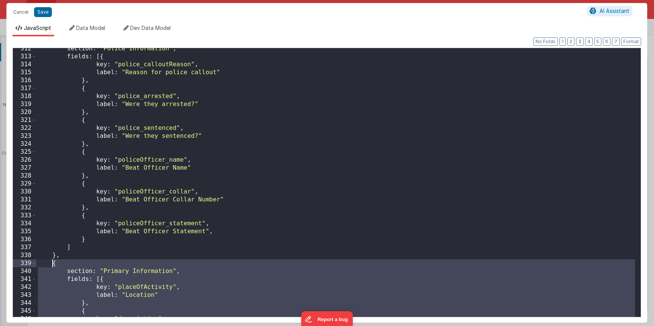
click at [53, 266] on div "section : "Police Information" , fields : [{ key : "police_calloutReason" , lab…" at bounding box center [335, 187] width 599 height 285
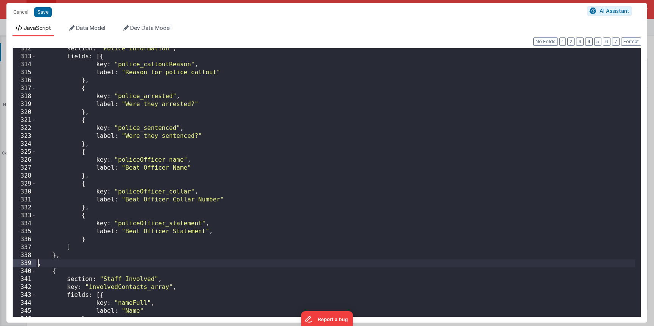
click at [57, 255] on div "section : "Police Information" , fields : [{ key : "police_calloutReason" , lab…" at bounding box center [335, 187] width 599 height 285
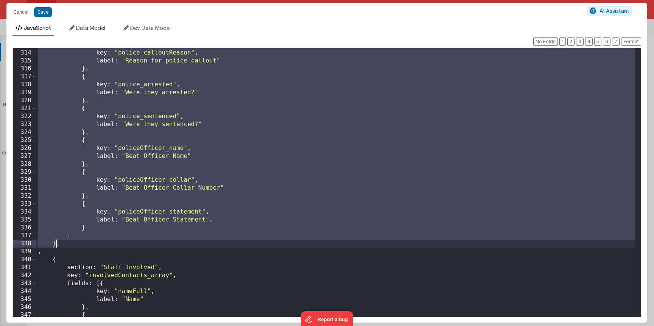
scroll to position [1630, 0]
click at [58, 251] on div "fields : [{ key : "police_calloutReason" , label : "Reason for police callout" …" at bounding box center [335, 183] width 599 height 285
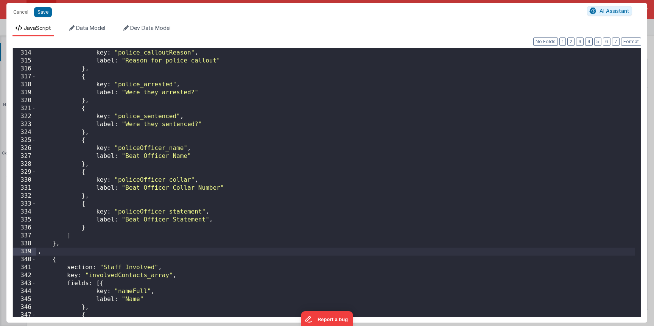
click at [54, 259] on div "fields : [{ key : "police_calloutReason" , label : "Reason for police callout" …" at bounding box center [335, 183] width 599 height 285
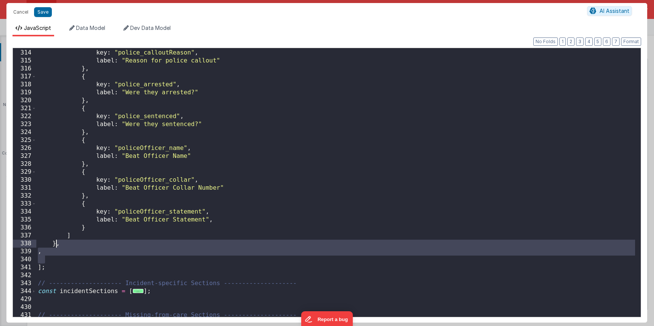
drag, startPoint x: 46, startPoint y: 259, endPoint x: 57, endPoint y: 247, distance: 16.9
click at [57, 247] on div "fields : [{ key : "police_calloutReason" , label : "Reason for police callout" …" at bounding box center [335, 183] width 599 height 285
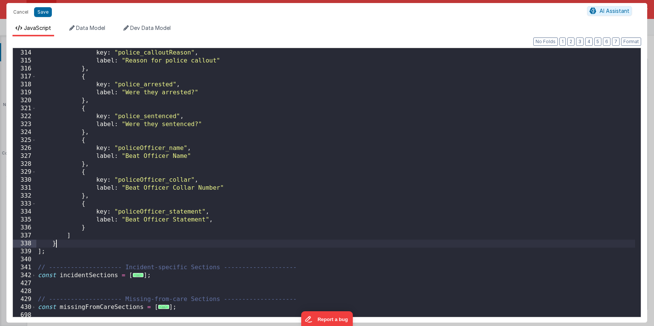
click at [57, 246] on div "fields : [{ key : "police_calloutReason" , label : "Reason for police callout" …" at bounding box center [335, 183] width 599 height 285
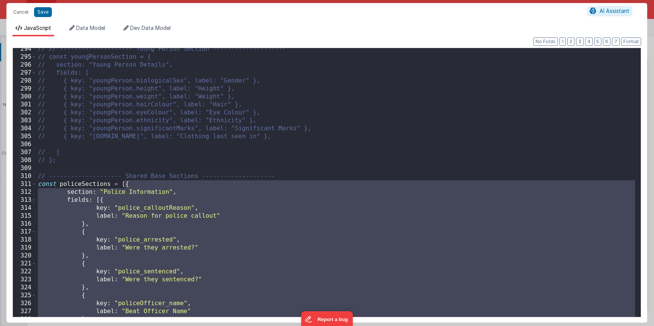
scroll to position [1614, 0]
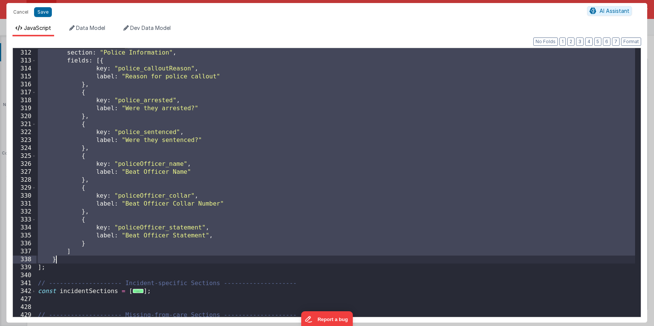
click at [74, 253] on div "const policeSections = [{ section : "Police Information" , fields : [{ key : "p…" at bounding box center [335, 183] width 599 height 285
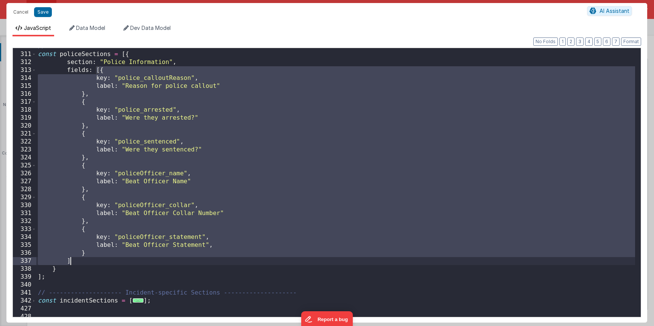
click at [52, 273] on div "// -------------------- Shared Base Sections -------------------- const policeS…" at bounding box center [335, 184] width 599 height 285
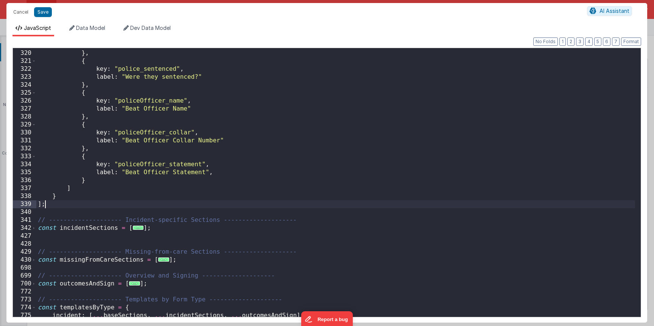
scroll to position [1783, 0]
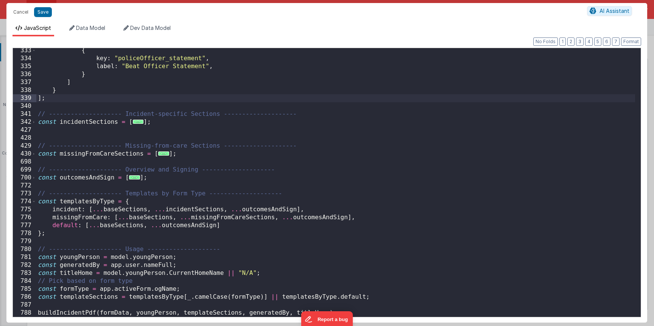
click at [358, 216] on div "{ key : "policeOfficer_statement" , label : "Beat Officer Statement" , } ] } ] …" at bounding box center [335, 189] width 599 height 285
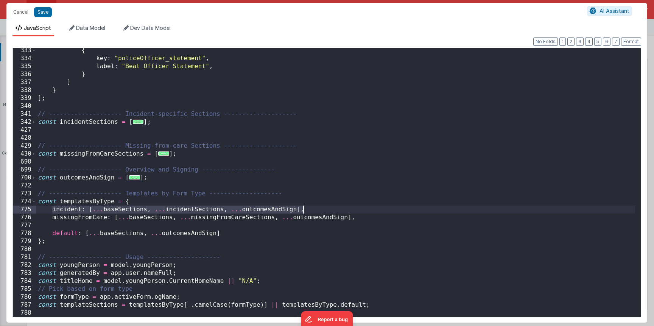
drag, startPoint x: 51, startPoint y: 208, endPoint x: 328, endPoint y: 208, distance: 276.8
click at [328, 208] on div "{ key : "policeOfficer_statement" , label : "Beat Officer Statement" , } ] } ] …" at bounding box center [335, 189] width 599 height 285
click at [365, 218] on div "{ key : "policeOfficer_statement" , label : "Beat Officer Statement" , } ] } ] …" at bounding box center [335, 189] width 599 height 285
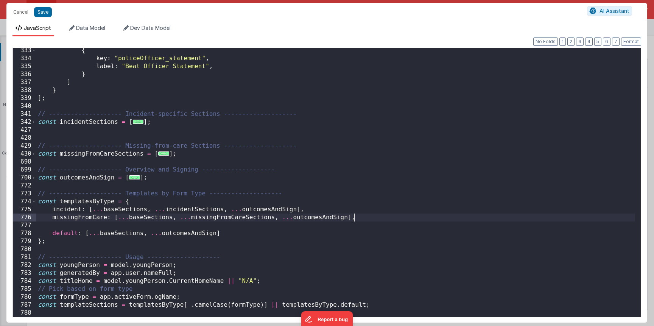
click at [365, 225] on div "{ key : "policeOfficer_statement" , label : "Beat Officer Statement" , } ] } ] …" at bounding box center [335, 189] width 599 height 285
paste textarea
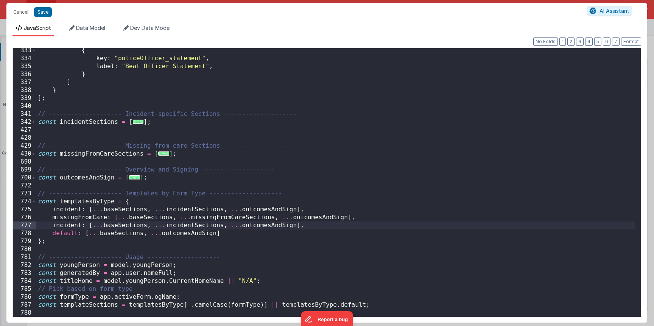
click at [72, 226] on div "{ key : "policeOfficer_statement" , label : "Beat Officer Statement" , } ] } ] …" at bounding box center [335, 189] width 599 height 285
click at [71, 226] on div "{ key : "policeOfficer_statement" , label : "Beat Officer Statement" , } ] } ] …" at bounding box center [335, 189] width 599 height 285
click at [229, 229] on div "{ key : "policeOfficer_statement" , label : "Beat Officer Statement" , } ] } ] …" at bounding box center [335, 189] width 599 height 285
click at [230, 228] on div "{ key : "policeOfficer_statement" , label : "Beat Officer Statement" , } ] } ] …" at bounding box center [335, 189] width 599 height 285
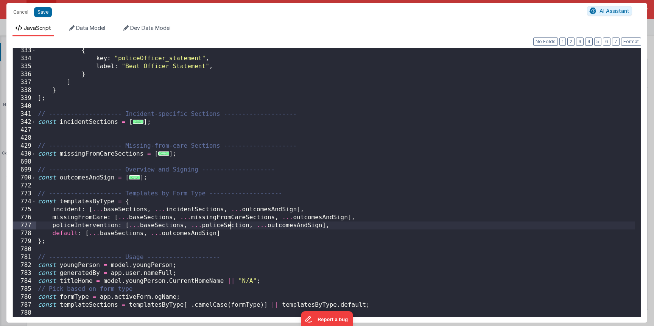
click at [230, 228] on div "{ key : "policeOfficer_statement" , label : "Beat Officer Statement" , } ] } ] …" at bounding box center [335, 189] width 599 height 285
click at [222, 226] on div "{ key : "policeOfficer_statement" , label : "Beat Officer Statement" , } ] } ] …" at bounding box center [335, 189] width 599 height 285
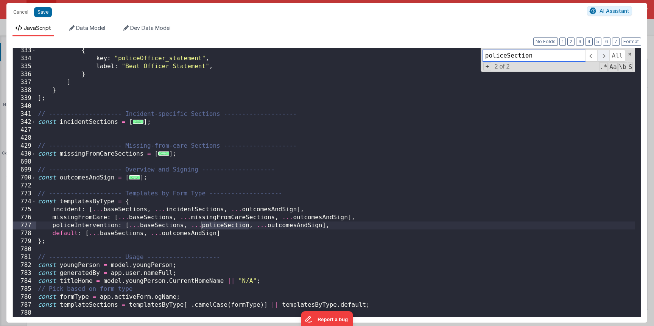
click at [604, 58] on span at bounding box center [604, 56] width 12 height 12
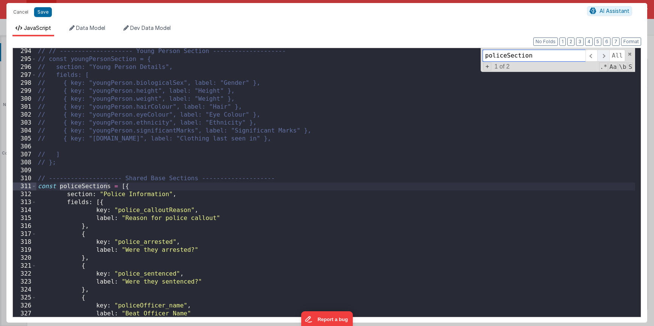
click at [604, 58] on span at bounding box center [604, 56] width 12 height 12
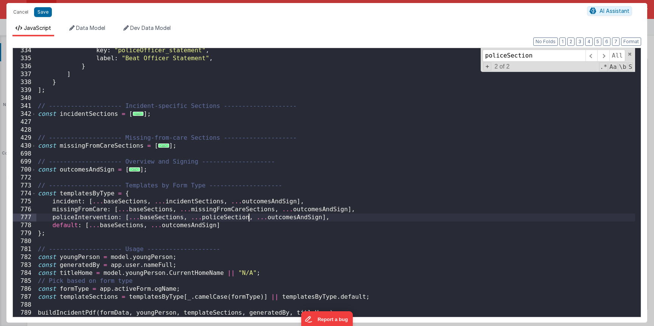
click at [248, 216] on div "key : "policeOfficer_statement" , label : "Beat Officer Statement" , } ] } ] ; …" at bounding box center [335, 189] width 599 height 285
click at [45, 12] on button "Save" at bounding box center [43, 12] width 18 height 10
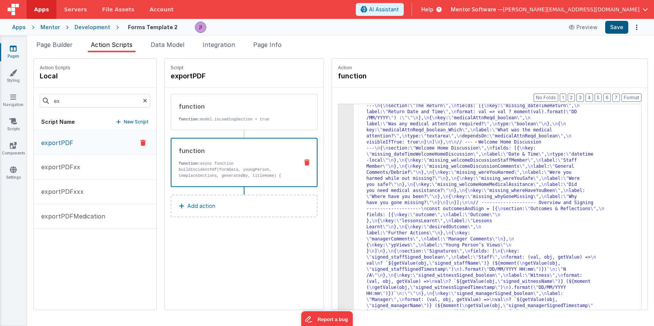
click at [626, 28] on button "Save" at bounding box center [617, 27] width 23 height 13
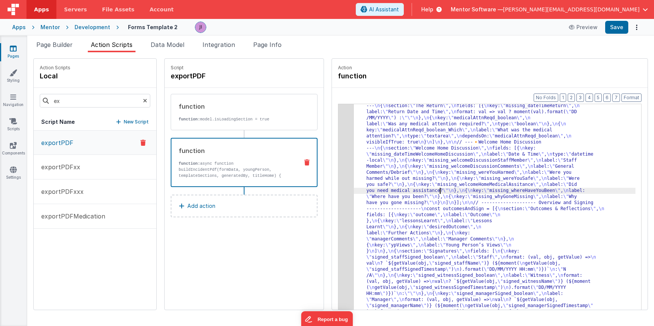
click at [339, 187] on div "Format 7 6 5 4 3 2 1 No Folds 3 4 5 "function" : "async function buildIncidentP…" at bounding box center [490, 213] width 316 height 251
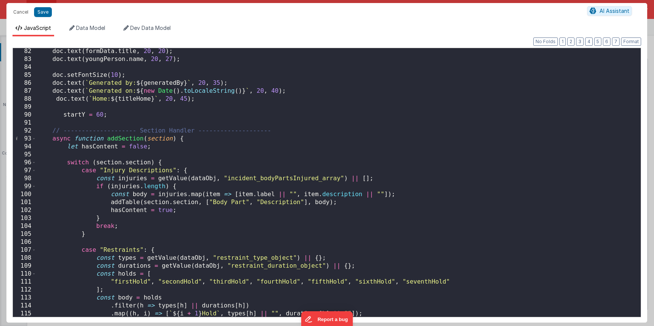
scroll to position [923, 0]
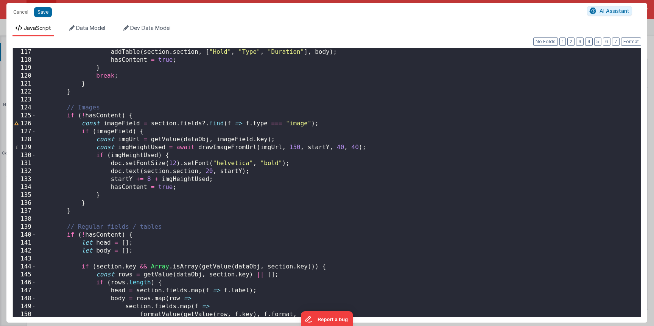
click at [135, 181] on div "addTable ( section . section , [ "Hold" , "Type" , "Duration" ] , body ) ; hasC…" at bounding box center [335, 190] width 599 height 285
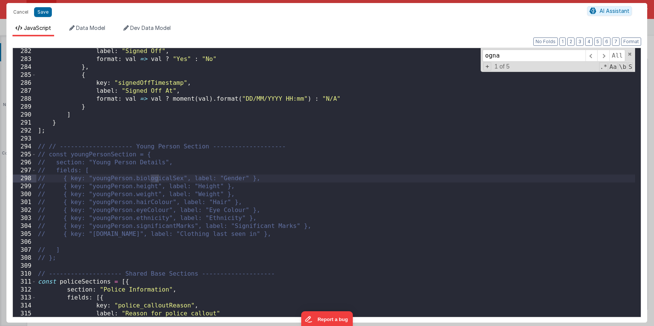
scroll to position [6006, 0]
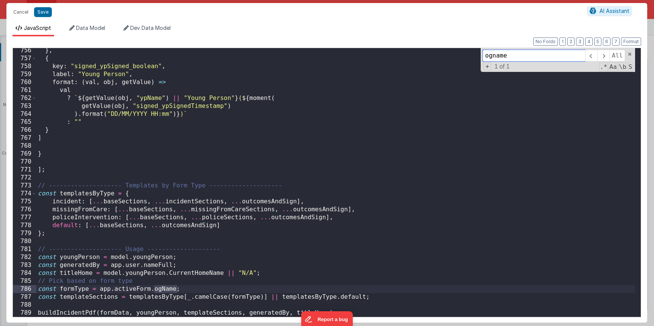
type input "ogname"
click at [167, 286] on div "} , { key : "signed_ypSigned_boolean" , label : "Young Person" , format : ( val…" at bounding box center [335, 189] width 599 height 285
click at [246, 293] on div "} , { key : "signed_ypSigned_boolean" , label : "Young Person" , format : ( val…" at bounding box center [335, 189] width 599 height 285
click at [233, 292] on div "} , { key : "signed_ypSigned_boolean" , label : "Young Person" , format : ( val…" at bounding box center [335, 189] width 599 height 285
click at [377, 299] on div "} , { key : "signed_ypSigned_boolean" , label : "Young Person" , format : ( val…" at bounding box center [335, 189] width 599 height 285
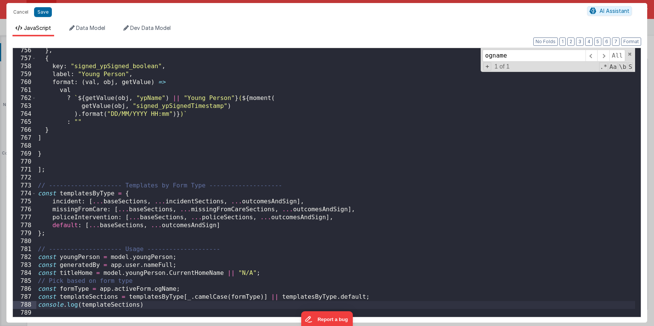
click at [52, 11] on div "Cancel Save" at bounding box center [298, 12] width 578 height 11
click at [47, 11] on button "Save" at bounding box center [43, 12] width 18 height 10
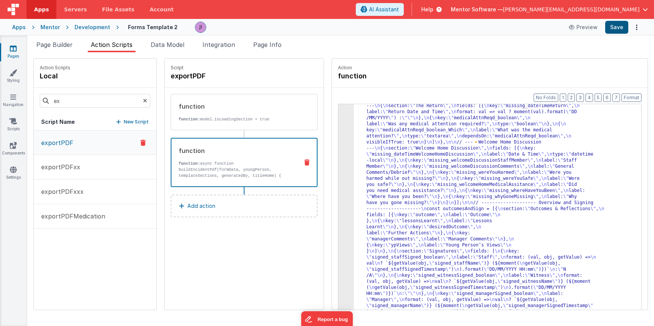
click at [615, 31] on button "Save" at bounding box center [617, 27] width 23 height 13
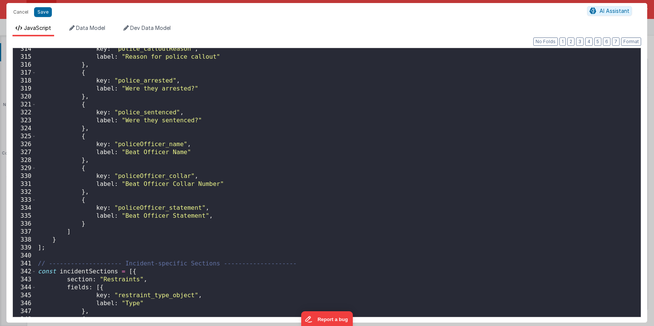
scroll to position [2378, 0]
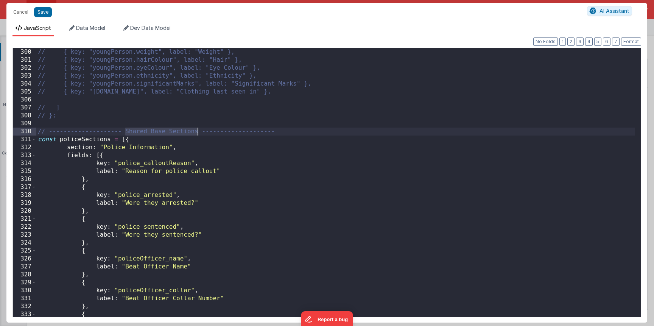
drag, startPoint x: 126, startPoint y: 132, endPoint x: 198, endPoint y: 131, distance: 72.4
click at [198, 132] on div "// { key: "youngPerson.weight", label: "Weight" }, // { key: "youngPerson.hairC…" at bounding box center [335, 190] width 599 height 285
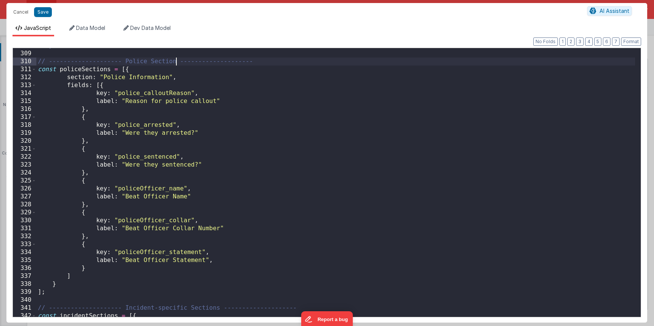
scroll to position [2448, 0]
click at [33, 69] on span at bounding box center [34, 70] width 4 height 8
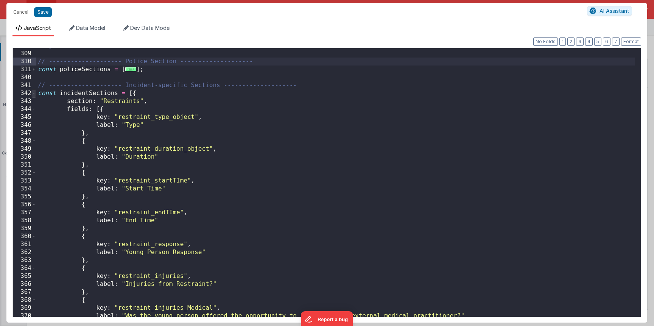
click at [34, 94] on span at bounding box center [34, 93] width 4 height 8
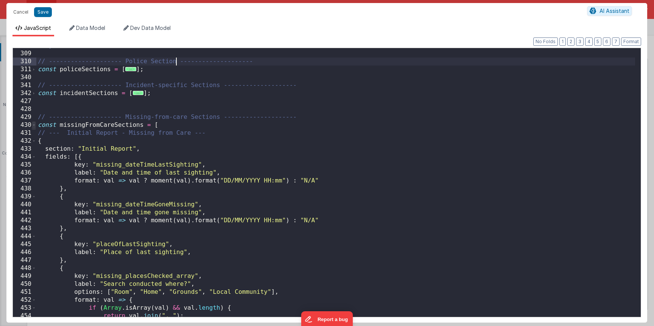
click at [32, 125] on span at bounding box center [34, 125] width 4 height 8
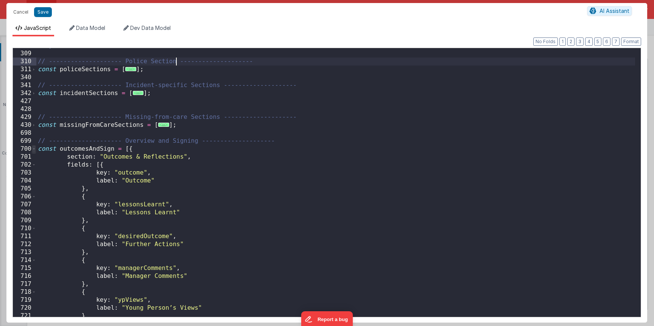
click at [34, 149] on span at bounding box center [34, 149] width 4 height 8
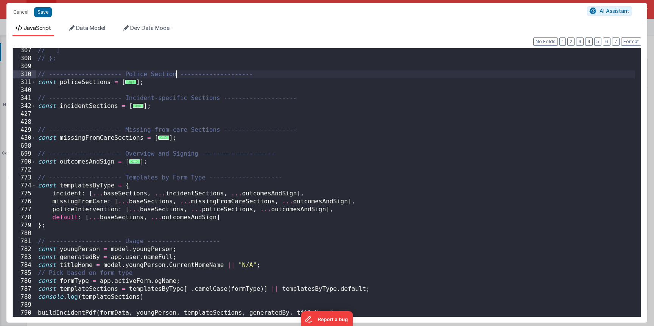
click at [214, 208] on div "// ] // }; // -------------------- Police Section -------------------- const po…" at bounding box center [335, 189] width 599 height 285
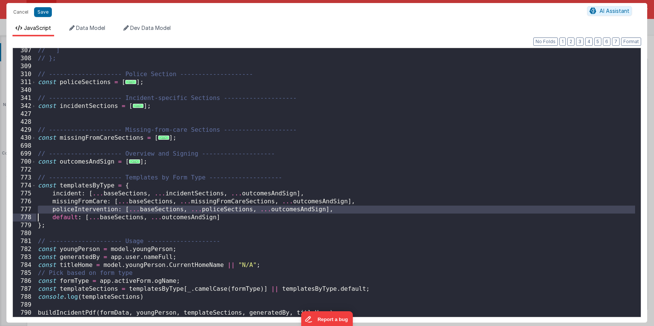
click at [222, 213] on div "// ] // }; // -------------------- Police Section -------------------- const po…" at bounding box center [335, 189] width 599 height 285
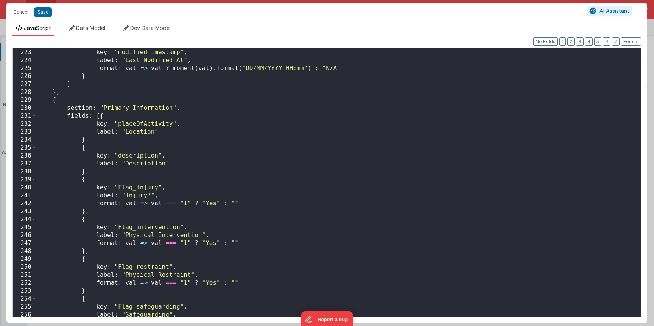
scroll to position [1765, 0]
click at [42, 15] on button "Save" at bounding box center [43, 12] width 18 height 10
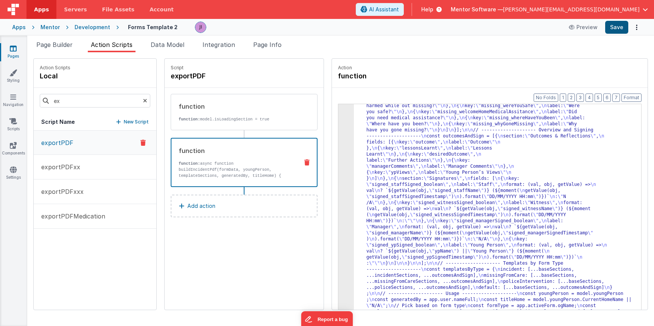
click at [607, 27] on button "Save" at bounding box center [617, 27] width 23 height 13
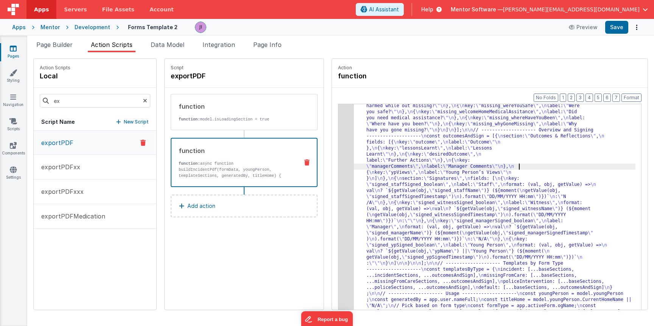
drag, startPoint x: 414, startPoint y: 188, endPoint x: 387, endPoint y: 186, distance: 27.3
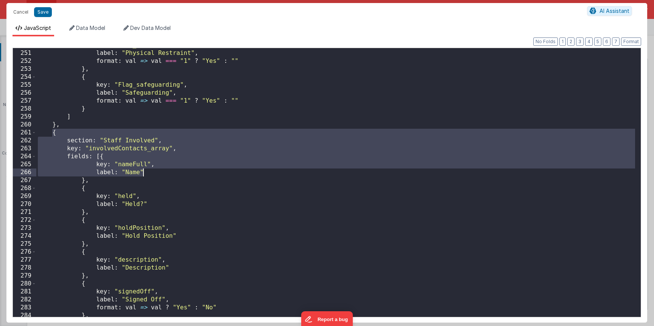
scroll to position [1989, 0]
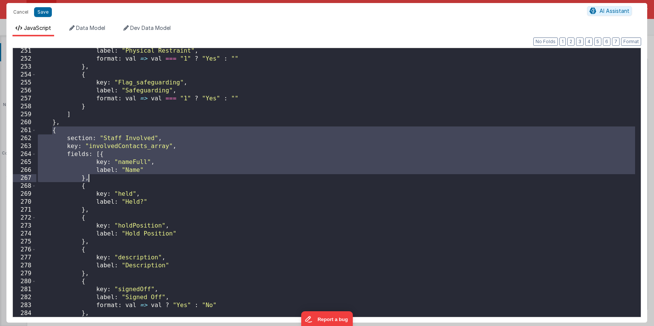
drag, startPoint x: 53, startPoint y: 135, endPoint x: 137, endPoint y: 169, distance: 90.4
click at [155, 174] on div "label : "Physical Restraint" , format : val => val === "1" ? "Yes" : "" } , { k…" at bounding box center [335, 189] width 599 height 285
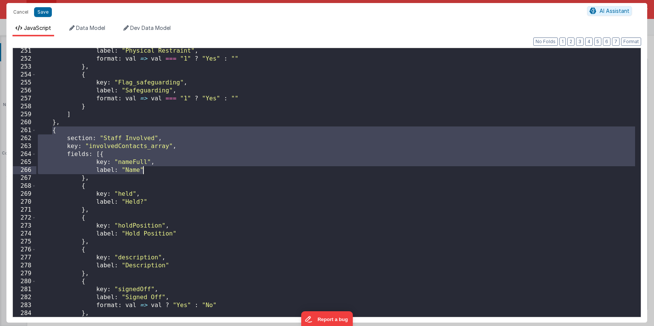
click at [58, 127] on div "label : "Physical Restraint" , format : val => val === "1" ? "Yes" : "" } , { k…" at bounding box center [335, 189] width 599 height 285
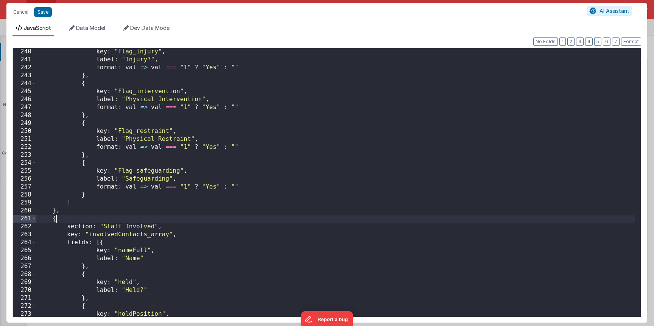
scroll to position [1903, 0]
click at [76, 207] on div "key : "Flag_injury" , label : "Injury?" , format : val => val === "1" ? "Yes" :…" at bounding box center [335, 187] width 599 height 285
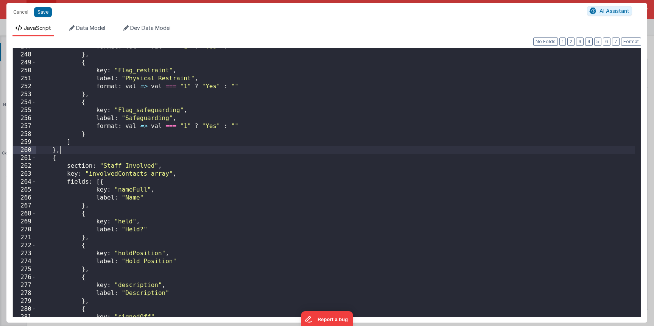
scroll to position [1962, 0]
click at [52, 155] on div "format : val => val === "1" ? "Yes" : "" } , { key : "Flag_restraint" , label :…" at bounding box center [335, 185] width 599 height 285
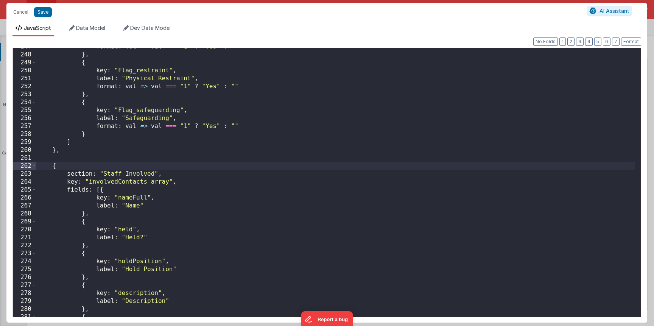
click at [52, 165] on div "format : val => val === "1" ? "Yes" : "" } , { key : "Flag_restraint" , label :…" at bounding box center [335, 185] width 599 height 285
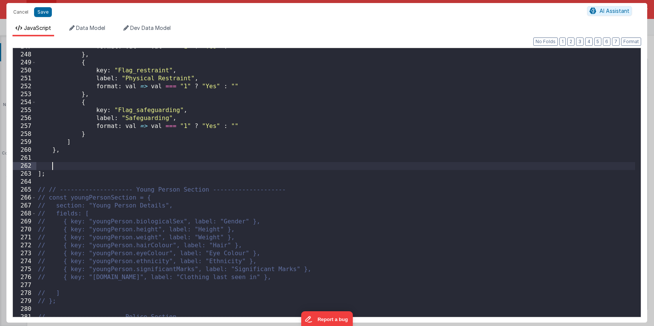
click at [66, 154] on div "format : val => val === "1" ? "Yes" : "" } , { key : "Flag_restraint" , label :…" at bounding box center [335, 185] width 599 height 285
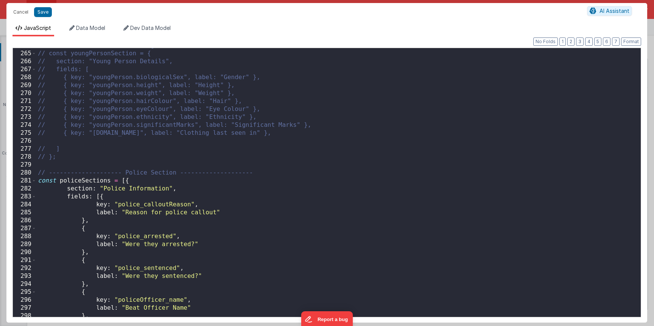
scroll to position [2098, 0]
click at [33, 180] on span at bounding box center [34, 181] width 4 height 8
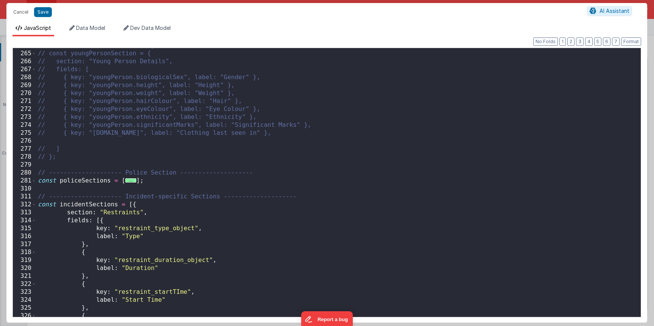
click at [151, 206] on div "// // -------------------- Young Person Section -------------------- // const y…" at bounding box center [335, 184] width 599 height 285
paste textarea
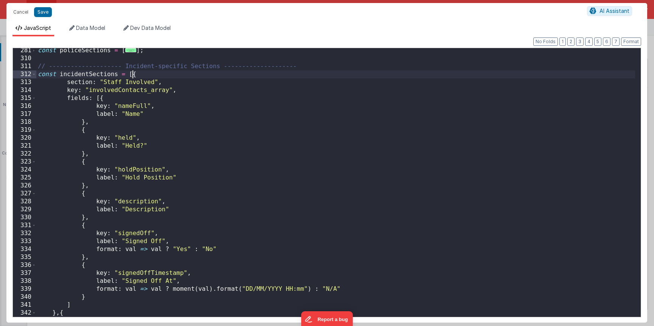
click at [133, 76] on div "const policeSections = [ ... ] ; // -------------------- Incident-specific Sect…" at bounding box center [335, 189] width 599 height 285
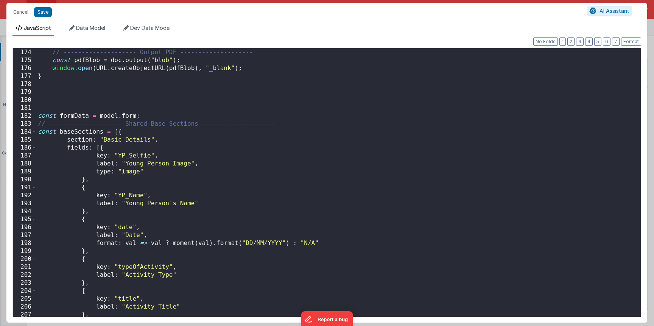
scroll to position [1375, 0]
click at [34, 130] on span at bounding box center [34, 132] width 4 height 8
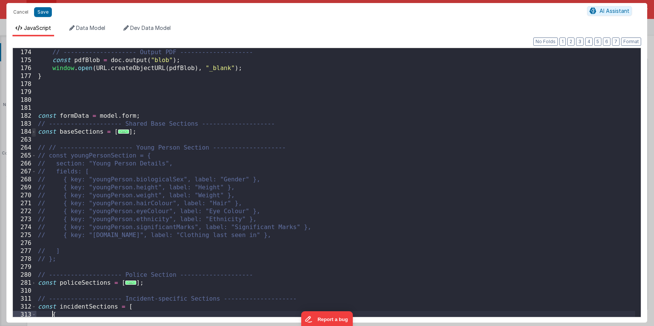
click at [35, 133] on span at bounding box center [34, 132] width 4 height 8
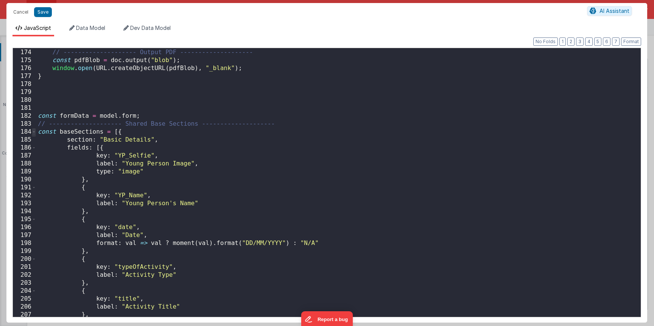
click at [35, 133] on span at bounding box center [34, 132] width 4 height 8
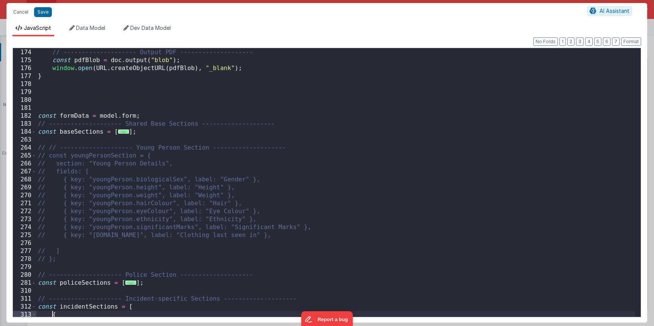
click at [141, 134] on div "// -------------------- Output PDF -------------------- const pdfBlob = doc . o…" at bounding box center [335, 183] width 599 height 285
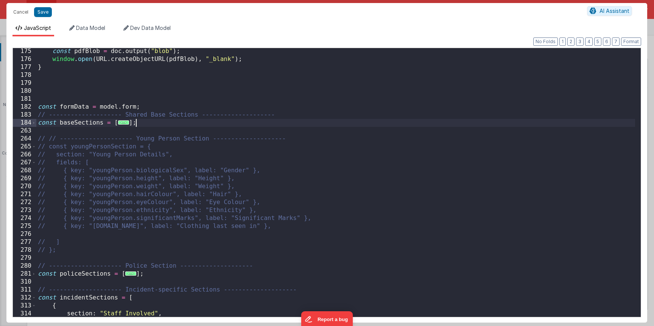
scroll to position [1387, 0]
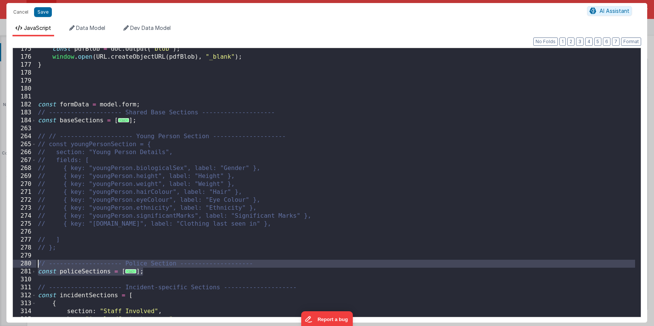
drag, startPoint x: 159, startPoint y: 273, endPoint x: 24, endPoint y: 261, distance: 135.8
click at [24, 261] on div "175 176 177 178 179 180 181 182 183 184 263 264 265 266 267 268 269 270 271 272…" at bounding box center [326, 183] width 629 height 270
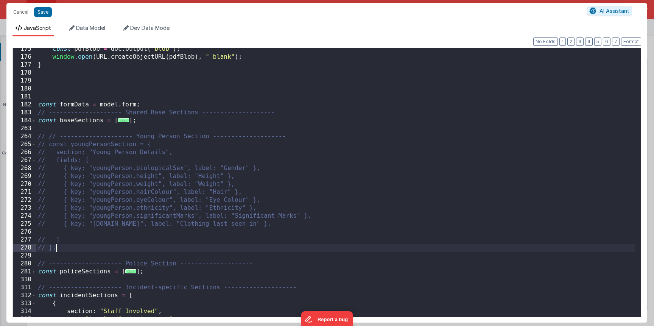
click at [81, 250] on div "const pdfBlob = doc . output ( "blob" ) ; window . open ( URL . createObjectURL…" at bounding box center [335, 187] width 599 height 285
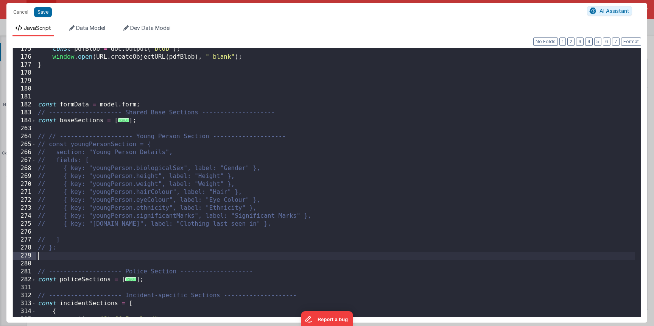
paste textarea
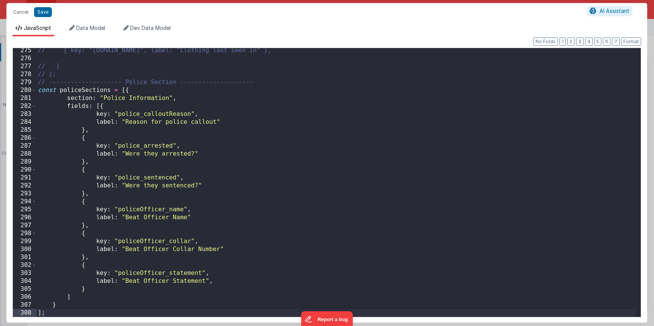
click at [91, 89] on div "// { key: "youngPerson.clothing", label: "Clothing last seen in" }, // ] // }; …" at bounding box center [335, 189] width 599 height 285
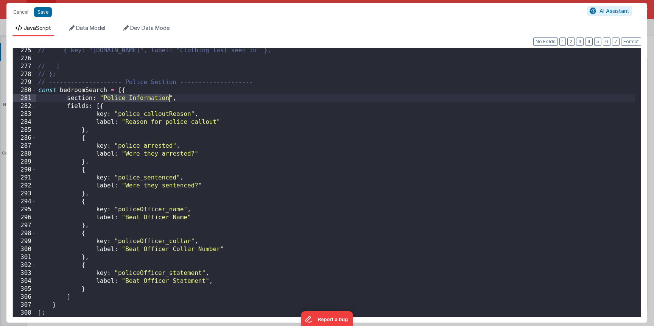
drag, startPoint x: 105, startPoint y: 98, endPoint x: 172, endPoint y: 98, distance: 66.7
click at [169, 98] on div "// { key: "youngPerson.clothing", label: "Clothing last seen in" }, // ] // }; …" at bounding box center [335, 189] width 599 height 285
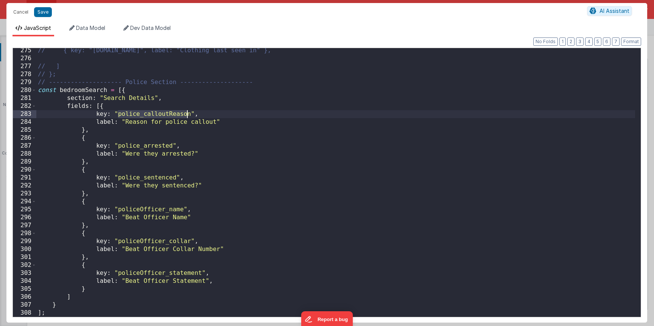
drag, startPoint x: 119, startPoint y: 114, endPoint x: 189, endPoint y: 114, distance: 70.1
click at [189, 114] on div "// { key: "youngPerson.clothing", label: "Clothing last seen in" }, // ] // }; …" at bounding box center [335, 189] width 599 height 285
click at [190, 114] on div "// { key: "youngPerson.clothing", label: "Clothing last seen in" }, // ] // }; …" at bounding box center [335, 189] width 599 height 285
click at [140, 111] on div "// { key: "youngPerson.clothing", label: "Clothing last seen in" }, // ] // }; …" at bounding box center [335, 189] width 599 height 285
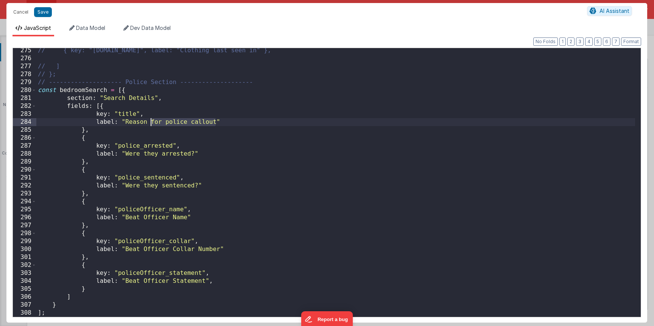
drag, startPoint x: 217, startPoint y: 122, endPoint x: 151, endPoint y: 125, distance: 65.2
click at [151, 125] on div "// { key: "youngPerson.clothing", label: "Clothing last seen in" }, // ] // }; …" at bounding box center [335, 189] width 599 height 285
click at [156, 145] on div "// { key: "youngPerson.clothing", label: "Clothing last seen in" }, // ] // }; …" at bounding box center [335, 189] width 599 height 285
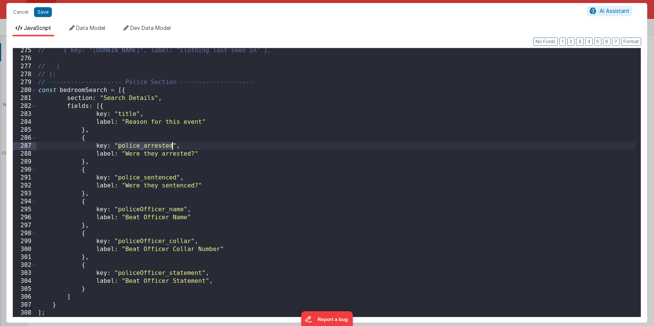
click at [156, 145] on div "// { key: "youngPerson.clothing", label: "Clothing last seen in" }, // ] // }; …" at bounding box center [335, 189] width 599 height 285
drag, startPoint x: 137, startPoint y: 156, endPoint x: 194, endPoint y: 155, distance: 56.4
click at [194, 155] on div "// { key: "youngPerson.clothing", label: "Clothing last seen in" }, // ] // }; …" at bounding box center [335, 189] width 599 height 285
drag, startPoint x: 152, startPoint y: 155, endPoint x: 206, endPoint y: 145, distance: 54.7
click at [200, 155] on div "// { key: "youngPerson.clothing", label: "Clothing last seen in" }, // ] // }; …" at bounding box center [335, 189] width 599 height 285
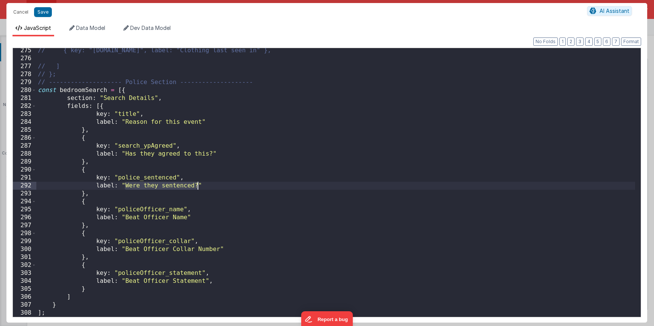
drag, startPoint x: 126, startPoint y: 187, endPoint x: 199, endPoint y: 185, distance: 72.4
click at [199, 185] on div "// { key: "youngPerson.clothing", label: "Clothing last seen in" }, // ] // }; …" at bounding box center [335, 189] width 599 height 285
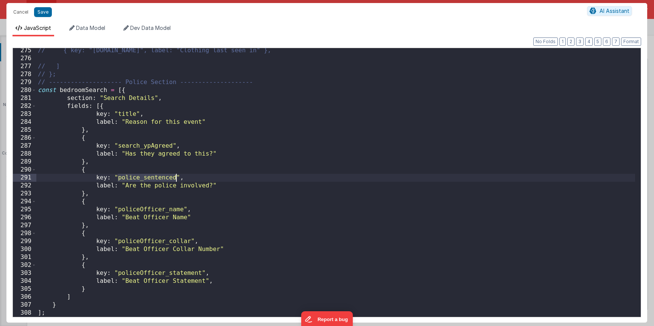
drag, startPoint x: 118, startPoint y: 178, endPoint x: 177, endPoint y: 178, distance: 58.7
click at [177, 178] on div "// { key: "youngPerson.clothing", label: "Clothing last seen in" }, // ] // }; …" at bounding box center [335, 189] width 599 height 285
click at [136, 272] on div "// { key: "youngPerson.clothing", label: "Clothing last seen in" }, // ] // }; …" at bounding box center [335, 189] width 599 height 285
click at [155, 282] on div "// { key: "youngPerson.clothing", label: "Clothing last seen in" }, // ] // }; …" at bounding box center [335, 189] width 599 height 285
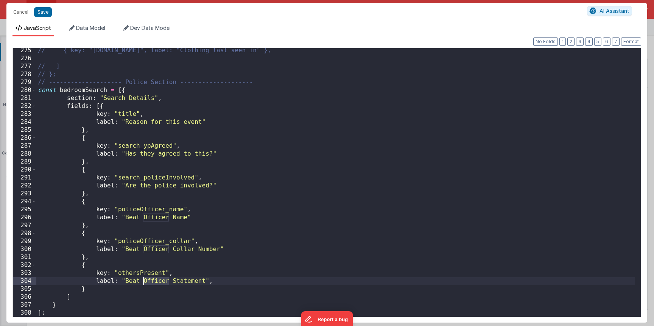
click at [155, 282] on div "// { key: "youngPerson.clothing", label: "Clothing last seen in" }, // ] // }; …" at bounding box center [335, 189] width 599 height 285
drag, startPoint x: 208, startPoint y: 281, endPoint x: 126, endPoint y: 283, distance: 82.6
click at [126, 283] on div "// { key: "youngPerson.clothing", label: "Clothing last seen in" }, // ] // }; …" at bounding box center [335, 189] width 599 height 285
click at [127, 283] on div "// { key: "youngPerson.clothing", label: "Clothing last seen in" }, // ] // }; …" at bounding box center [335, 189] width 599 height 285
drag, startPoint x: 126, startPoint y: 283, endPoint x: 207, endPoint y: 282, distance: 80.7
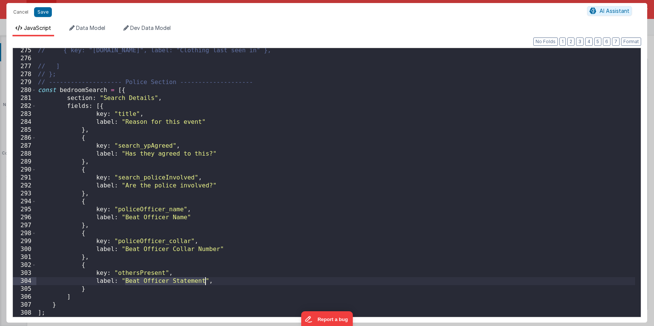
click at [205, 282] on div "// { key: "youngPerson.clothing", label: "Clothing last seen in" }, // ] // }; …" at bounding box center [335, 189] width 599 height 285
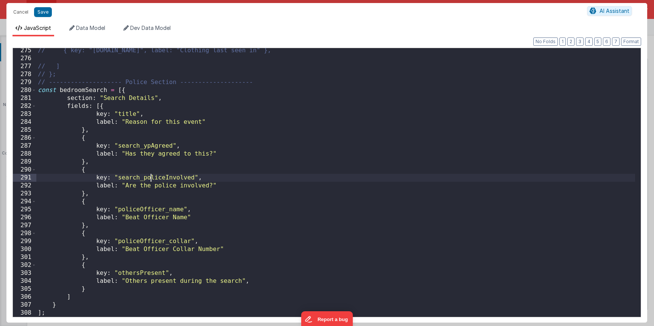
click at [152, 178] on div "// { key: "youngPerson.clothing", label: "Clothing last seen in" }, // ] // }; …" at bounding box center [335, 189] width 599 height 285
click at [168, 180] on div "// { key: "youngPerson.clothing", label: "Clothing last seen in" }, // ] // }; …" at bounding box center [335, 189] width 599 height 285
paste textarea
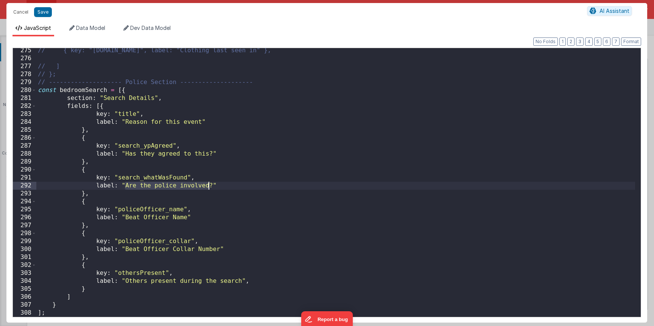
drag, startPoint x: 125, startPoint y: 187, endPoint x: 208, endPoint y: 183, distance: 83.4
click at [208, 183] on div "// { key: "youngPerson.clothing", label: "Clothing last seen in" }, // ] // }; …" at bounding box center [335, 189] width 599 height 285
click at [137, 187] on div "// { key: "youngPerson.clothing", label: "Clothing last seen in" }, // ] // }; …" at bounding box center [335, 189] width 599 height 285
click at [151, 214] on div "// { key: "youngPerson.clothing", label: "Clothing last seen in" }, // ] // }; …" at bounding box center [335, 189] width 599 height 285
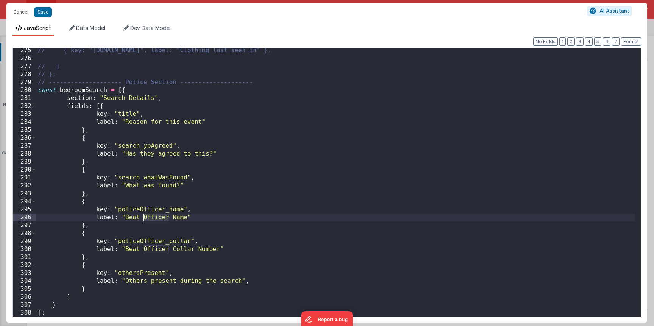
click at [151, 214] on div "// { key: "youngPerson.clothing", label: "Clothing last seen in" }, // ] // }; …" at bounding box center [335, 189] width 599 height 285
click at [151, 208] on div "// { key: "youngPerson.clothing", label: "Clothing last seen in" }, // ] // }; …" at bounding box center [335, 189] width 599 height 285
drag, startPoint x: 138, startPoint y: 219, endPoint x: 186, endPoint y: 219, distance: 47.7
click at [186, 219] on div "// { key: "youngPerson.clothing", label: "Clothing last seen in" }, // ] // }; …" at bounding box center [335, 189] width 599 height 285
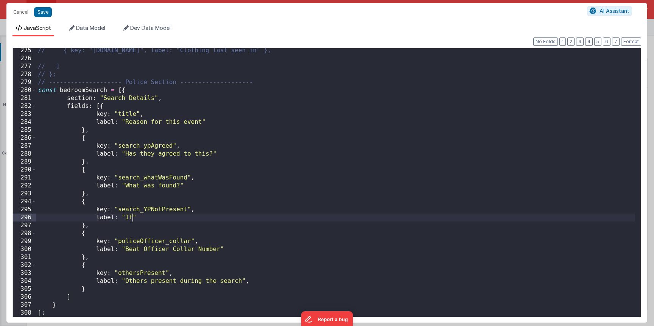
click at [127, 218] on div "// { key: "youngPerson.clothing", label: "Clothing last seen in" }, // ] // }; …" at bounding box center [335, 189] width 599 height 285
drag, startPoint x: 648, startPoint y: 190, endPoint x: 139, endPoint y: 223, distance: 510.0
click at [127, 218] on div "// { key: "youngPerson.clothing", label: "Clothing last seen in" }, // ] // }; …" at bounding box center [335, 189] width 599 height 285
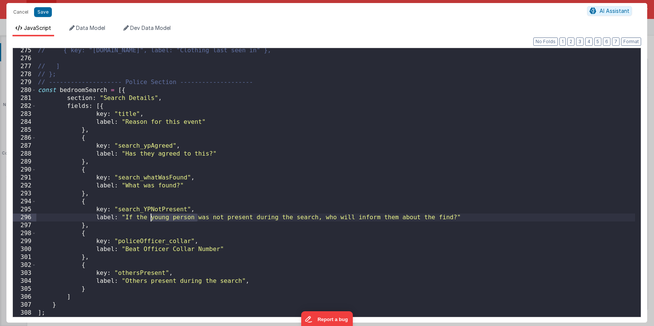
drag, startPoint x: 197, startPoint y: 217, endPoint x: 150, endPoint y: 220, distance: 47.0
click at [150, 220] on div "// { key: "youngPerson.clothing", label: "Clothing last seen in" }, // ] // }; …" at bounding box center [335, 189] width 599 height 285
click at [156, 239] on div "// { key: "youngPerson.clothing", label: "Clothing last seen in" }, // ] // }; …" at bounding box center [335, 189] width 599 height 285
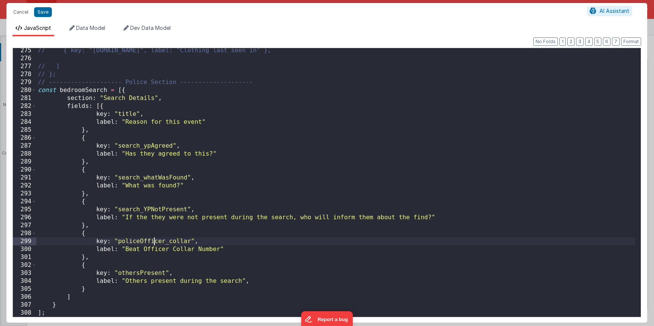
click at [156, 239] on div "// { key: "youngPerson.clothing", label: "Clothing last seen in" }, // ] // }; …" at bounding box center [335, 189] width 599 height 285
drag, startPoint x: 125, startPoint y: 250, endPoint x: 219, endPoint y: 250, distance: 94.7
click at [219, 250] on div "// { key: "youngPerson.clothing", label: "Clothing last seen in" }, // ] // }; …" at bounding box center [335, 189] width 599 height 285
click at [142, 273] on div "// { key: "youngPerson.clothing", label: "Clothing last seen in" }, // ] // }; …" at bounding box center [335, 189] width 599 height 285
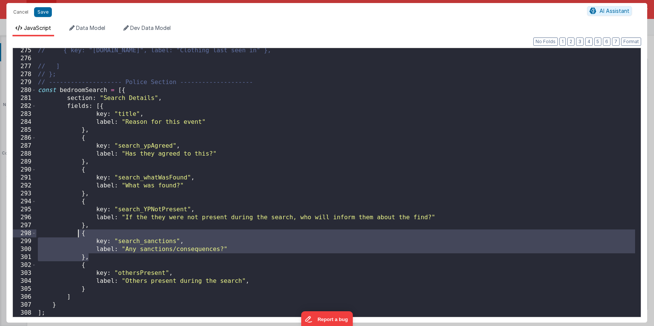
drag, startPoint x: 90, startPoint y: 255, endPoint x: 79, endPoint y: 233, distance: 24.9
click at [79, 233] on div "// { key: "youngPerson.clothing", label: "Clothing last seen in" }, // ] // }; …" at bounding box center [335, 189] width 599 height 285
click at [108, 258] on div "// { key: "youngPerson.clothing", label: "Clothing last seen in" }, // ] // }; …" at bounding box center [335, 189] width 599 height 285
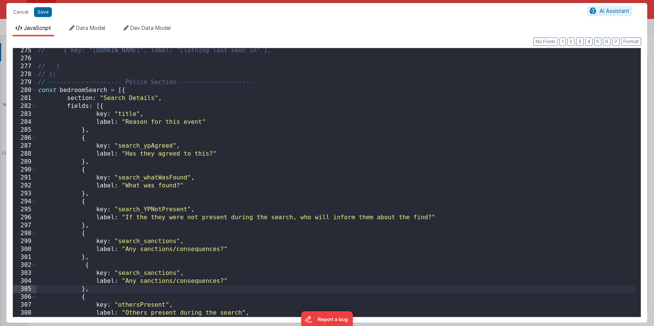
click at [147, 279] on div "// { key: "youngPerson.clothing", label: "Clothing last seen in" }, // ] // }; …" at bounding box center [335, 189] width 599 height 285
click at [148, 274] on div "// { key: "youngPerson.clothing", label: "Clothing last seen in" }, // ] // }; …" at bounding box center [335, 189] width 599 height 285
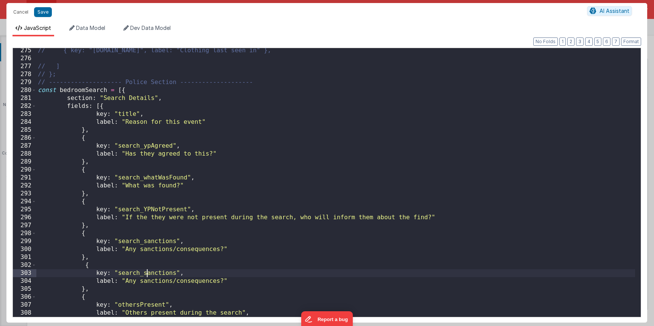
click at [148, 274] on div "// { key: "youngPerson.clothing", label: "Clothing last seen in" }, // ] // }; …" at bounding box center [335, 189] width 599 height 285
drag, startPoint x: 124, startPoint y: 283, endPoint x: 219, endPoint y: 280, distance: 94.7
click at [219, 280] on div "// { key: "youngPerson.clothing", label: "Clothing last seen in" }, // ] // }; …" at bounding box center [335, 189] width 599 height 285
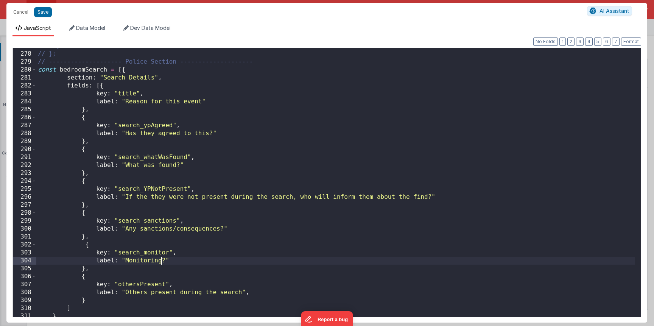
scroll to position [1601, 0]
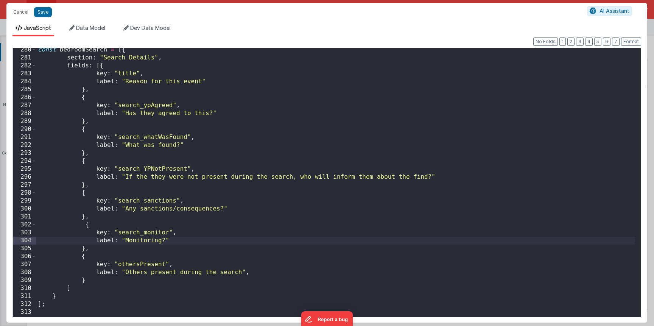
click at [165, 241] on div "const bedroomSearch = [{ section : "Search Details" , fields : [{ key : "title"…" at bounding box center [335, 188] width 599 height 285
click at [72, 287] on div "const bedroomSearch = [{ section : "Search Details" , fields : [{ key : "title"…" at bounding box center [335, 188] width 599 height 285
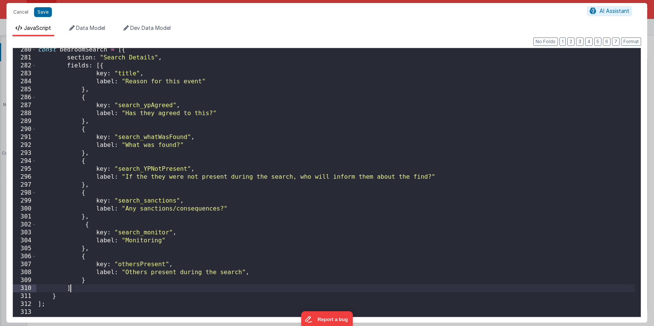
click at [72, 287] on div "const bedroomSearch = [{ section : "Search Details" , fields : [{ key : "title"…" at bounding box center [335, 188] width 599 height 285
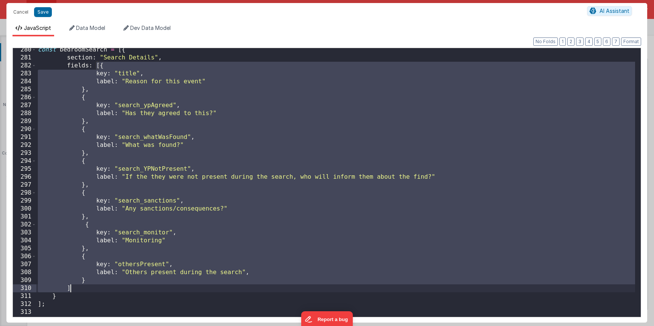
scroll to position [1599, 0]
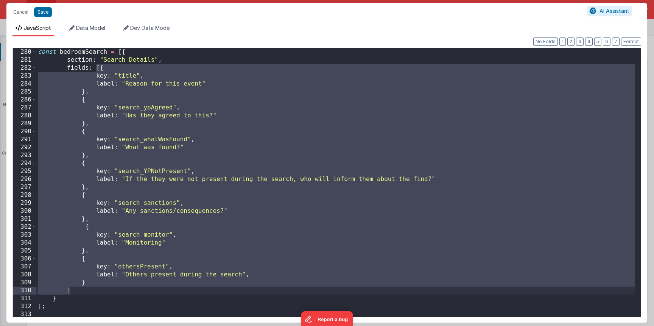
click at [121, 54] on div "const bedroomSearch = [{ section : "Search Details" , fields : [{ key : "title"…" at bounding box center [335, 190] width 599 height 285
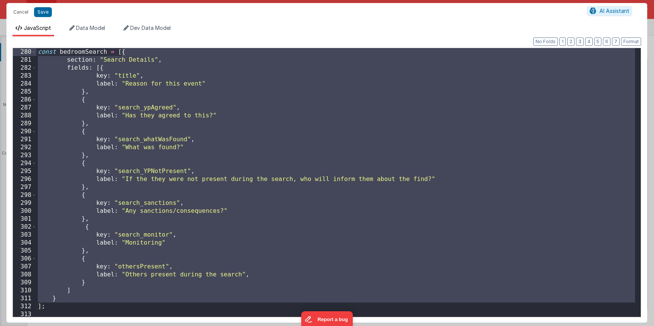
click at [59, 297] on div "const bedroomSearch = [{ section : "Search Details" , fields : [{ key : "title"…" at bounding box center [335, 190] width 599 height 285
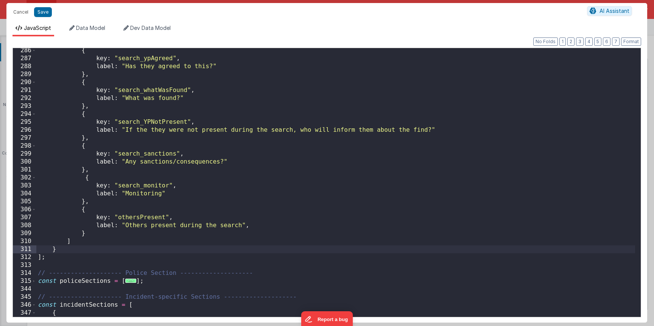
scroll to position [1736, 0]
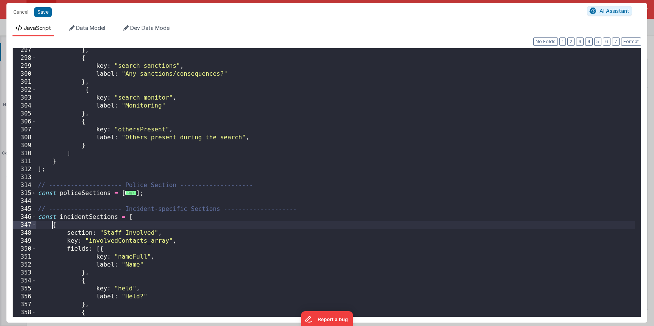
click at [53, 225] on div "} , { key : "search_sanctions" , label : "Any sanctions/consequences?" } , { ke…" at bounding box center [335, 188] width 599 height 285
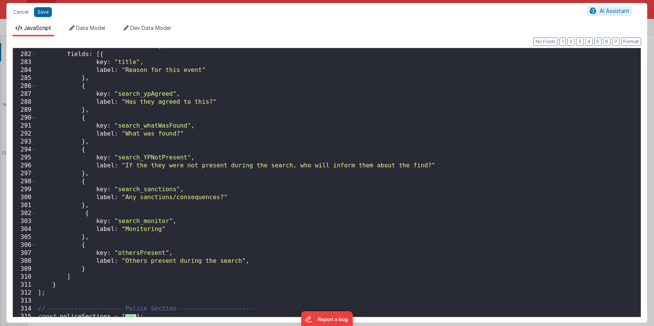
scroll to position [1612, 0]
click at [61, 281] on div "section : "Search Details" , fields : [{ key : "title" , label : "Reason for th…" at bounding box center [335, 184] width 599 height 285
click at [61, 283] on div "section : "Search Details" , fields : [{ key : "title" , label : "Reason for th…" at bounding box center [335, 184] width 599 height 285
click at [58, 284] on div "section : "Search Details" , fields : [{ key : "title" , label : "Reason for th…" at bounding box center [335, 184] width 599 height 285
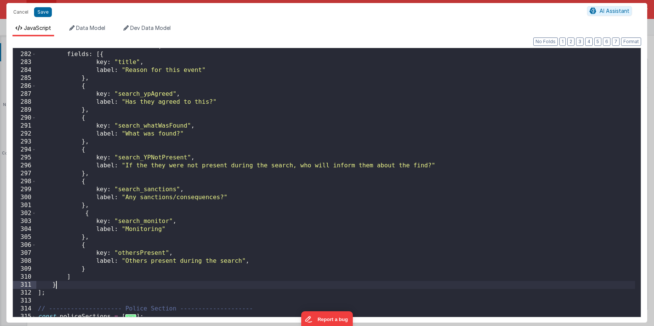
click at [58, 284] on div "section : "Search Details" , fields : [{ key : "title" , label : "Reason for th…" at bounding box center [335, 184] width 599 height 285
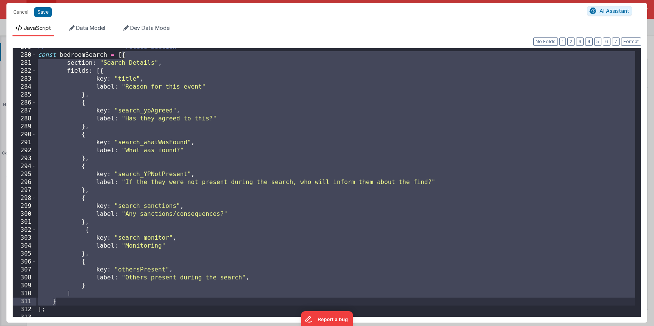
scroll to position [1615, 0]
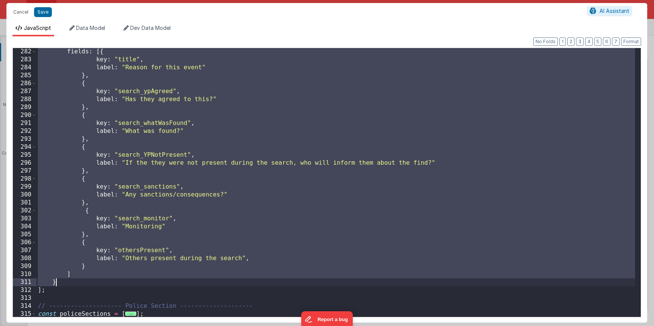
click at [61, 284] on div "fields : [{ key : "title" , label : "Reason for this event" } , { key : "search…" at bounding box center [335, 190] width 599 height 285
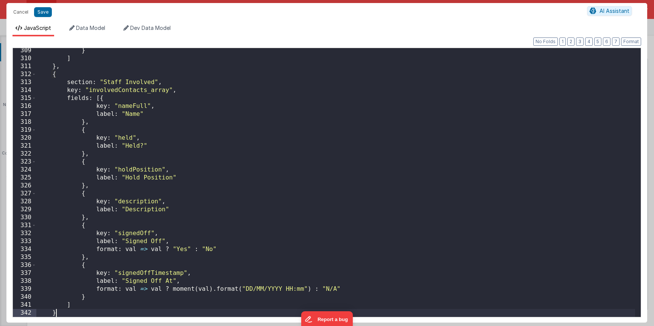
scroll to position [1831, 0]
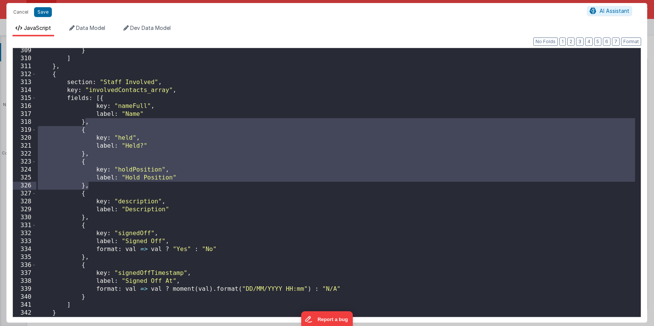
drag, startPoint x: 85, startPoint y: 123, endPoint x: 94, endPoint y: 187, distance: 64.3
click at [94, 187] on div "} ] } , { section : "Staff Involved" , key : "involvedContacts_array" , fields …" at bounding box center [335, 189] width 599 height 285
click at [94, 131] on div "} ] } , { section : "Staff Involved" , key : "involvedContacts_array" , fields …" at bounding box center [335, 189] width 599 height 285
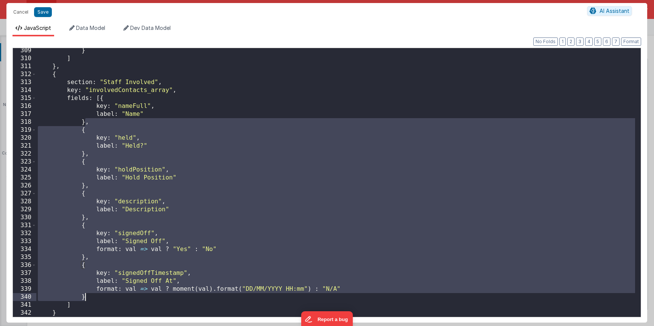
drag, startPoint x: 84, startPoint y: 123, endPoint x: 93, endPoint y: 300, distance: 177.1
click at [92, 300] on div "} ] } , { section : "Staff Involved" , key : "involvedContacts_array" , fields …" at bounding box center [335, 189] width 599 height 285
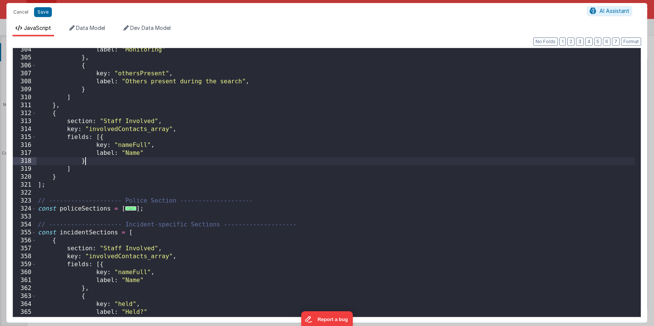
scroll to position [1789, 0]
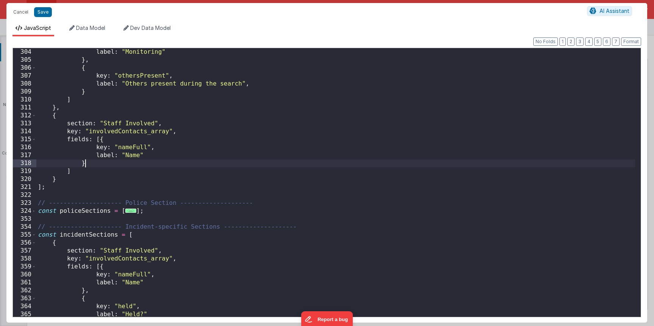
click at [81, 134] on div "label : "Monitoring" } , { key : "othersPresent" , label : "Others present duri…" at bounding box center [335, 190] width 599 height 285
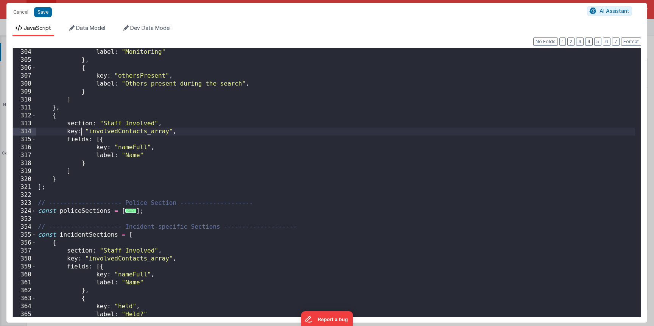
click at [80, 136] on div "label : "Monitoring" } , { key : "othersPresent" , label : "Others present duri…" at bounding box center [335, 190] width 599 height 285
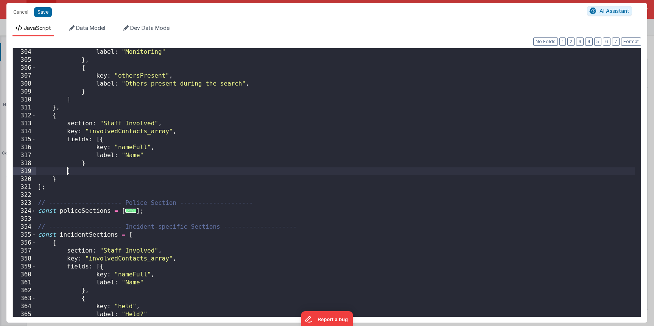
click at [68, 172] on div "label : "Monitoring" } , { key : "othersPresent" , label : "Others present duri…" at bounding box center [335, 190] width 599 height 285
click at [53, 183] on div "label : "Monitoring" } , { key : "othersPresent" , label : "Others present duri…" at bounding box center [335, 190] width 599 height 285
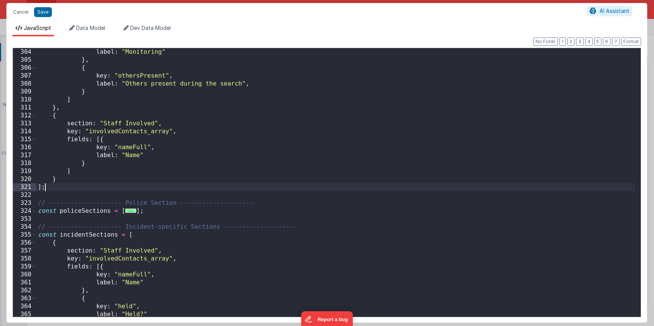
click at [53, 183] on div "label : "Monitoring" } , { key : "othersPresent" , label : "Others present duri…" at bounding box center [335, 190] width 599 height 285
click at [56, 182] on div "label : "Monitoring" } , { key : "othersPresent" , label : "Others present duri…" at bounding box center [335, 190] width 599 height 285
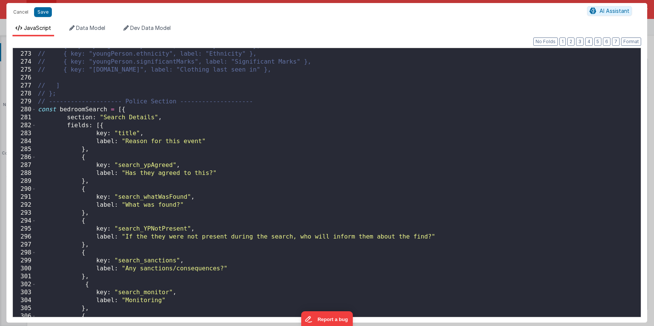
scroll to position [1515, 0]
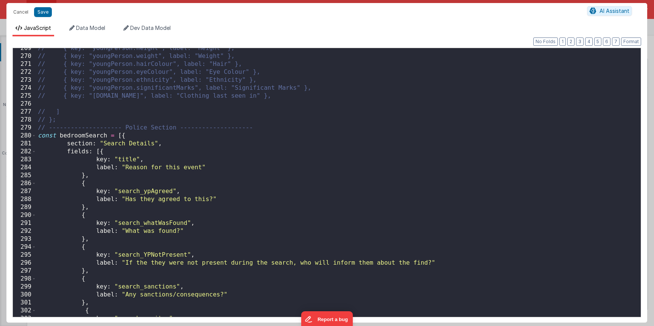
click at [78, 137] on div "// { key: "youngPerson.height", label: "Height" }, // { key: "youngPerson.weigh…" at bounding box center [335, 186] width 599 height 285
click at [35, 138] on span at bounding box center [34, 136] width 4 height 8
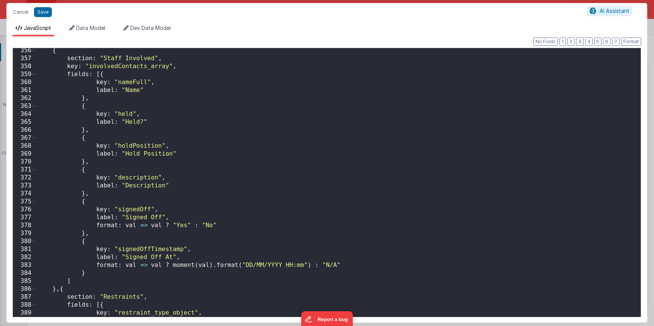
scroll to position [1629, 0]
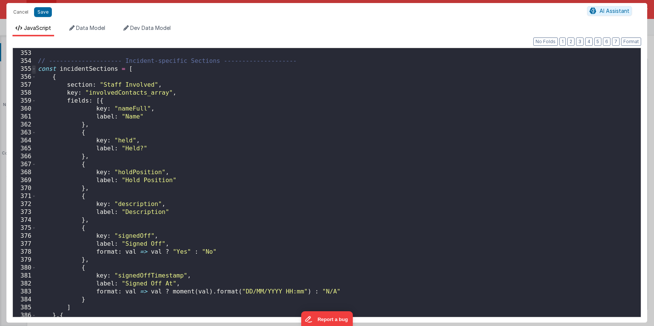
click at [33, 71] on span at bounding box center [34, 69] width 4 height 8
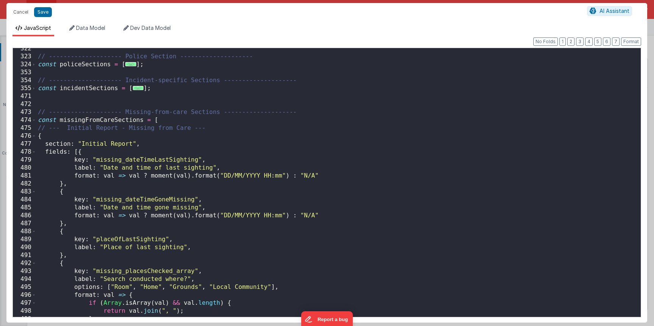
scroll to position [1610, 0]
click at [35, 122] on span at bounding box center [34, 120] width 4 height 8
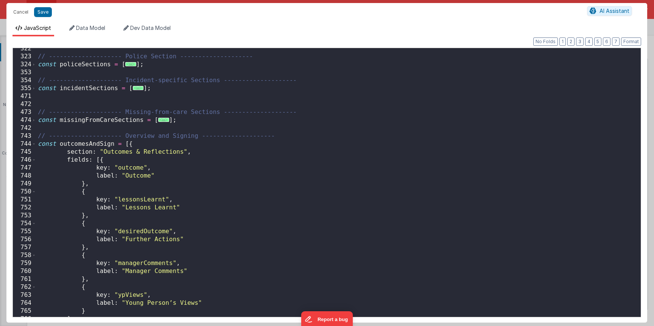
click at [34, 142] on span at bounding box center [34, 144] width 4 height 8
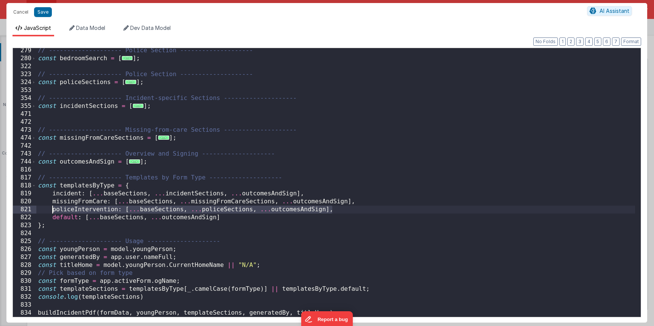
drag, startPoint x: 341, startPoint y: 211, endPoint x: 52, endPoint y: 210, distance: 289.0
click at [52, 210] on div "// -------------------- Police Section -------------------- const bedroomSearch…" at bounding box center [335, 189] width 599 height 285
click at [338, 208] on div "// -------------------- Police Section -------------------- const bedroomSearch…" at bounding box center [335, 189] width 599 height 285
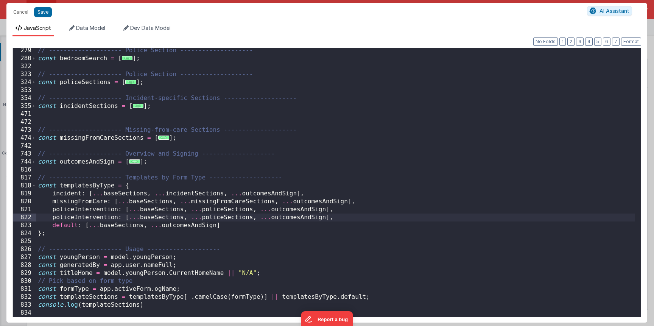
click at [234, 217] on div "// -------------------- Police Section -------------------- const bedroomSearch…" at bounding box center [335, 189] width 599 height 285
click at [247, 212] on div "// -------------------- Police Section -------------------- const bedroomSearch…" at bounding box center [335, 189] width 599 height 285
click at [234, 219] on div "// -------------------- Police Section -------------------- const bedroomSearch…" at bounding box center [335, 189] width 599 height 285
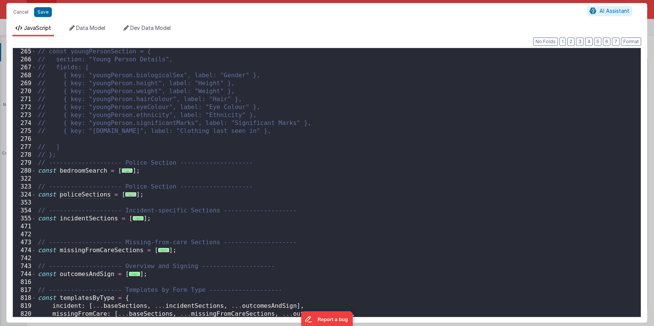
scroll to position [1500, 0]
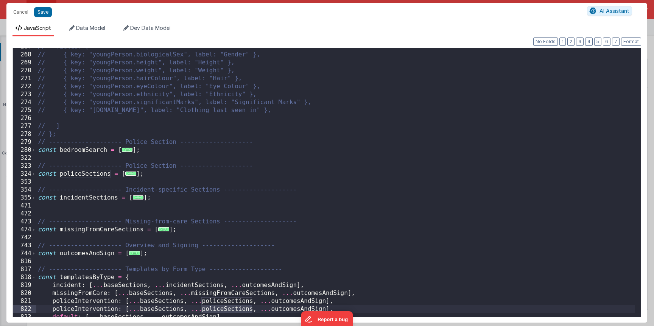
click at [97, 151] on div "// fields: [ // { key: "youngPerson.biologicalSex", label: "Gender" }, // { key…" at bounding box center [335, 185] width 599 height 285
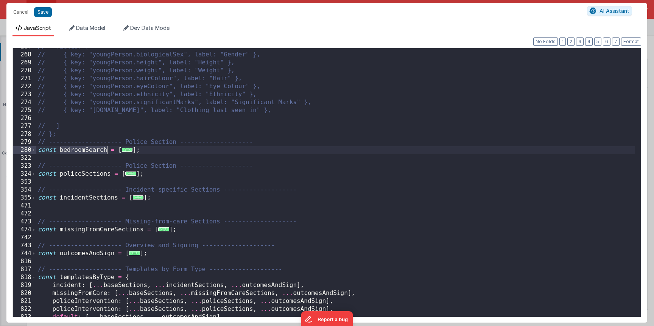
click at [97, 151] on div "// fields: [ // { key: "youngPerson.biologicalSex", label: "Gender" }, // { key…" at bounding box center [335, 185] width 599 height 285
click at [105, 150] on div "// fields: [ // { key: "youngPerson.biologicalSex", label: "Gender" }, // { key…" at bounding box center [335, 185] width 599 height 285
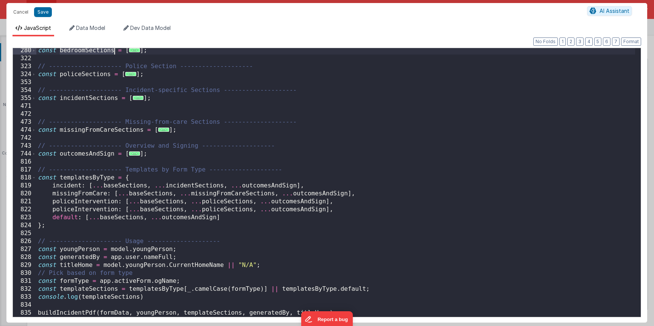
scroll to position [1600, 0]
click at [227, 211] on div "const bedroomSections = [ ... ] ; // -------------------- Police Section ------…" at bounding box center [335, 189] width 599 height 285
paste textarea
click at [84, 208] on div "const bedroomSections = [ ... ] ; // -------------------- Police Section ------…" at bounding box center [335, 189] width 599 height 285
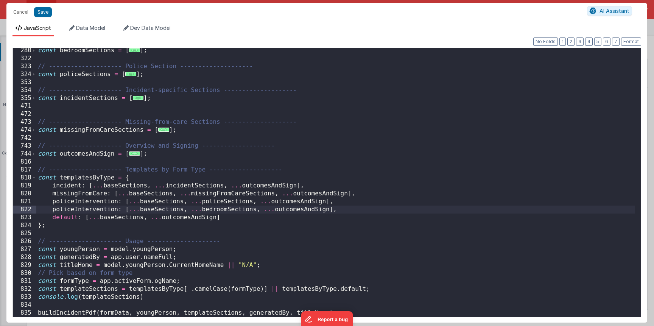
click at [84, 208] on div "const bedroomSections = [ ... ] ; // -------------------- Police Section ------…" at bounding box center [335, 189] width 599 height 285
click at [40, 8] on button "Save" at bounding box center [43, 12] width 18 height 10
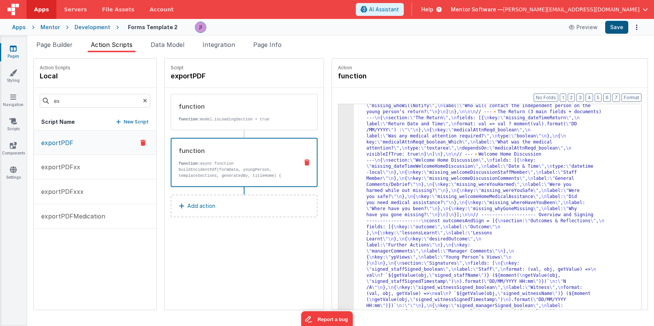
click at [612, 31] on button "Save" at bounding box center [617, 27] width 23 height 13
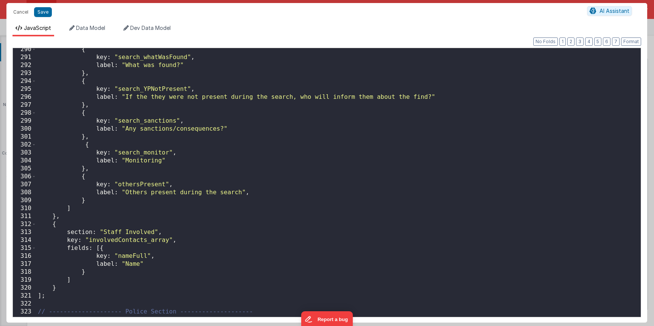
scroll to position [2322, 0]
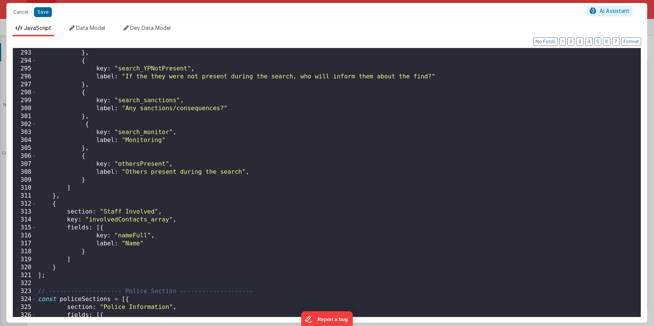
click at [96, 180] on div "label : "What was found?" } , { key : "search_YPNotPresent" , label : "If the t…" at bounding box center [335, 183] width 599 height 285
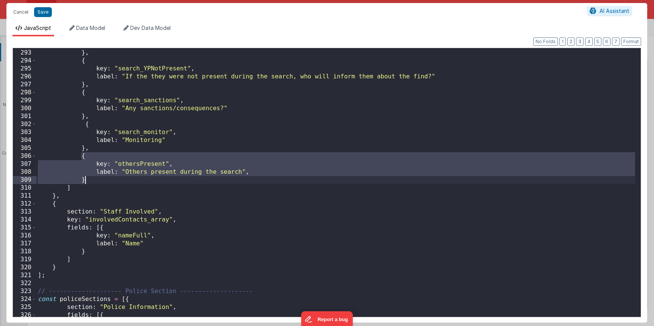
click at [96, 181] on div "label : "What was found?" } , { key : "search_YPNotPresent" , label : "If the t…" at bounding box center [335, 183] width 599 height 285
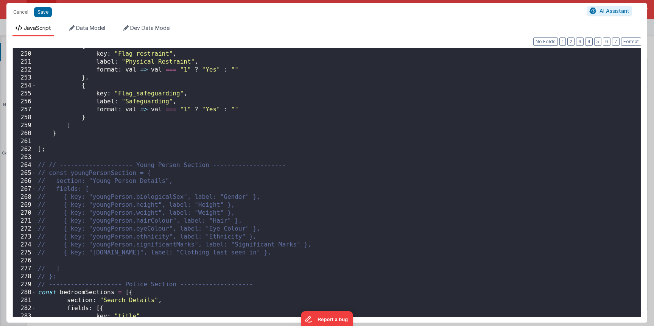
scroll to position [2076, 0]
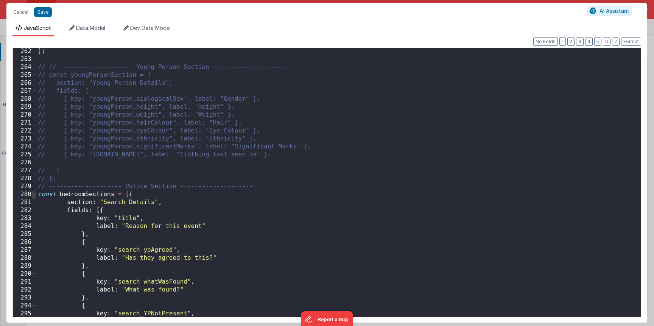
click at [34, 195] on span at bounding box center [34, 194] width 4 height 8
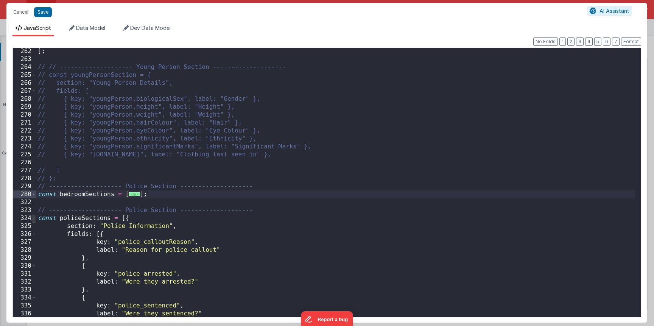
click at [32, 218] on span at bounding box center [34, 218] width 4 height 8
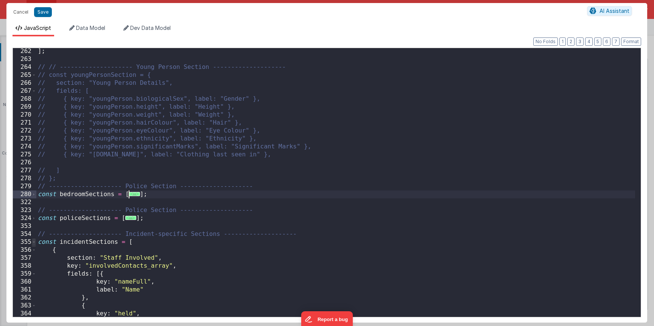
click at [34, 240] on span at bounding box center [34, 242] width 4 height 8
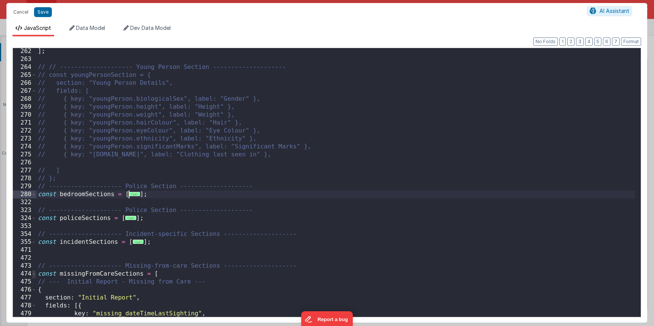
click at [33, 272] on span at bounding box center [34, 274] width 4 height 8
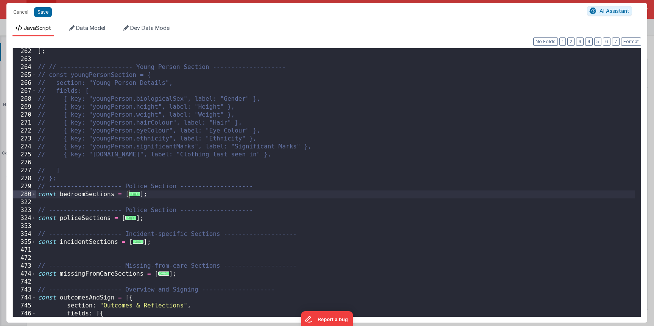
scroll to position [2100, 0]
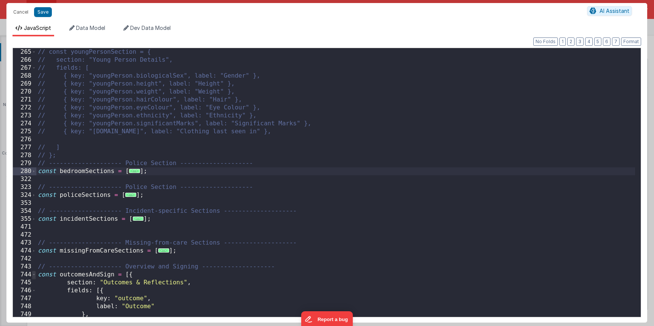
click at [32, 274] on span at bounding box center [34, 275] width 4 height 8
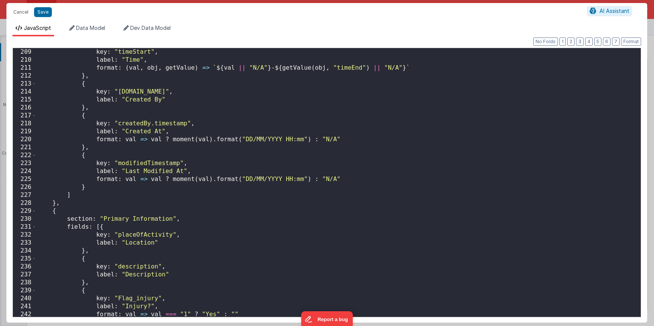
scroll to position [2220, 0]
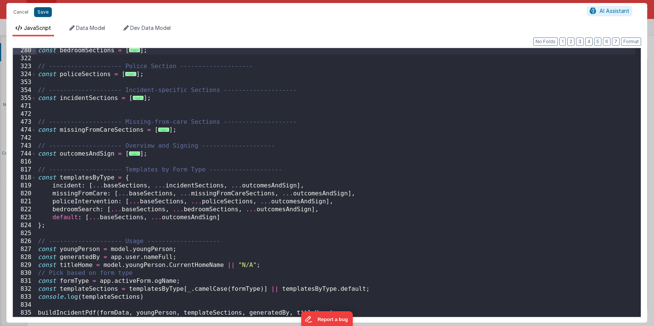
click at [46, 12] on button "Save" at bounding box center [43, 12] width 18 height 10
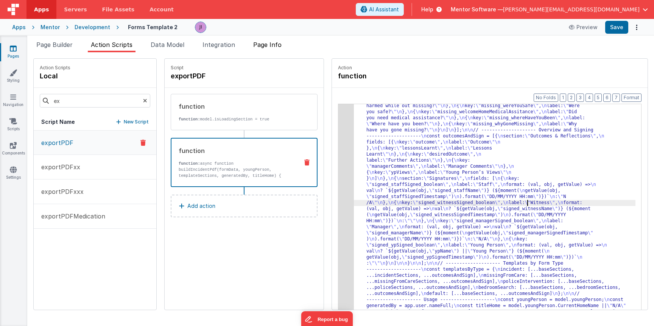
click at [265, 46] on span "Page Info" at bounding box center [267, 45] width 28 height 8
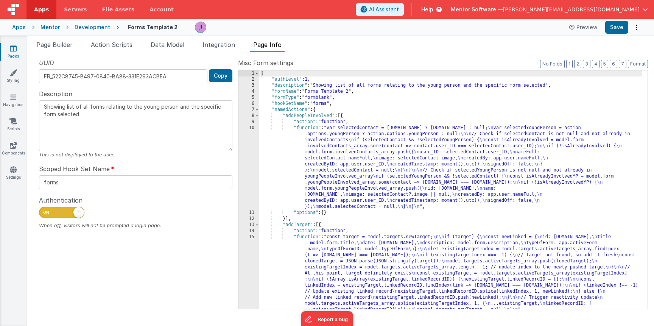
click at [138, 53] on div "Snippet Library Name Type Accordion Element Alert Action Action authLogin Actio…" at bounding box center [340, 189] width 627 height 274
click at [128, 49] on li "Action Scripts" at bounding box center [112, 46] width 48 height 12
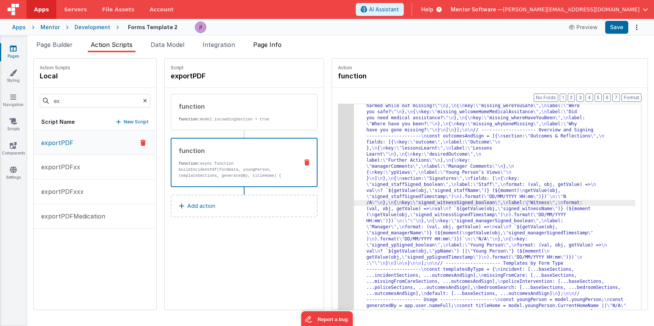
click at [268, 48] on span "Page Info" at bounding box center [267, 45] width 28 height 8
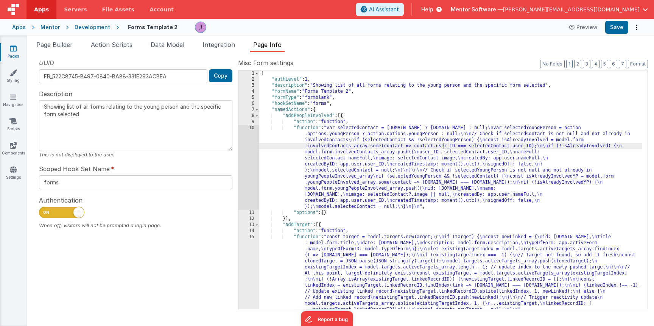
click at [444, 147] on div "{ "authLevel" : 1 , "description" : "Showing list of all forms relating to the …" at bounding box center [450, 195] width 383 height 251
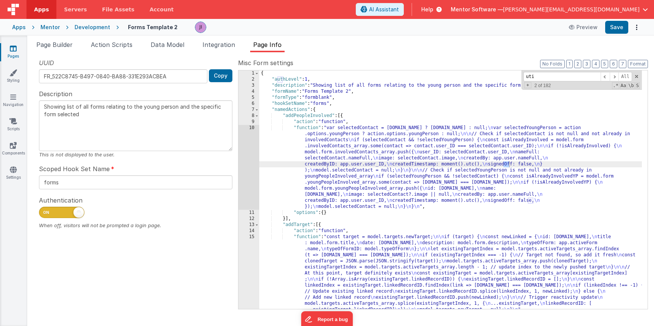
scroll to position [214, 0]
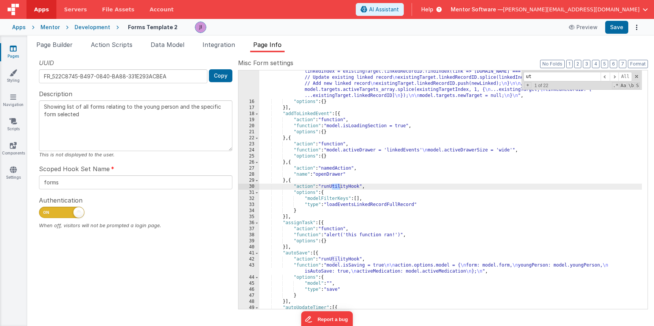
type input "u"
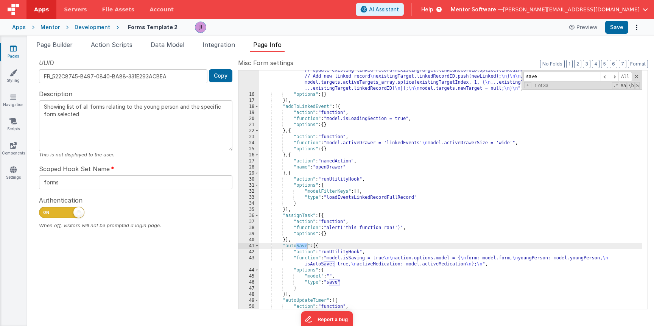
scroll to position [221, 0]
type input "save"
click at [333, 272] on div ""function" : "const target = model.targets.newTarget; \n\n if (target) { \n con…" at bounding box center [450, 193] width 383 height 360
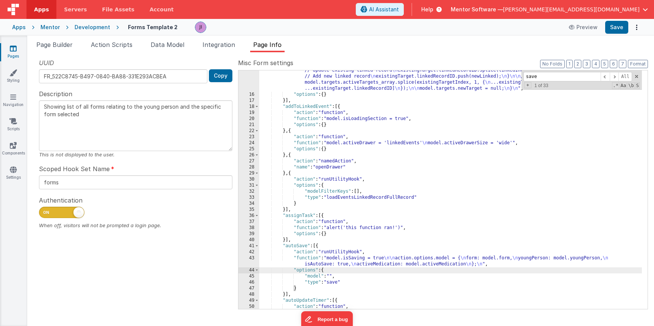
click at [333, 260] on div ""function" : "const target = model.targets.newTarget; \n\n if (target) { \n con…" at bounding box center [450, 193] width 383 height 360
click at [328, 262] on div ""function" : "const target = model.targets.newTarget; \n\n if (target) { \n con…" at bounding box center [450, 193] width 383 height 360
click at [245, 259] on div "43" at bounding box center [249, 261] width 21 height 12
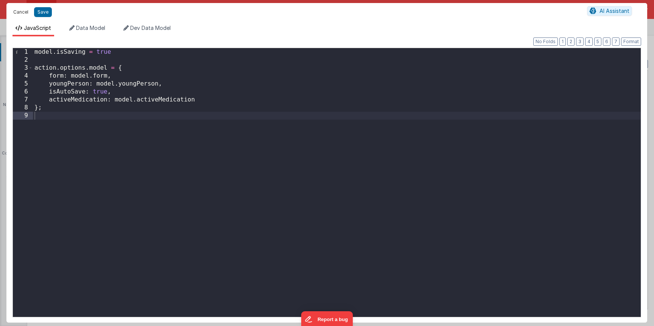
click at [23, 16] on button "Cancel" at bounding box center [20, 12] width 23 height 11
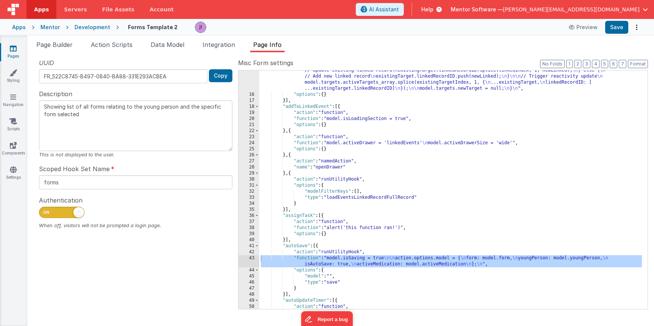
click at [334, 267] on div ""function" : "const target = model.targets.newTarget; \n\n if (target) { \n con…" at bounding box center [450, 193] width 383 height 360
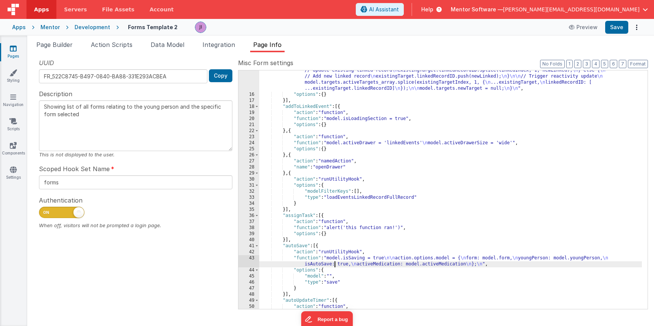
click at [54, 261] on div "UUID FR_522C8745-B497-0840-BA88-331E293ACBEA Copy Description Showing list of a…" at bounding box center [135, 183] width 205 height 250
click at [122, 51] on li "Action Scripts" at bounding box center [112, 46] width 48 height 12
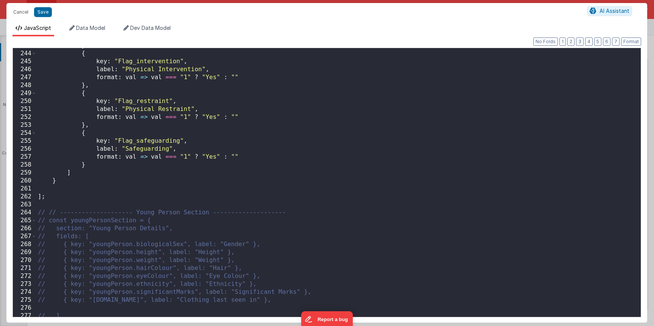
scroll to position [2694, 0]
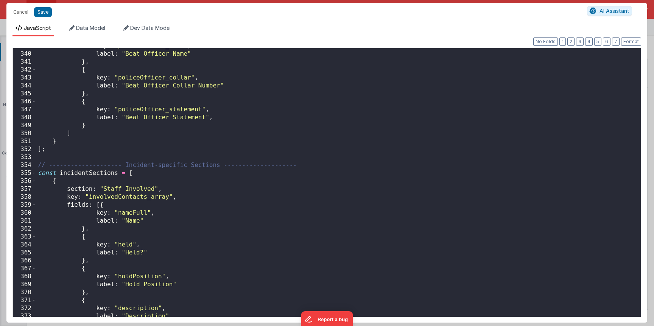
click at [40, 173] on div "key : "policeOfficer_name" , label : "Beat Officer Name" } , { key : "policeOff…" at bounding box center [335, 184] width 599 height 285
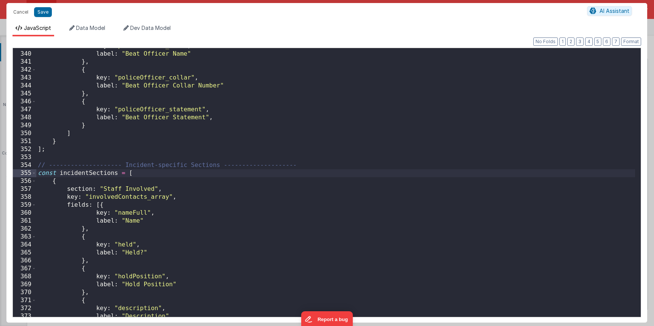
click at [36, 174] on div "key : "policeOfficer_name" , label : "Beat Officer Name" } , { key : "policeOff…" at bounding box center [335, 184] width 599 height 285
click at [35, 174] on span at bounding box center [34, 173] width 4 height 8
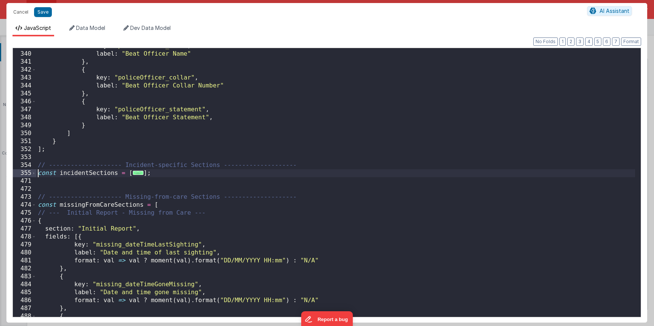
scroll to position [2692, 0]
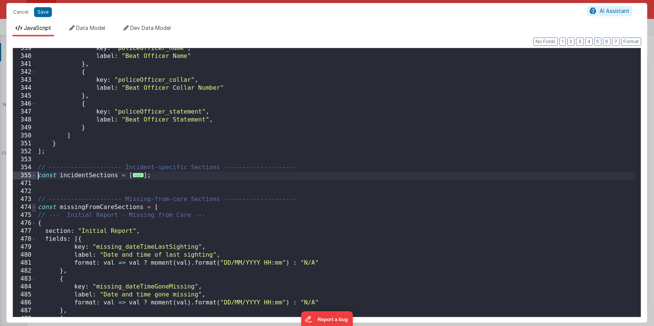
click at [34, 208] on span at bounding box center [34, 207] width 4 height 8
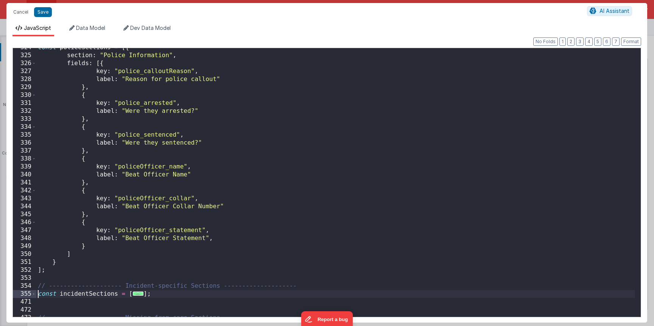
scroll to position [2545, 0]
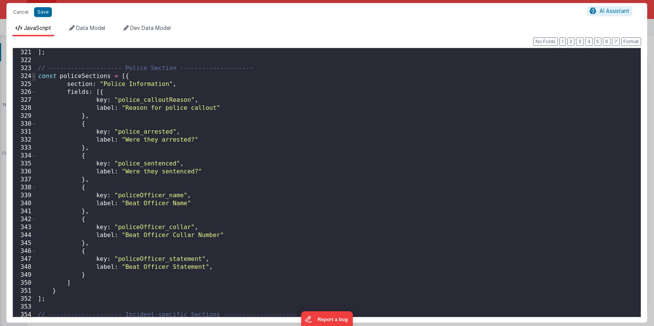
click at [33, 76] on span at bounding box center [34, 76] width 4 height 8
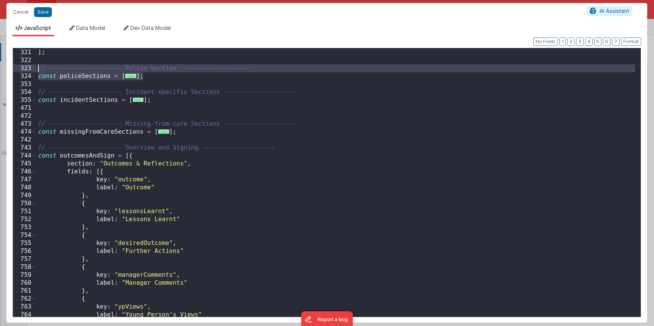
drag, startPoint x: 147, startPoint y: 75, endPoint x: 39, endPoint y: 69, distance: 108.1
click at [39, 69] on div "} ] ; // -------------------- Police Section -------------------- const policeS…" at bounding box center [335, 183] width 599 height 285
click at [146, 80] on div "} ] ; // -------------------- Police Section -------------------- const policeS…" at bounding box center [335, 183] width 599 height 285
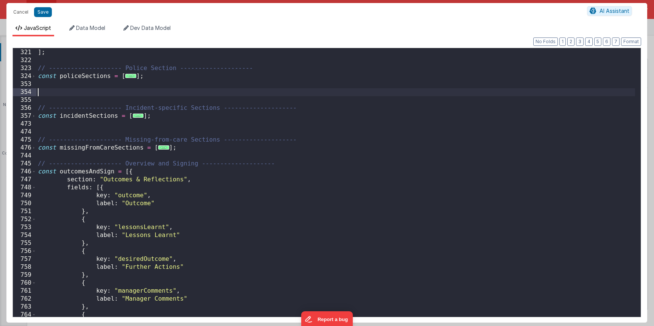
scroll to position [2554, 0]
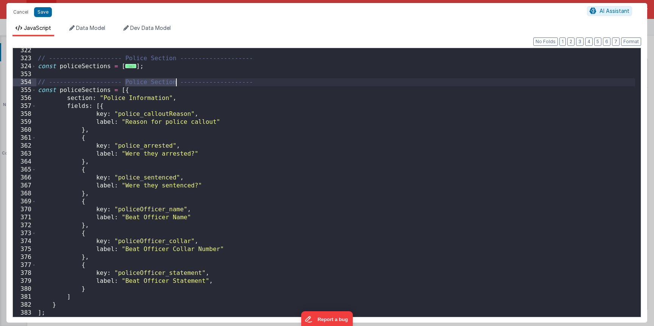
drag, startPoint x: 126, startPoint y: 81, endPoint x: 177, endPoint y: 84, distance: 50.8
click at [177, 84] on div "// -------------------- Police Section -------------------- const policeSection…" at bounding box center [335, 189] width 599 height 285
click at [90, 90] on div "// -------------------- Police Section -------------------- const policeSection…" at bounding box center [335, 189] width 599 height 285
click at [81, 92] on div "// -------------------- Police Section -------------------- const policeSection…" at bounding box center [335, 189] width 599 height 285
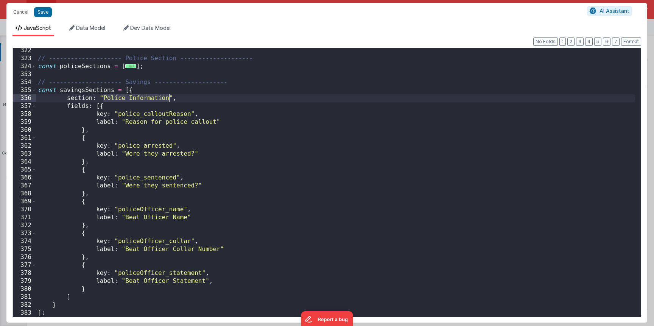
drag, startPoint x: 102, startPoint y: 97, endPoint x: 168, endPoint y: 97, distance: 65.5
click at [168, 97] on div "// -------------------- Police Section -------------------- const policeSection…" at bounding box center [335, 189] width 599 height 285
click at [162, 114] on div "// -------------------- Police Section -------------------- const policeSection…" at bounding box center [335, 189] width 599 height 285
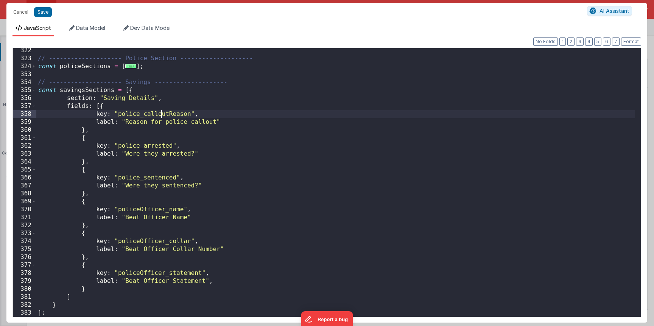
click at [162, 114] on div "// -------------------- Police Section -------------------- const policeSection…" at bounding box center [335, 189] width 599 height 285
drag, startPoint x: 125, startPoint y: 123, endPoint x: 217, endPoint y: 124, distance: 91.6
click at [217, 124] on div "// -------------------- Police Section -------------------- const policeSection…" at bounding box center [335, 189] width 599 height 285
click at [148, 154] on div "// -------------------- Police Section -------------------- const policeSection…" at bounding box center [335, 189] width 599 height 285
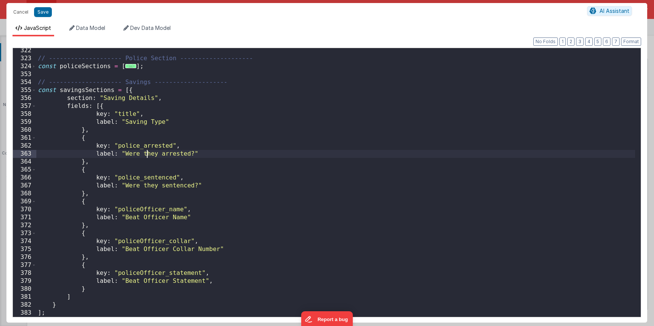
click at [148, 150] on div "// -------------------- Police Section -------------------- const policeSection…" at bounding box center [335, 189] width 599 height 285
click at [147, 146] on div "// -------------------- Police Section -------------------- const policeSection…" at bounding box center [335, 189] width 599 height 285
paste textarea
drag, startPoint x: 134, startPoint y: 155, endPoint x: 192, endPoint y: 155, distance: 57.6
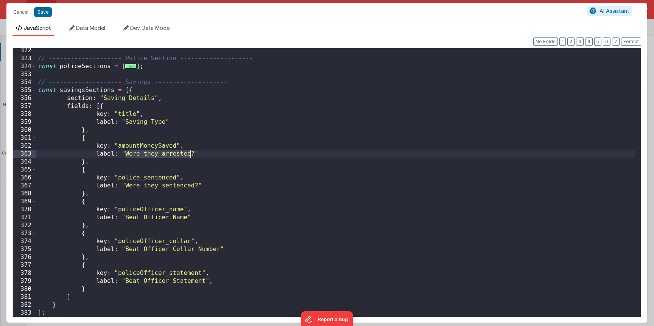
click at [192, 155] on div "// -------------------- Police Section -------------------- const policeSection…" at bounding box center [335, 189] width 599 height 285
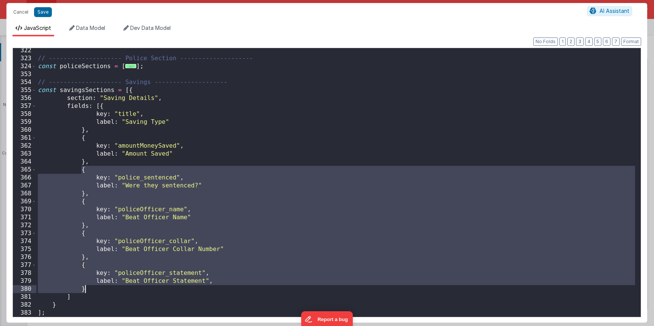
drag, startPoint x: 82, startPoint y: 173, endPoint x: 118, endPoint y: 269, distance: 103.1
click at [95, 288] on div "// -------------------- Police Section -------------------- const policeSection…" at bounding box center [335, 189] width 599 height 285
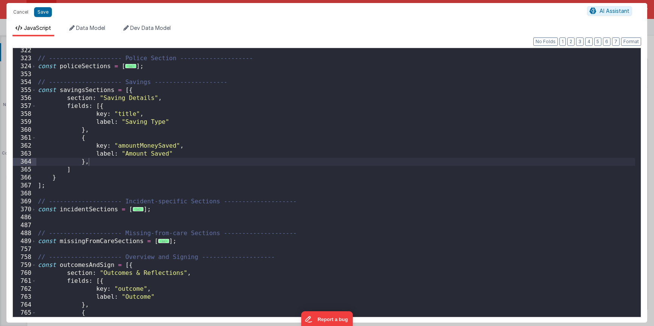
click at [81, 90] on div "// -------------------- Police Section -------------------- const policeSection…" at bounding box center [335, 189] width 599 height 285
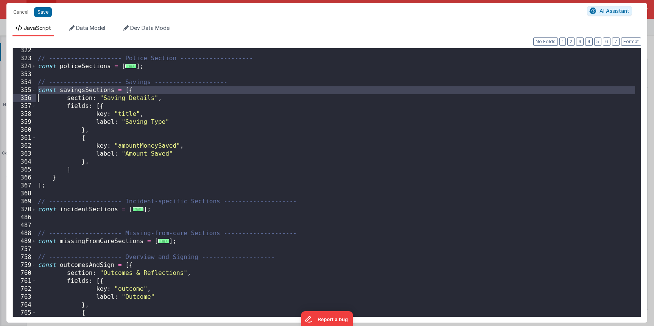
click at [77, 90] on div "// -------------------- Police Section -------------------- const policeSection…" at bounding box center [335, 189] width 599 height 285
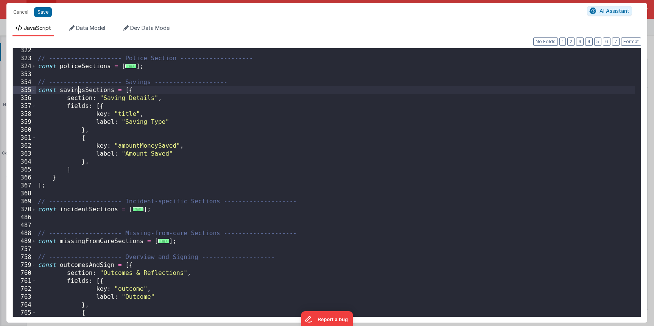
click at [77, 90] on div "// -------------------- Police Section -------------------- const policeSection…" at bounding box center [335, 189] width 599 height 285
click at [34, 93] on span at bounding box center [34, 90] width 4 height 8
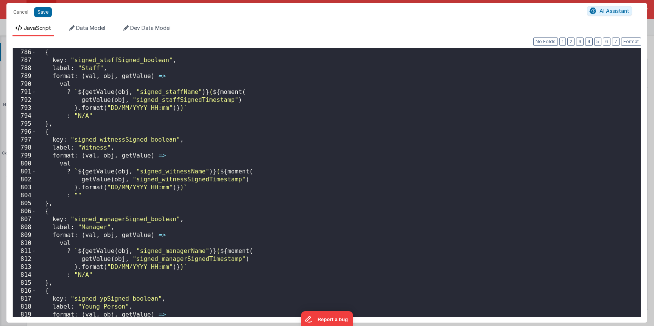
scroll to position [3135, 0]
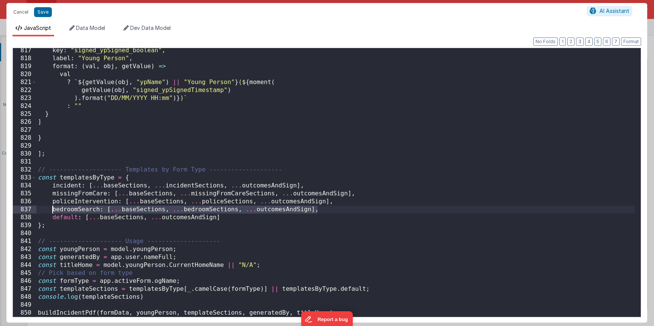
drag, startPoint x: 324, startPoint y: 209, endPoint x: 53, endPoint y: 211, distance: 270.8
click at [53, 211] on div "key : "signed_ypSigned_boolean" , label : "Young Person" , format : ( val , obj…" at bounding box center [335, 189] width 599 height 285
click at [322, 209] on div "key : "signed_ypSigned_boolean" , label : "Young Person" , format : ( val , obj…" at bounding box center [335, 189] width 599 height 285
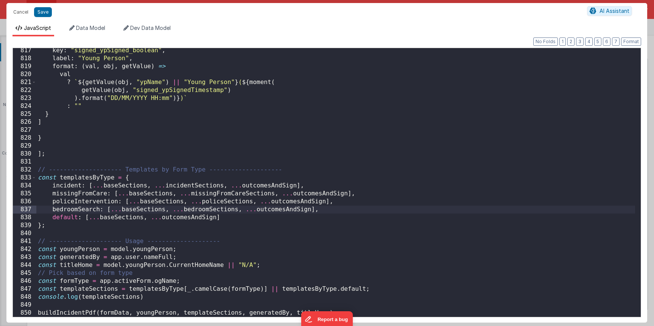
paste textarea
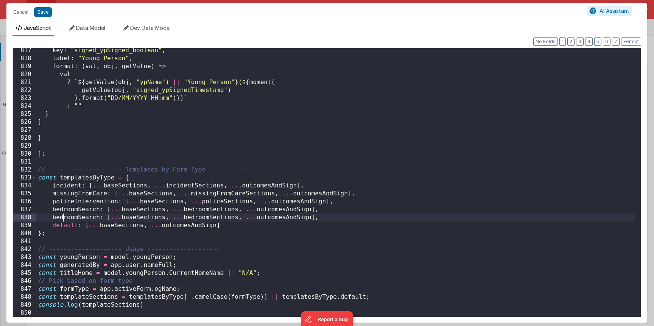
click at [64, 215] on div "key : "signed_ypSigned_boolean" , label : "Young Person" , format : ( val , obj…" at bounding box center [335, 189] width 599 height 285
click at [202, 216] on div "key : "signed_ypSigned_boolean" , label : "Young Person" , format : ( val , obj…" at bounding box center [335, 189] width 599 height 285
click at [42, 12] on button "Save" at bounding box center [43, 12] width 18 height 10
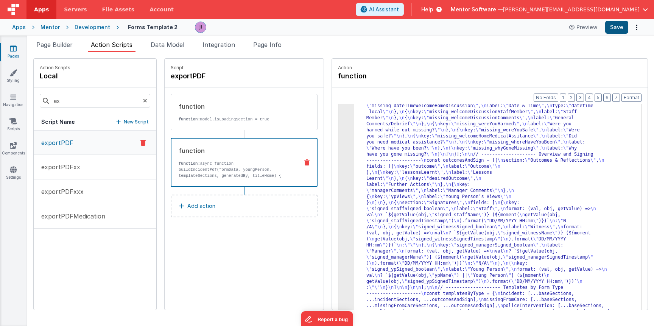
click at [615, 31] on button "Save" at bounding box center [617, 27] width 23 height 13
